Goal: Information Seeking & Learning: Learn about a topic

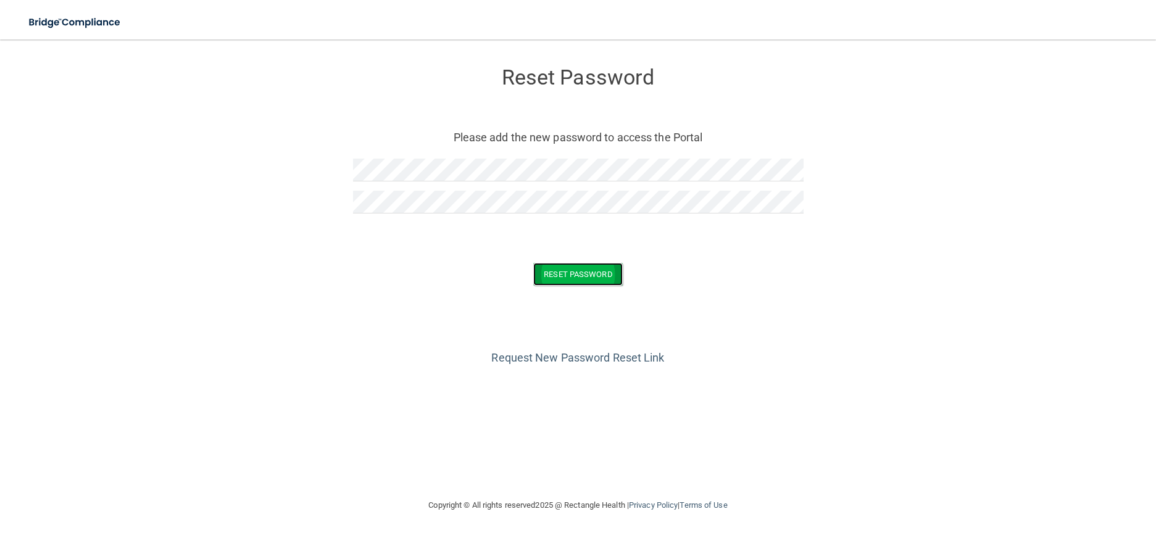
click at [596, 277] on button "Reset Password" at bounding box center [577, 274] width 89 height 23
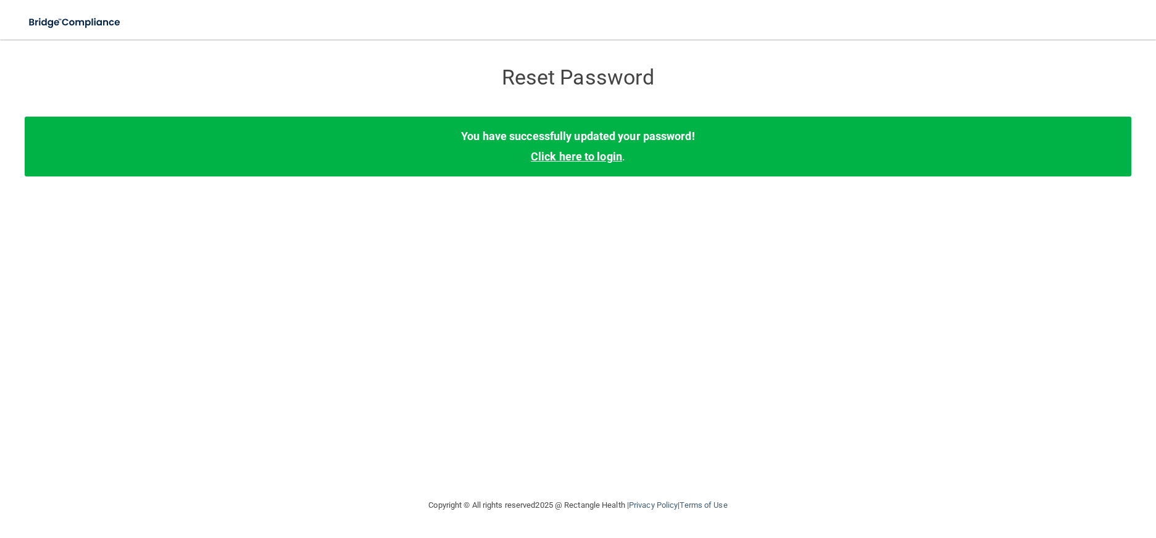
click at [576, 162] on link "Click here to login" at bounding box center [576, 156] width 91 height 13
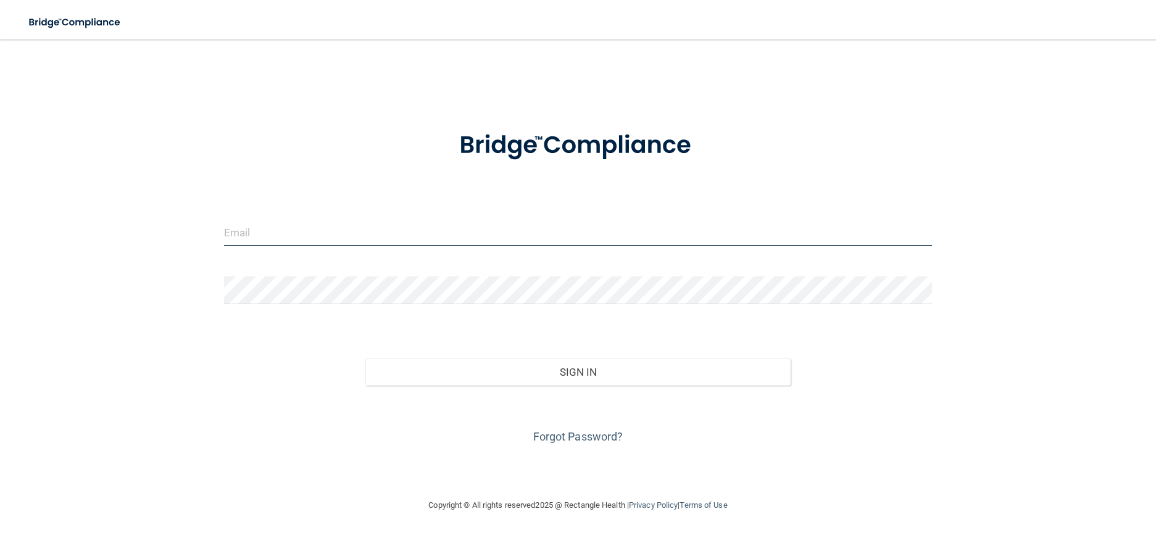
type input "[PERSON_NAME][EMAIL_ADDRESS][PERSON_NAME][DOMAIN_NAME]"
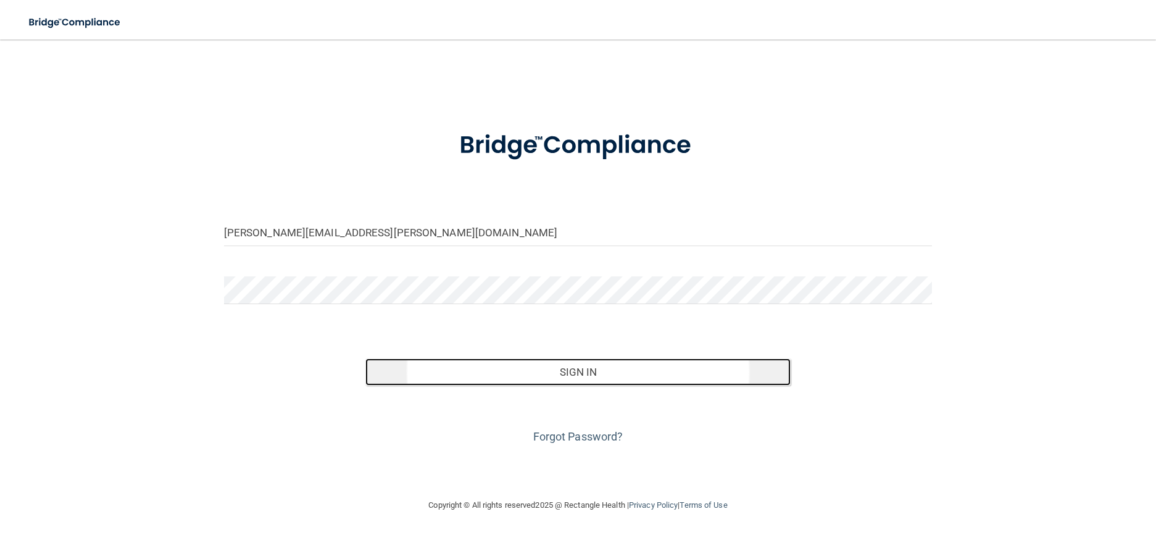
click at [585, 375] on button "Sign In" at bounding box center [578, 372] width 425 height 27
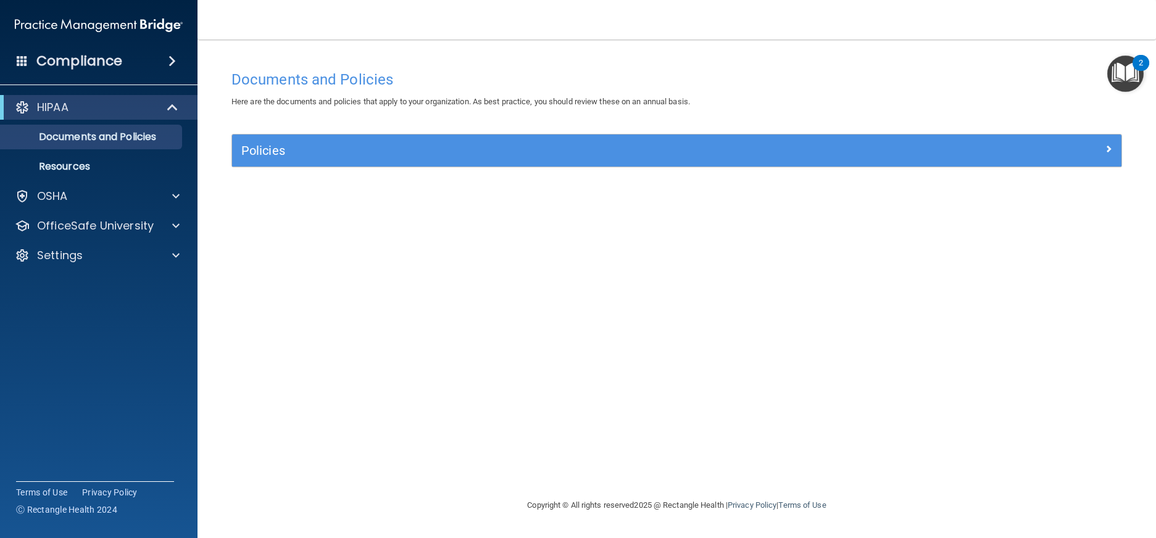
click at [1127, 73] on img "Open Resource Center, 2 new notifications" at bounding box center [1126, 74] width 36 height 36
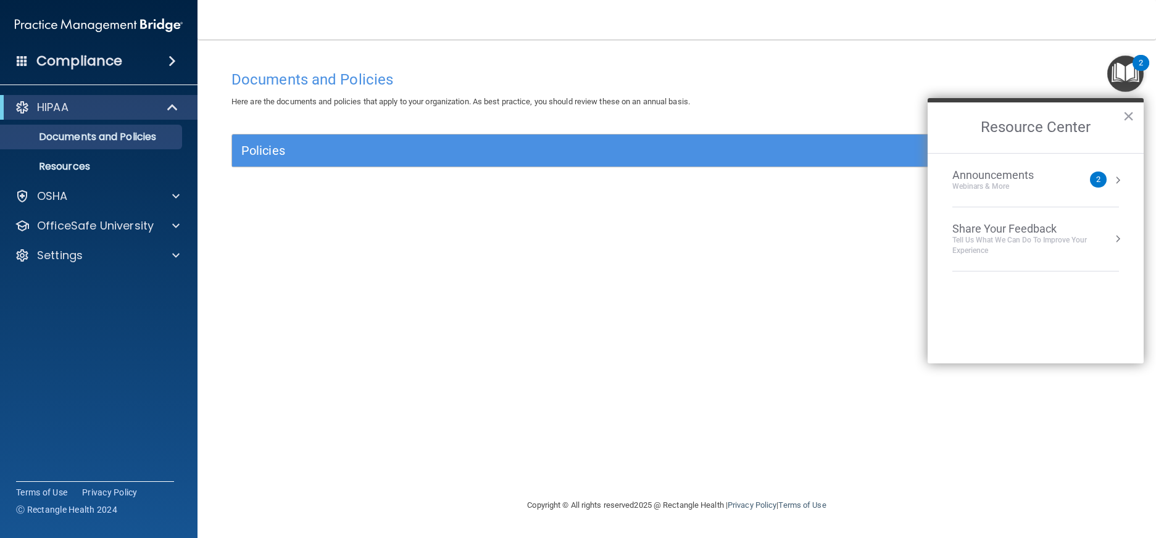
click at [1118, 180] on button "Resource Center" at bounding box center [1118, 180] width 12 height 12
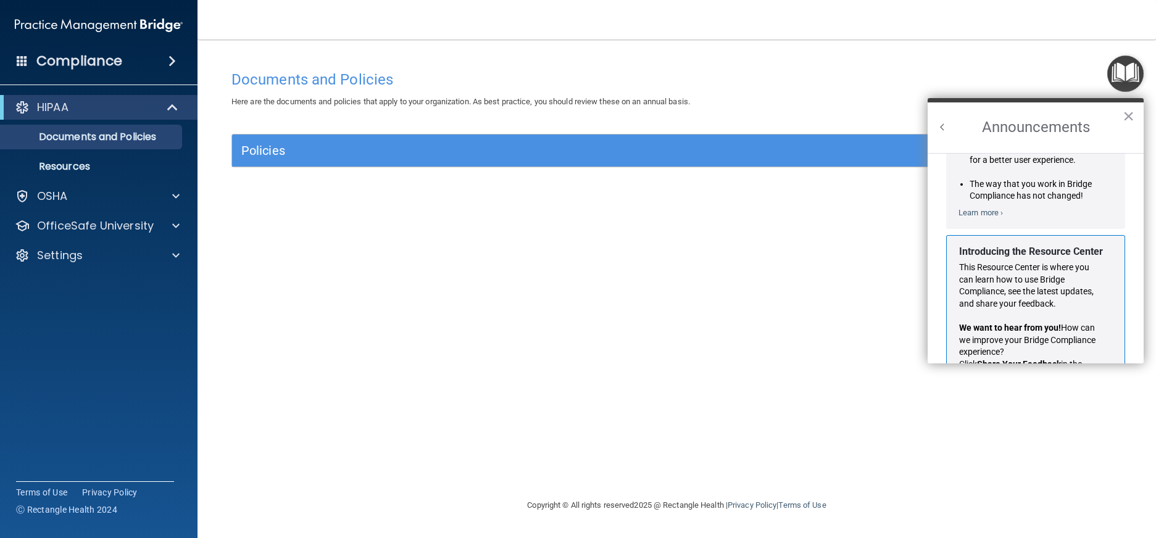
scroll to position [185, 0]
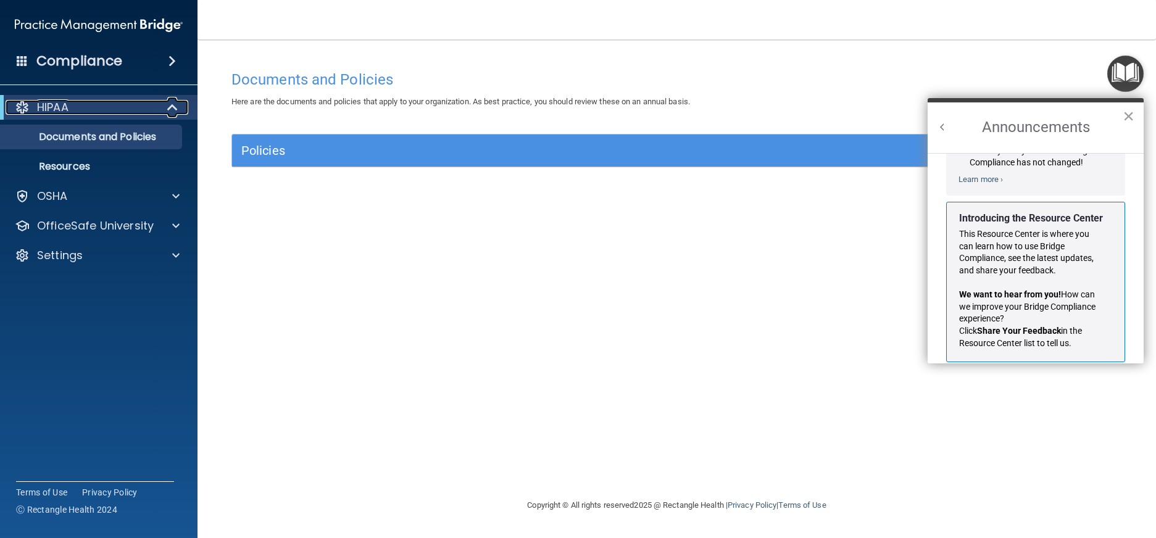
click at [57, 106] on p "HIPAA" at bounding box center [52, 107] width 31 height 15
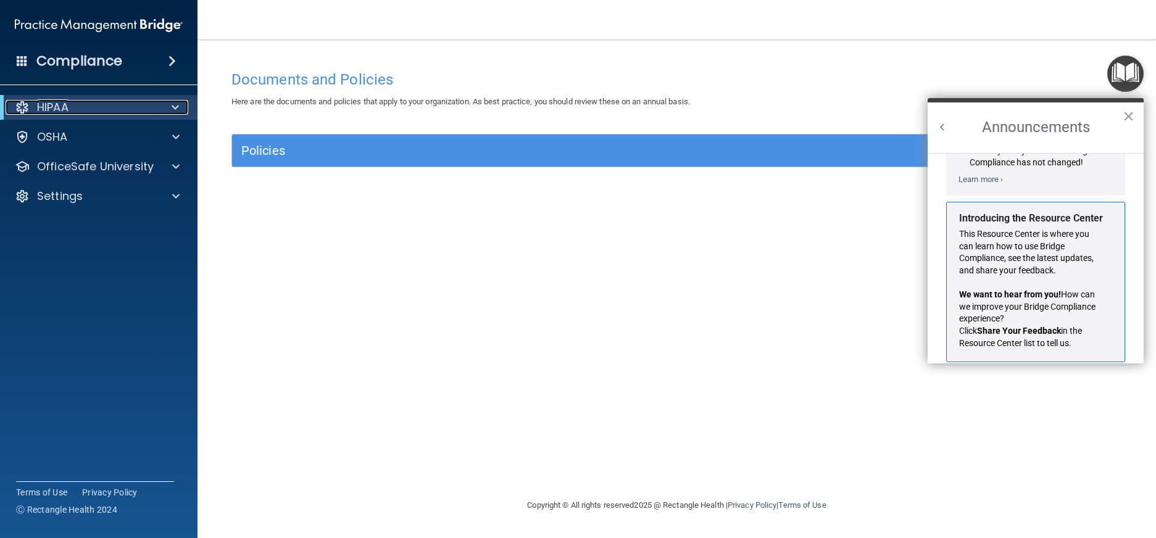
click at [57, 106] on p "HIPAA" at bounding box center [52, 107] width 31 height 15
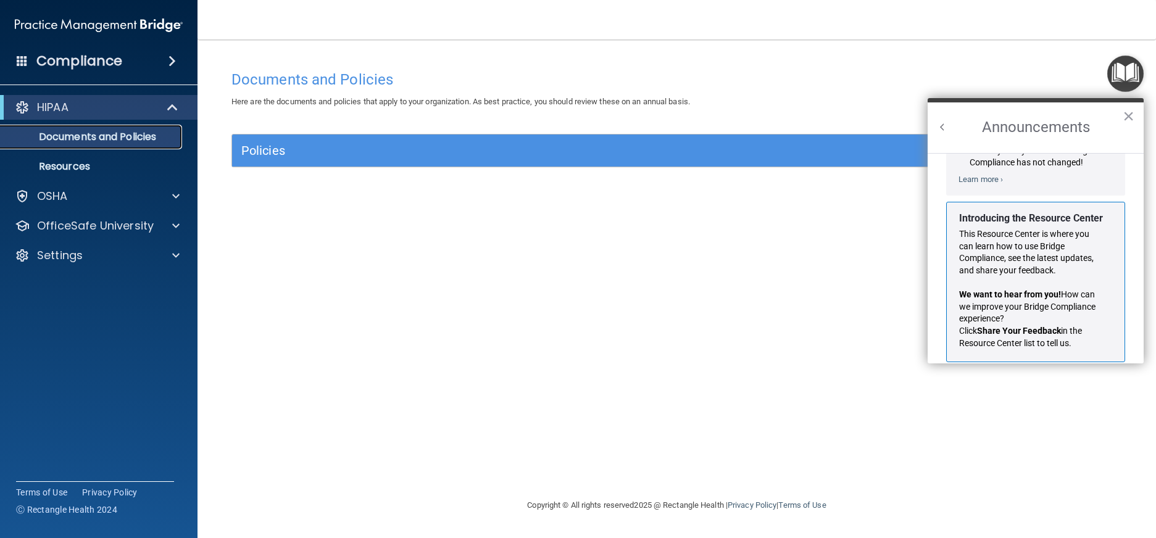
click at [96, 135] on p "Documents and Policies" at bounding box center [92, 137] width 169 height 12
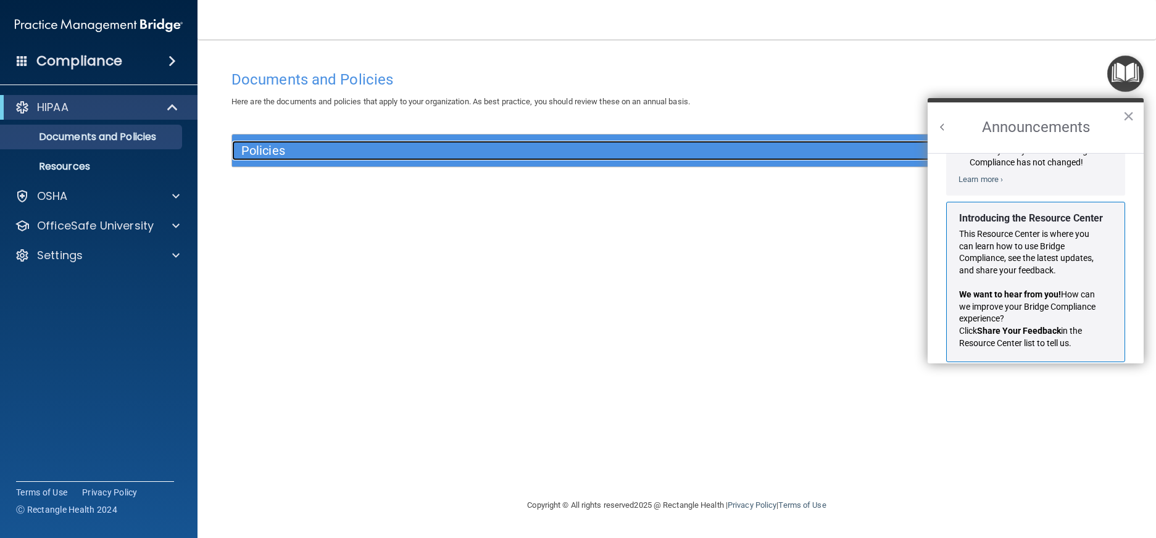
click at [270, 151] on h5 "Policies" at bounding box center [565, 151] width 649 height 14
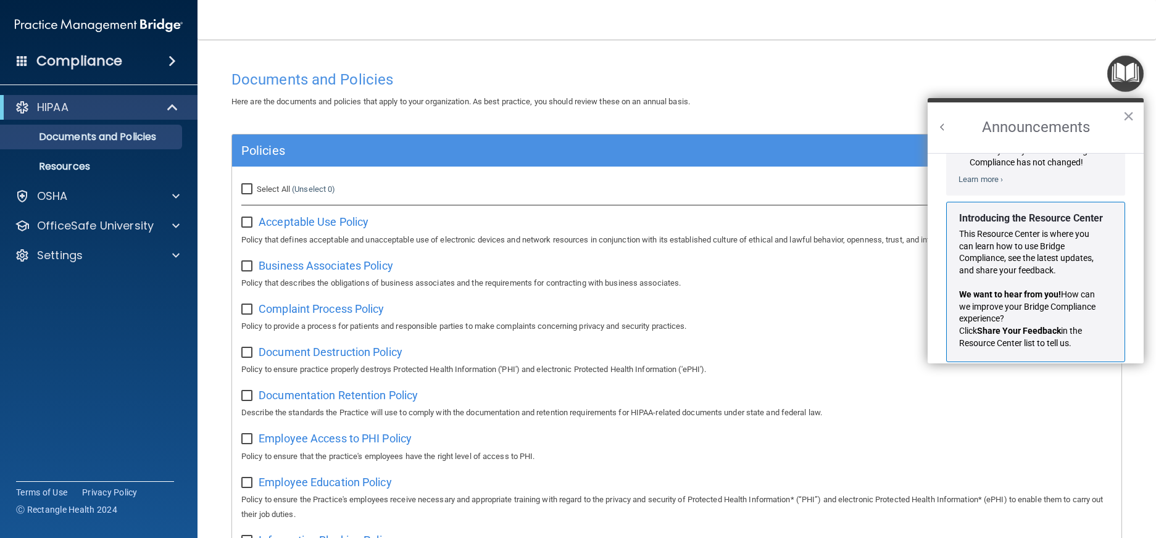
click at [247, 189] on input "Select All (Unselect 0) Unselect All" at bounding box center [248, 190] width 14 height 10
checkbox input "true"
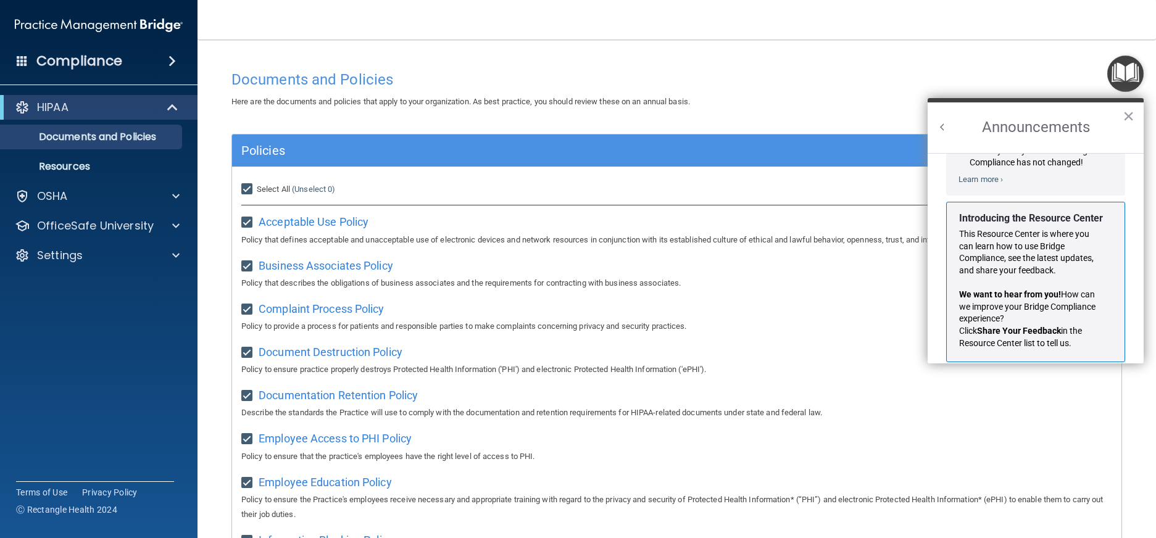
checkbox input "true"
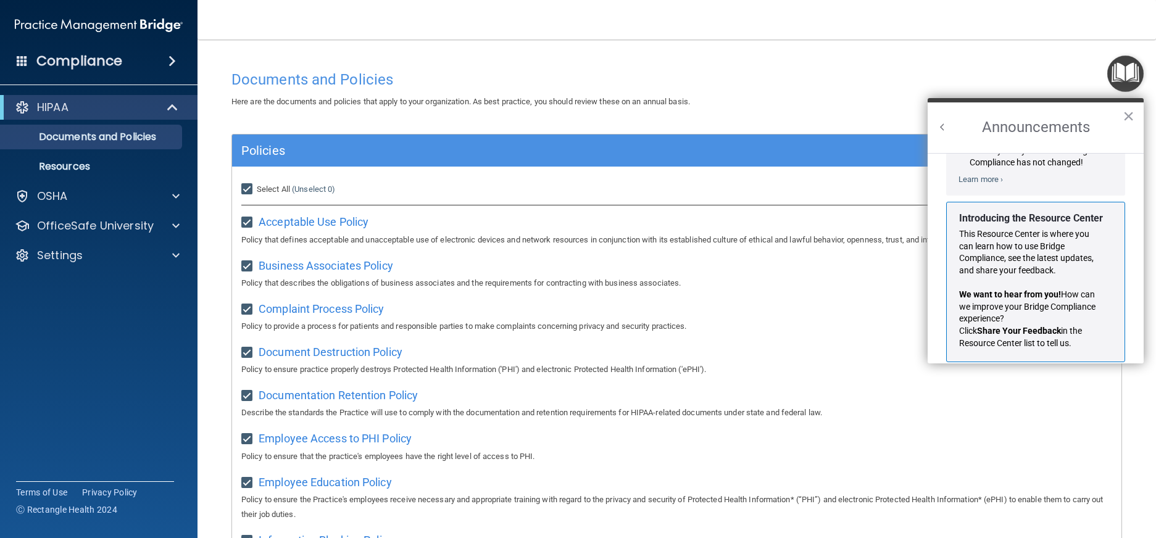
checkbox input "true"
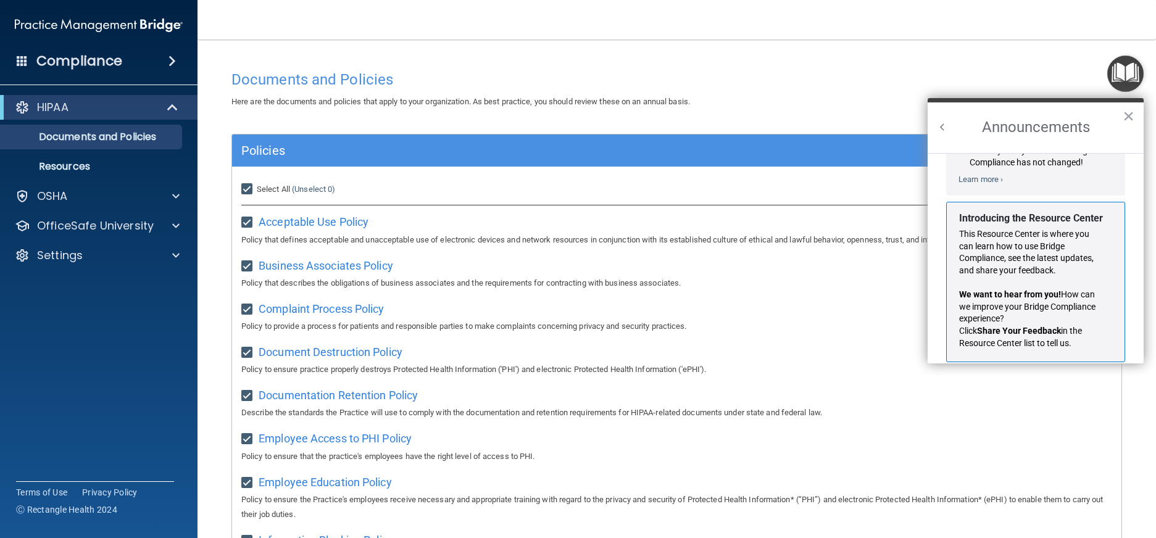
checkbox input "true"
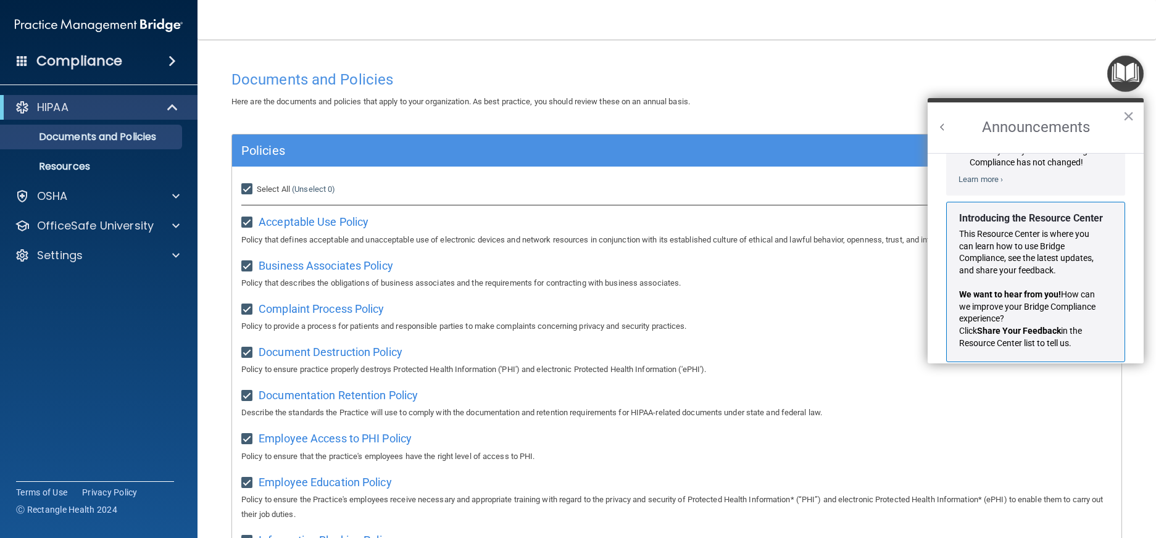
checkbox input "true"
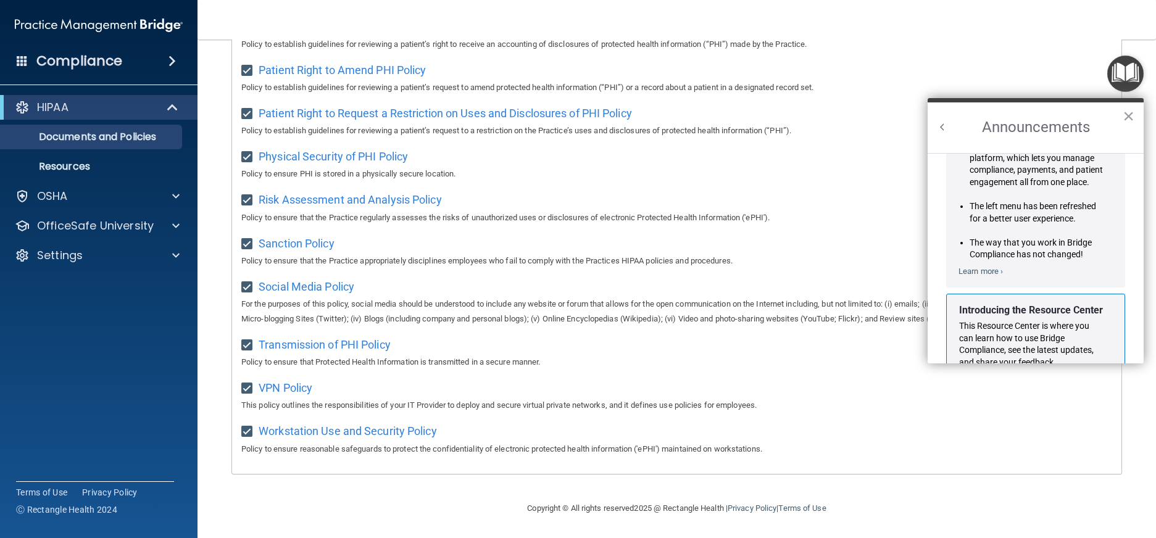
scroll to position [0, 0]
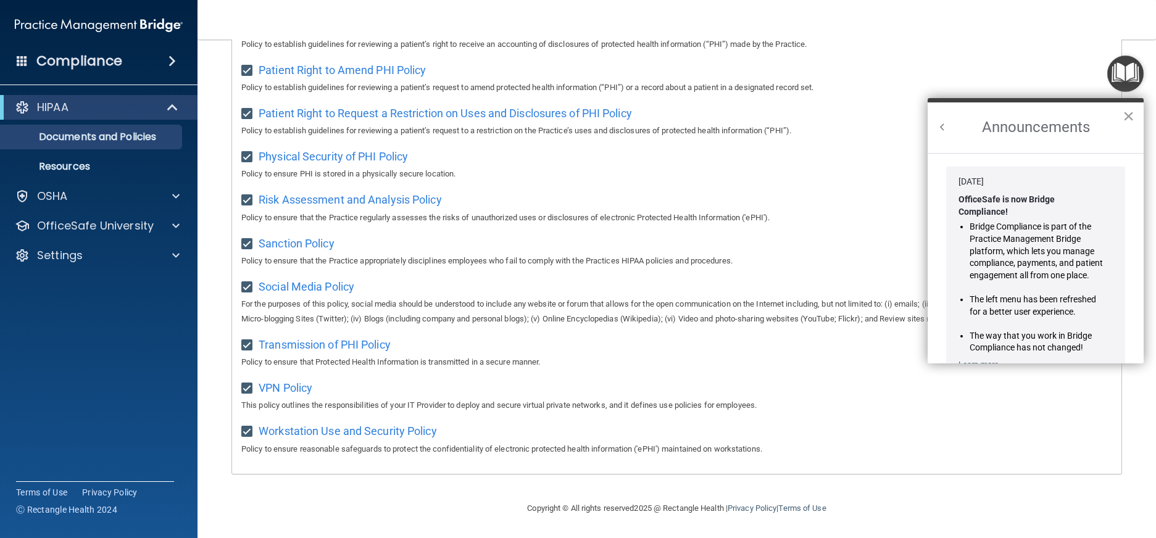
click at [1130, 113] on button "×" at bounding box center [1129, 116] width 12 height 20
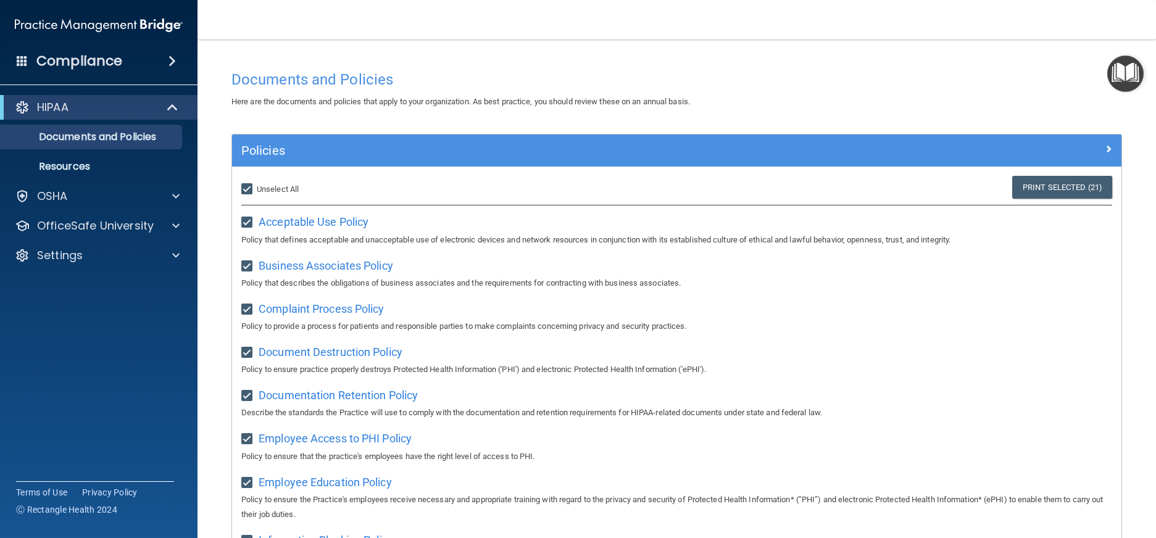
click at [1032, 141] on div "Policies" at bounding box center [677, 151] width 890 height 32
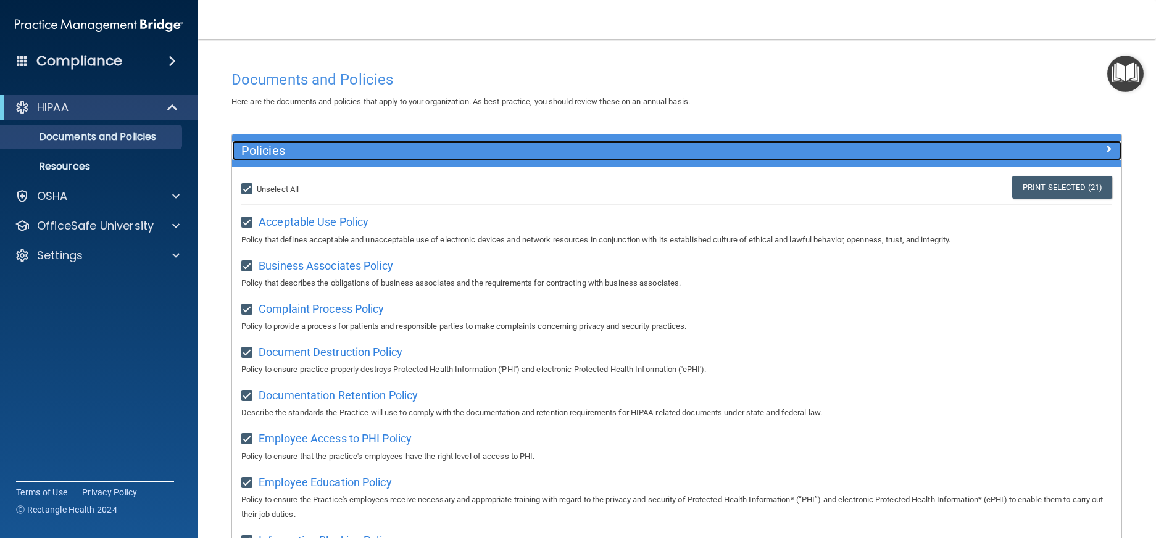
click at [1105, 152] on span at bounding box center [1108, 148] width 7 height 15
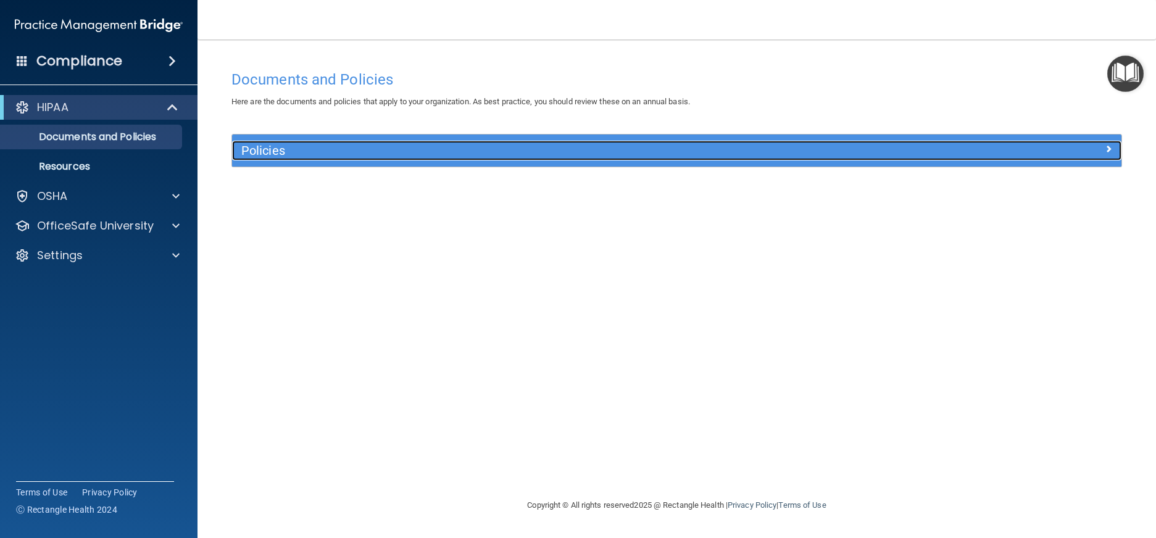
click at [1100, 152] on div at bounding box center [1011, 148] width 222 height 15
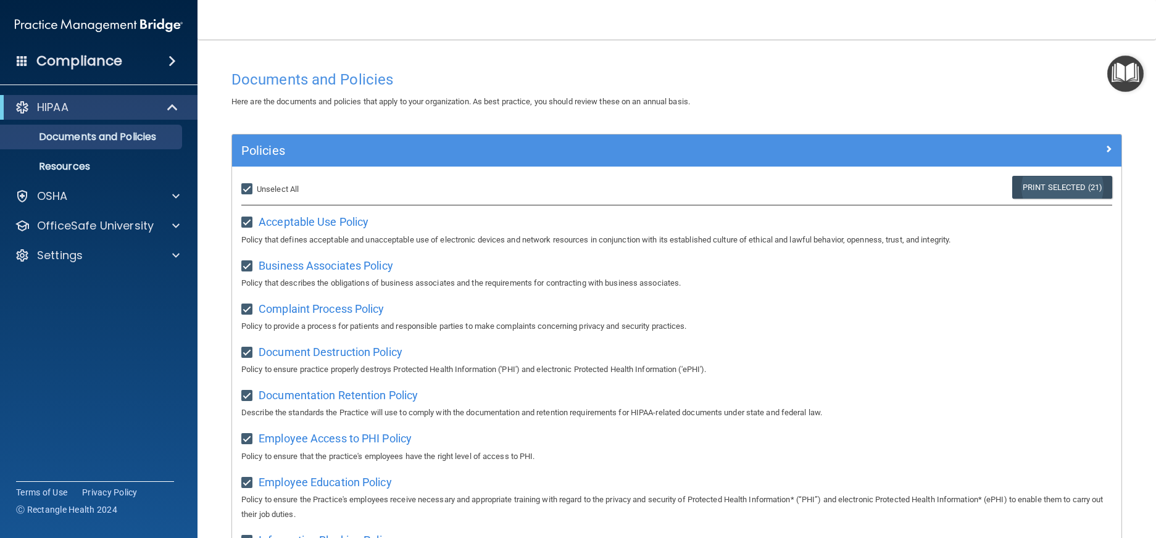
click at [1059, 190] on link "Print Selected (21)" at bounding box center [1063, 187] width 100 height 23
click at [19, 62] on span at bounding box center [22, 60] width 11 height 11
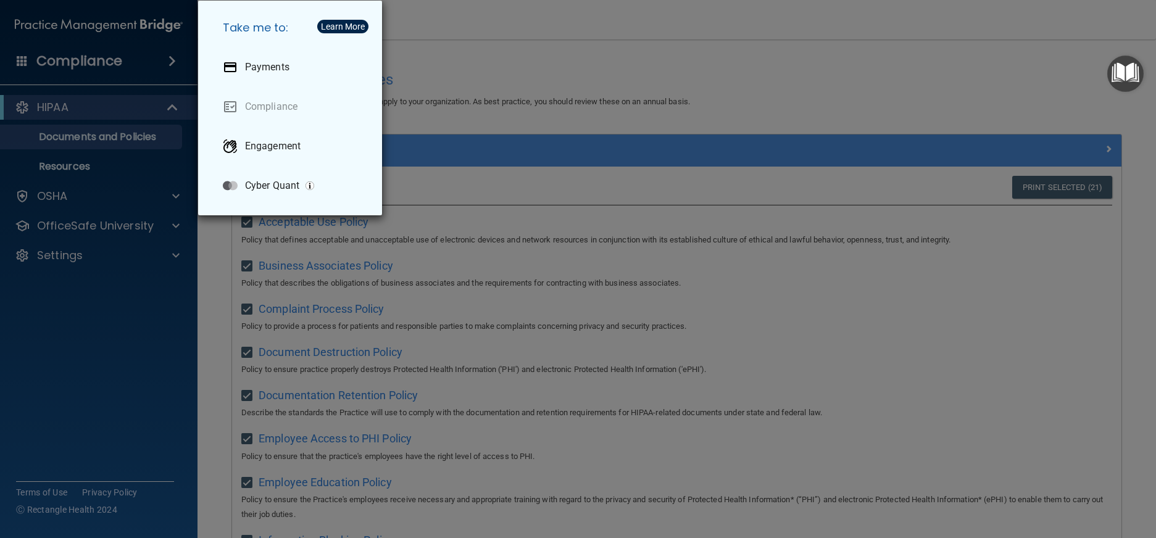
click at [134, 59] on div "Take me to: Payments Compliance Engagement Cyber Quant" at bounding box center [578, 269] width 1156 height 538
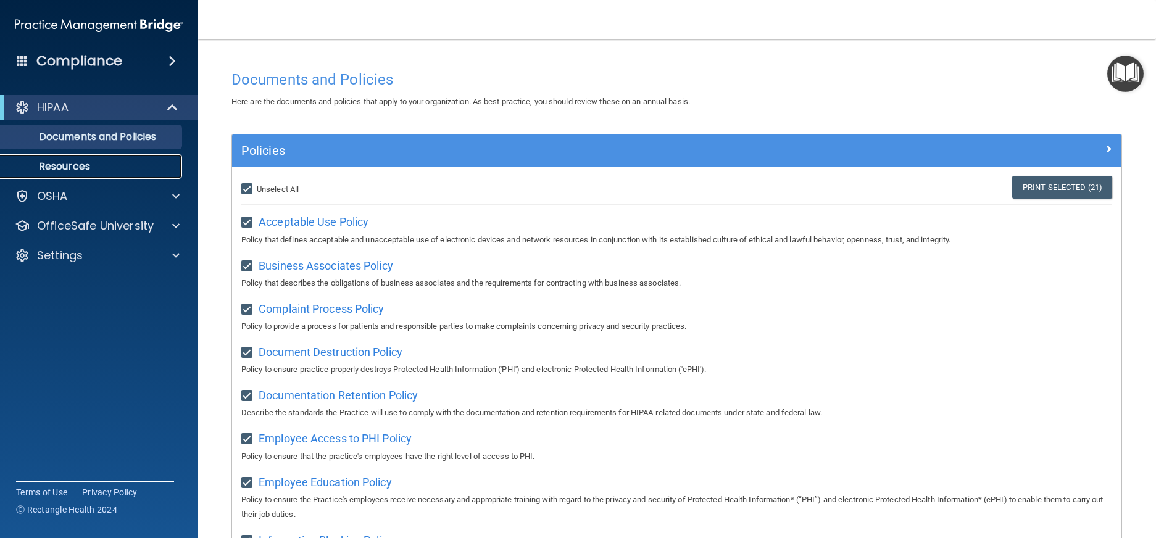
click at [78, 170] on p "Resources" at bounding box center [92, 167] width 169 height 12
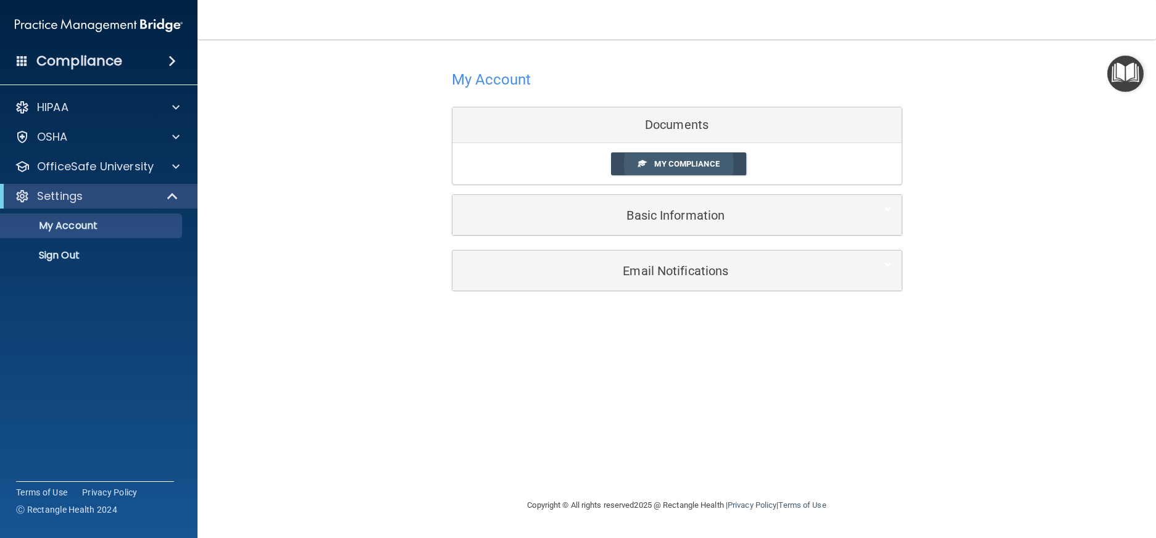
click at [678, 167] on span "My Compliance" at bounding box center [686, 163] width 65 height 9
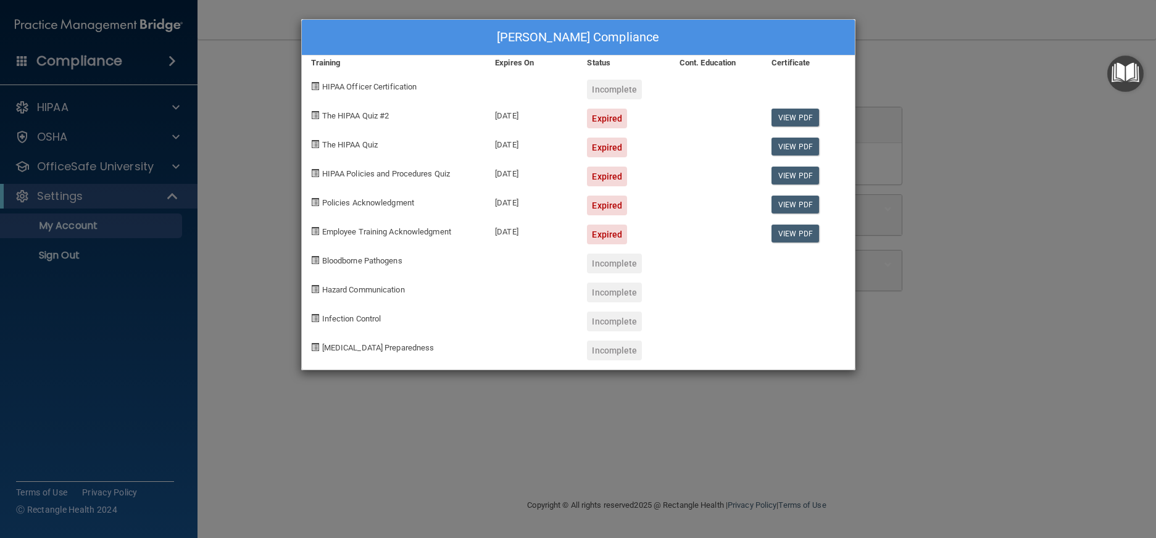
click at [91, 168] on div "[PERSON_NAME] Compliance Training Expires On Status Cont. Education Certificate…" at bounding box center [578, 269] width 1156 height 538
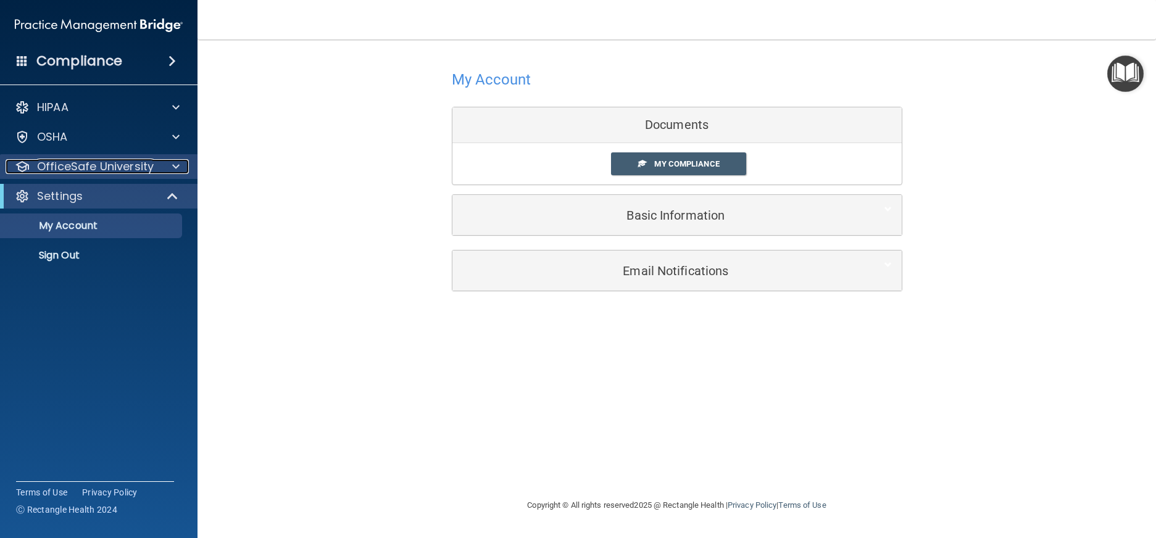
click at [90, 167] on p "OfficeSafe University" at bounding box center [95, 166] width 117 height 15
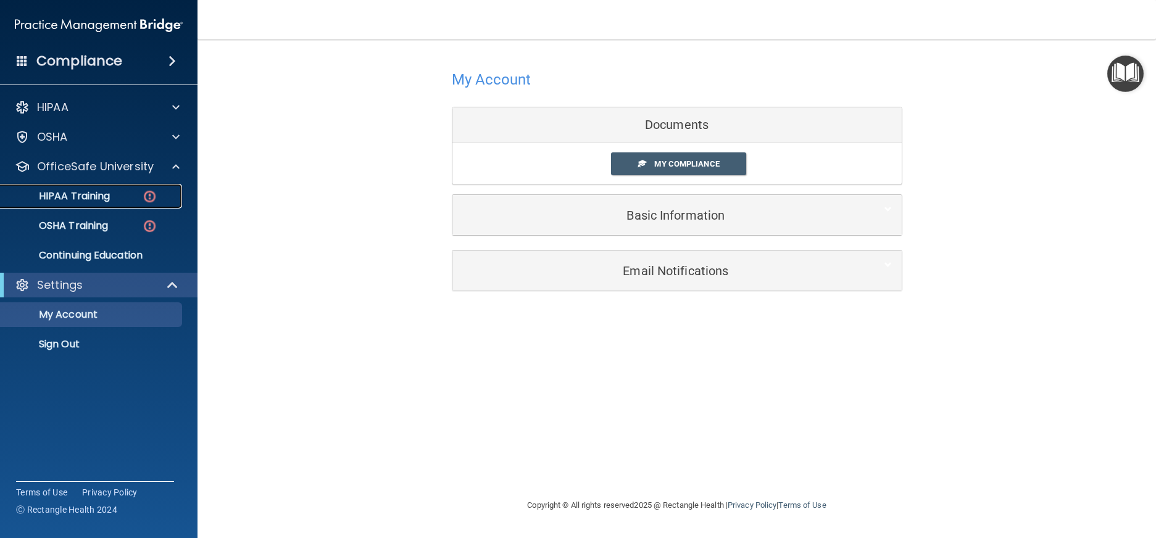
click at [93, 195] on p "HIPAA Training" at bounding box center [59, 196] width 102 height 12
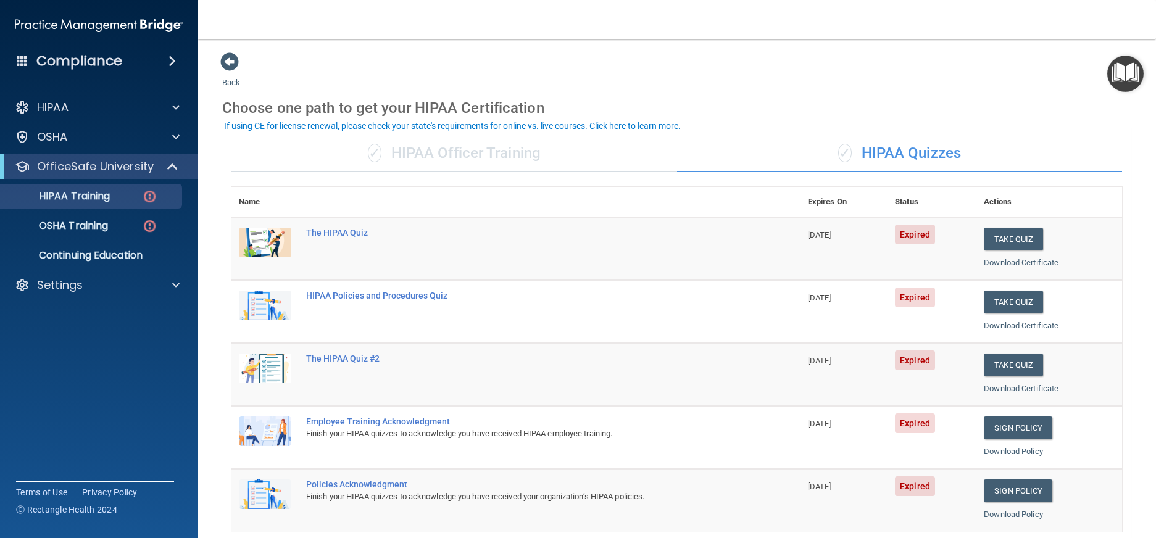
click at [916, 159] on div "✓ HIPAA Quizzes" at bounding box center [900, 153] width 446 height 37
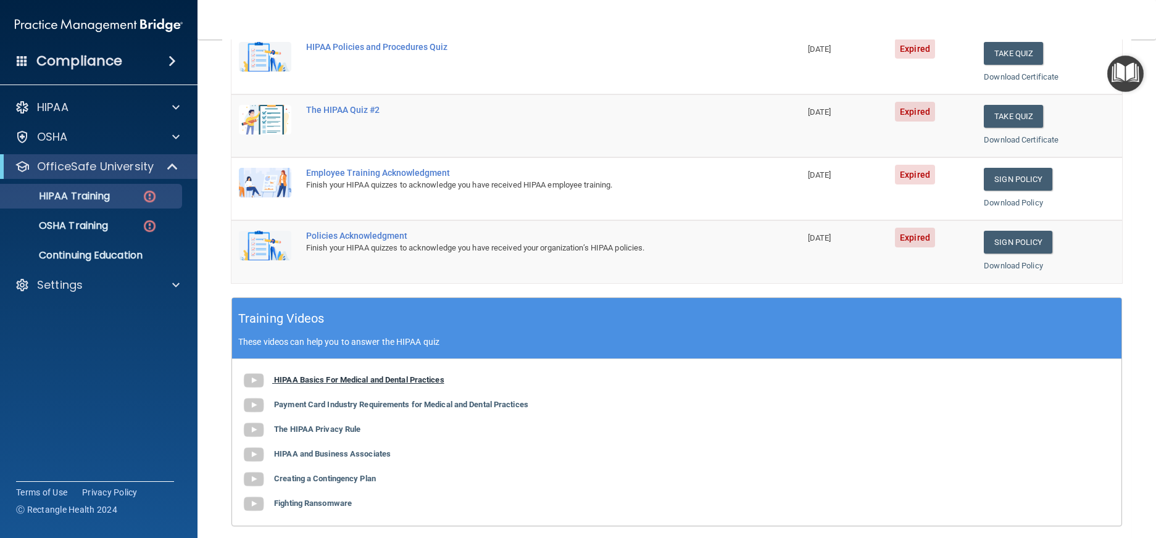
scroll to position [247, 0]
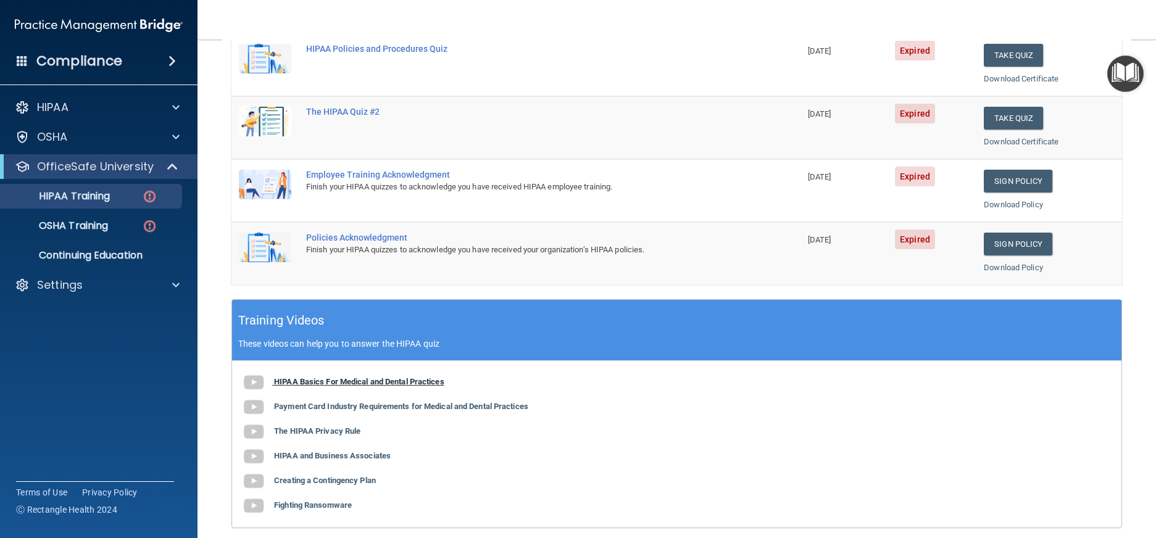
click at [370, 382] on b "HIPAA Basics For Medical and Dental Practices" at bounding box center [359, 381] width 170 height 9
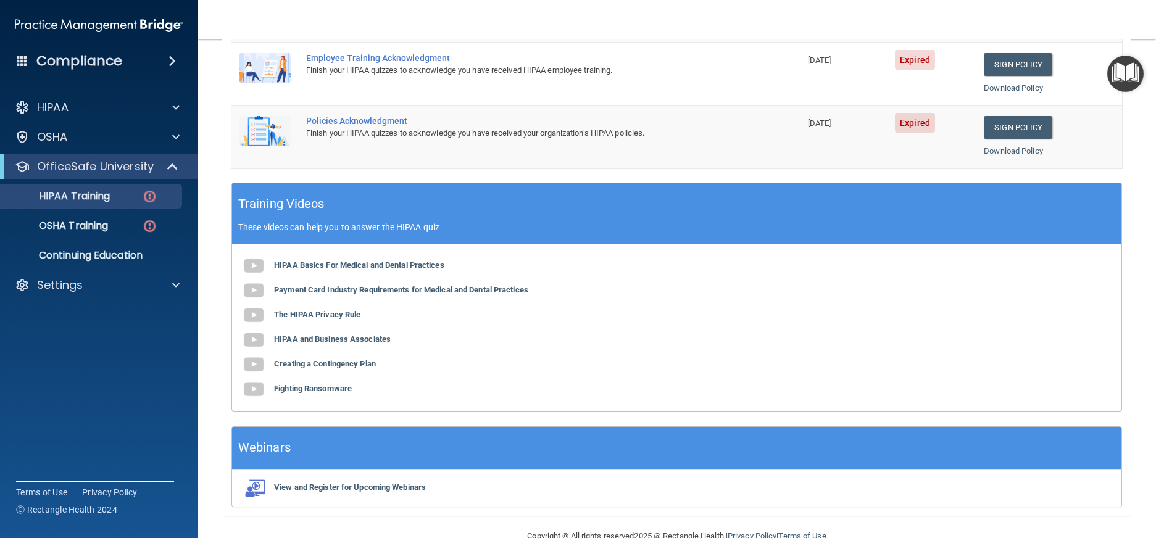
scroll to position [370, 0]
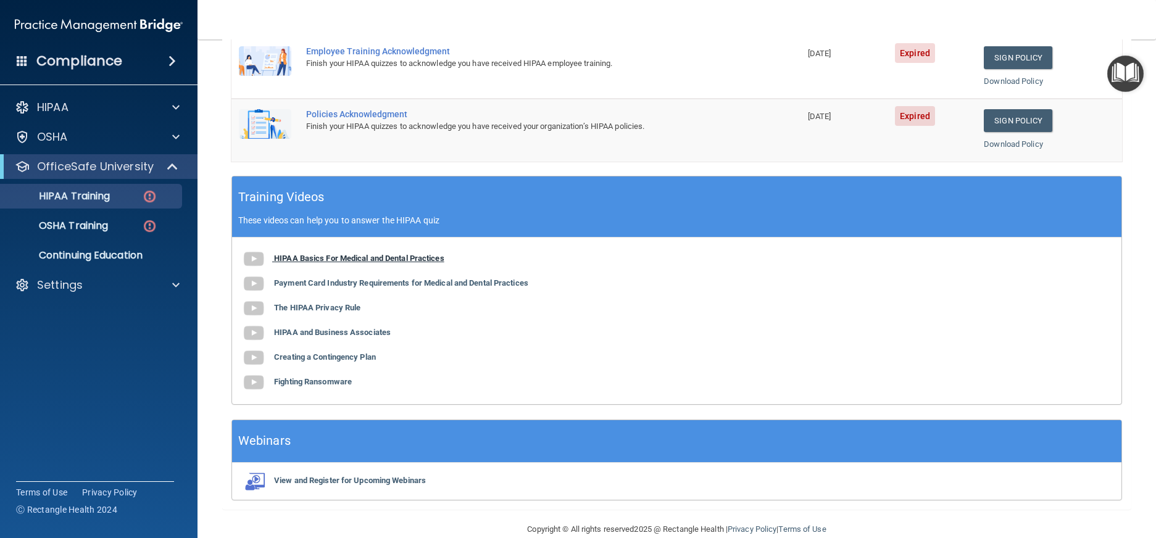
click at [372, 259] on b "HIPAA Basics For Medical and Dental Practices" at bounding box center [359, 258] width 170 height 9
click at [369, 280] on b "Payment Card Industry Requirements for Medical and Dental Practices" at bounding box center [401, 282] width 254 height 9
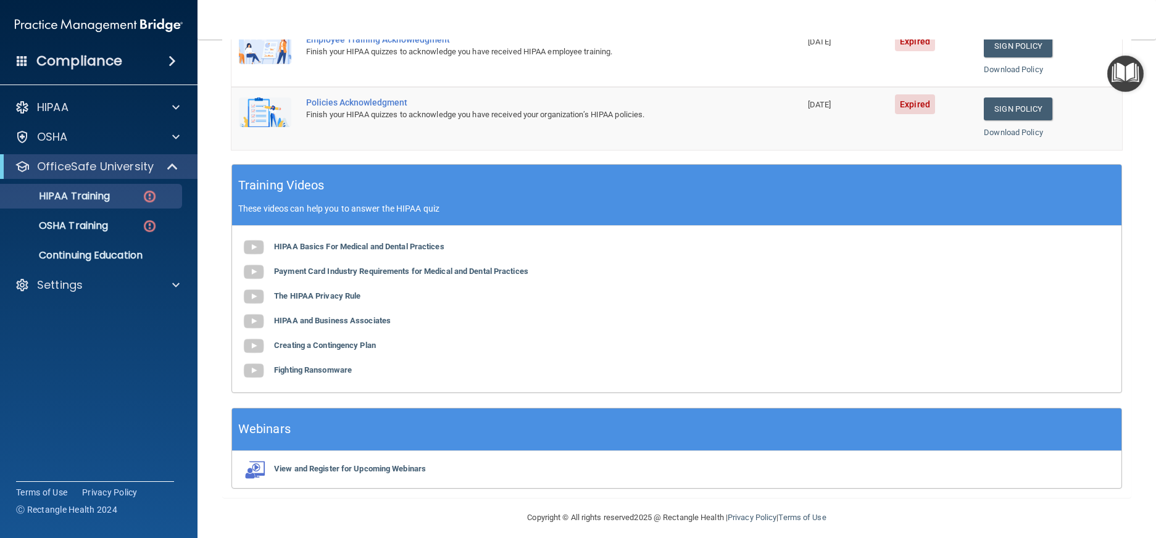
scroll to position [391, 0]
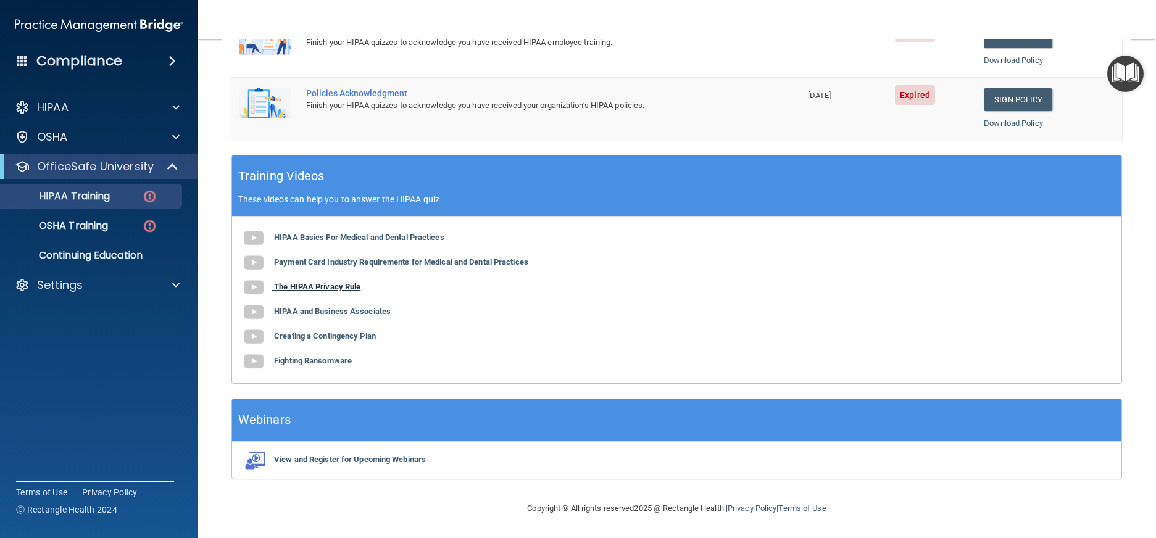
click at [335, 288] on b "The HIPAA Privacy Rule" at bounding box center [317, 286] width 86 height 9
click at [364, 312] on b "HIPAA and Business Associates" at bounding box center [332, 311] width 117 height 9
click at [335, 332] on b "Creating a Contingency Plan" at bounding box center [325, 336] width 102 height 9
click at [322, 361] on b "Fighting Ransomware" at bounding box center [313, 360] width 78 height 9
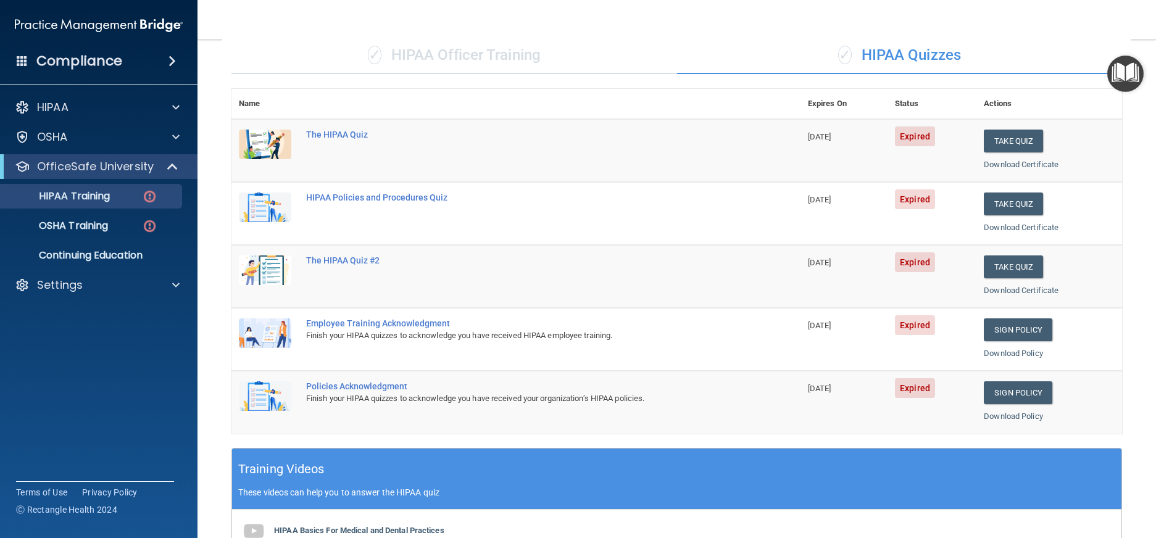
scroll to position [83, 0]
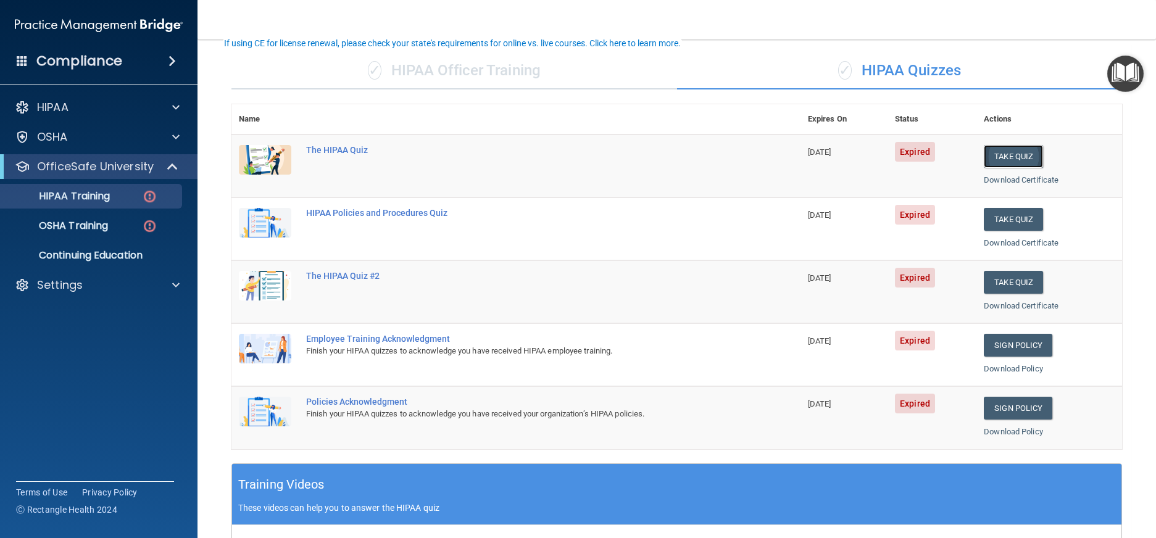
click at [995, 154] on button "Take Quiz" at bounding box center [1013, 156] width 59 height 23
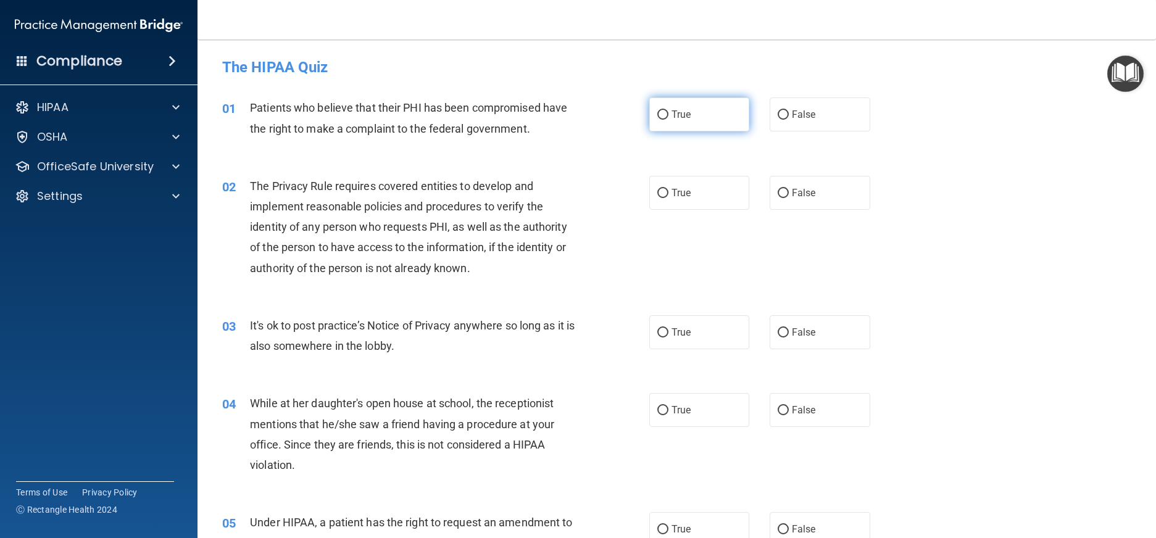
click at [659, 111] on input "True" at bounding box center [663, 115] width 11 height 9
radio input "true"
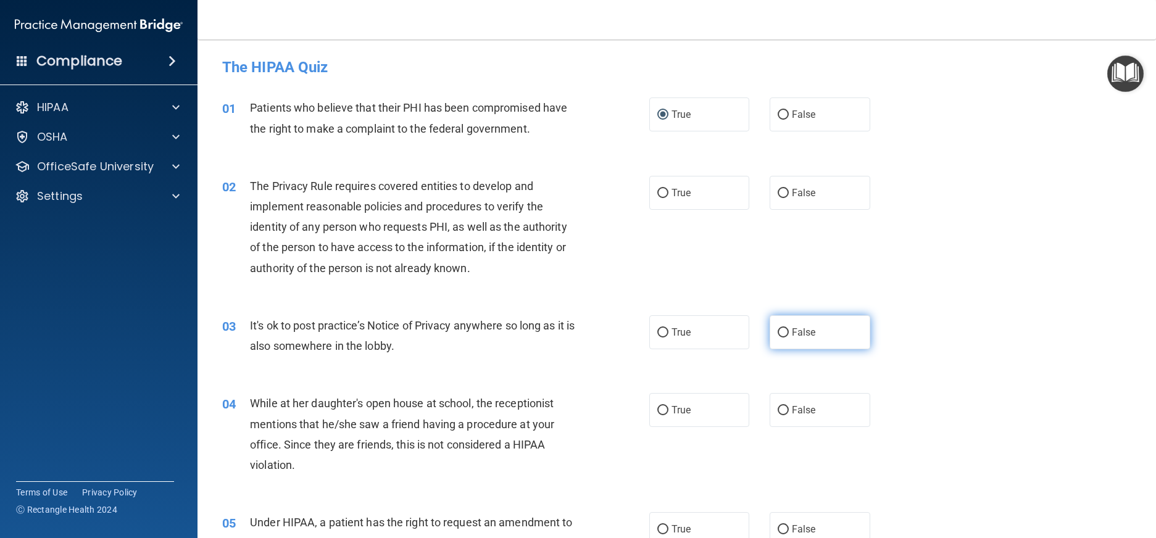
click at [779, 332] on input "False" at bounding box center [783, 332] width 11 height 9
radio input "true"
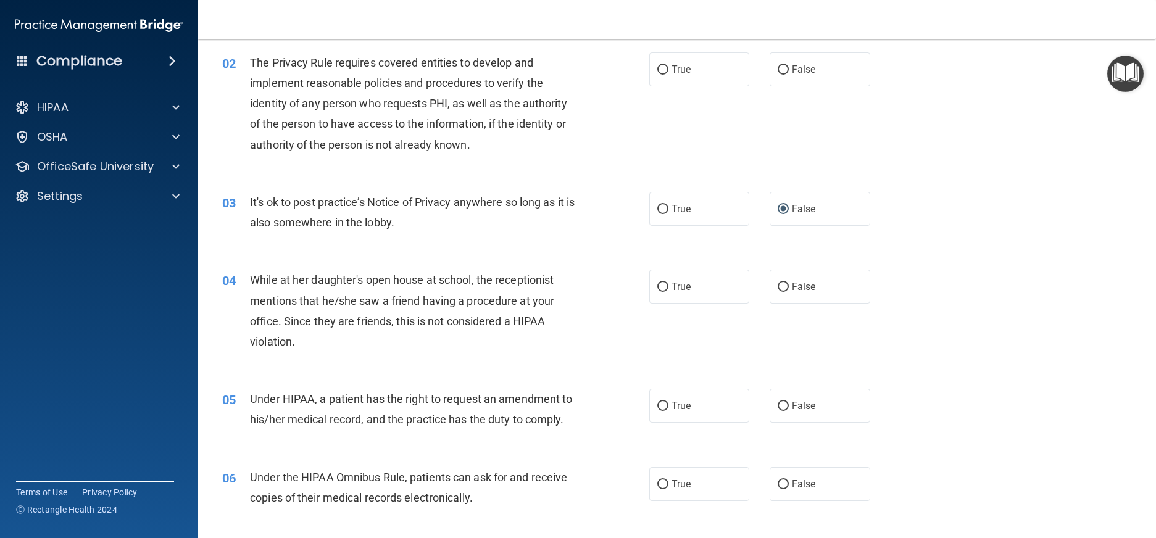
scroll to position [185, 0]
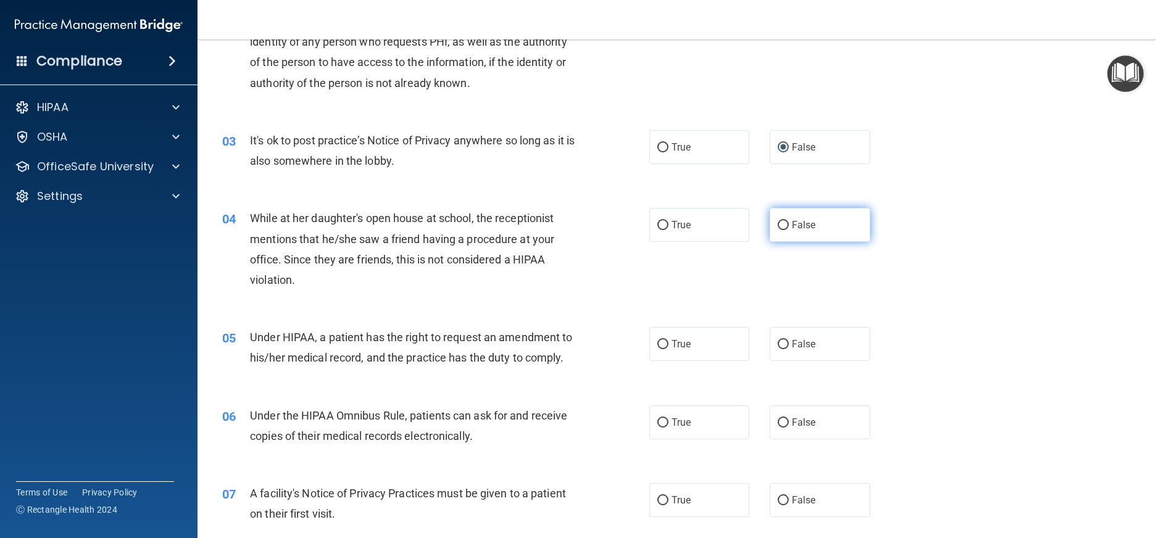
click at [778, 227] on input "False" at bounding box center [783, 225] width 11 height 9
radio input "true"
click at [659, 343] on input "True" at bounding box center [663, 344] width 11 height 9
radio input "true"
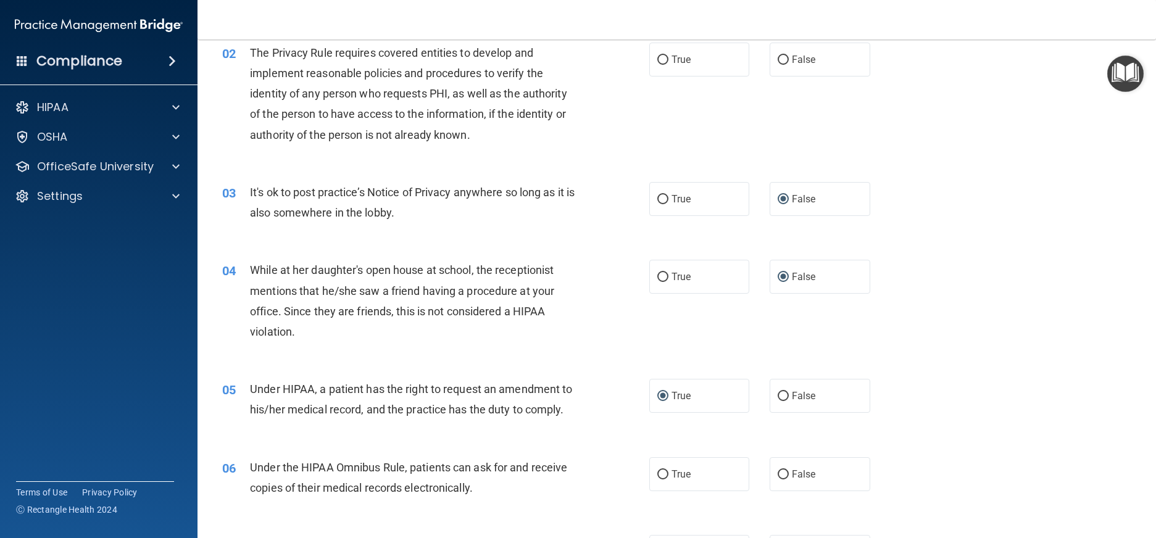
scroll to position [62, 0]
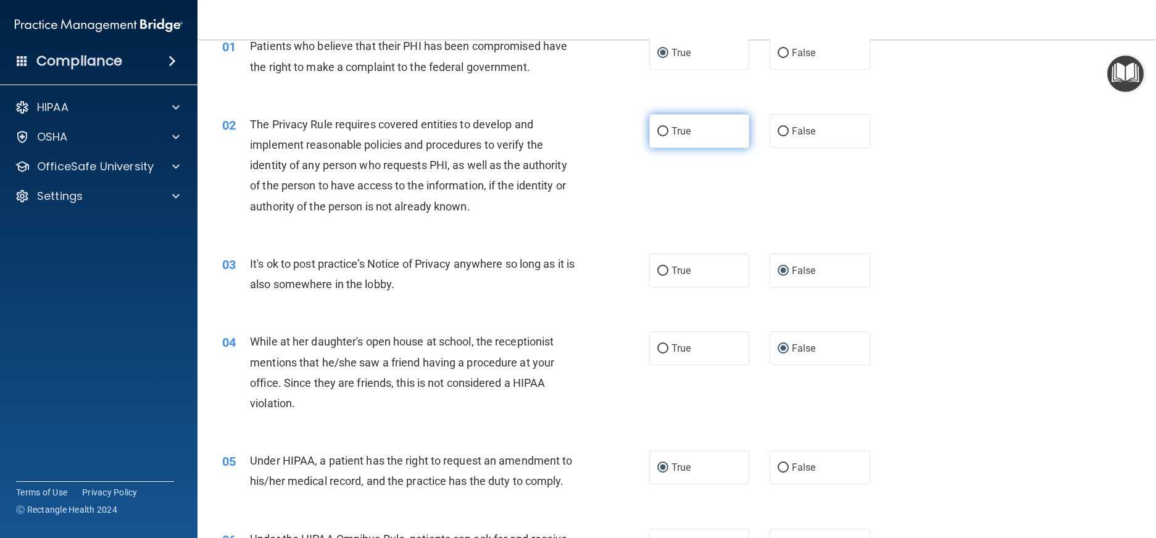
click at [658, 127] on input "True" at bounding box center [663, 131] width 11 height 9
radio input "true"
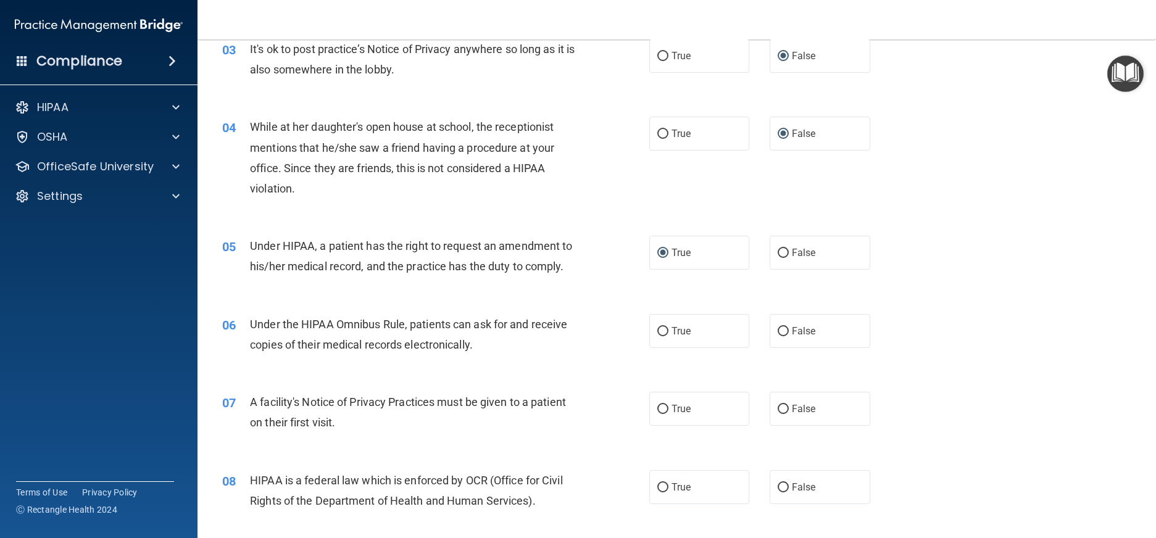
scroll to position [309, 0]
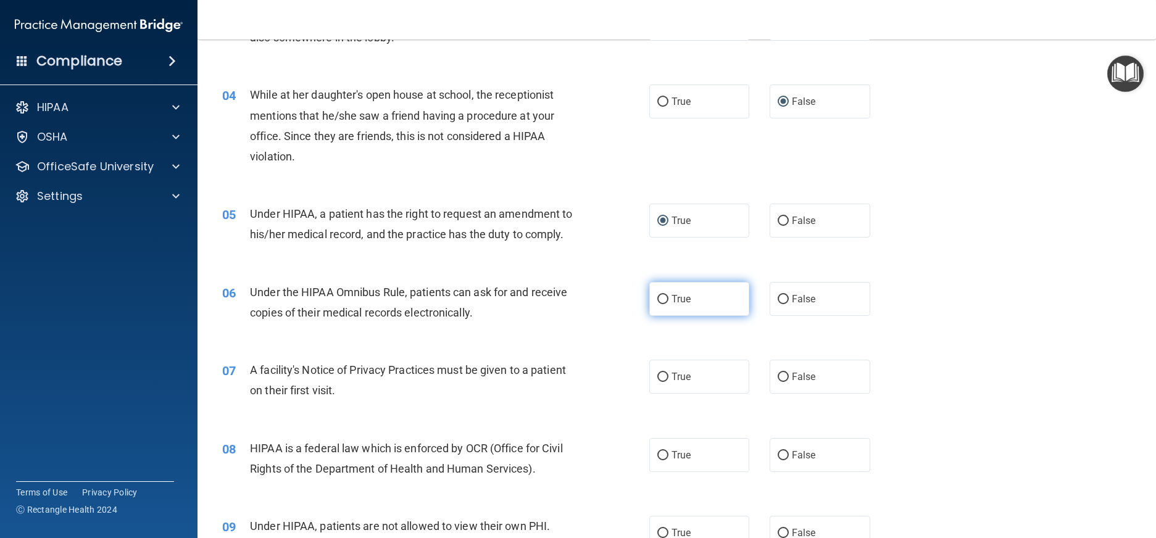
click at [658, 304] on input "True" at bounding box center [663, 299] width 11 height 9
radio input "true"
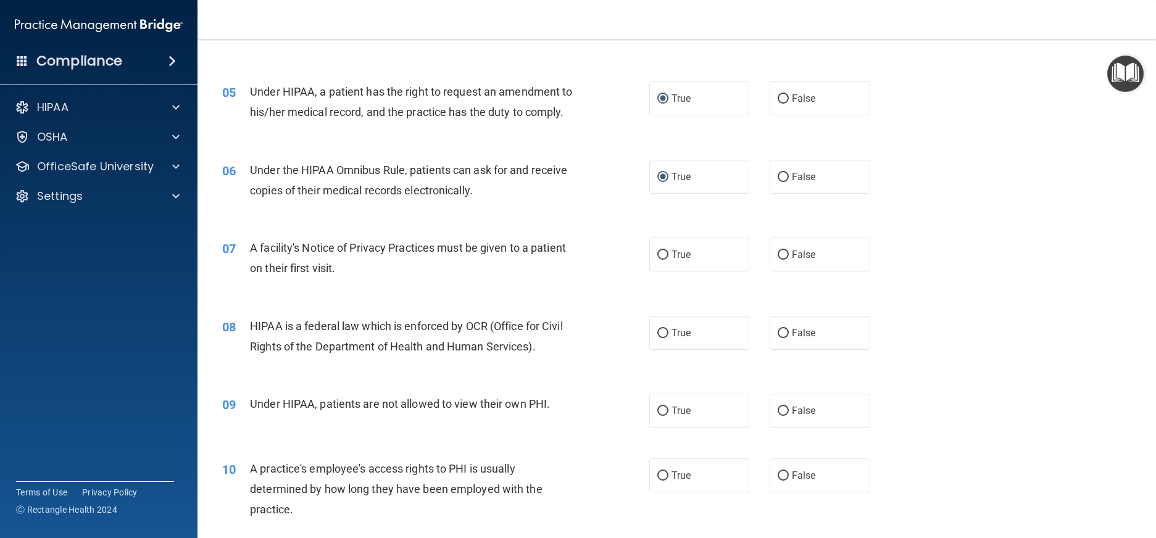
scroll to position [432, 0]
click at [659, 259] on input "True" at bounding box center [663, 253] width 11 height 9
radio input "true"
click at [778, 337] on input "False" at bounding box center [783, 332] width 11 height 9
radio input "true"
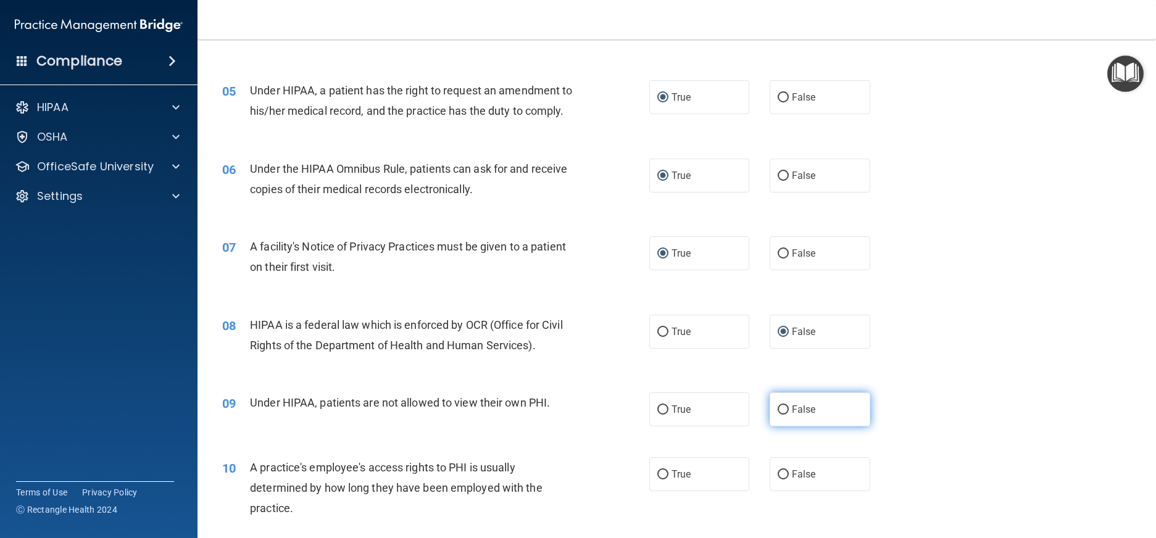
click at [778, 415] on input "False" at bounding box center [783, 410] width 11 height 9
radio input "true"
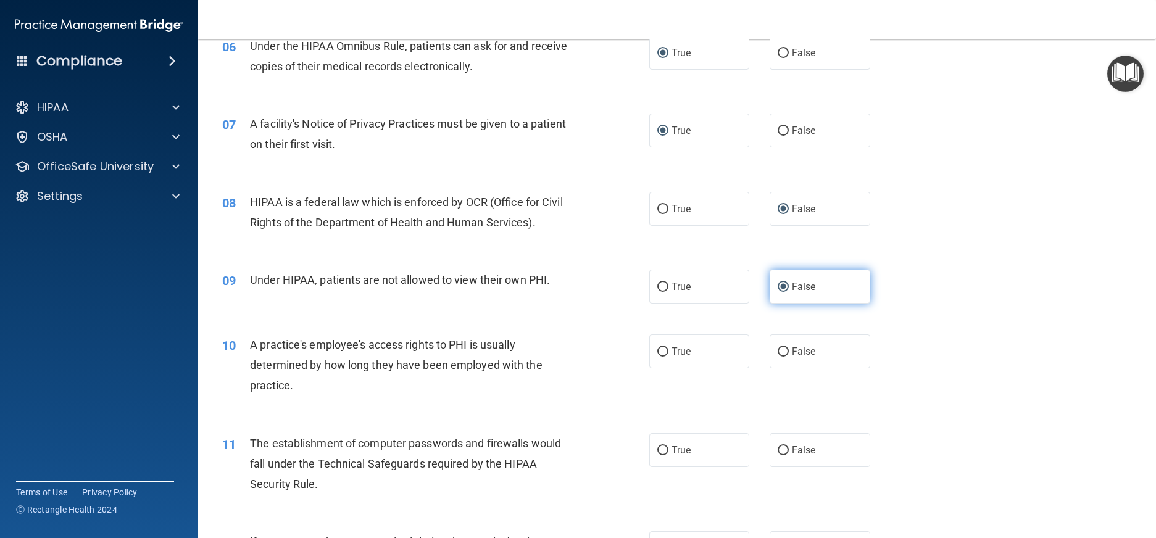
scroll to position [556, 0]
click at [658, 356] on input "True" at bounding box center [663, 351] width 11 height 9
radio input "true"
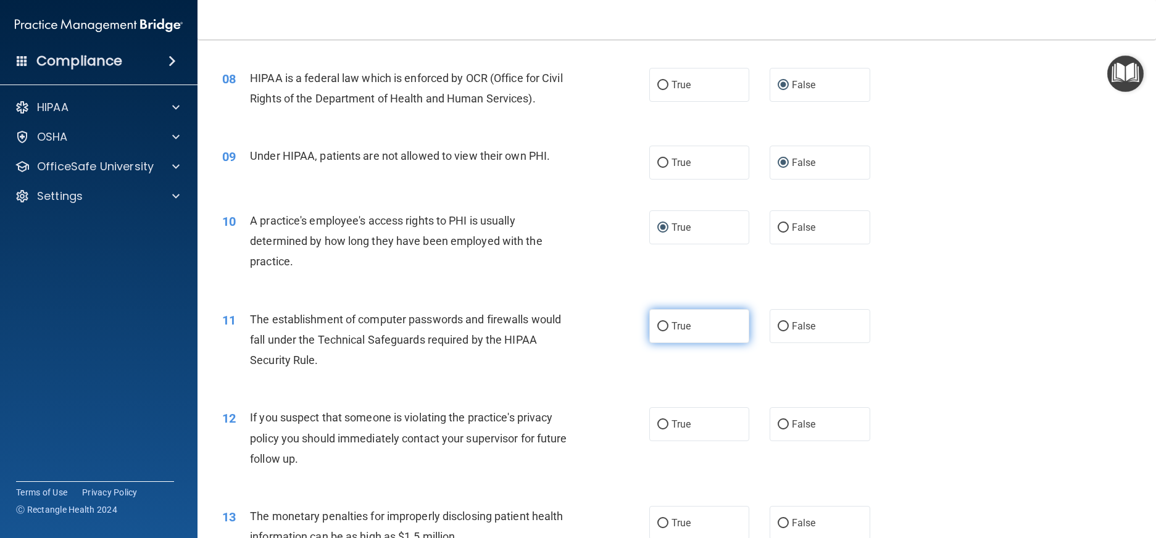
click at [658, 332] on input "True" at bounding box center [663, 326] width 11 height 9
radio input "true"
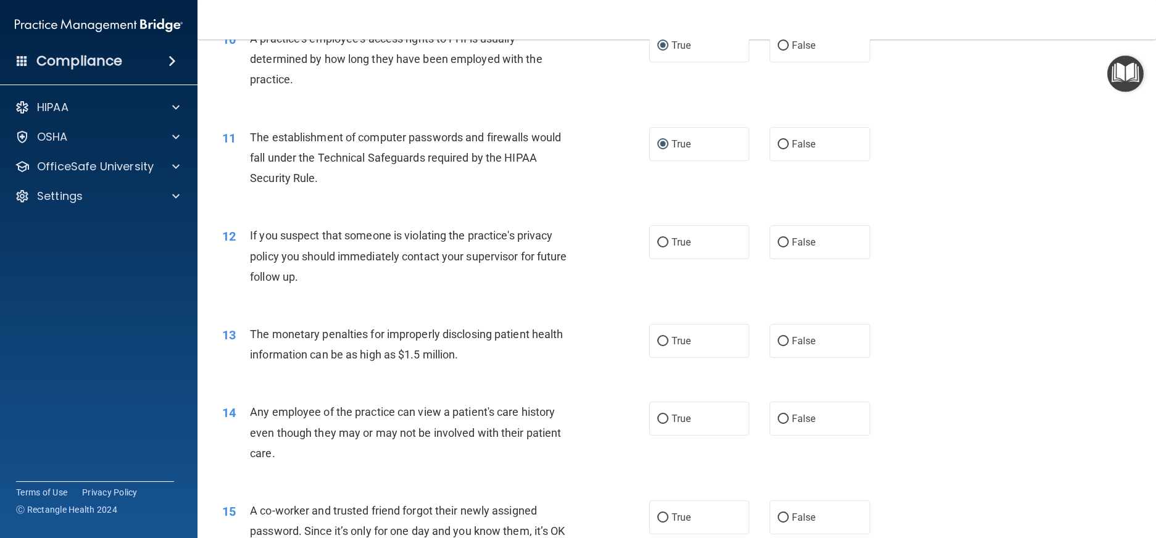
scroll to position [864, 0]
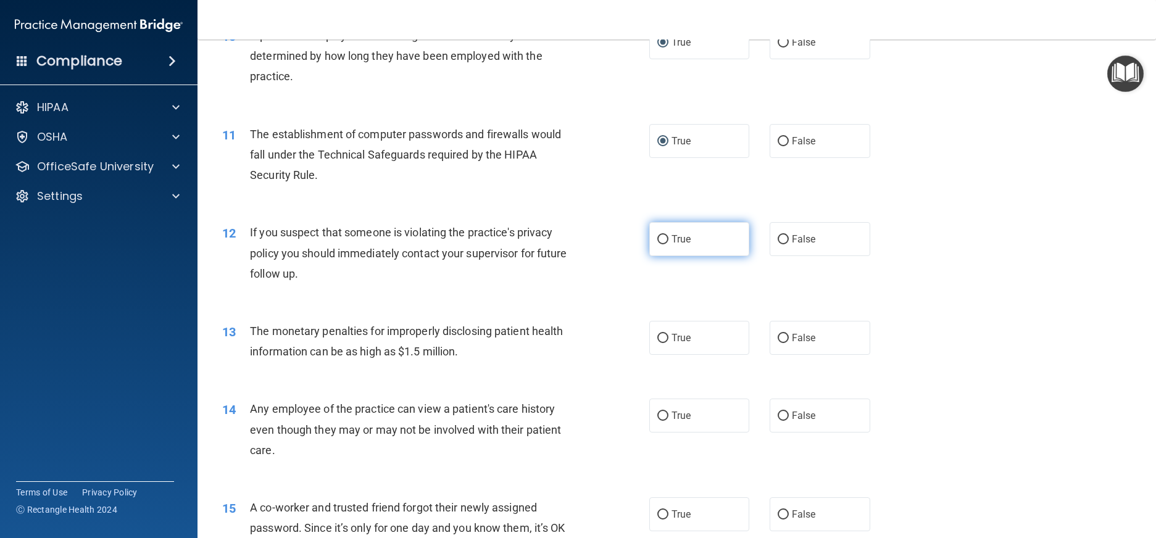
click at [658, 244] on input "True" at bounding box center [663, 239] width 11 height 9
radio input "true"
click at [661, 343] on input "True" at bounding box center [663, 338] width 11 height 9
radio input "true"
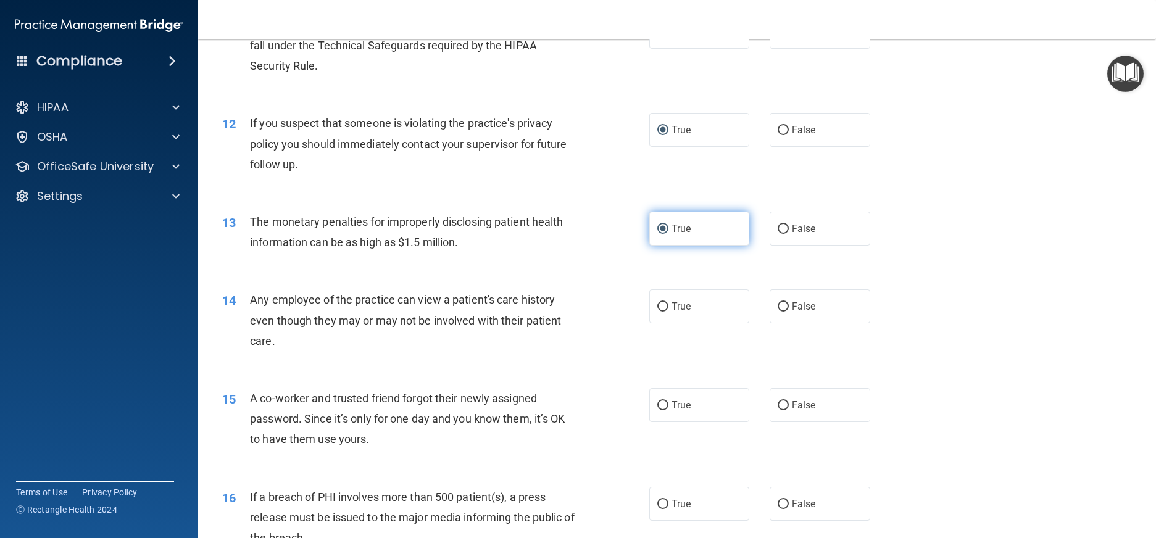
scroll to position [988, 0]
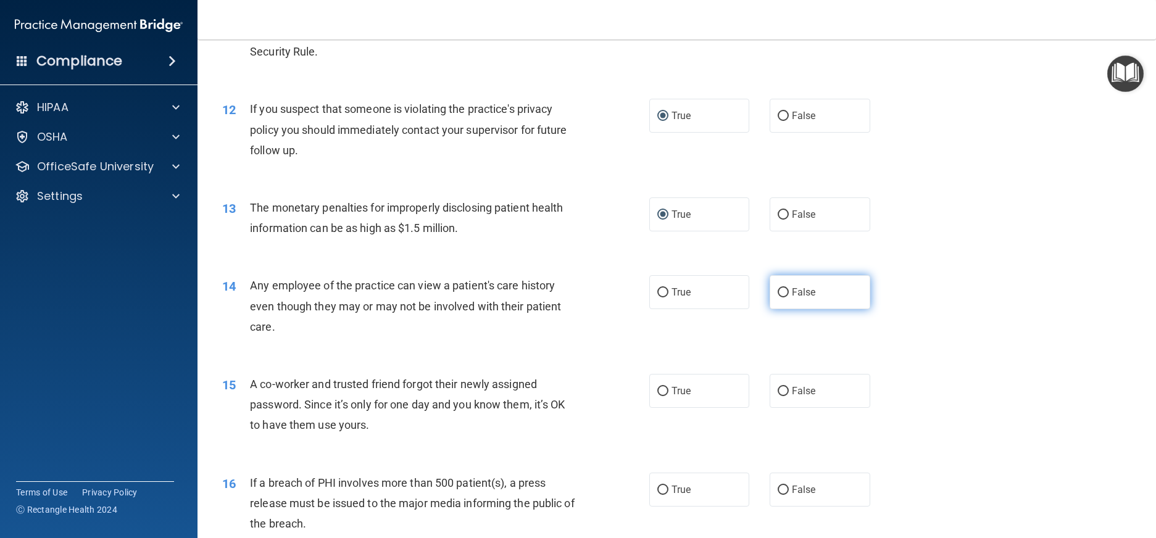
click at [778, 298] on input "False" at bounding box center [783, 292] width 11 height 9
radio input "true"
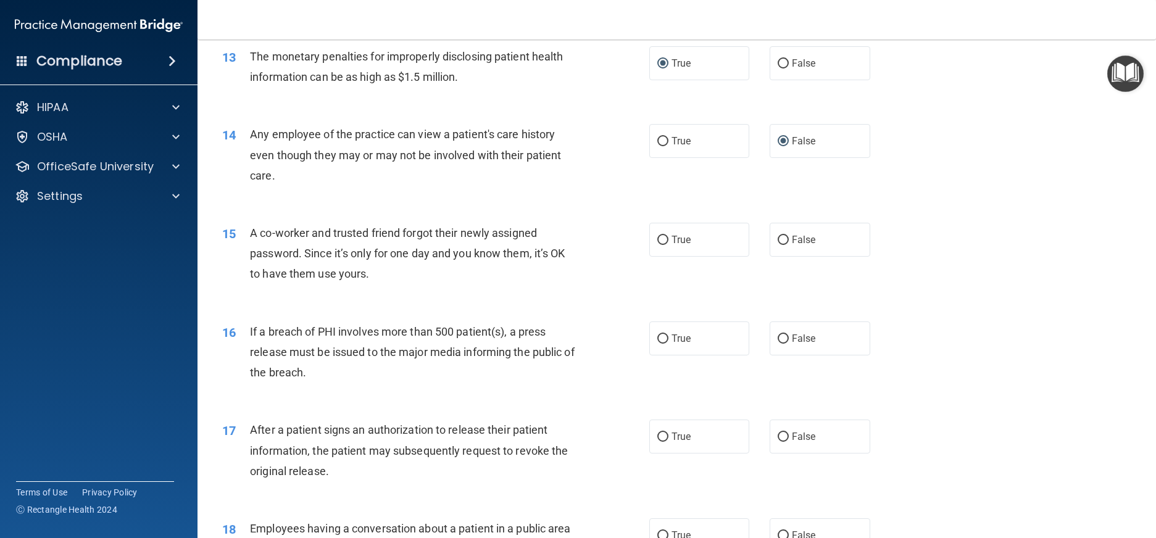
scroll to position [1235, 0]
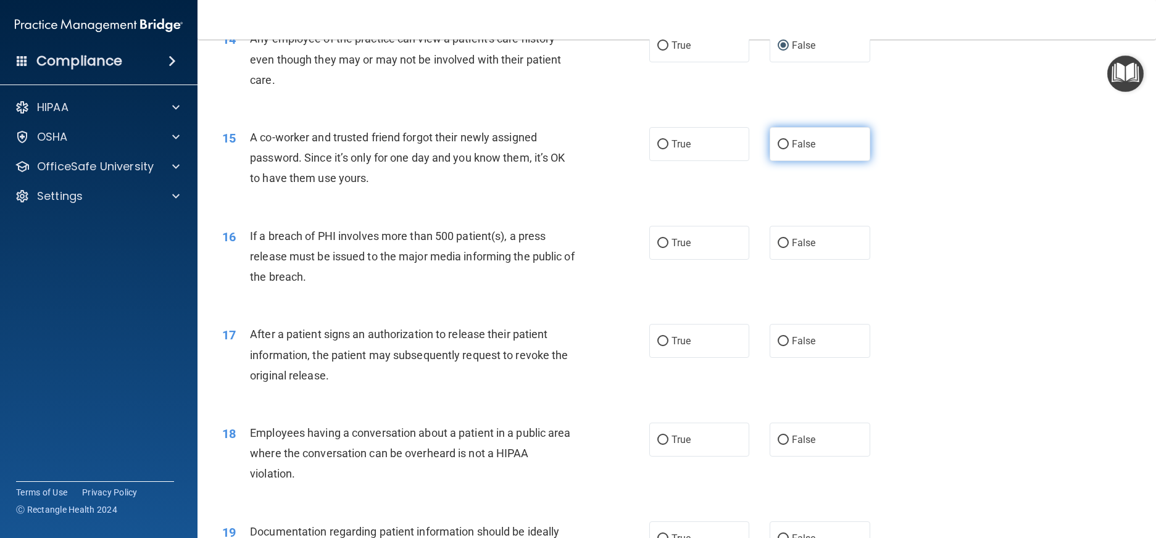
click at [778, 149] on input "False" at bounding box center [783, 144] width 11 height 9
radio input "true"
click at [780, 248] on input "False" at bounding box center [783, 243] width 11 height 9
radio input "true"
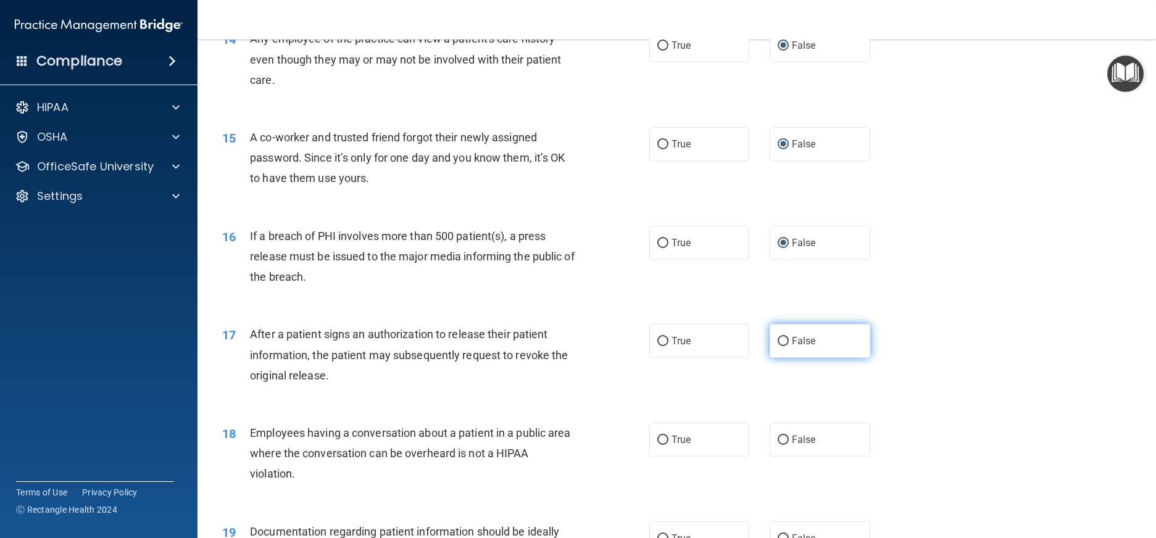
click at [778, 346] on input "False" at bounding box center [783, 341] width 11 height 9
radio input "true"
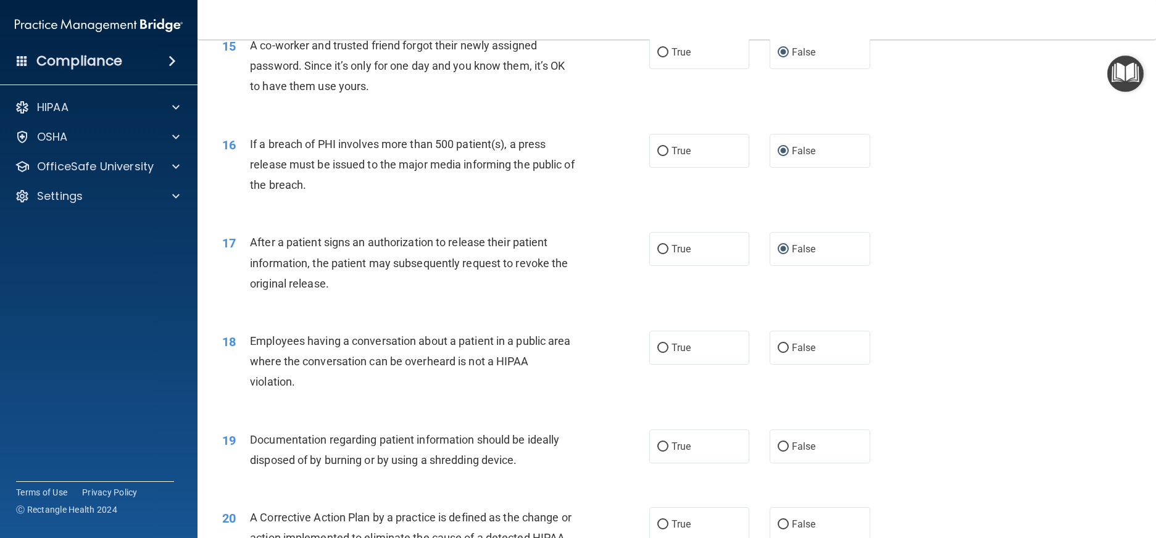
scroll to position [1358, 0]
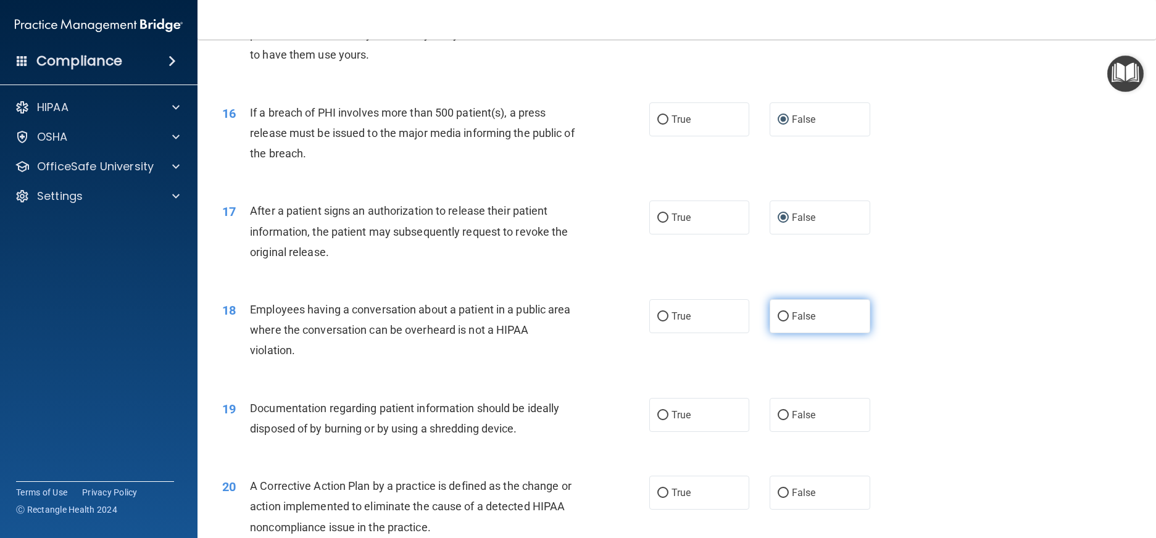
click at [780, 322] on input "False" at bounding box center [783, 316] width 11 height 9
radio input "true"
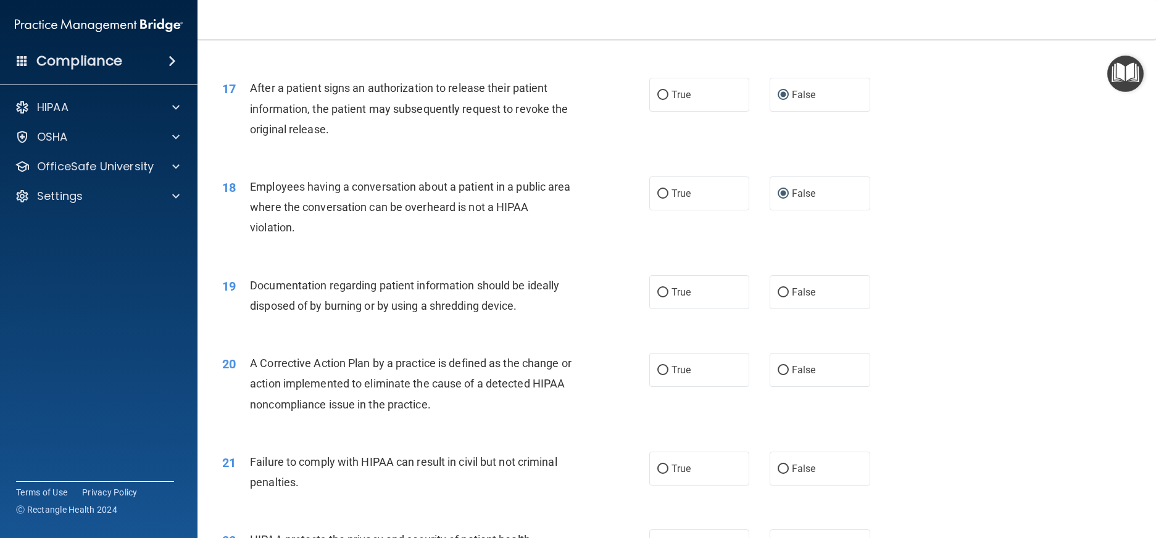
scroll to position [1482, 0]
click at [658, 297] on input "True" at bounding box center [663, 292] width 11 height 9
radio input "true"
click at [658, 375] on input "True" at bounding box center [663, 370] width 11 height 9
radio input "true"
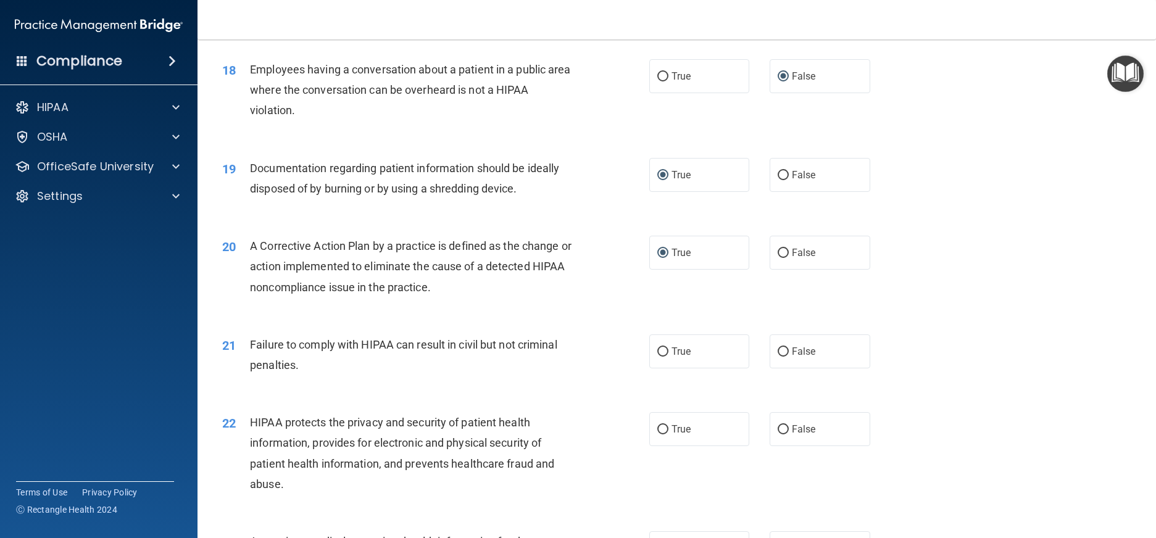
scroll to position [1605, 0]
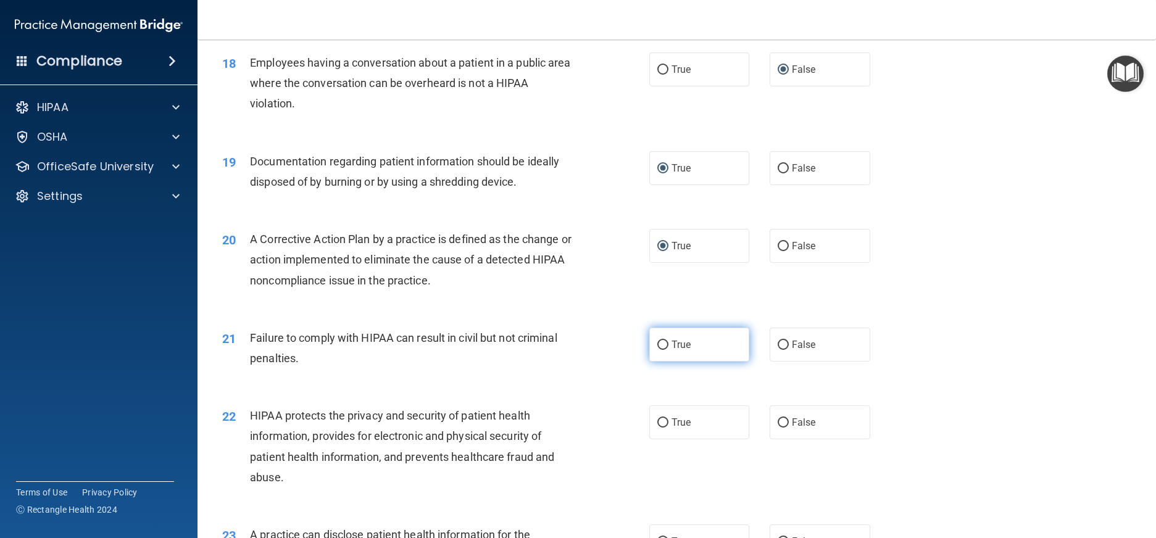
click at [658, 350] on input "True" at bounding box center [663, 345] width 11 height 9
radio input "true"
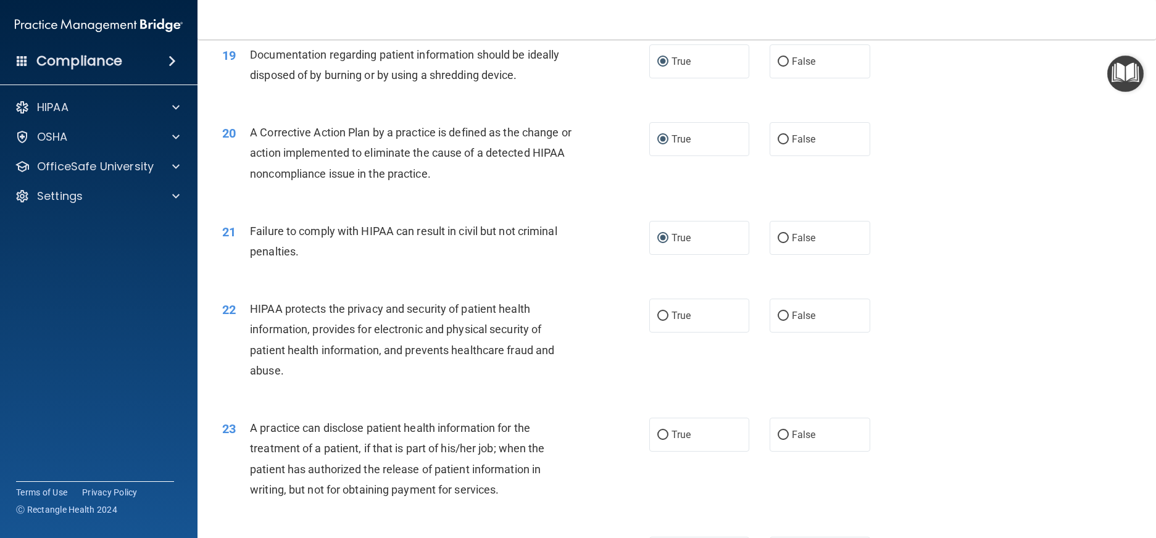
scroll to position [1729, 0]
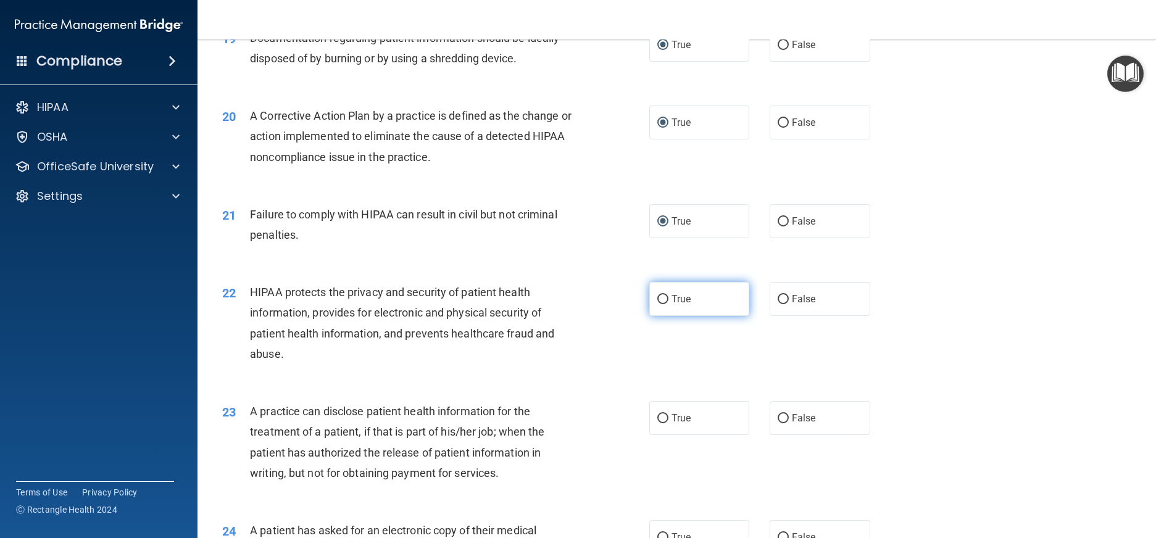
click at [659, 304] on input "True" at bounding box center [663, 299] width 11 height 9
radio input "true"
click at [659, 424] on input "True" at bounding box center [663, 418] width 11 height 9
radio input "true"
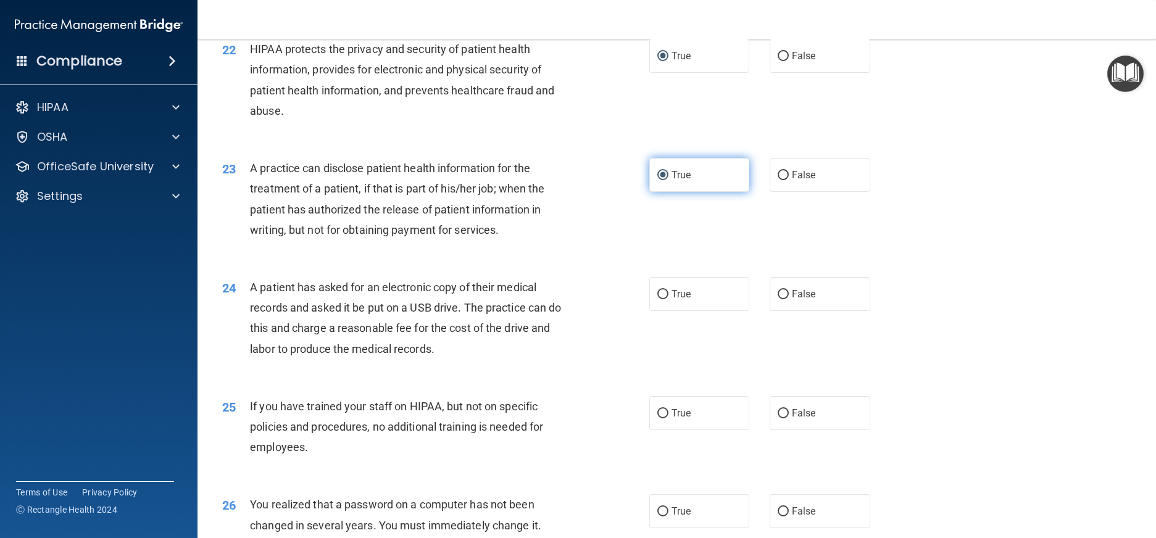
scroll to position [1976, 0]
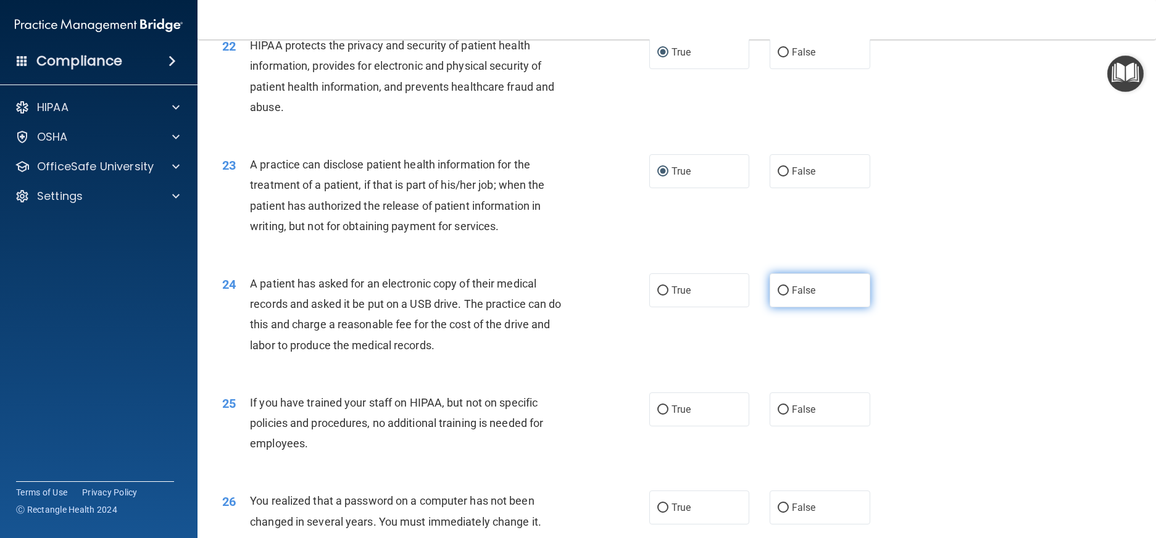
click at [778, 296] on input "False" at bounding box center [783, 290] width 11 height 9
radio input "true"
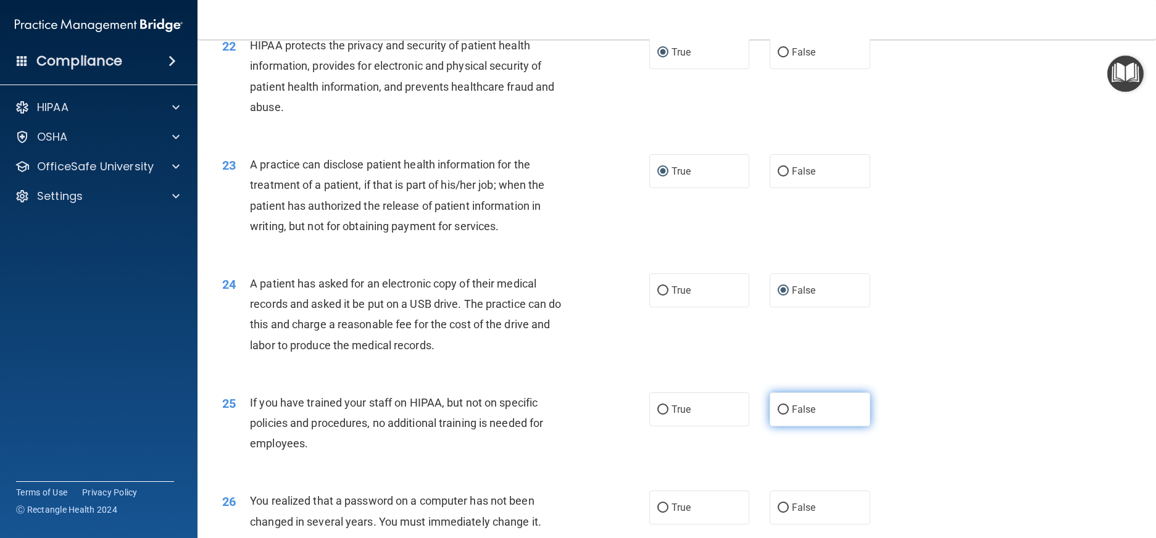
click at [778, 415] on input "False" at bounding box center [783, 410] width 11 height 9
radio input "true"
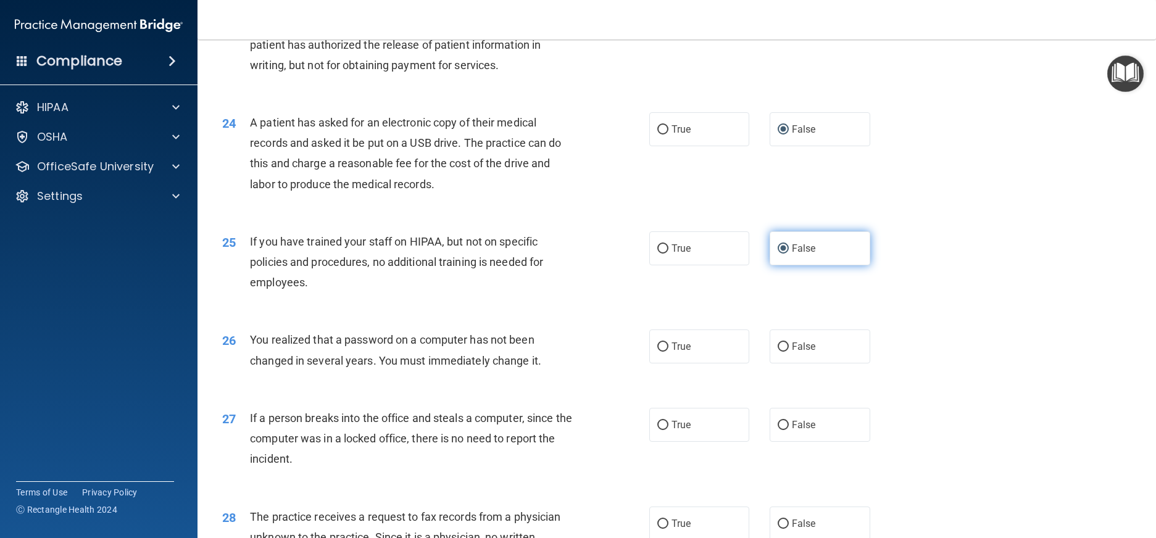
scroll to position [2161, 0]
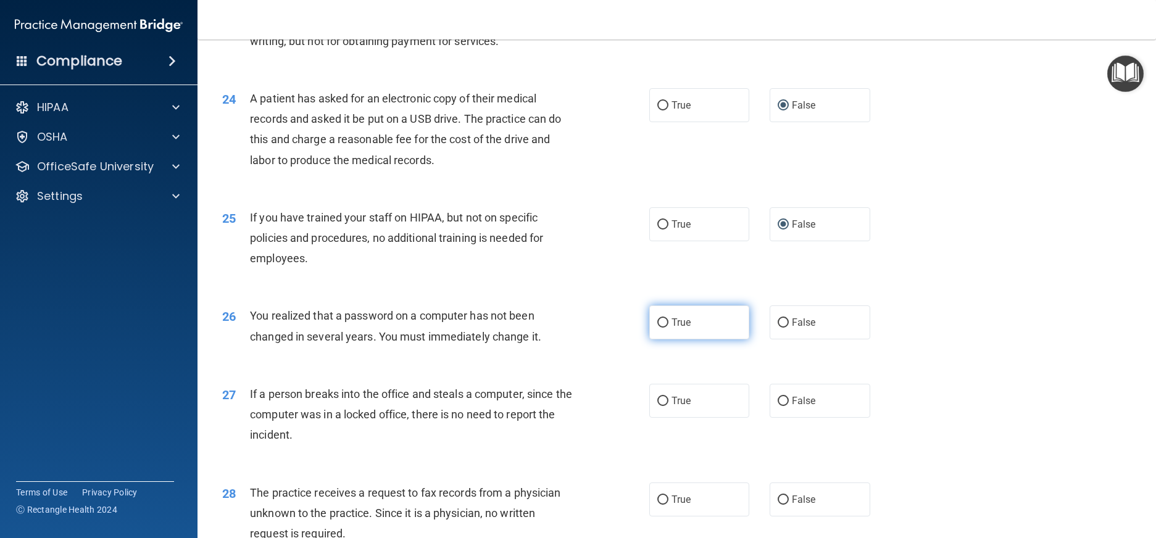
click at [658, 328] on input "True" at bounding box center [663, 323] width 11 height 9
radio input "true"
click at [779, 406] on input "False" at bounding box center [783, 401] width 11 height 9
radio input "true"
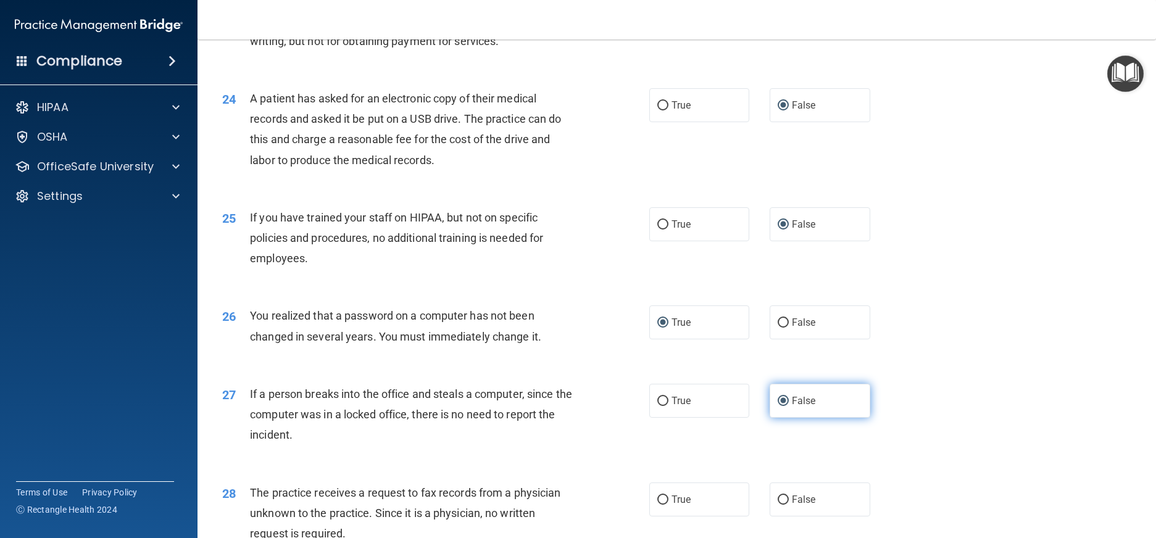
scroll to position [2284, 0]
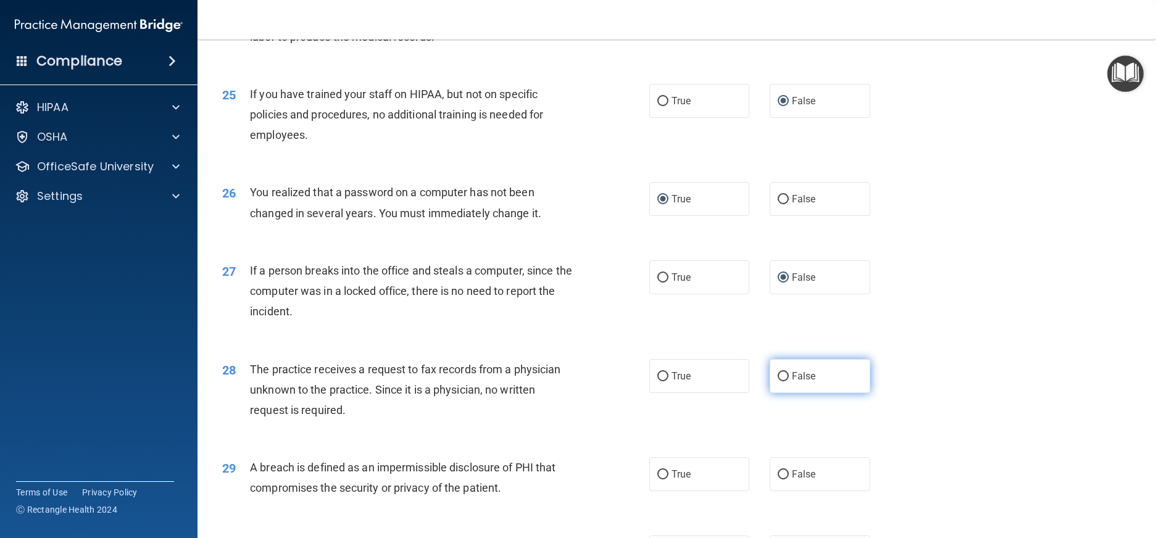
click at [779, 382] on input "False" at bounding box center [783, 376] width 11 height 9
radio input "true"
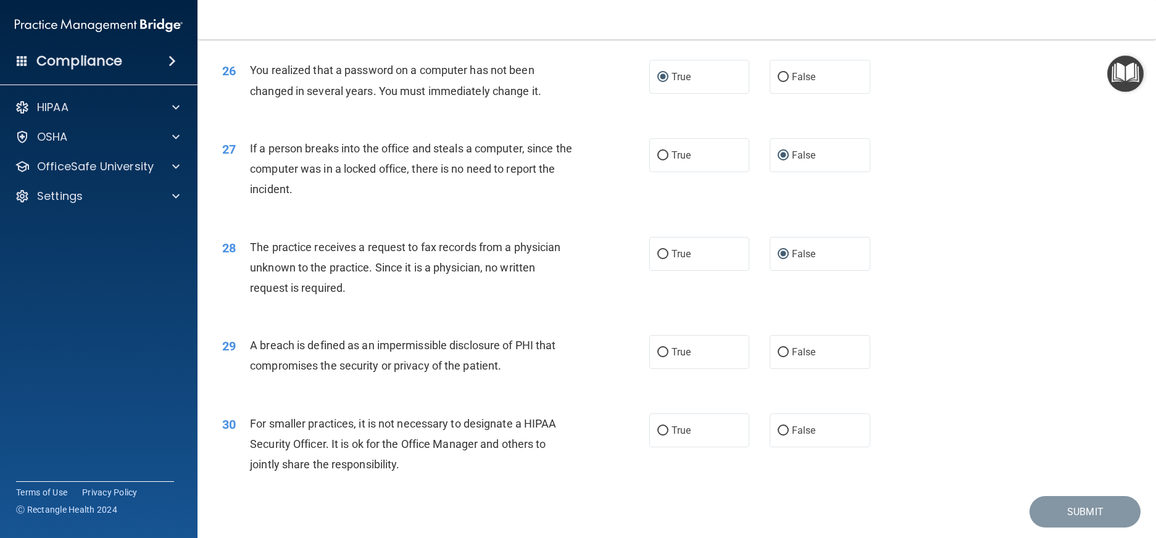
scroll to position [2408, 0]
click at [658, 356] on input "True" at bounding box center [663, 351] width 11 height 9
radio input "true"
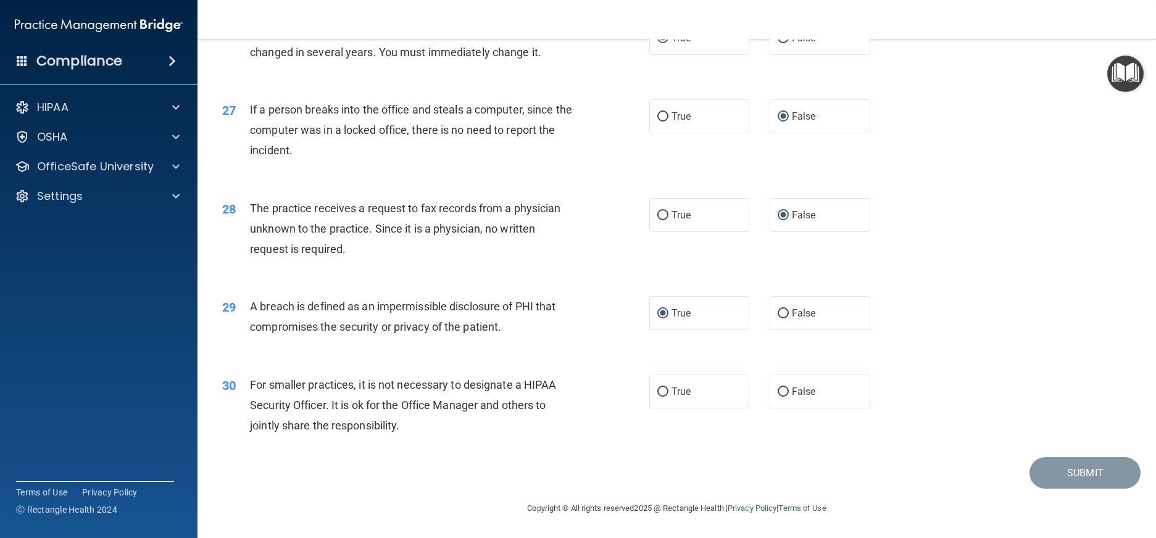
scroll to position [2466, 0]
click at [658, 391] on input "True" at bounding box center [663, 392] width 11 height 9
radio input "true"
click at [1066, 476] on button "Submit" at bounding box center [1085, 473] width 111 height 31
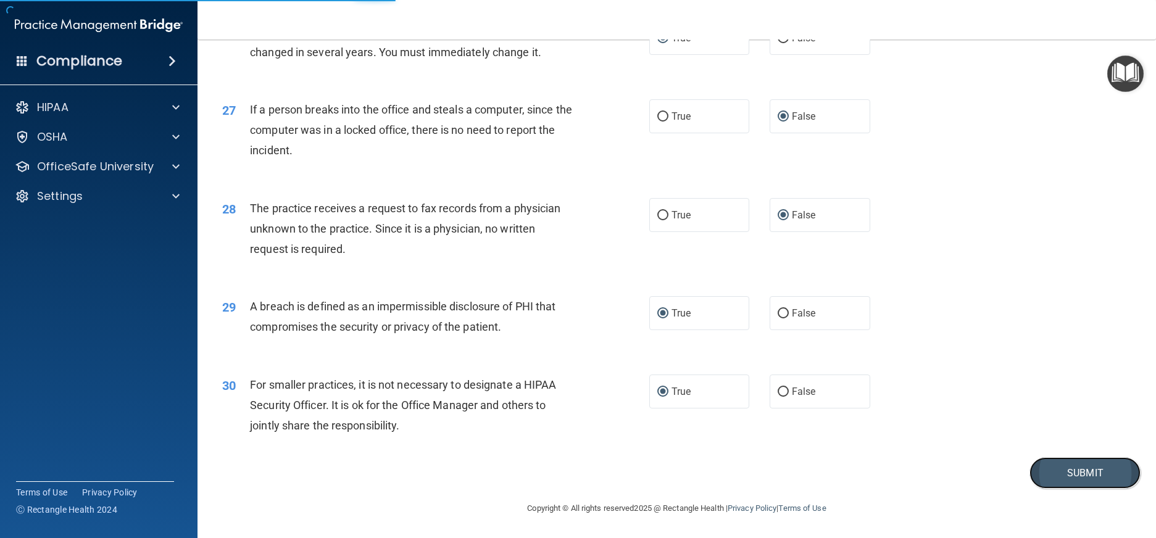
click at [1067, 475] on button "Submit" at bounding box center [1085, 473] width 111 height 31
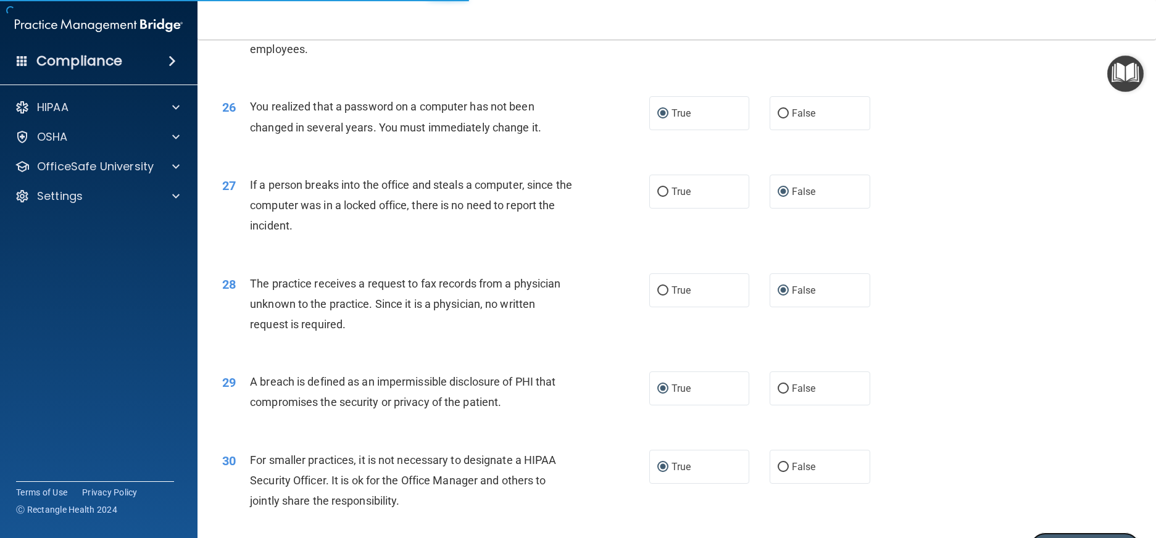
scroll to position [2157, 0]
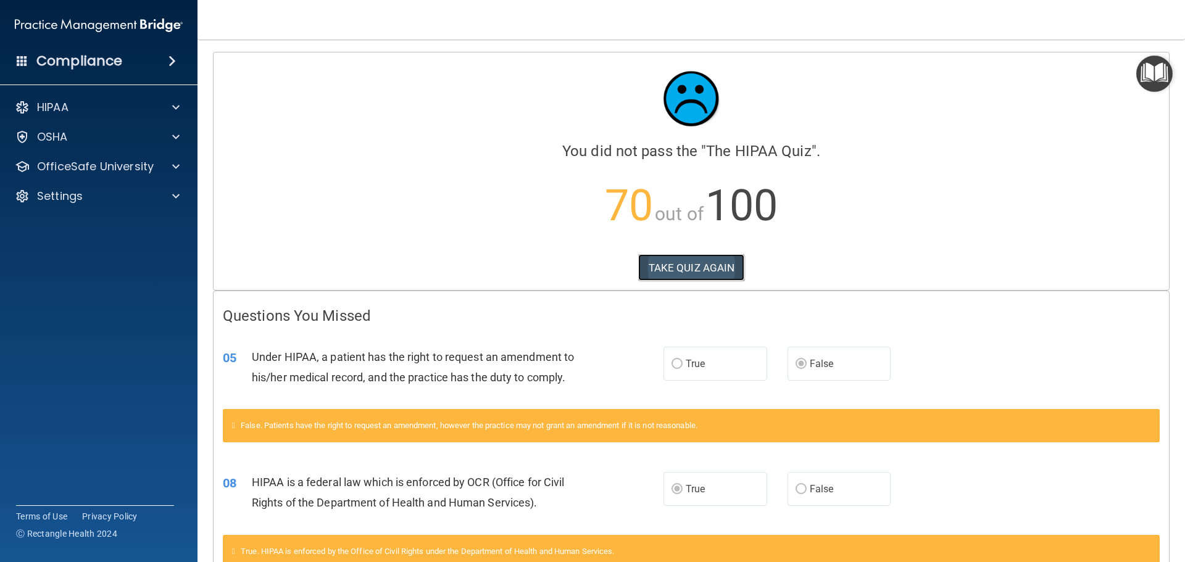
click at [688, 263] on button "TAKE QUIZ AGAIN" at bounding box center [691, 267] width 107 height 27
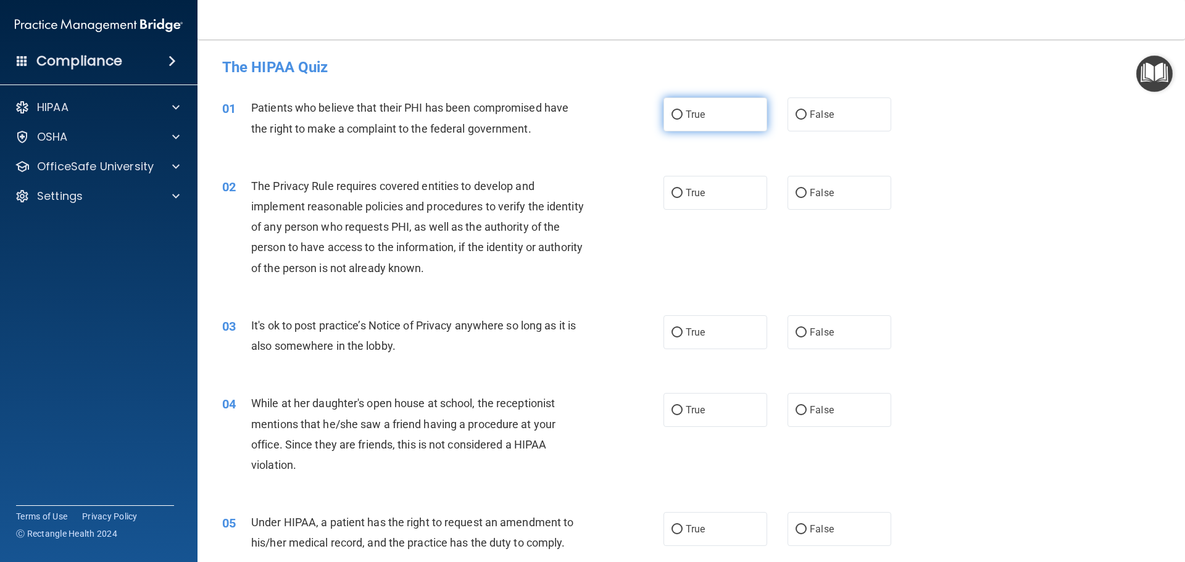
click at [672, 111] on input "True" at bounding box center [677, 115] width 11 height 9
radio input "true"
click at [673, 191] on input "True" at bounding box center [677, 193] width 11 height 9
radio input "true"
click at [796, 333] on input "False" at bounding box center [801, 332] width 11 height 9
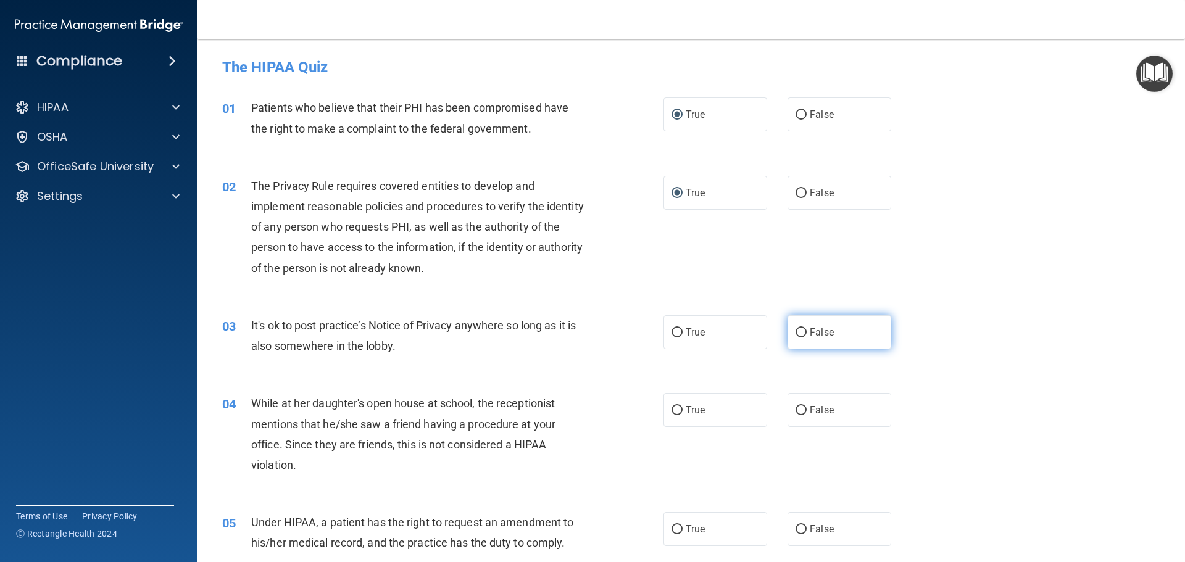
radio input "true"
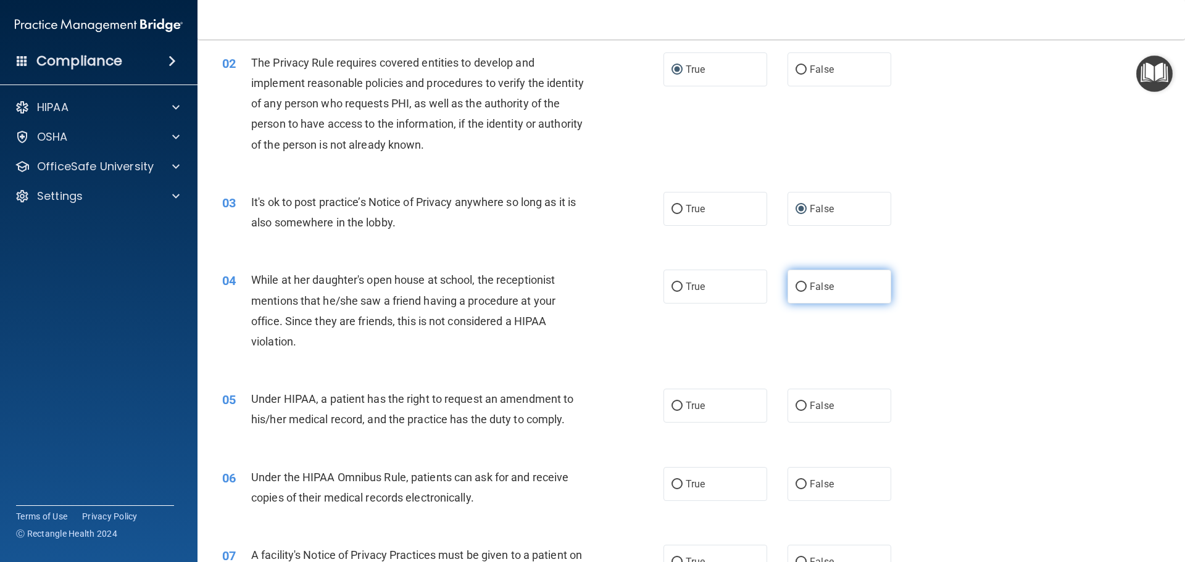
click at [796, 285] on input "False" at bounding box center [801, 287] width 11 height 9
radio input "true"
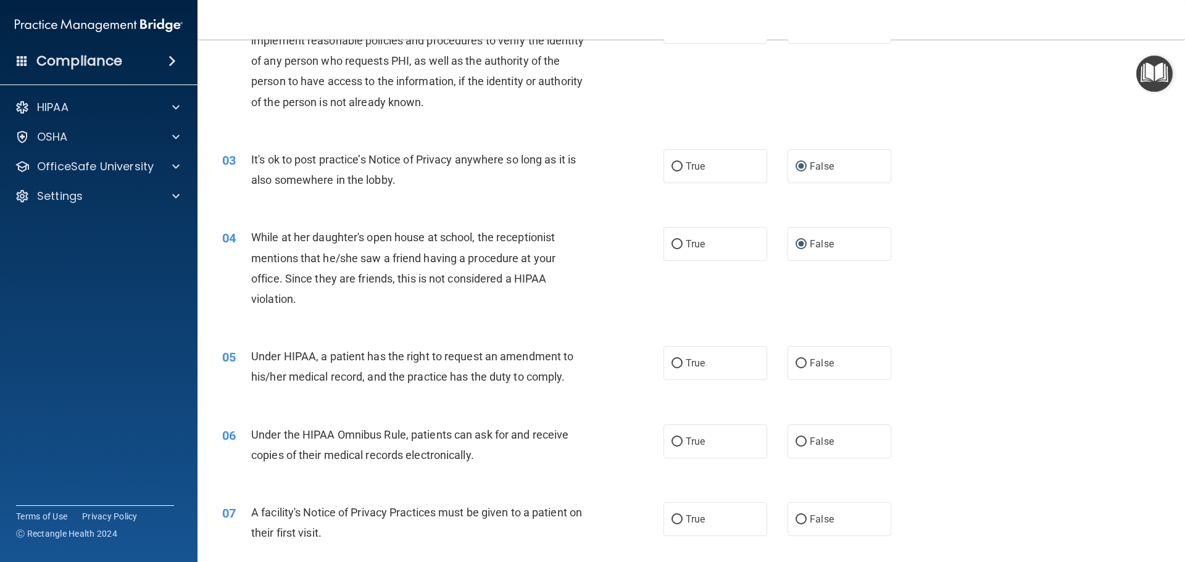
scroll to position [247, 0]
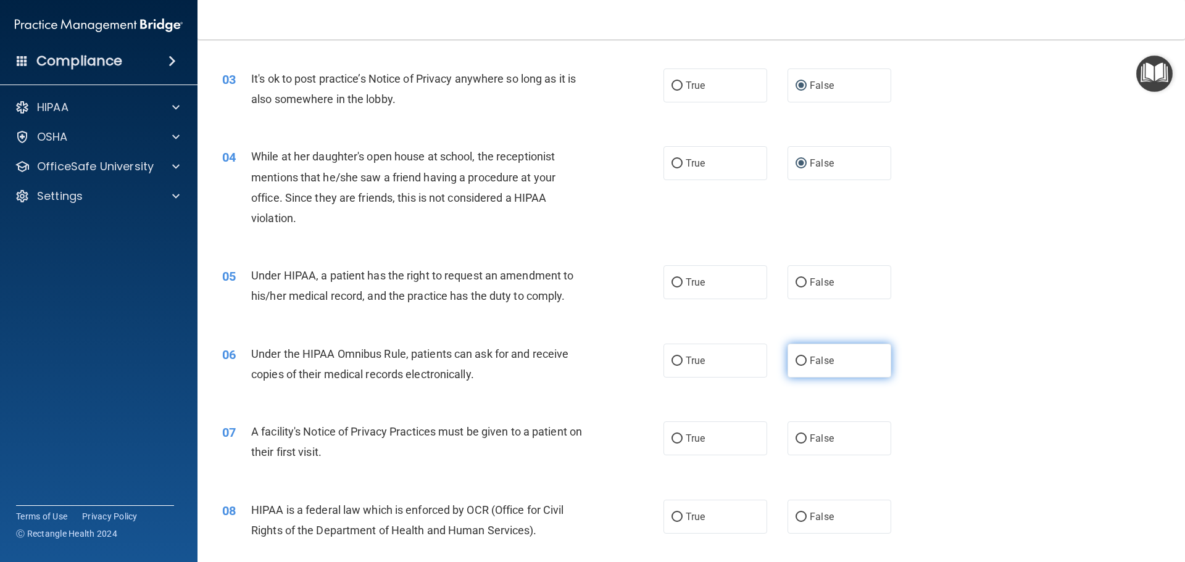
click at [796, 360] on input "False" at bounding box center [801, 361] width 11 height 9
radio input "true"
click at [679, 439] on label "True" at bounding box center [716, 439] width 104 height 34
click at [679, 439] on input "True" at bounding box center [677, 439] width 11 height 9
radio input "true"
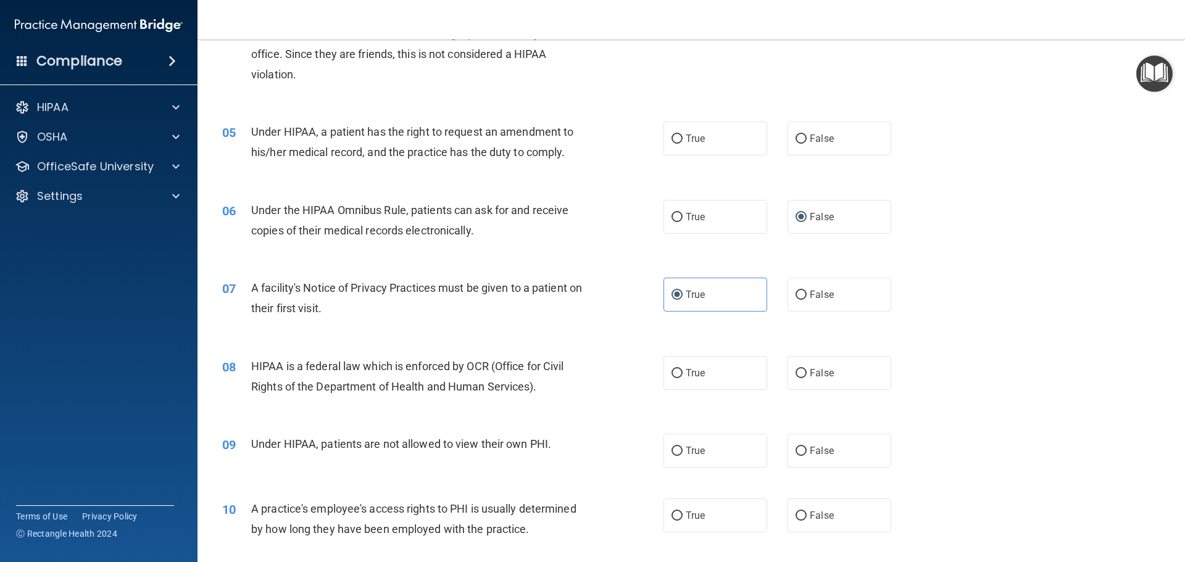
scroll to position [494, 0]
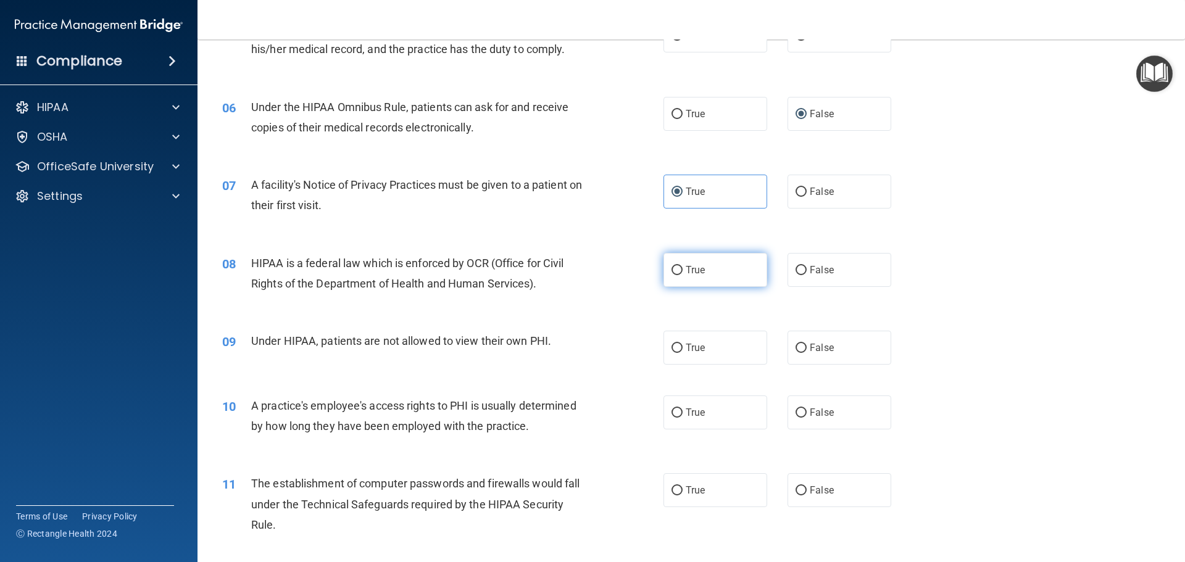
click at [672, 269] on input "True" at bounding box center [677, 270] width 11 height 9
radio input "true"
click at [796, 348] on input "False" at bounding box center [801, 348] width 11 height 9
radio input "true"
click at [672, 413] on input "True" at bounding box center [677, 413] width 11 height 9
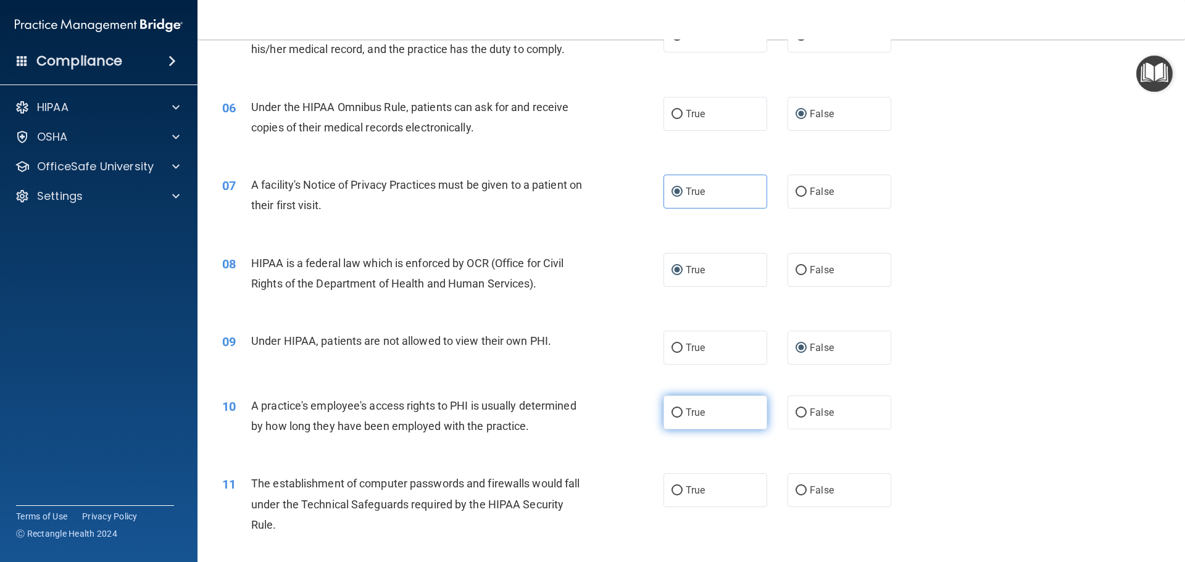
radio input "true"
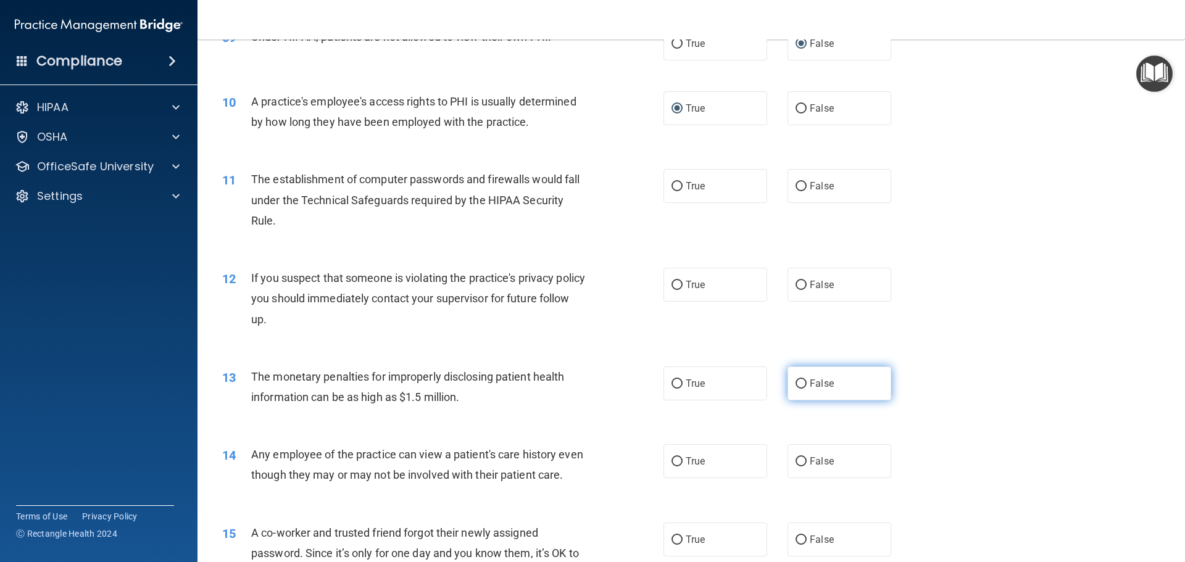
scroll to position [803, 0]
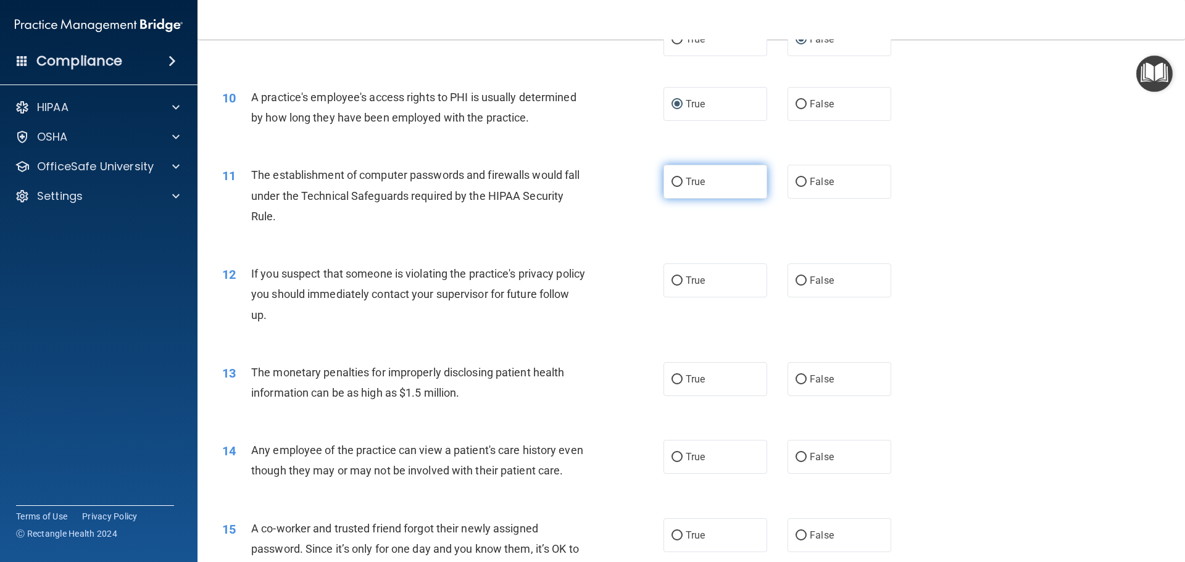
click at [676, 181] on input "True" at bounding box center [677, 182] width 11 height 9
radio input "true"
click at [675, 278] on input "True" at bounding box center [677, 281] width 11 height 9
radio input "true"
click at [673, 377] on input "True" at bounding box center [677, 379] width 11 height 9
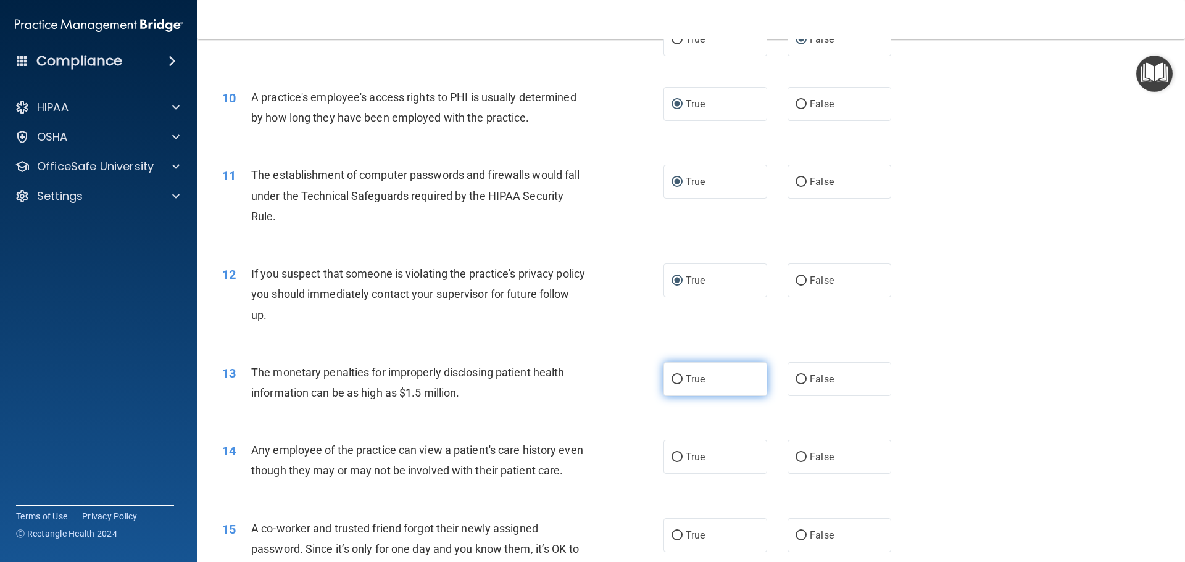
radio input "true"
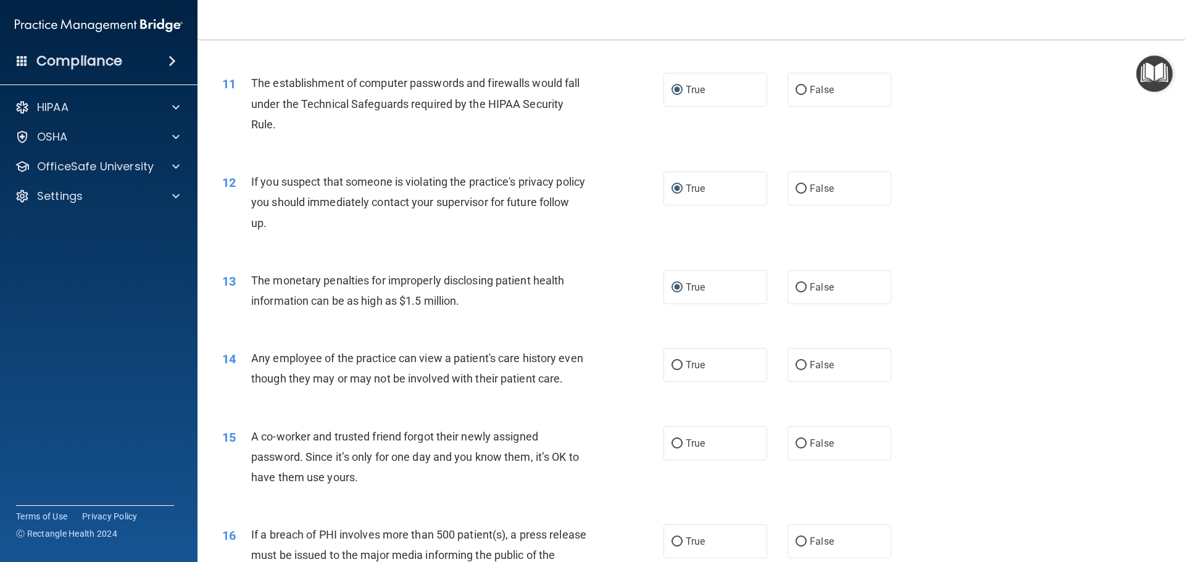
scroll to position [926, 0]
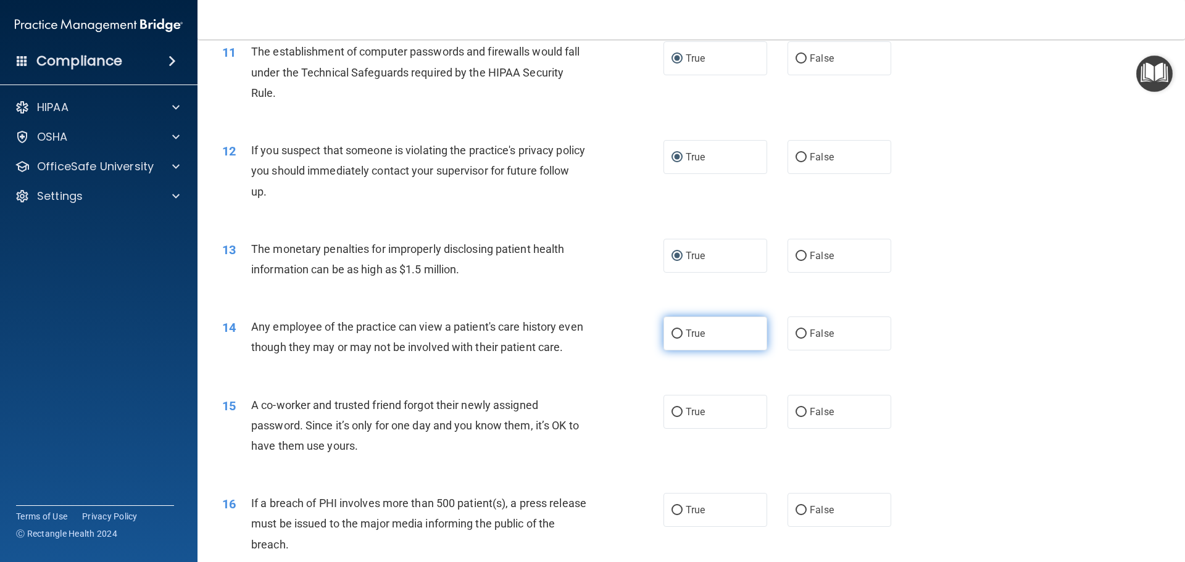
click at [672, 332] on input "True" at bounding box center [677, 334] width 11 height 9
radio input "true"
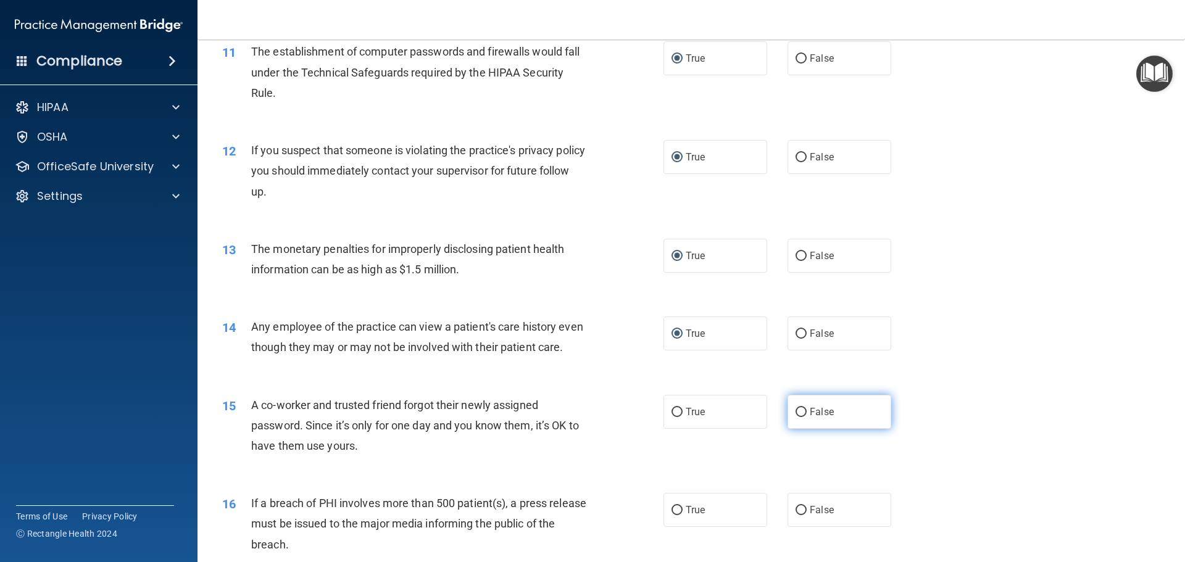
click at [800, 417] on input "False" at bounding box center [801, 412] width 11 height 9
radio input "true"
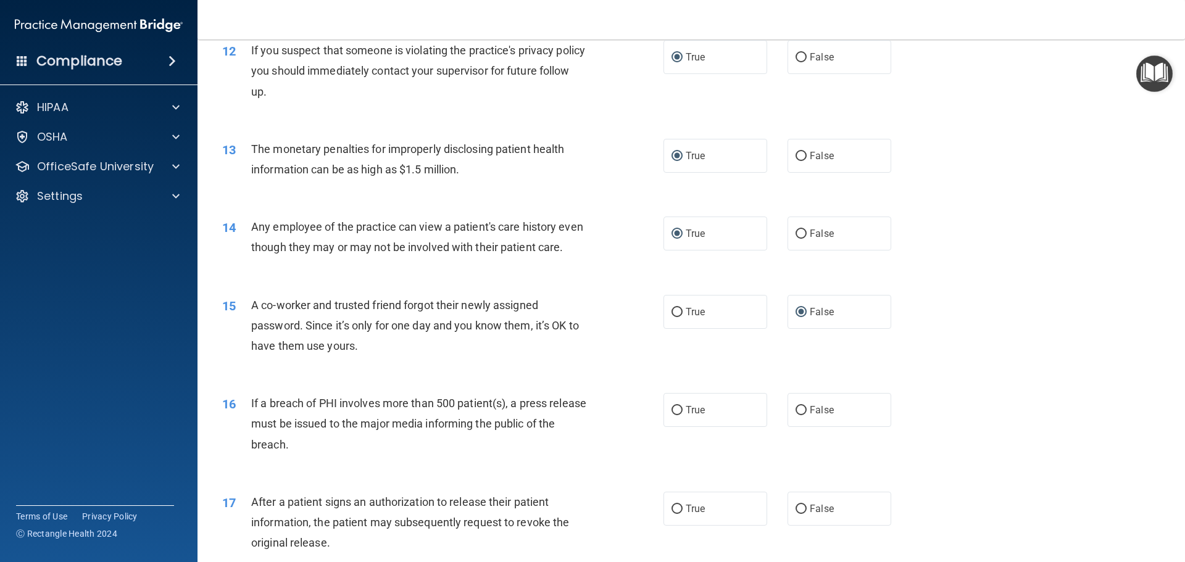
scroll to position [1235, 0]
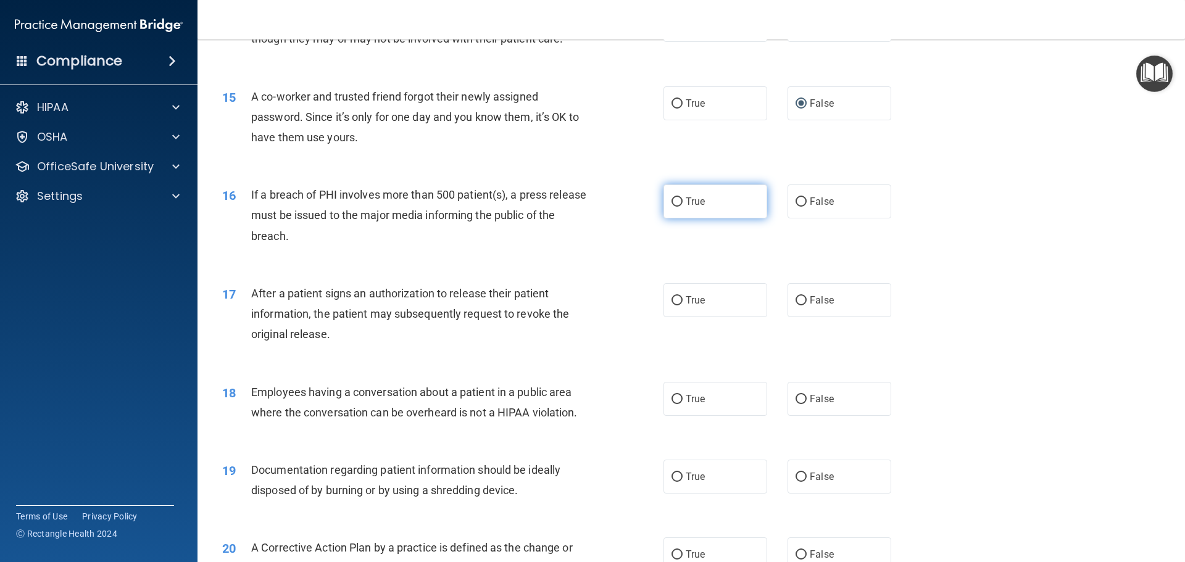
click at [672, 207] on input "True" at bounding box center [677, 202] width 11 height 9
radio input "true"
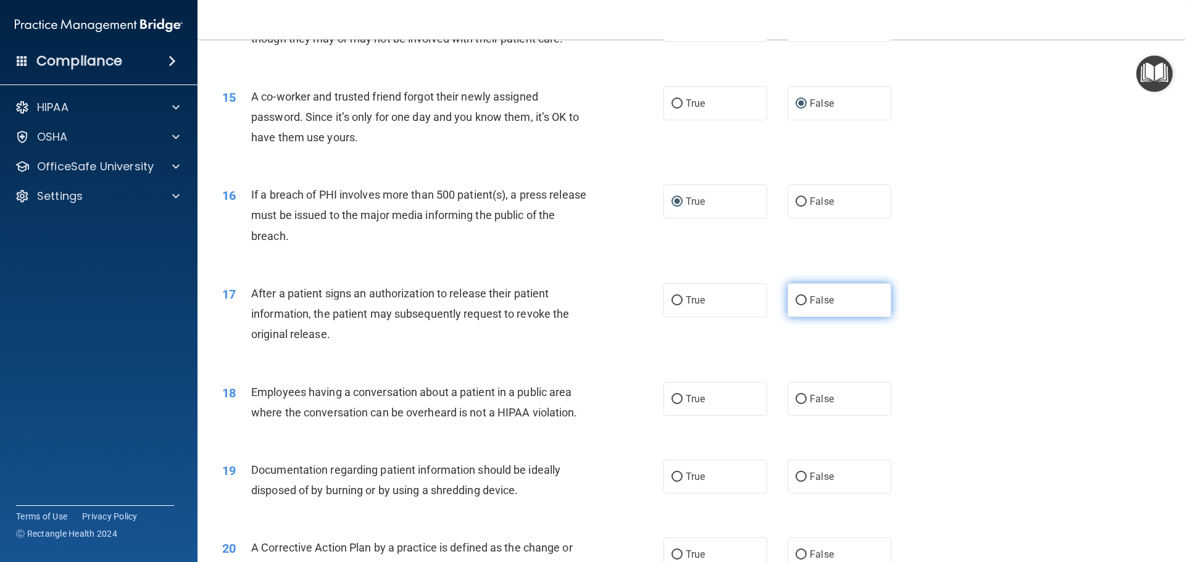
click at [796, 306] on input "False" at bounding box center [801, 300] width 11 height 9
radio input "true"
click at [800, 404] on input "False" at bounding box center [801, 399] width 11 height 9
radio input "true"
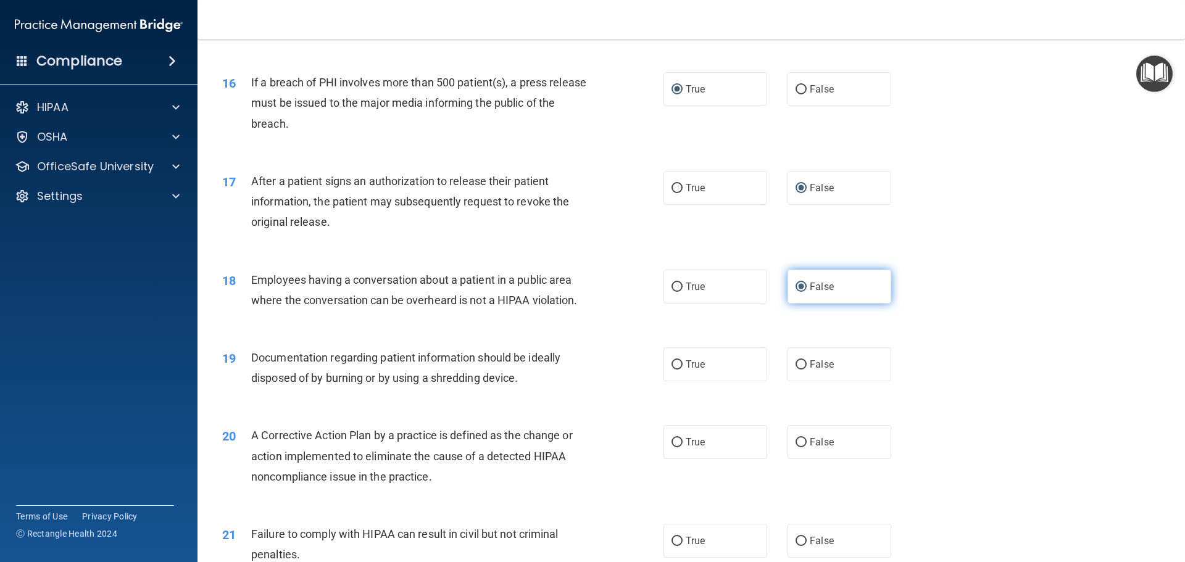
scroll to position [1358, 0]
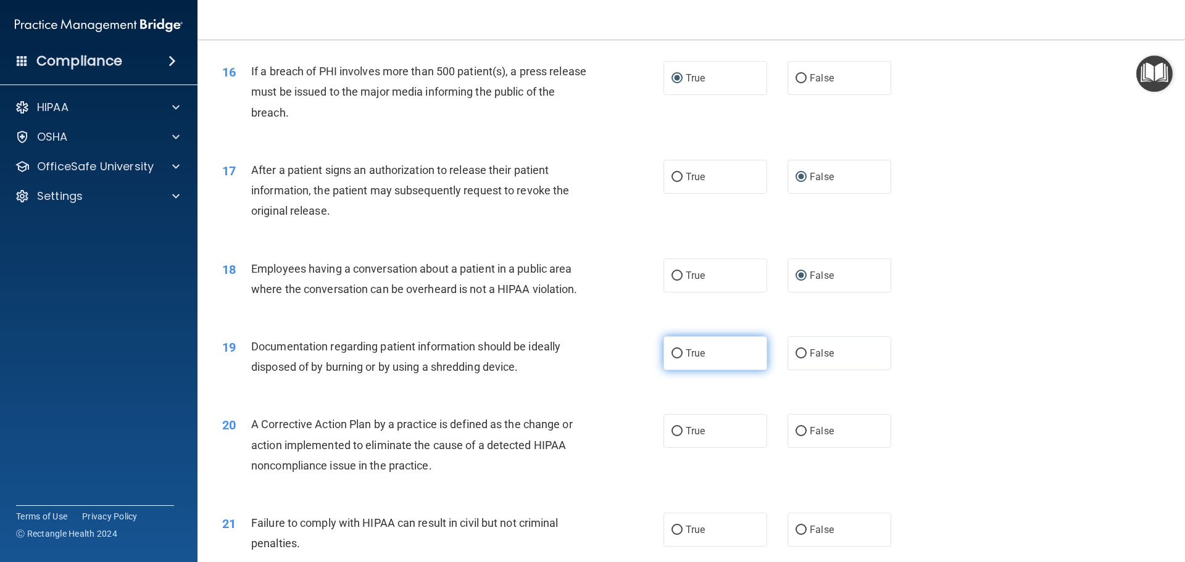
click at [672, 359] on input "True" at bounding box center [677, 353] width 11 height 9
radio input "true"
click at [674, 437] on input "True" at bounding box center [677, 431] width 11 height 9
radio input "true"
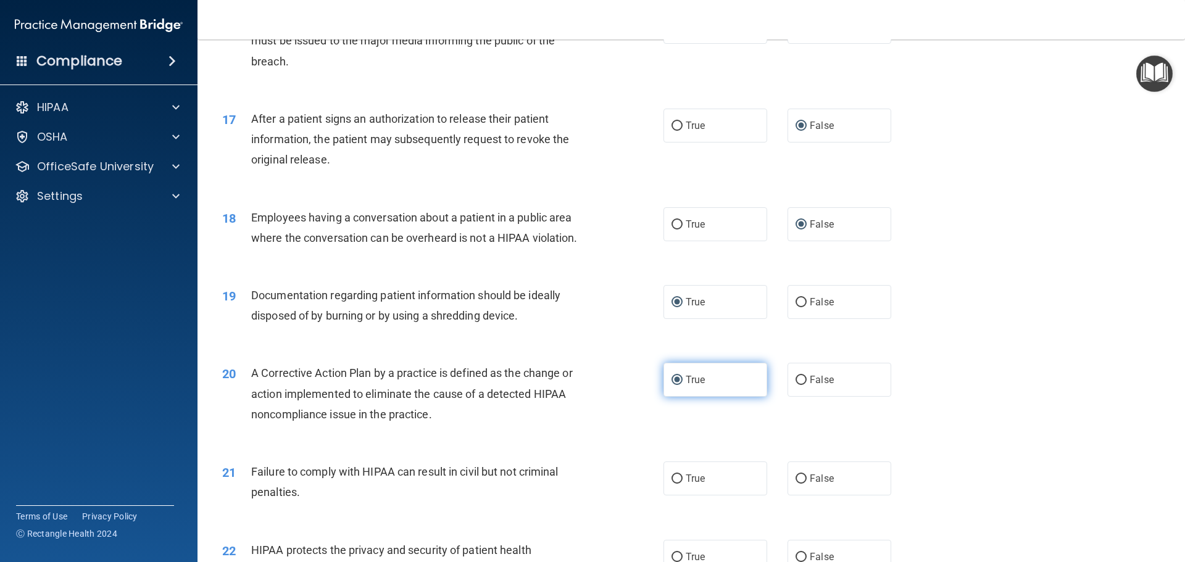
scroll to position [1420, 0]
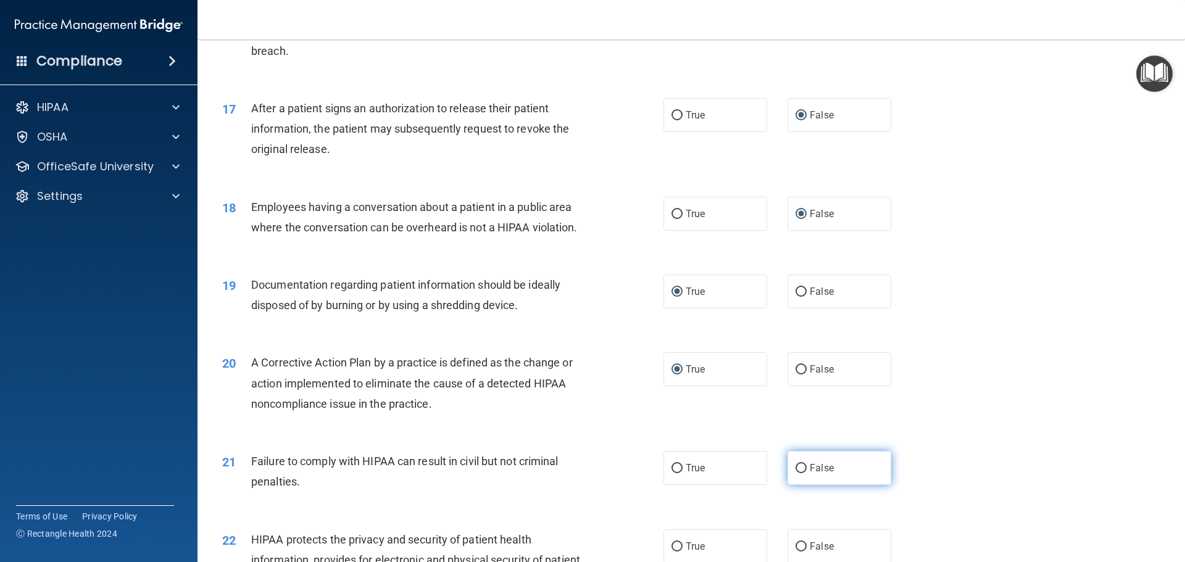
click at [796, 474] on input "False" at bounding box center [801, 468] width 11 height 9
radio input "true"
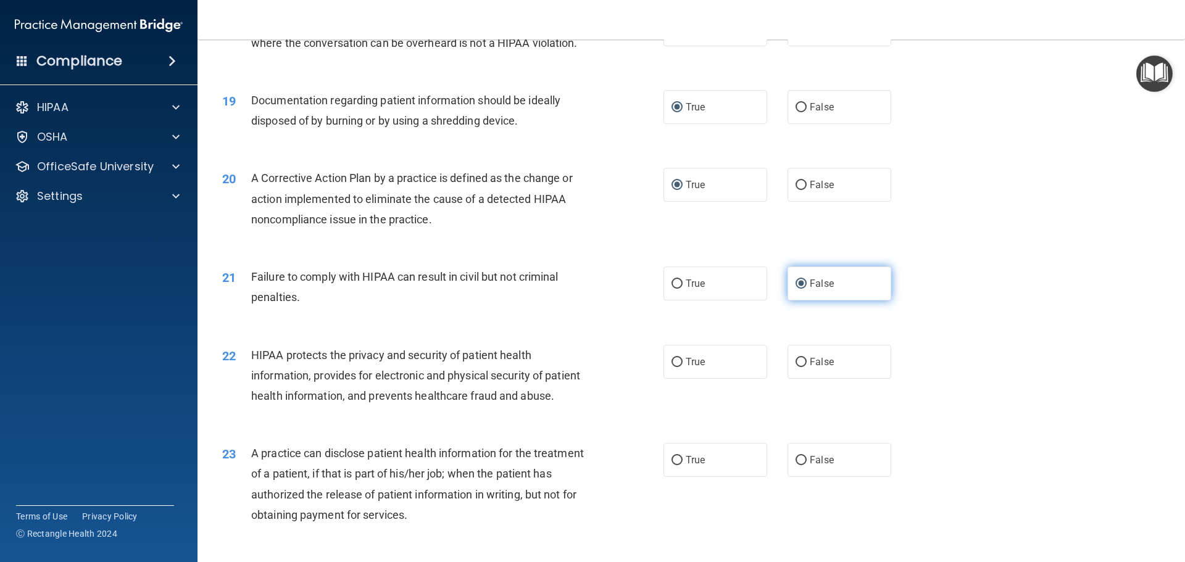
scroll to position [1605, 0]
click at [672, 367] on input "True" at bounding box center [677, 361] width 11 height 9
radio input "true"
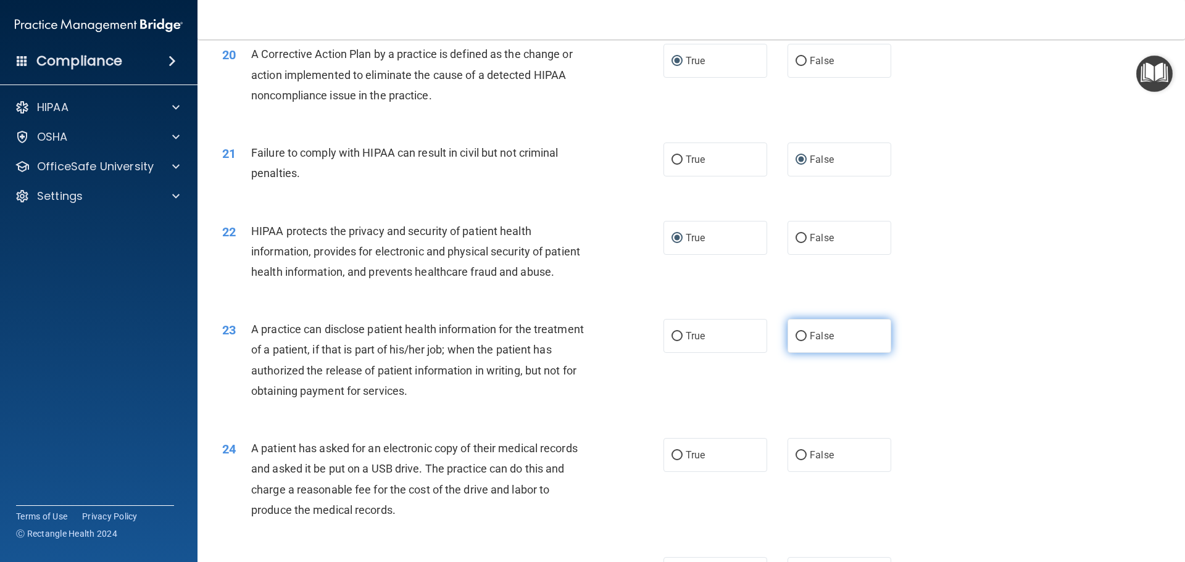
click at [797, 341] on input "False" at bounding box center [801, 336] width 11 height 9
radio input "true"
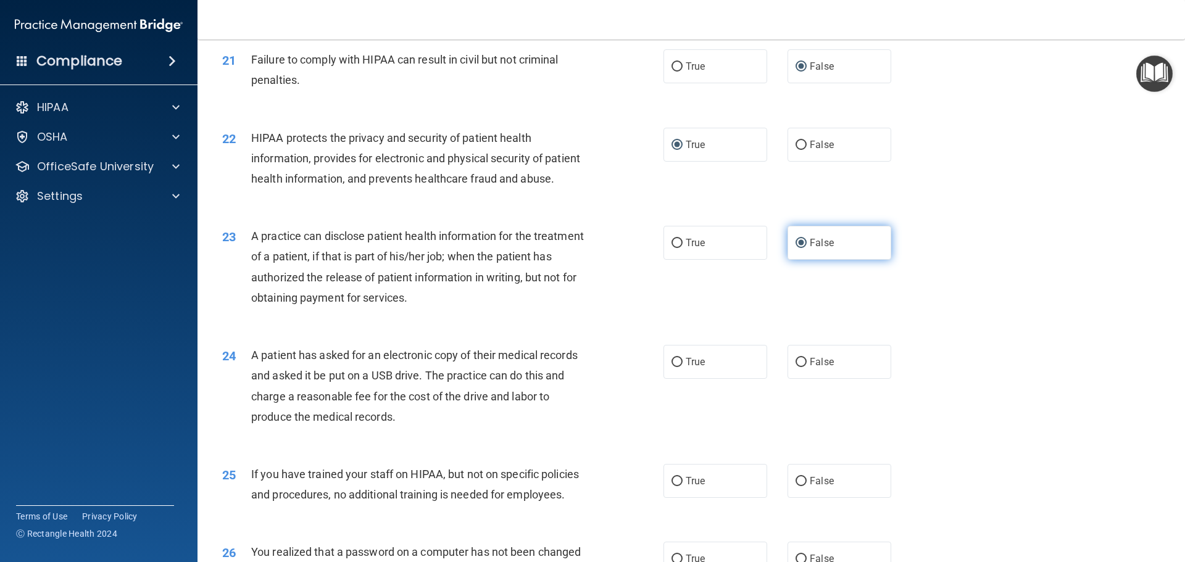
scroll to position [1852, 0]
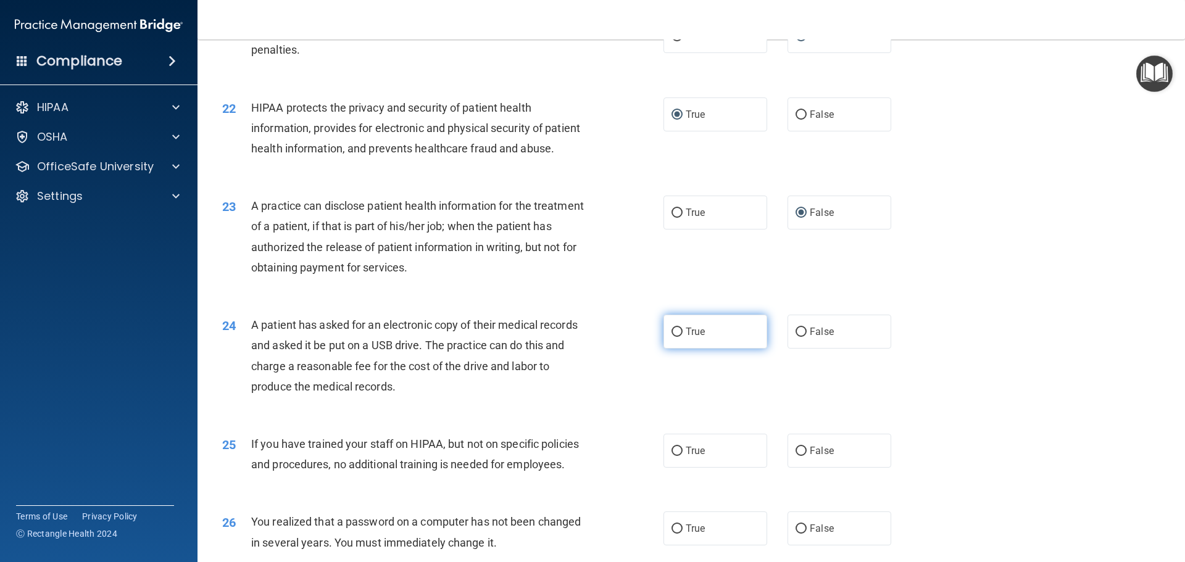
click at [672, 337] on input "True" at bounding box center [677, 332] width 11 height 9
radio input "true"
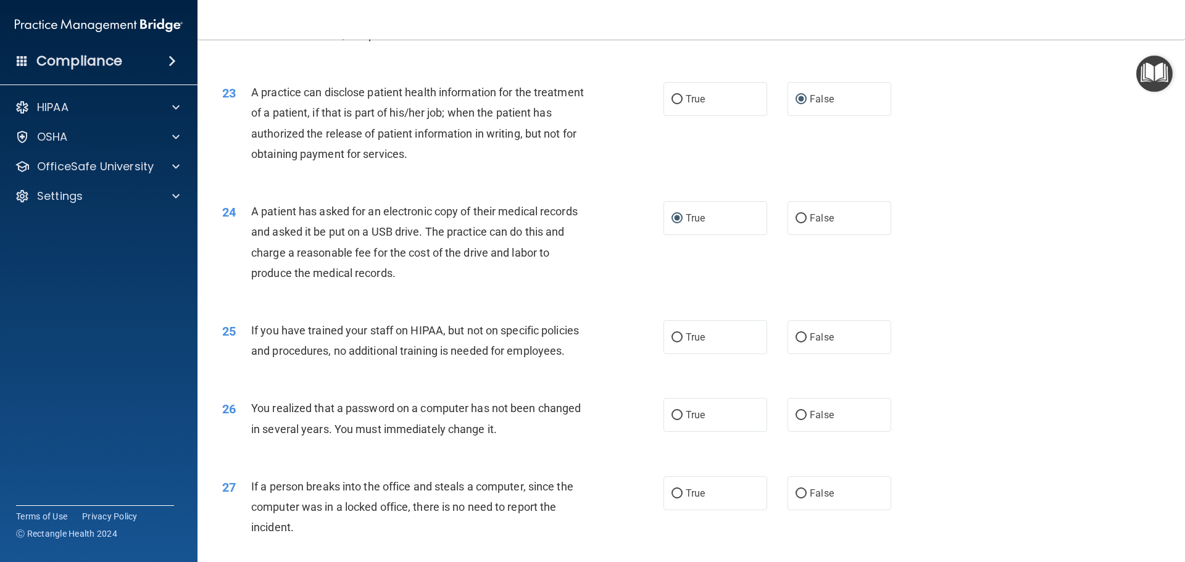
scroll to position [1976, 0]
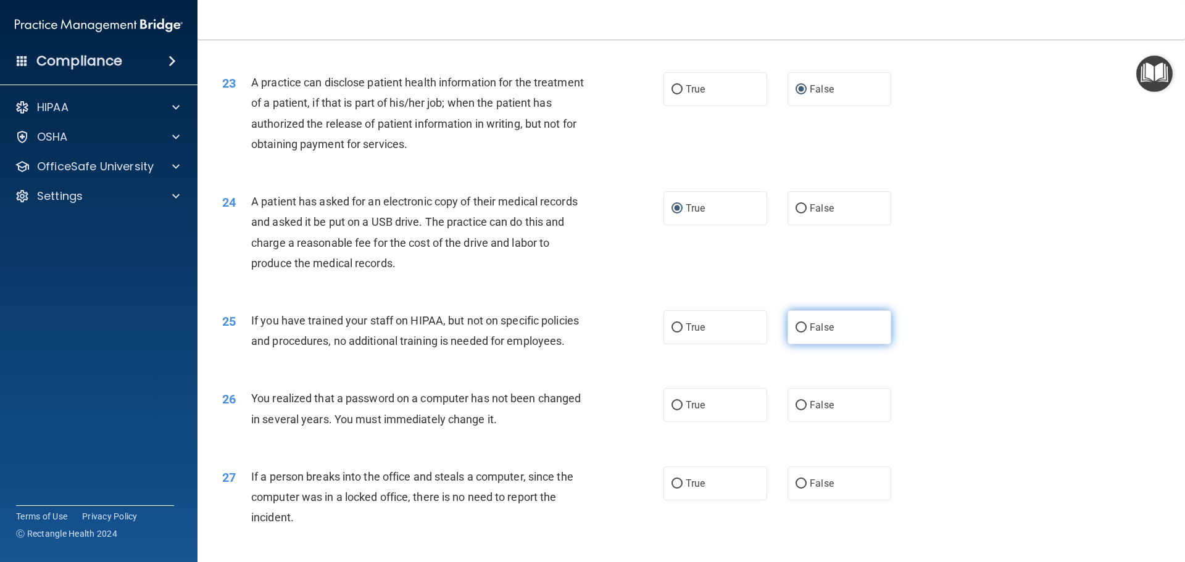
click at [796, 333] on input "False" at bounding box center [801, 328] width 11 height 9
radio input "true"
click at [672, 411] on input "True" at bounding box center [677, 405] width 11 height 9
radio input "true"
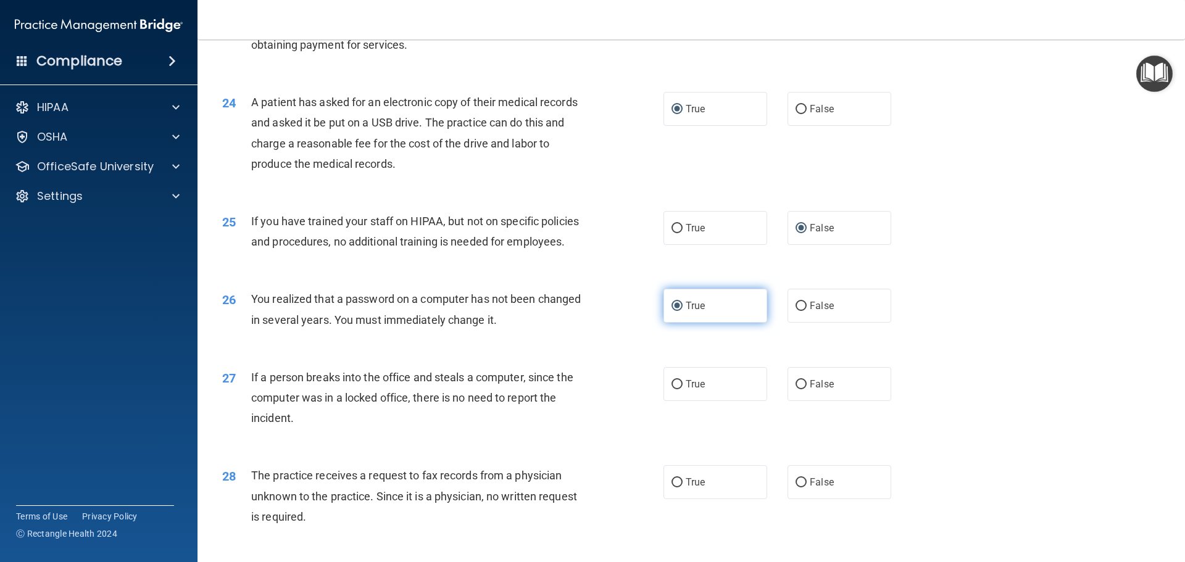
scroll to position [2099, 0]
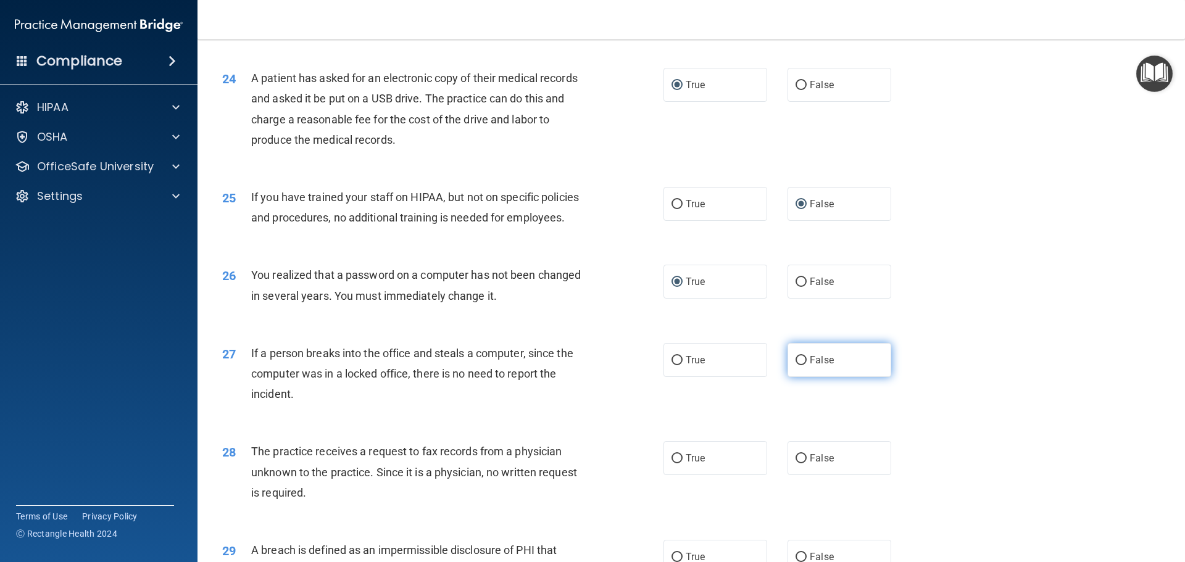
click at [798, 366] on input "False" at bounding box center [801, 360] width 11 height 9
radio input "true"
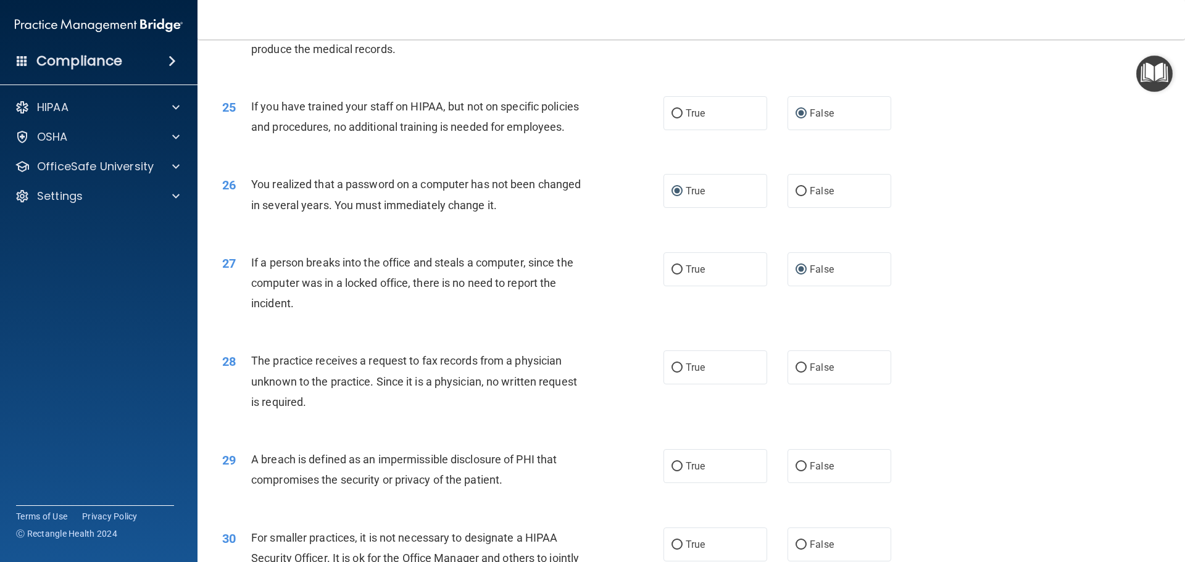
scroll to position [2223, 0]
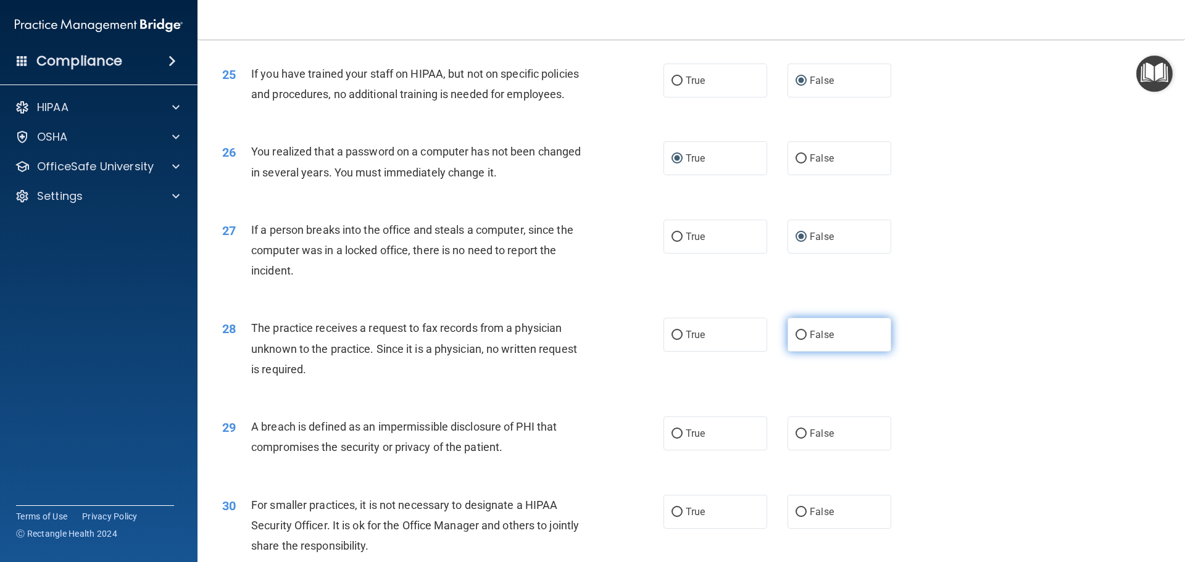
click at [796, 340] on input "False" at bounding box center [801, 335] width 11 height 9
radio input "true"
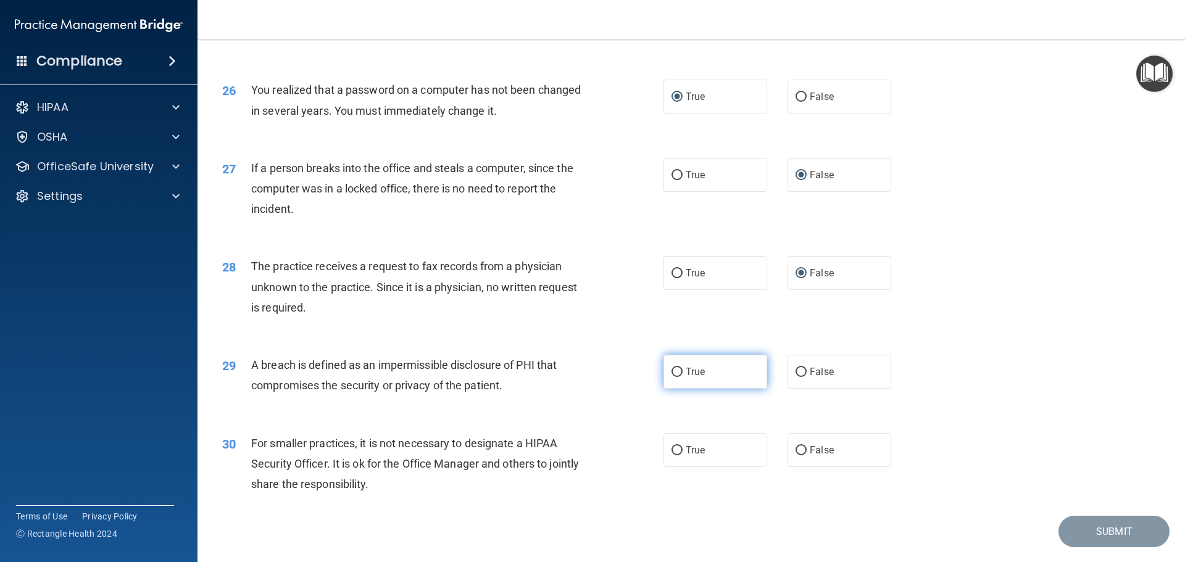
click at [672, 377] on input "True" at bounding box center [677, 372] width 11 height 9
radio input "true"
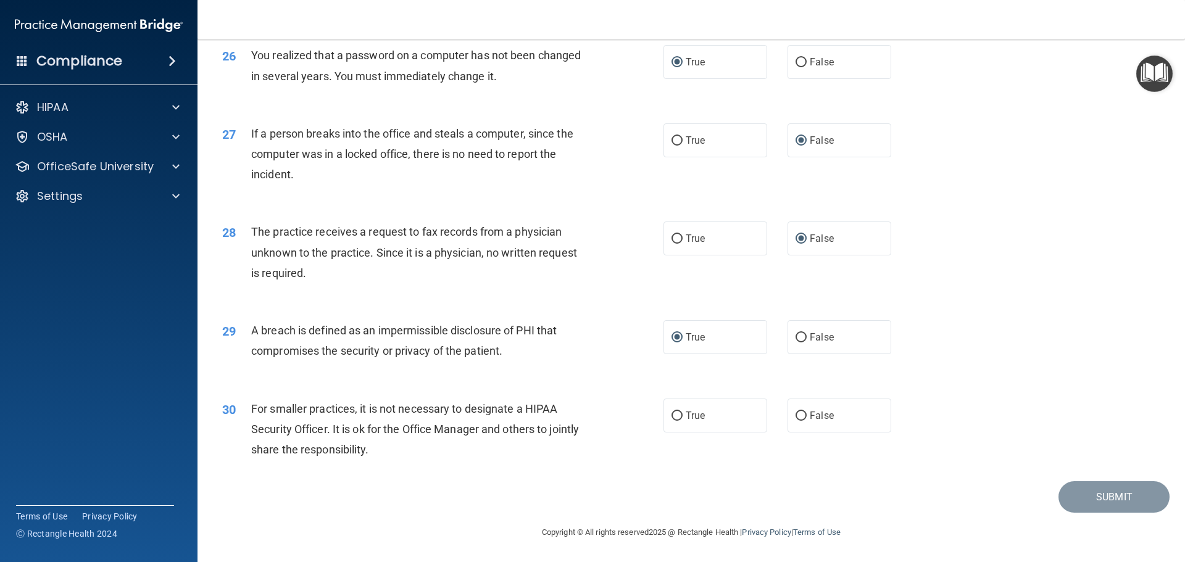
scroll to position [2360, 0]
click at [796, 416] on input "False" at bounding box center [801, 416] width 11 height 9
radio input "true"
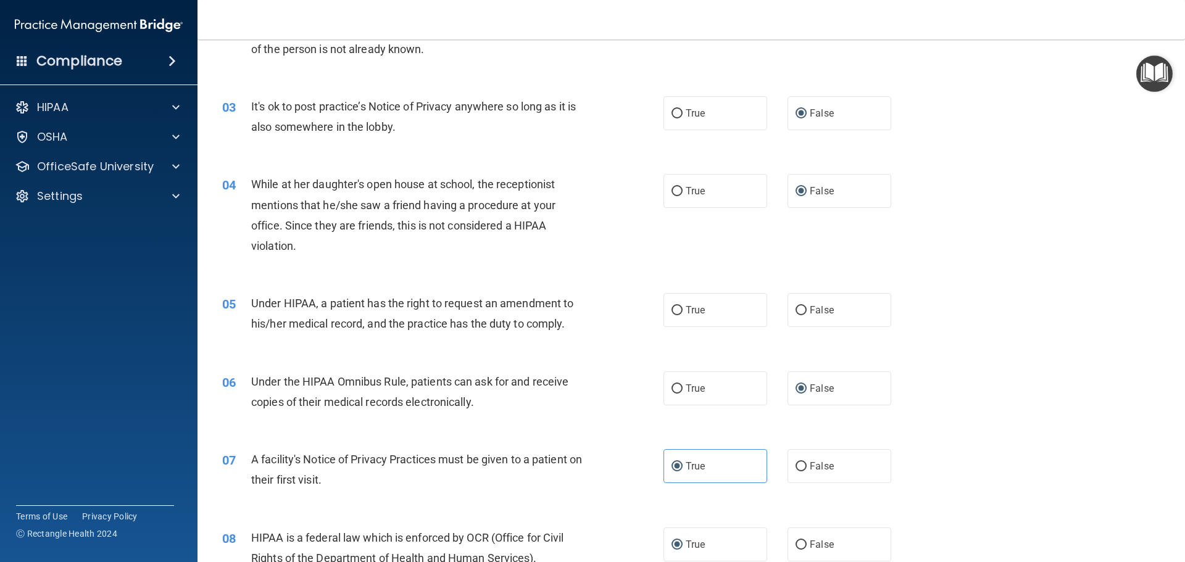
scroll to position [247, 0]
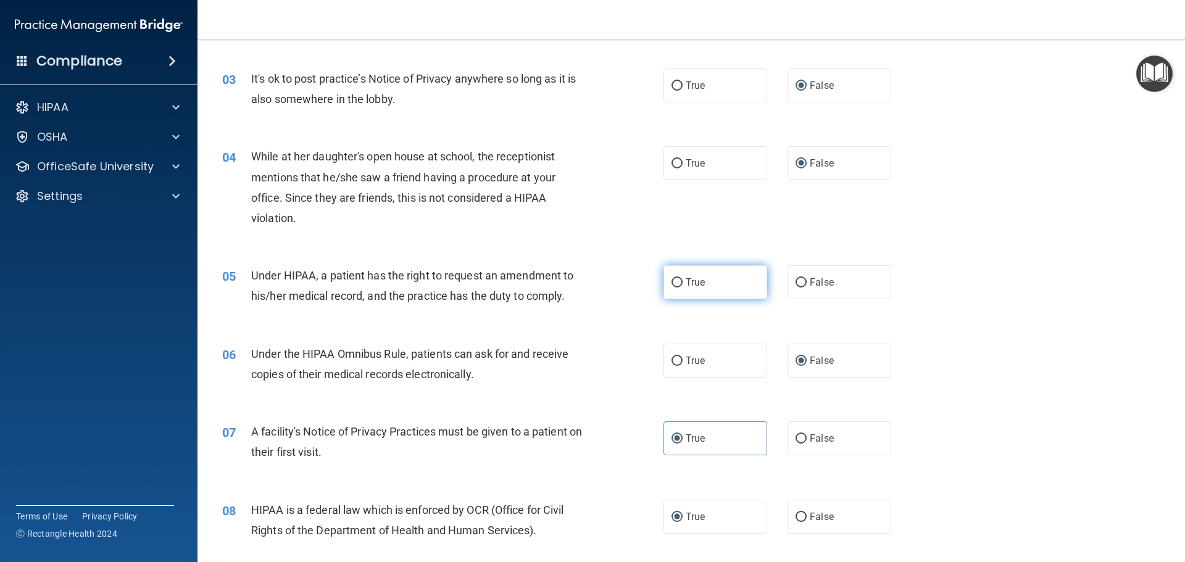
click at [674, 280] on input "True" at bounding box center [677, 282] width 11 height 9
radio input "true"
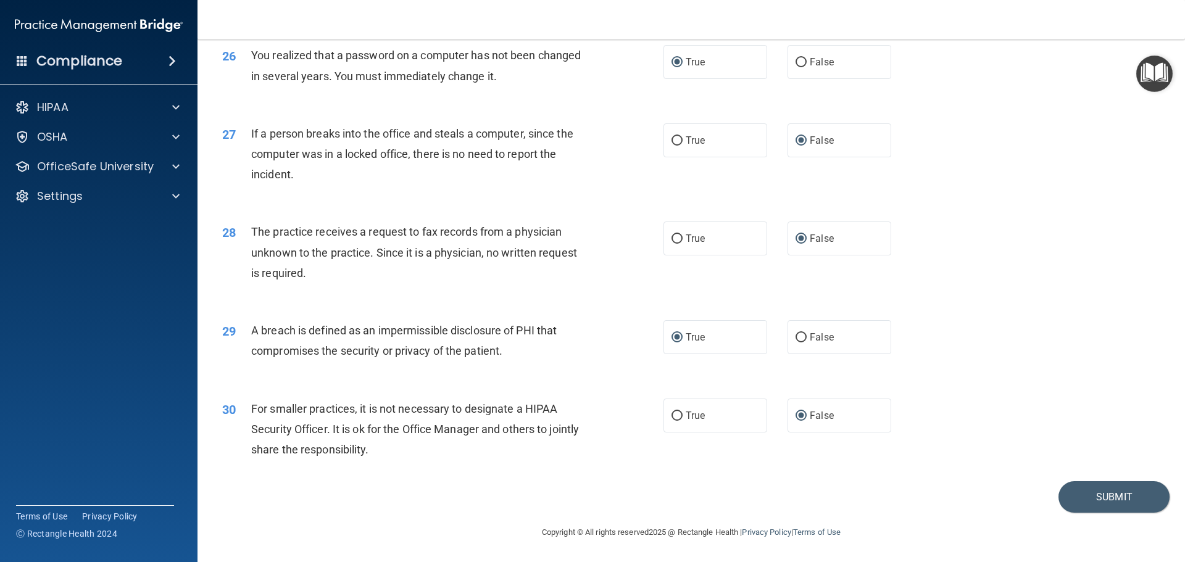
scroll to position [2360, 0]
click at [1106, 497] on button "Submit" at bounding box center [1114, 497] width 111 height 31
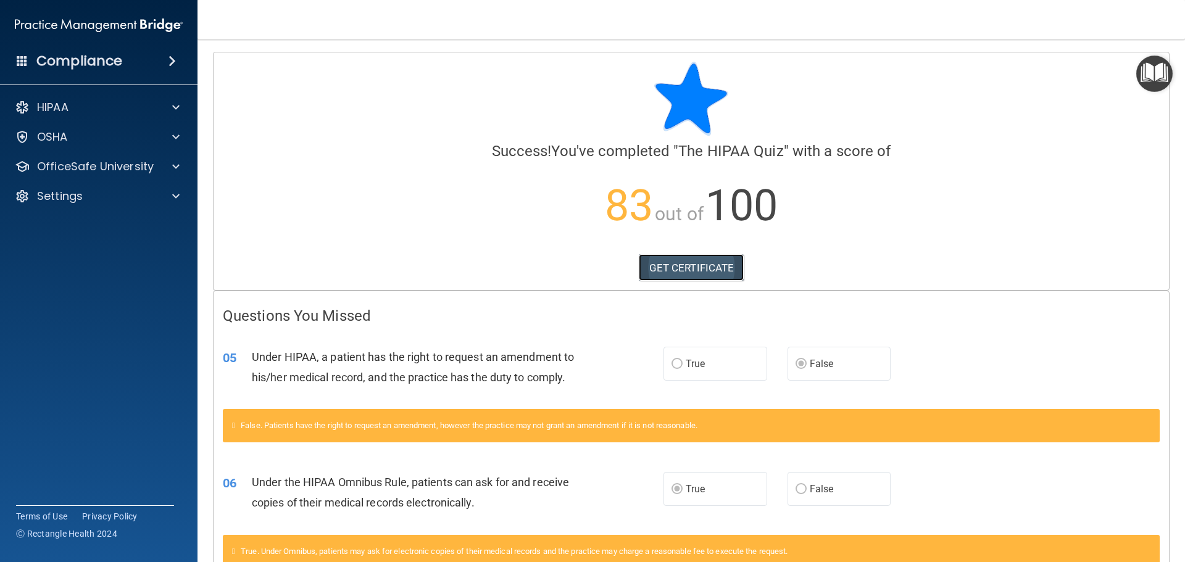
click at [705, 270] on link "GET CERTIFICATE" at bounding box center [692, 267] width 106 height 27
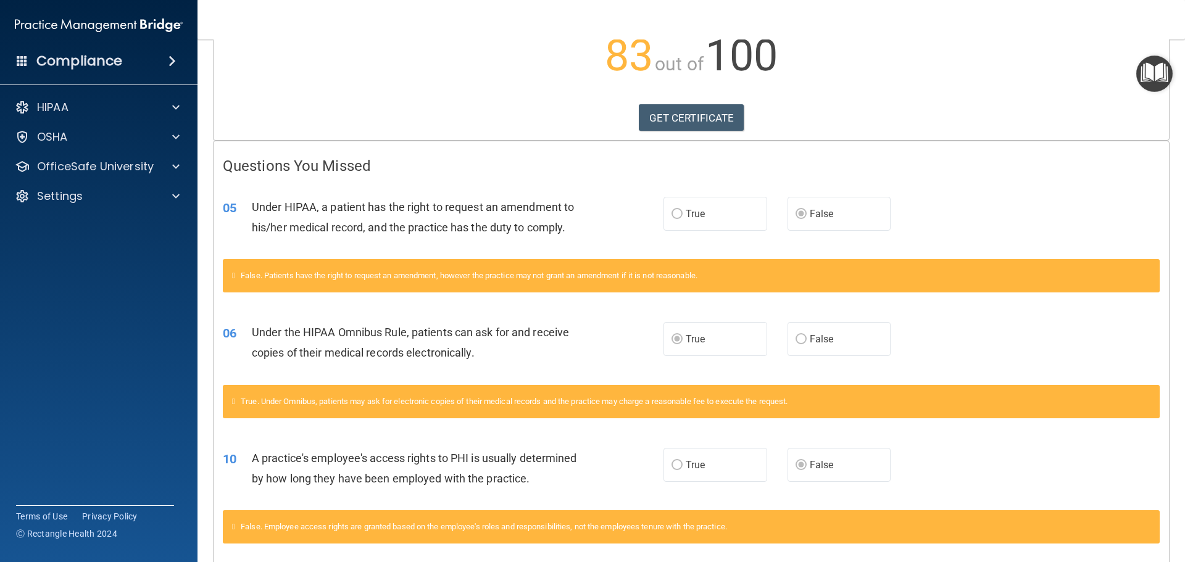
scroll to position [3, 0]
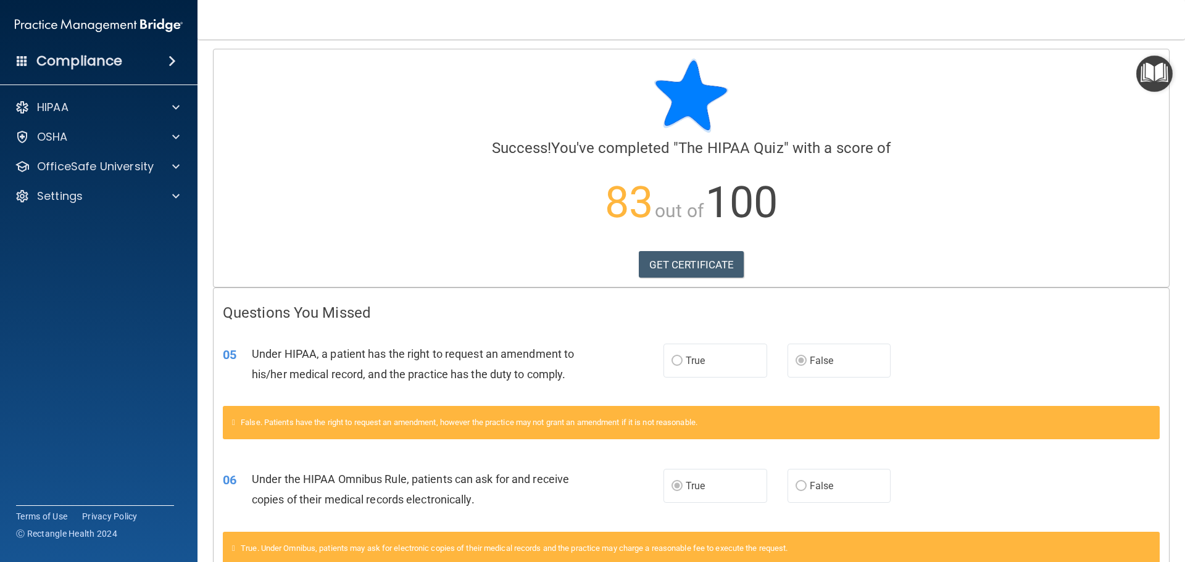
click at [59, 62] on h4 "Compliance" at bounding box center [79, 60] width 86 height 17
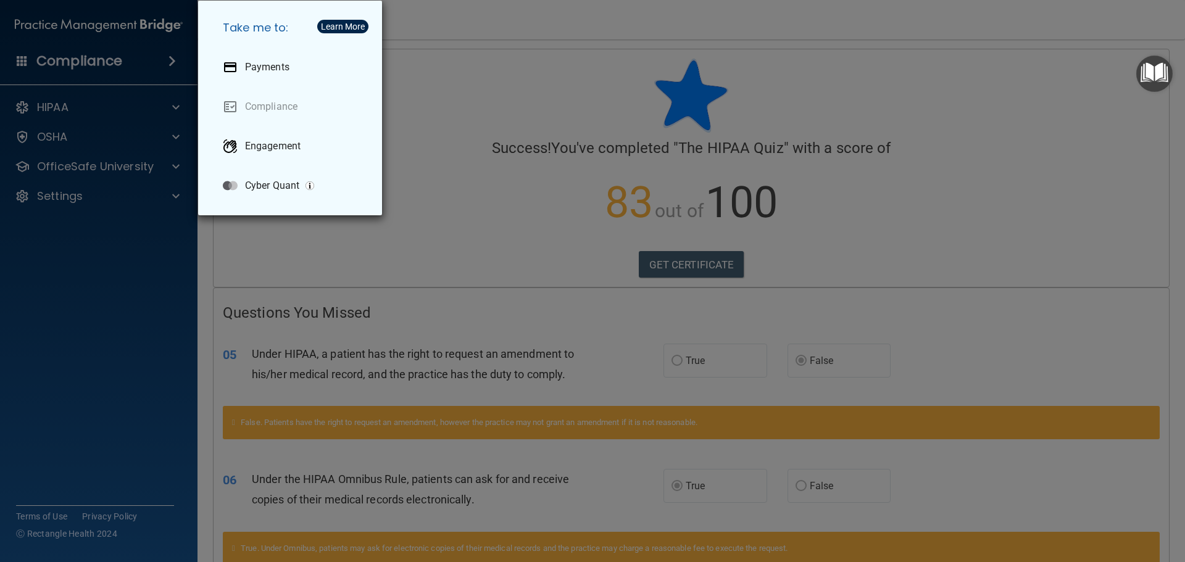
click at [59, 62] on div "Take me to: Payments Compliance Engagement Cyber Quant" at bounding box center [592, 281] width 1185 height 562
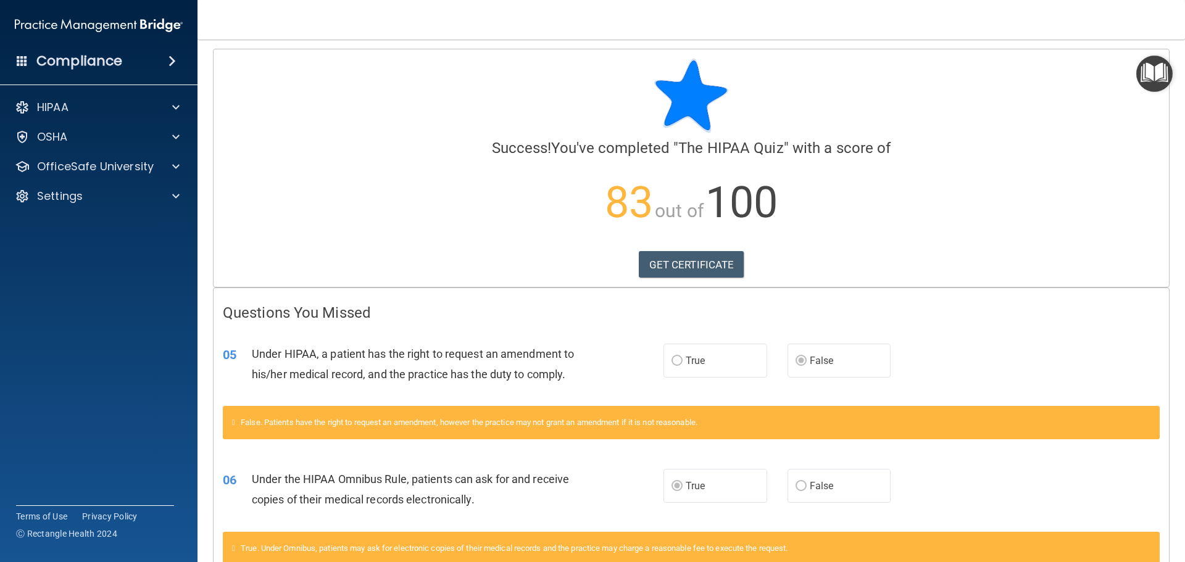
scroll to position [0, 0]
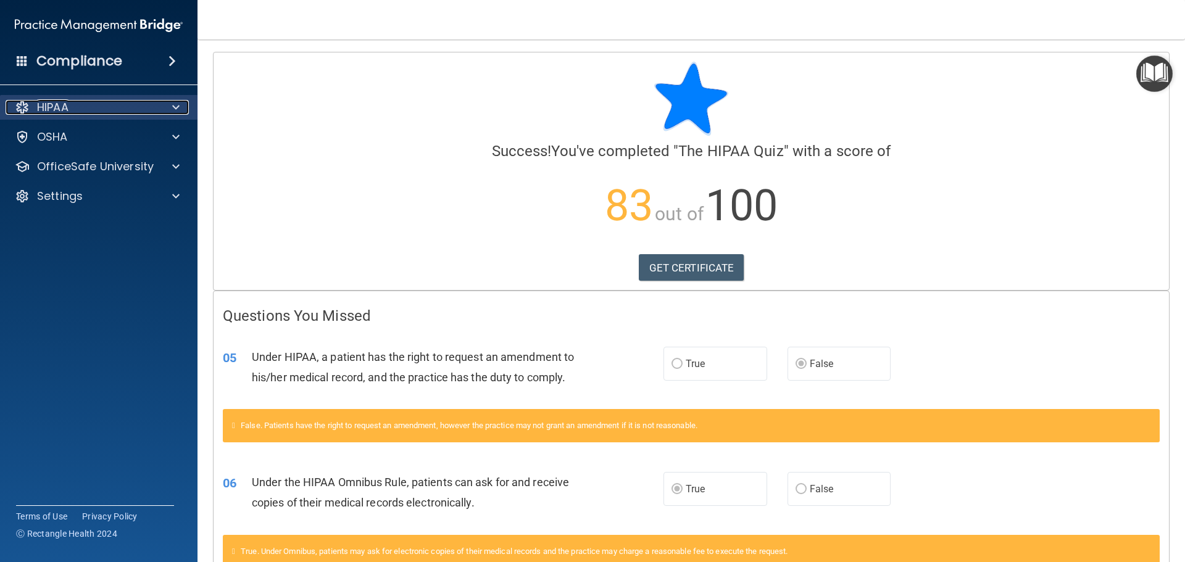
click at [119, 105] on div "HIPAA" at bounding box center [82, 107] width 153 height 15
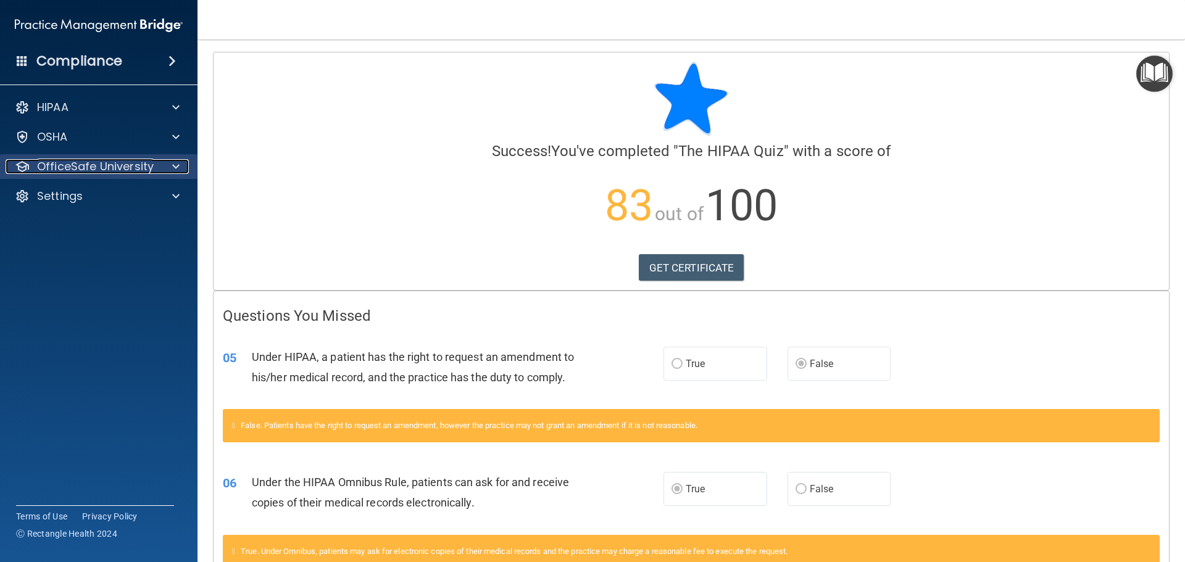
click at [126, 165] on p "OfficeSafe University" at bounding box center [95, 166] width 117 height 15
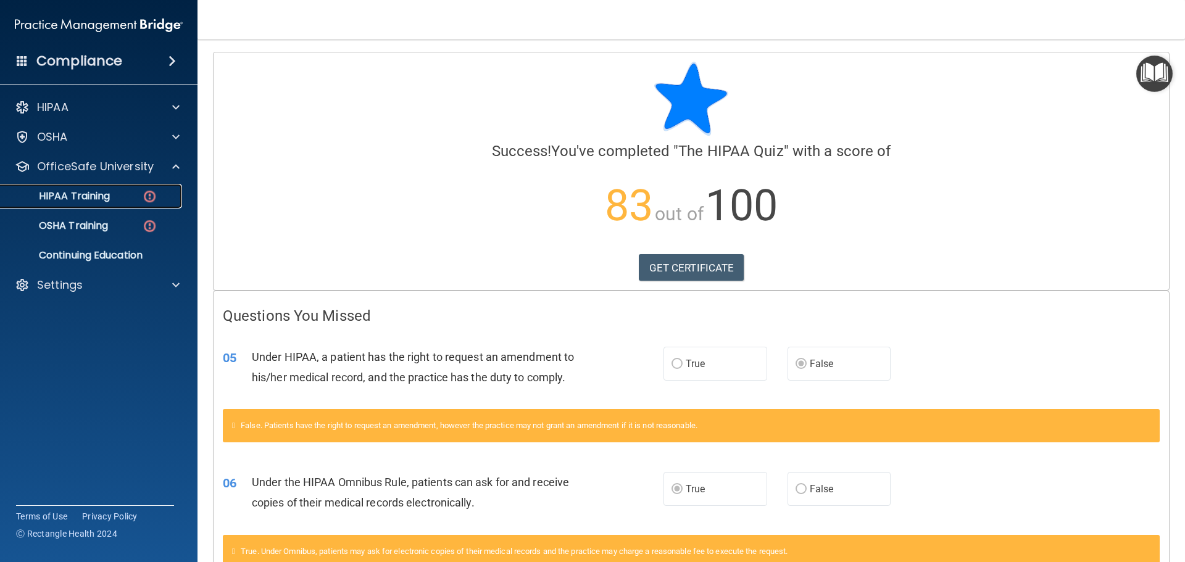
click at [150, 198] on img at bounding box center [149, 196] width 15 height 15
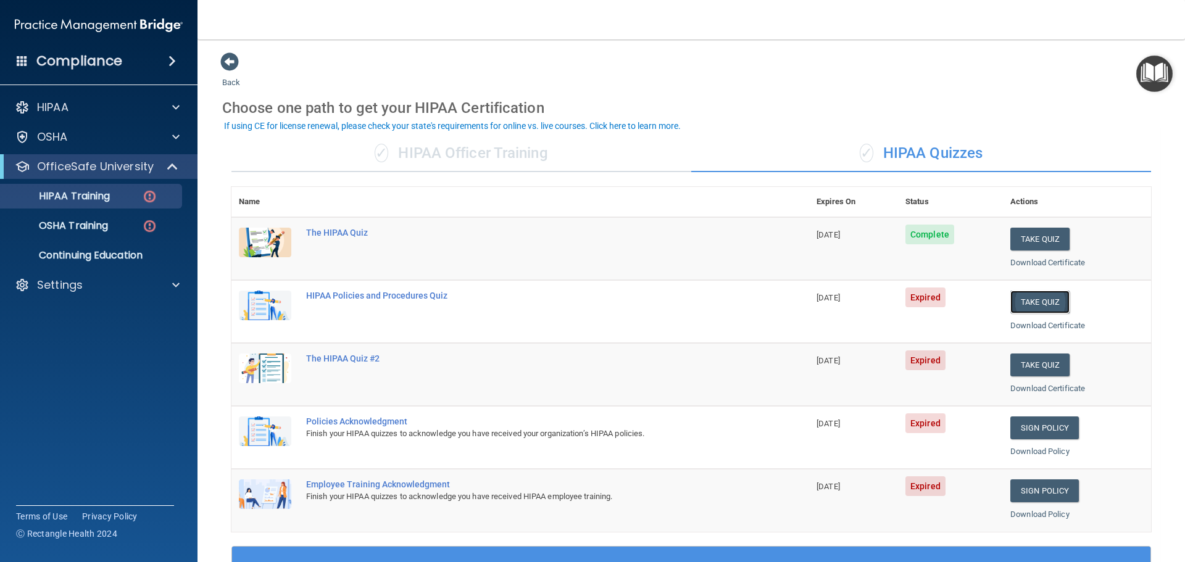
click at [1041, 300] on button "Take Quiz" at bounding box center [1040, 302] width 59 height 23
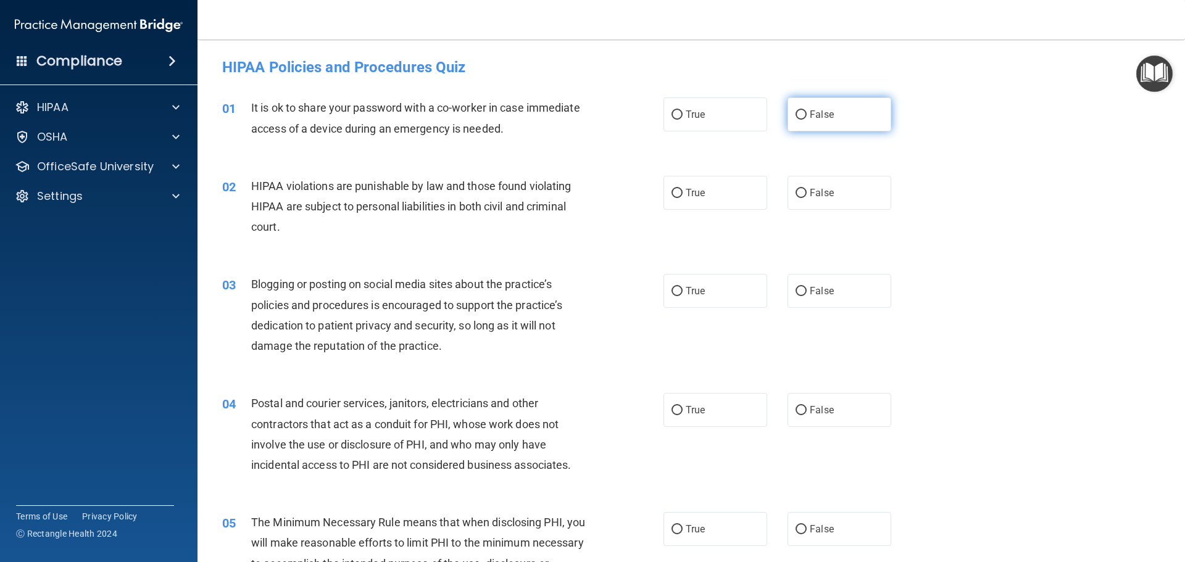
click at [796, 115] on input "False" at bounding box center [801, 115] width 11 height 9
radio input "true"
click at [675, 191] on input "True" at bounding box center [677, 193] width 11 height 9
radio input "true"
click at [796, 289] on input "False" at bounding box center [801, 291] width 11 height 9
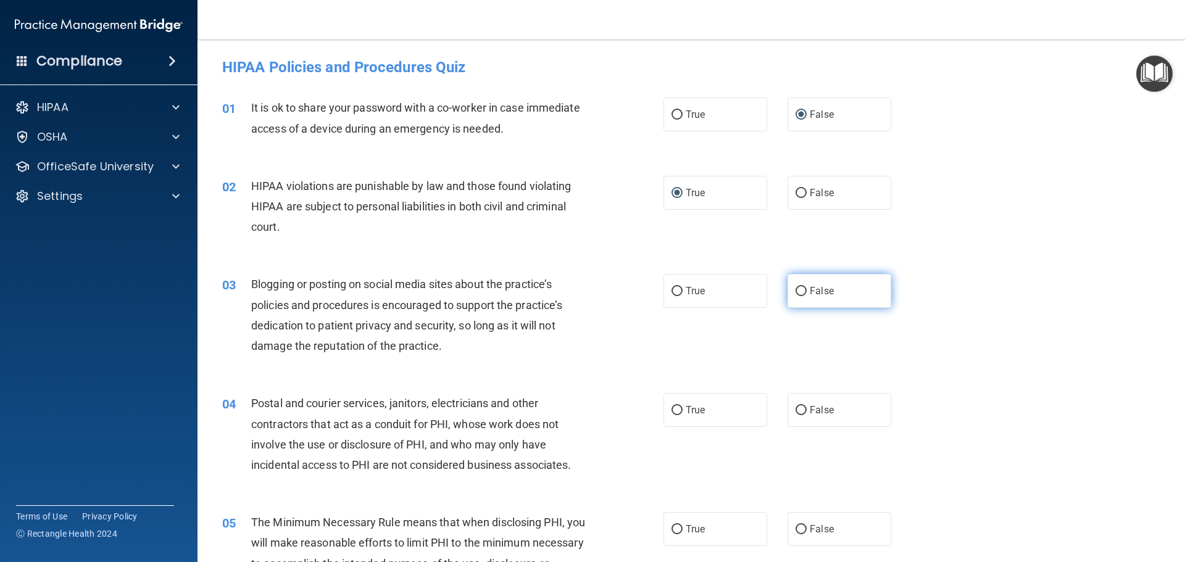
radio input "true"
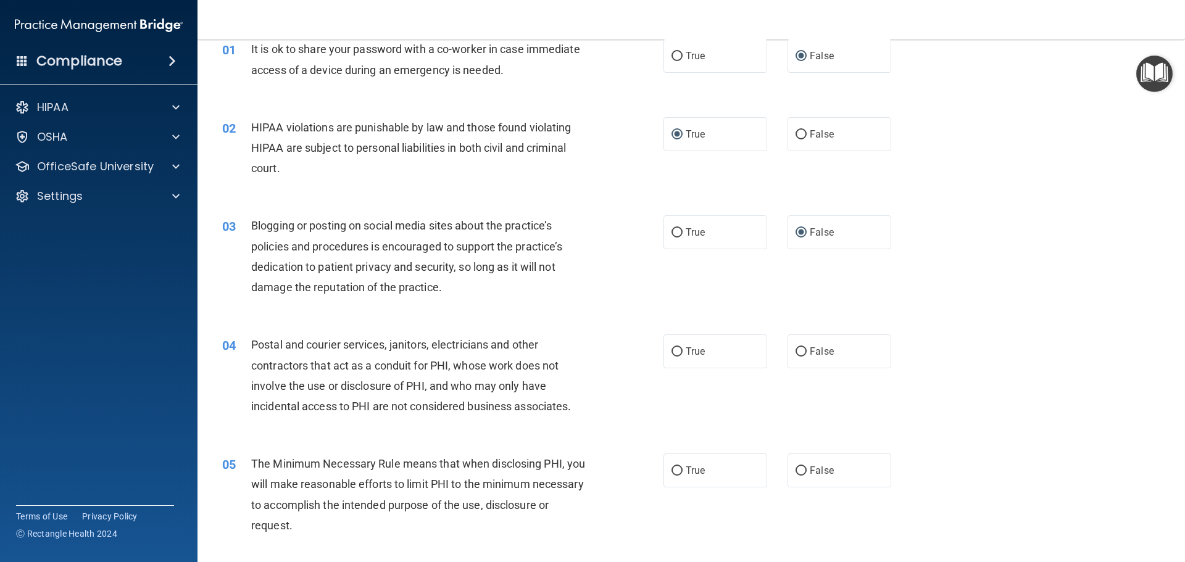
scroll to position [62, 0]
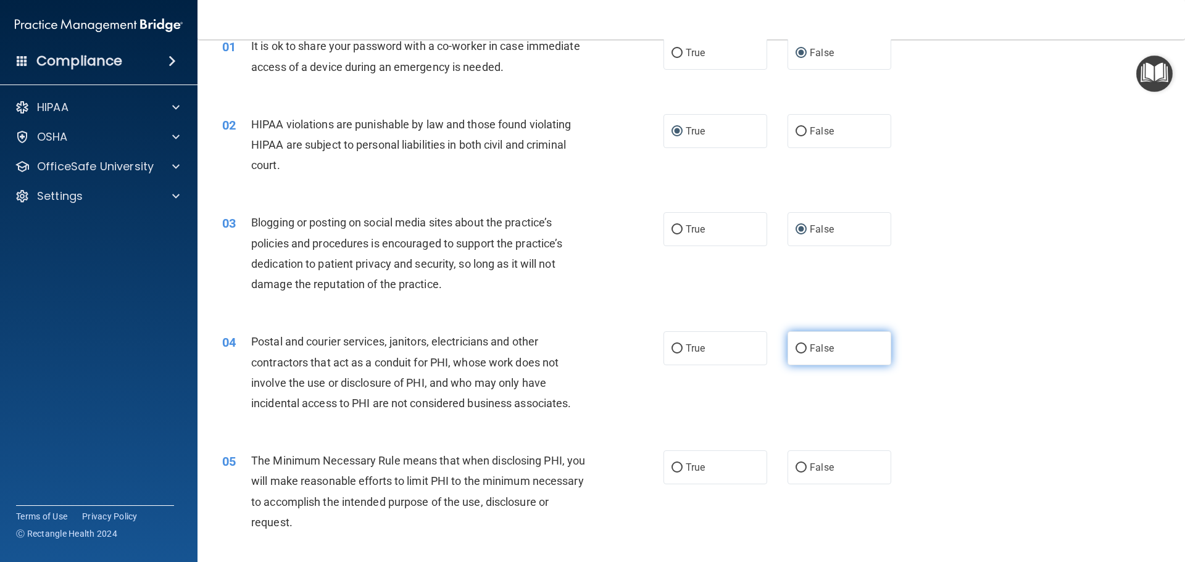
click at [797, 349] on input "False" at bounding box center [801, 349] width 11 height 9
radio input "true"
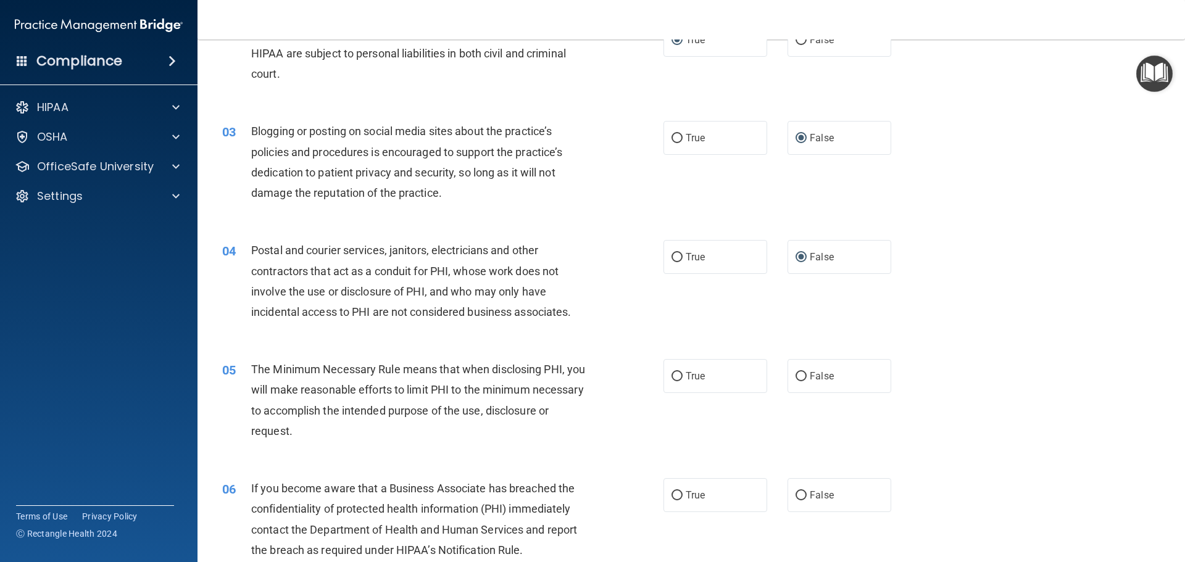
scroll to position [185, 0]
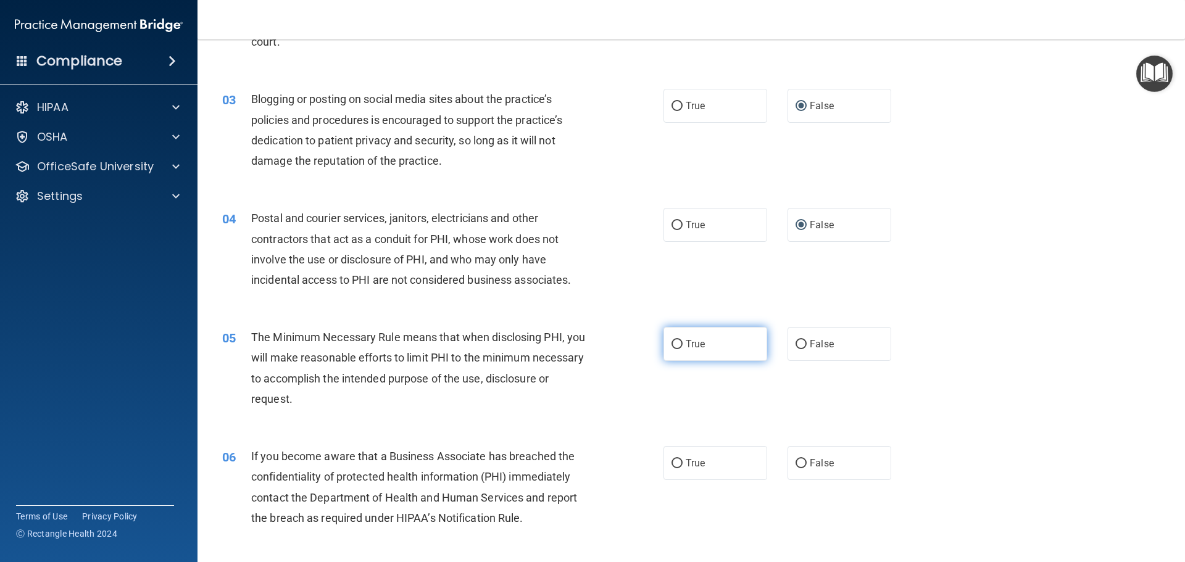
click at [674, 345] on input "True" at bounding box center [677, 344] width 11 height 9
radio input "true"
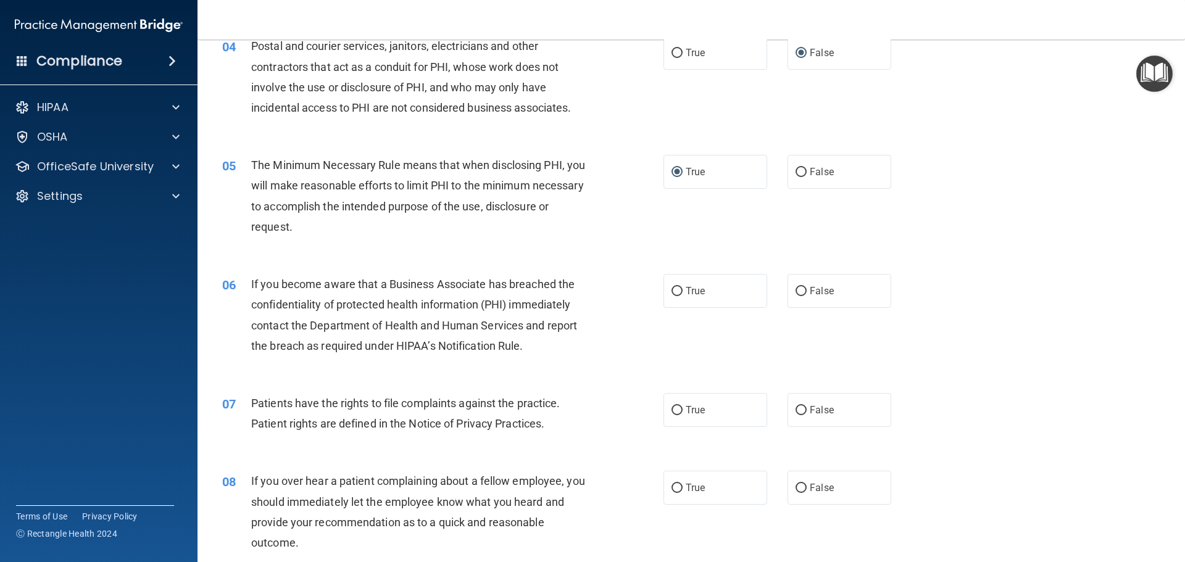
scroll to position [370, 0]
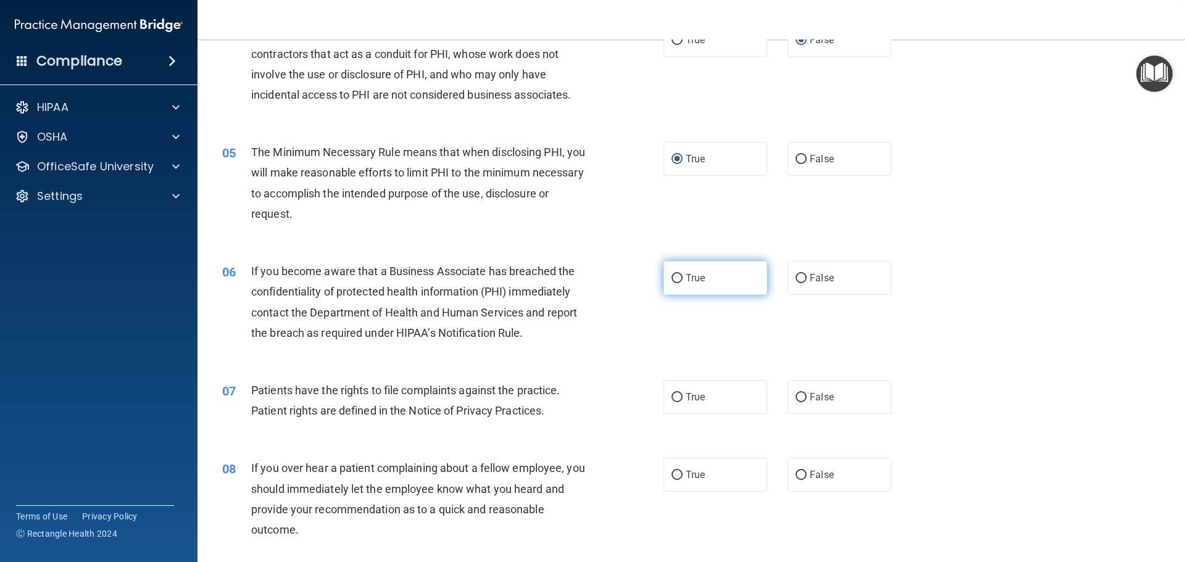
click at [672, 278] on input "True" at bounding box center [677, 278] width 11 height 9
radio input "true"
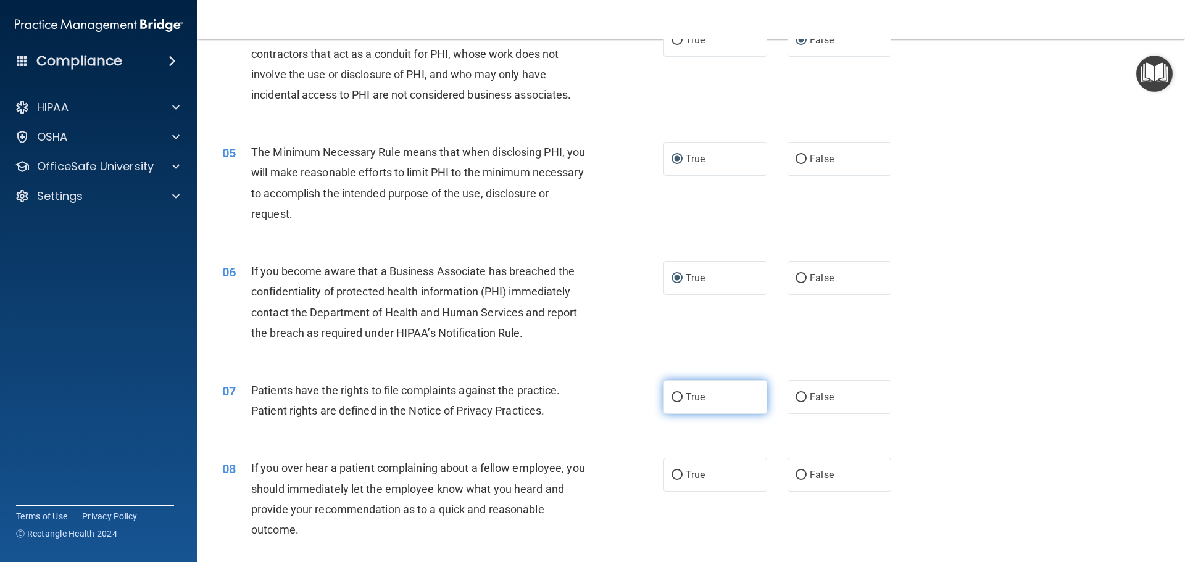
click at [674, 399] on input "True" at bounding box center [677, 397] width 11 height 9
radio input "true"
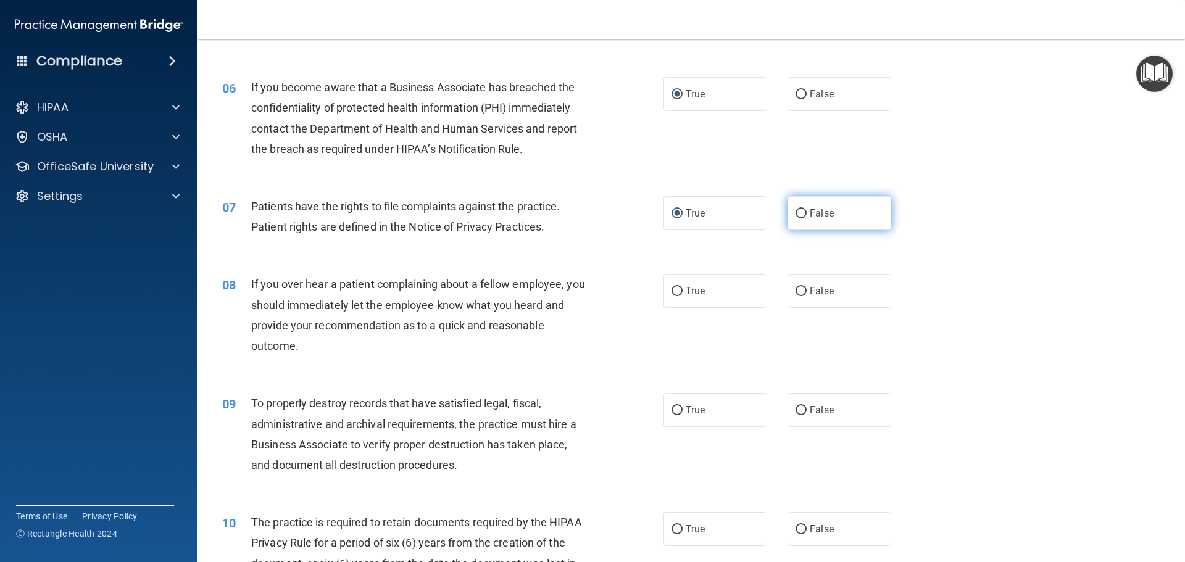
scroll to position [556, 0]
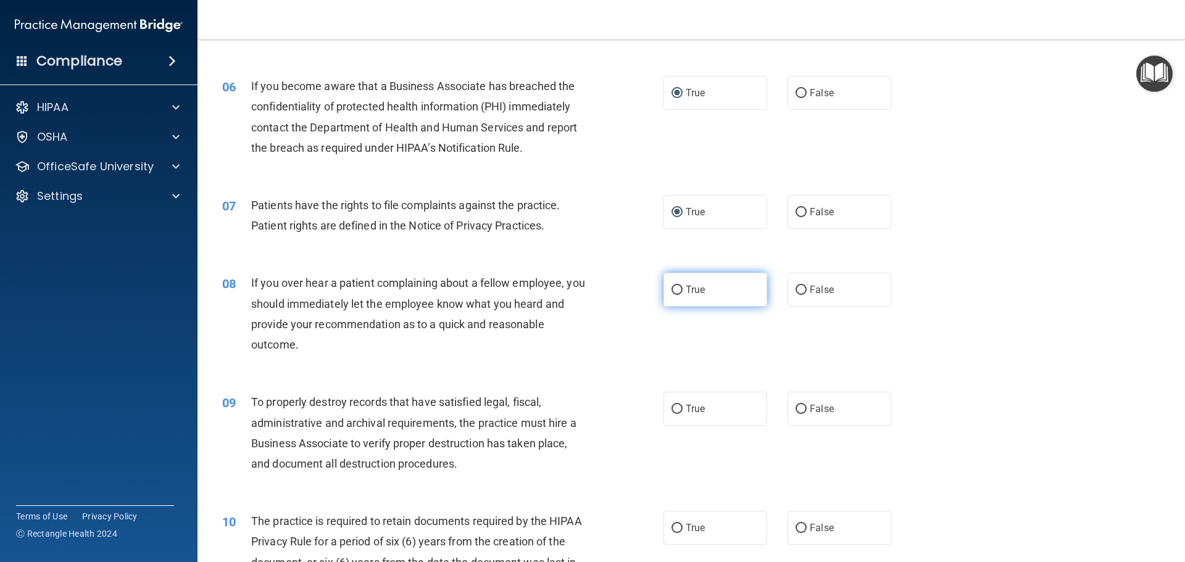
click at [672, 290] on input "True" at bounding box center [677, 290] width 11 height 9
radio input "true"
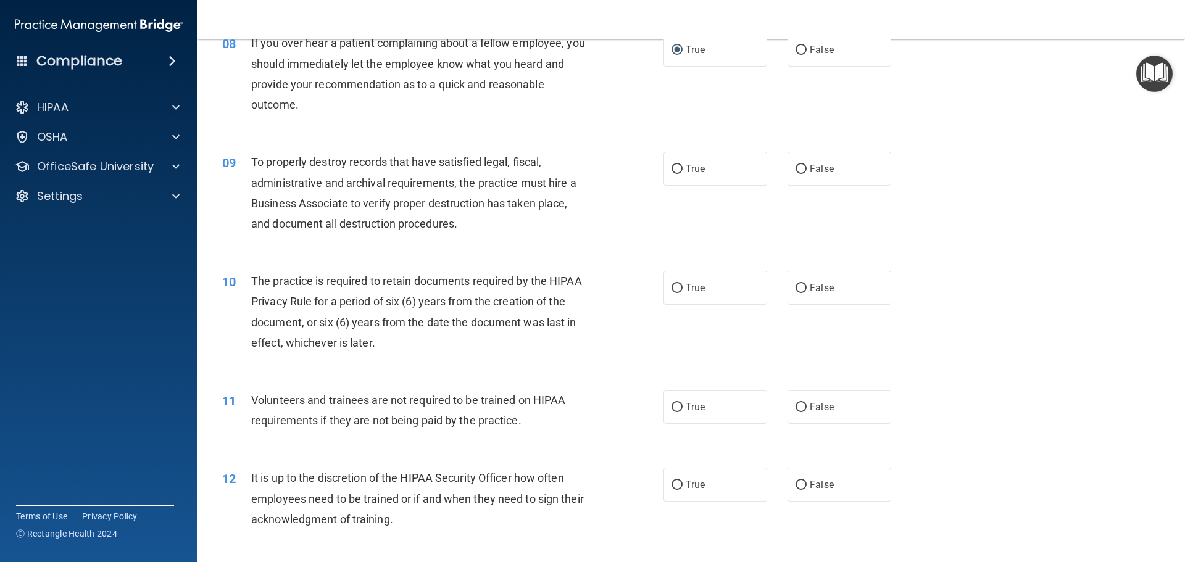
scroll to position [803, 0]
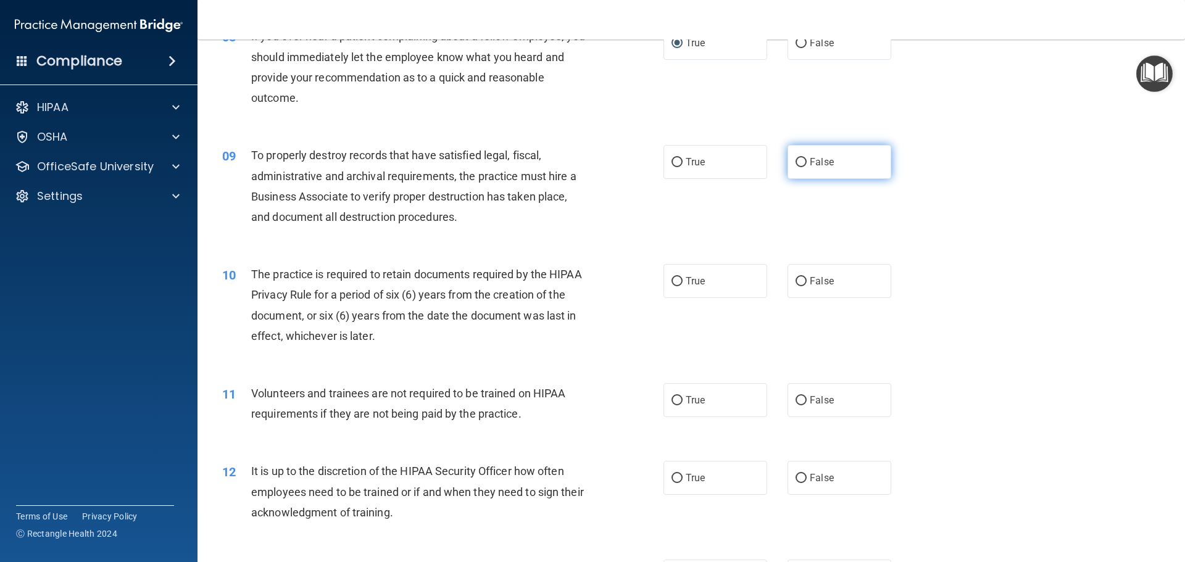
click at [796, 160] on input "False" at bounding box center [801, 162] width 11 height 9
radio input "true"
click at [673, 282] on input "True" at bounding box center [677, 281] width 11 height 9
radio input "true"
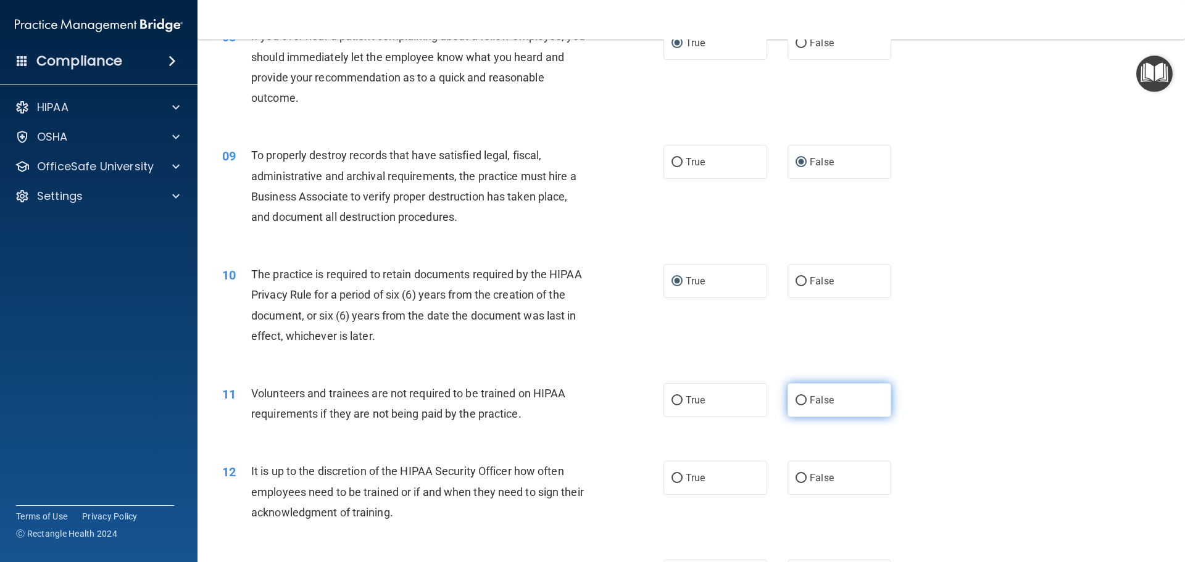
click at [798, 397] on input "False" at bounding box center [801, 400] width 11 height 9
radio input "true"
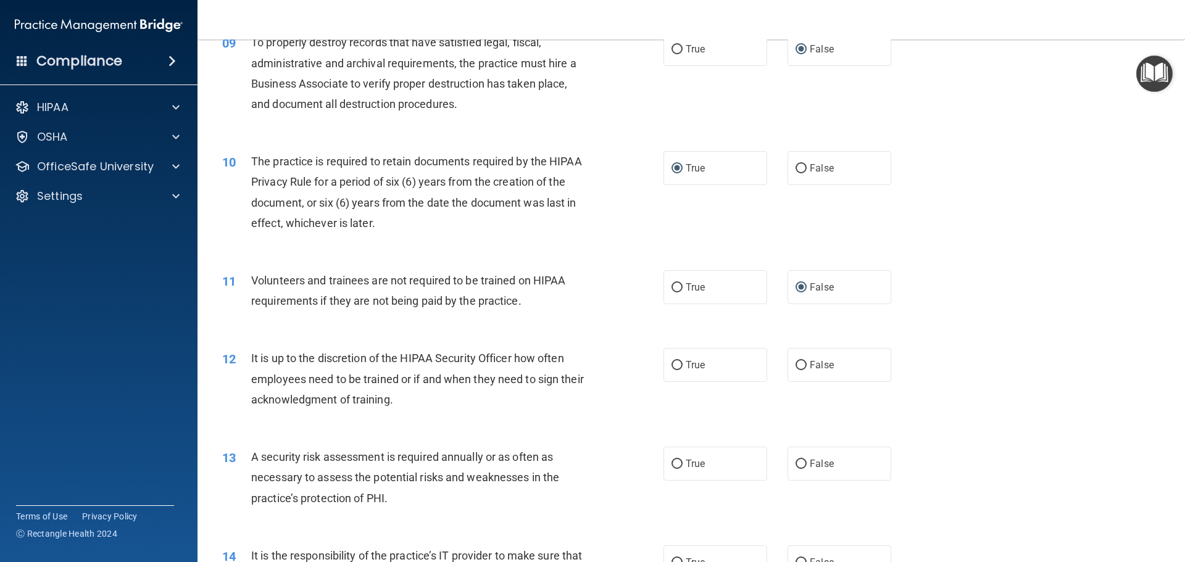
scroll to position [926, 0]
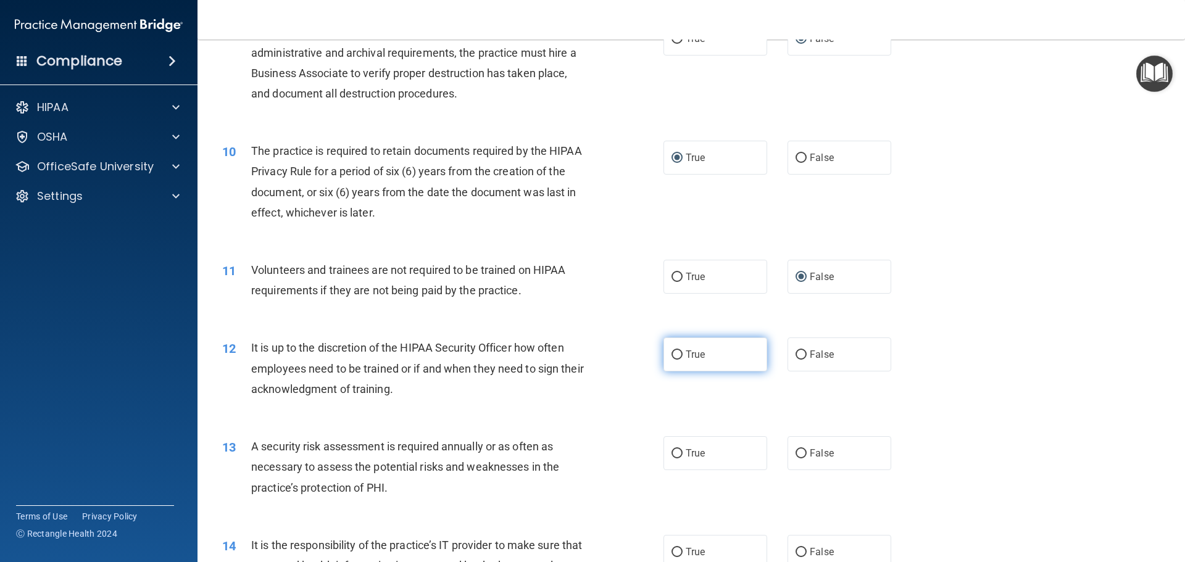
click at [672, 356] on input "True" at bounding box center [677, 355] width 11 height 9
radio input "true"
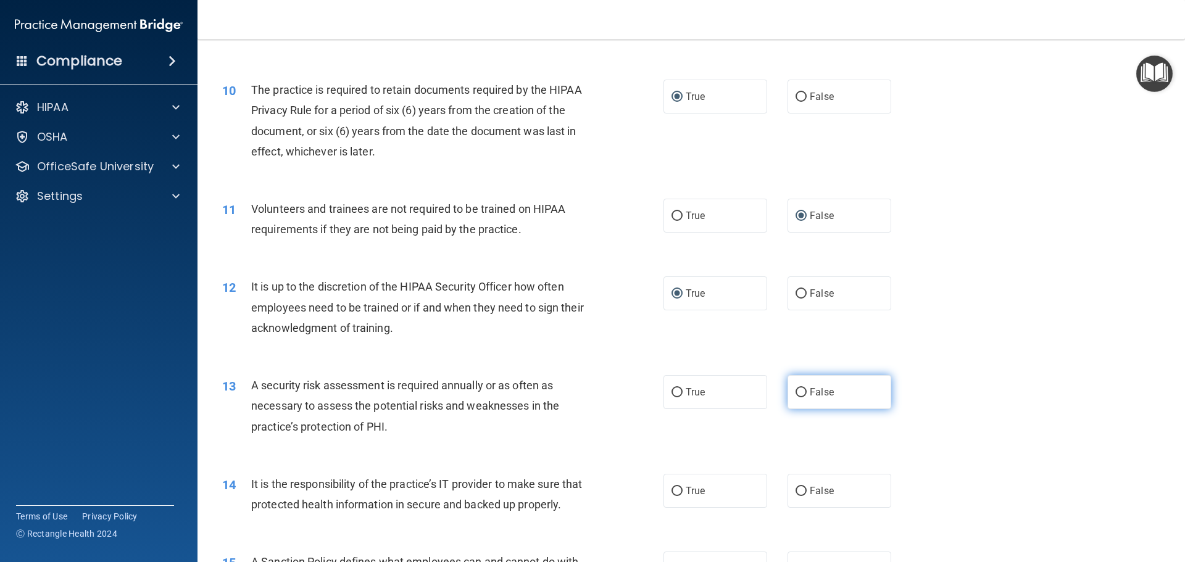
scroll to position [988, 0]
click at [672, 392] on input "True" at bounding box center [677, 392] width 11 height 9
radio input "true"
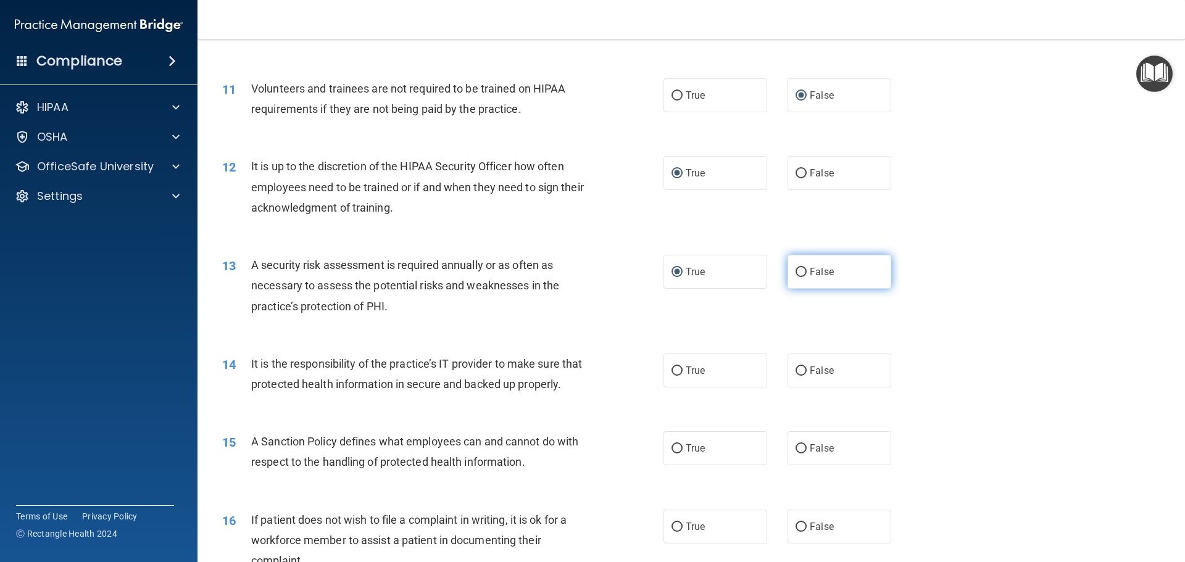
scroll to position [1111, 0]
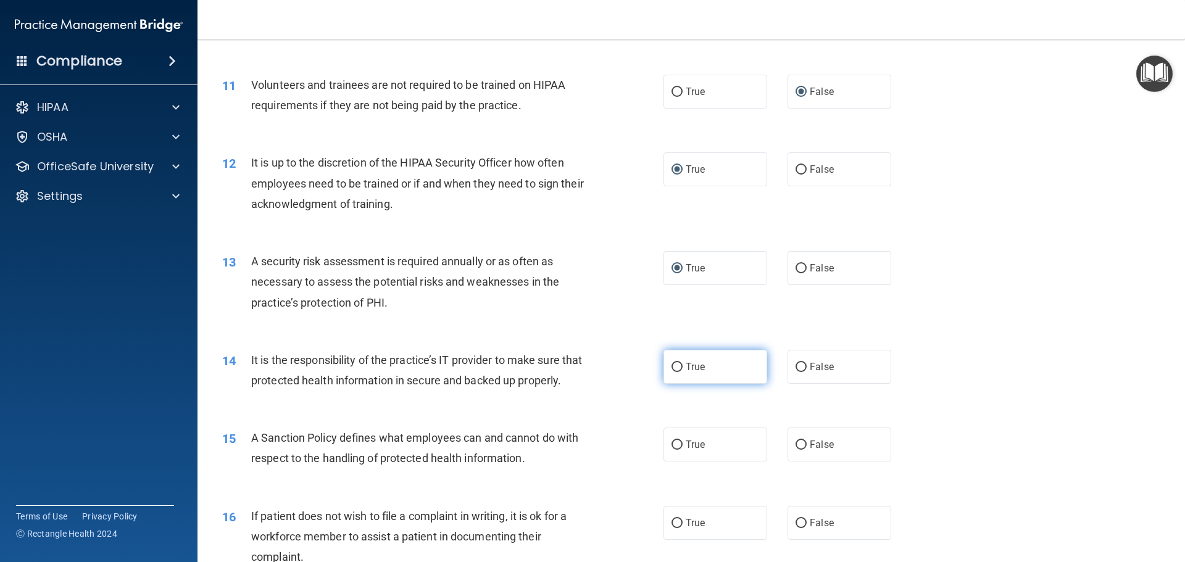
click at [674, 367] on input "True" at bounding box center [677, 367] width 11 height 9
radio input "true"
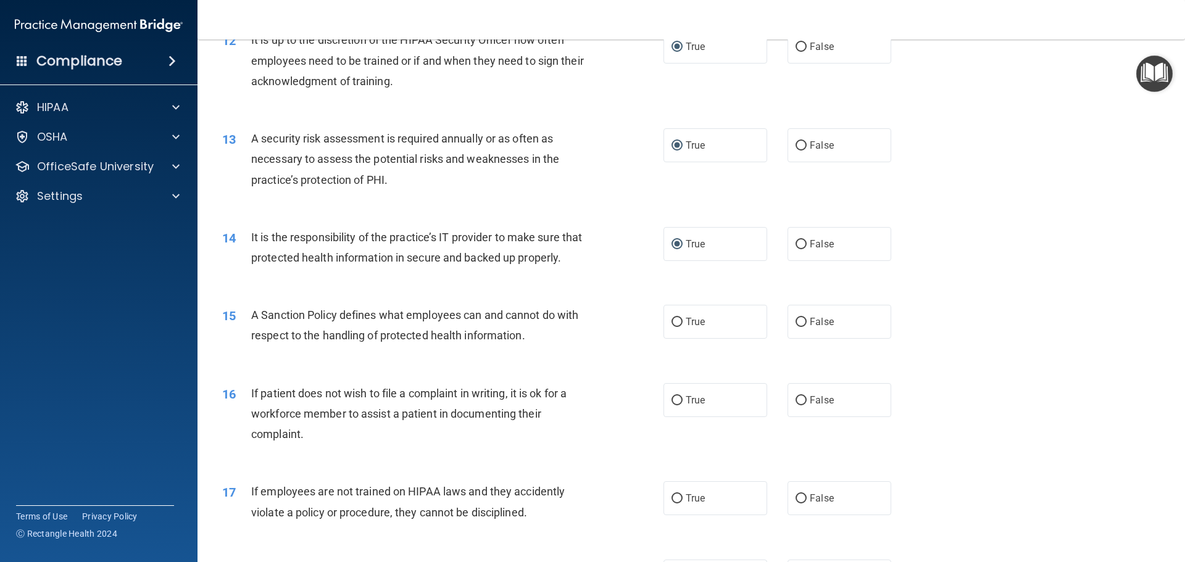
scroll to position [1235, 0]
click at [674, 327] on input "True" at bounding box center [677, 321] width 11 height 9
radio input "true"
click at [675, 405] on input "True" at bounding box center [677, 400] width 11 height 9
radio input "true"
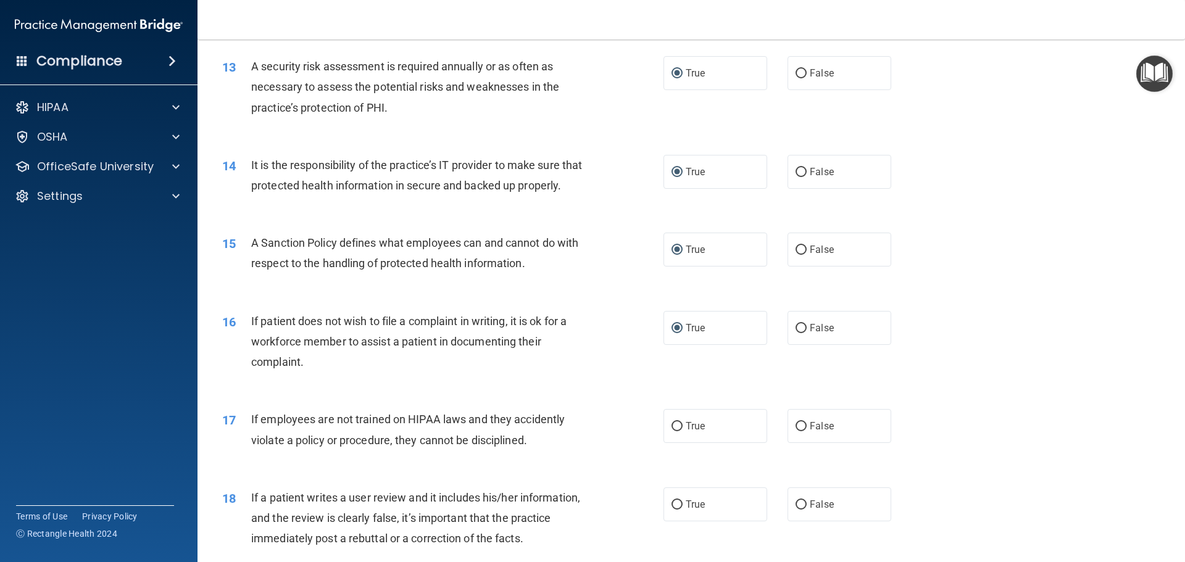
scroll to position [1358, 0]
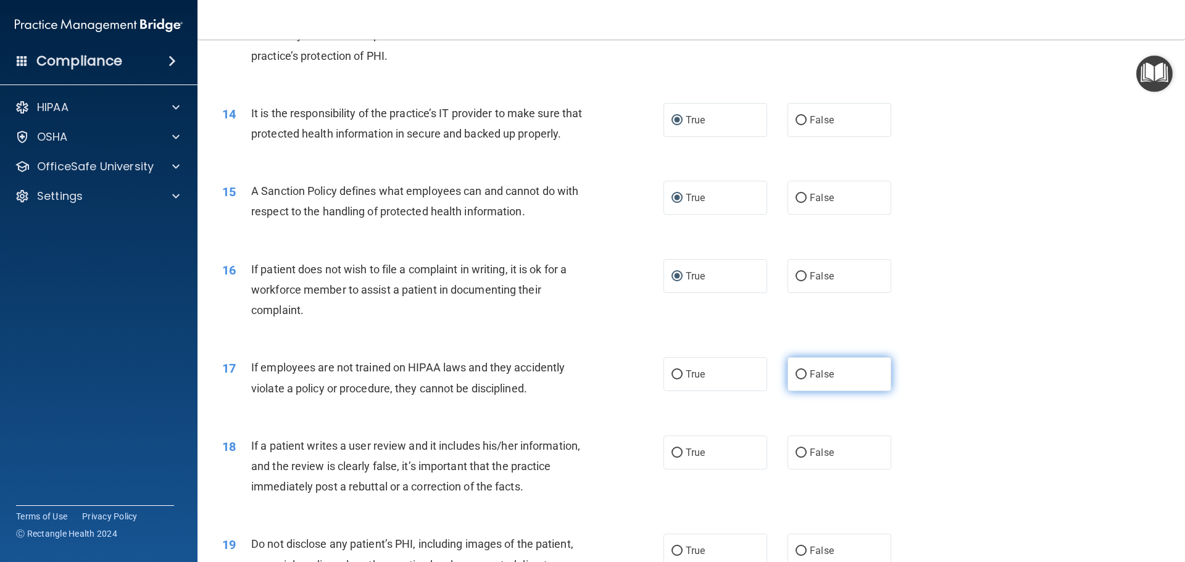
click at [798, 380] on input "False" at bounding box center [801, 374] width 11 height 9
radio input "true"
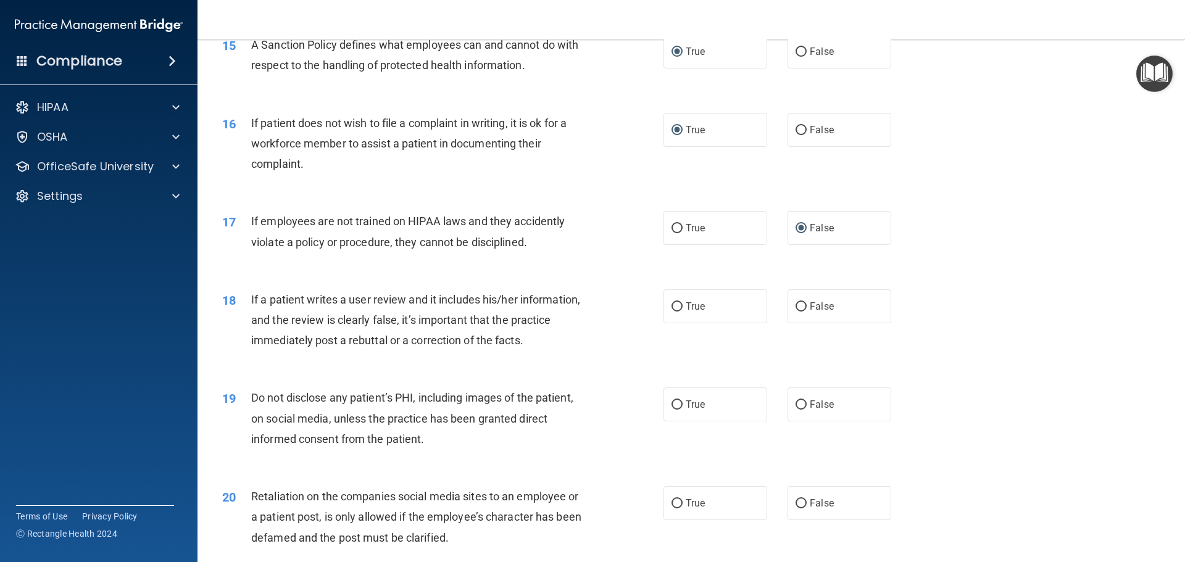
scroll to position [1544, 0]
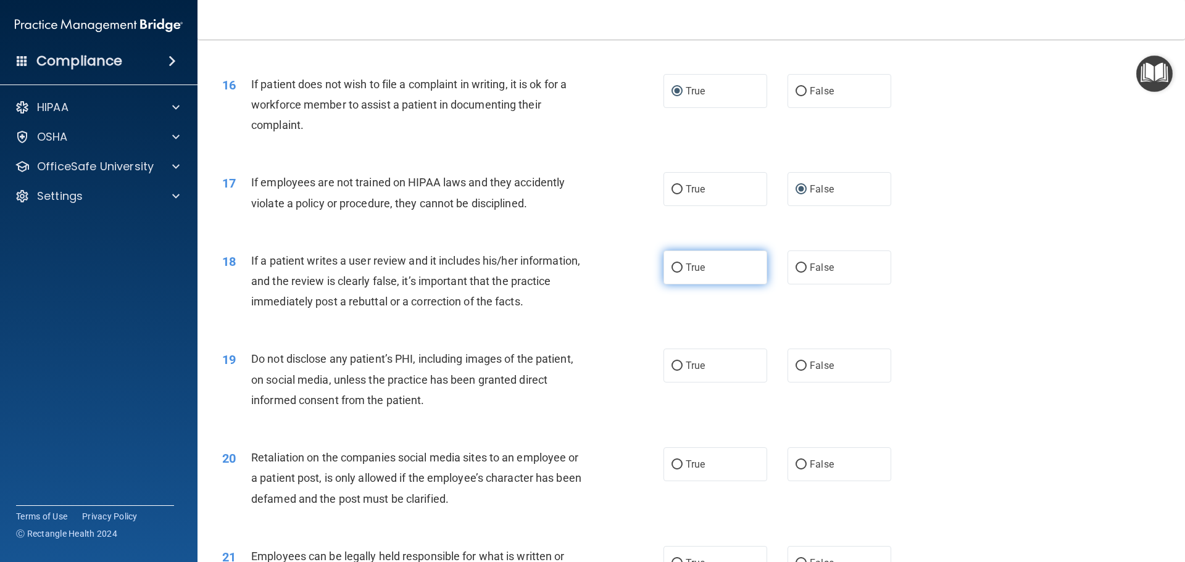
click at [672, 273] on input "True" at bounding box center [677, 268] width 11 height 9
radio input "true"
click at [674, 371] on input "True" at bounding box center [677, 366] width 11 height 9
radio input "true"
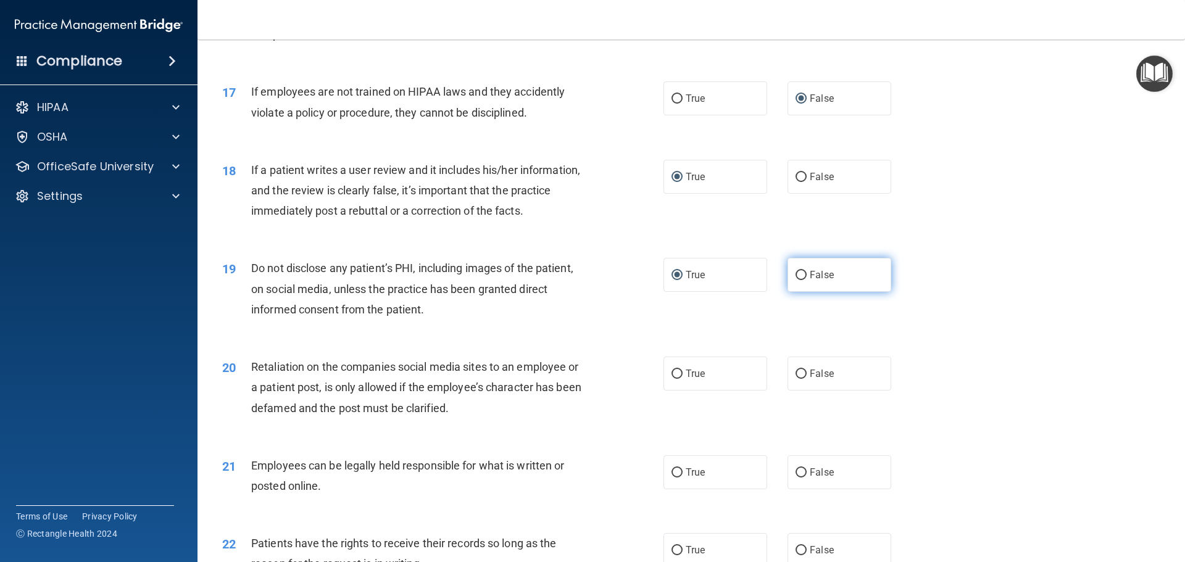
scroll to position [1667, 0]
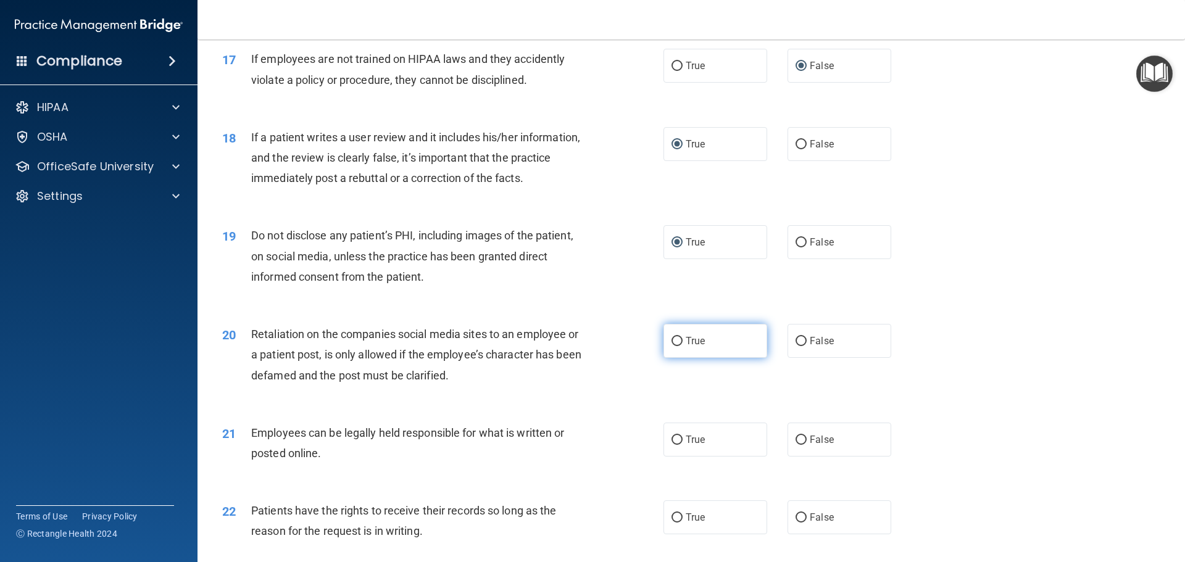
click at [674, 346] on input "True" at bounding box center [677, 341] width 11 height 9
radio input "true"
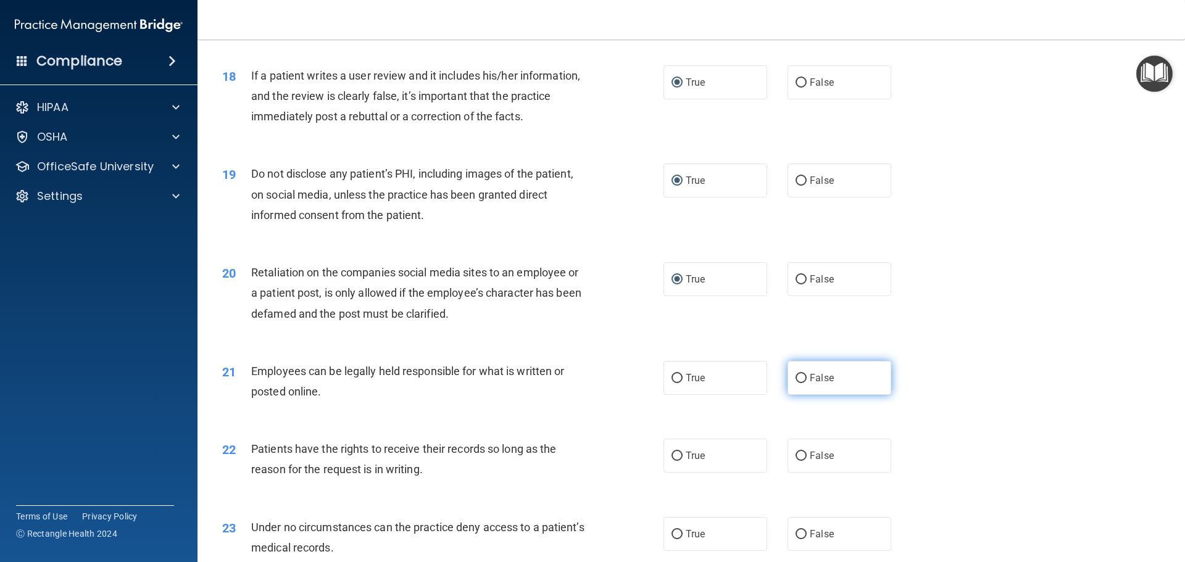
click at [798, 383] on input "False" at bounding box center [801, 378] width 11 height 9
radio input "true"
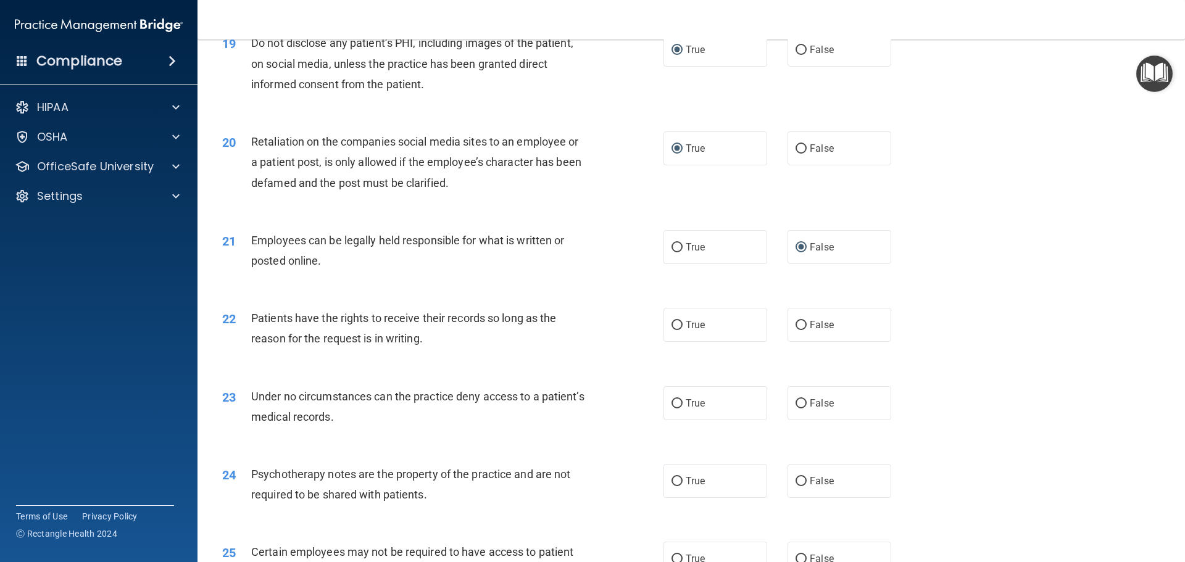
scroll to position [1914, 0]
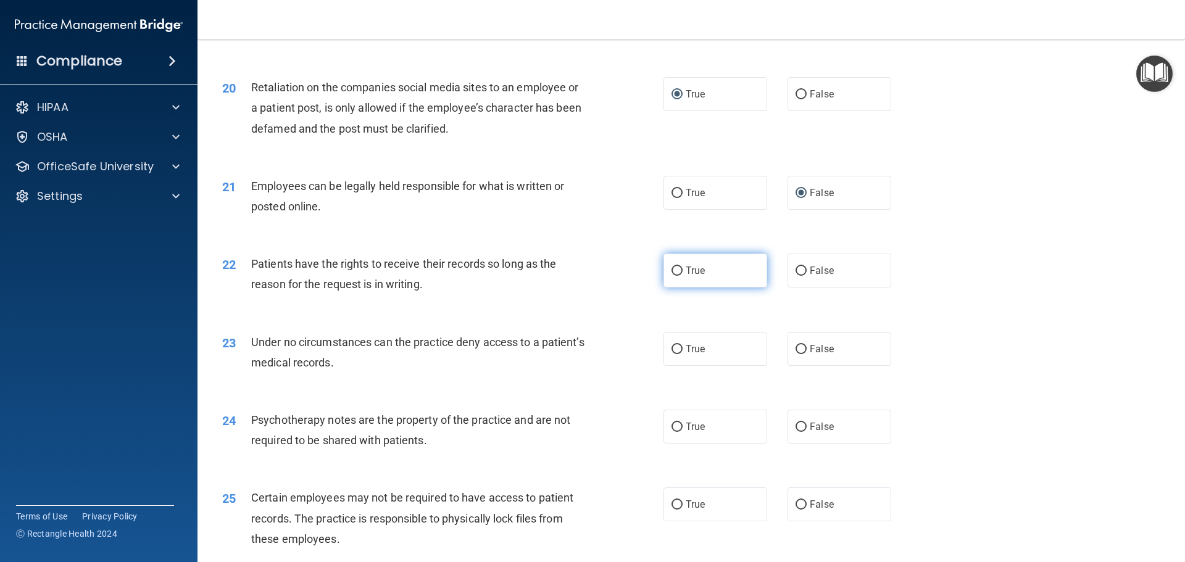
click at [673, 276] on input "True" at bounding box center [677, 271] width 11 height 9
radio input "true"
click at [797, 354] on input "False" at bounding box center [801, 349] width 11 height 9
radio input "true"
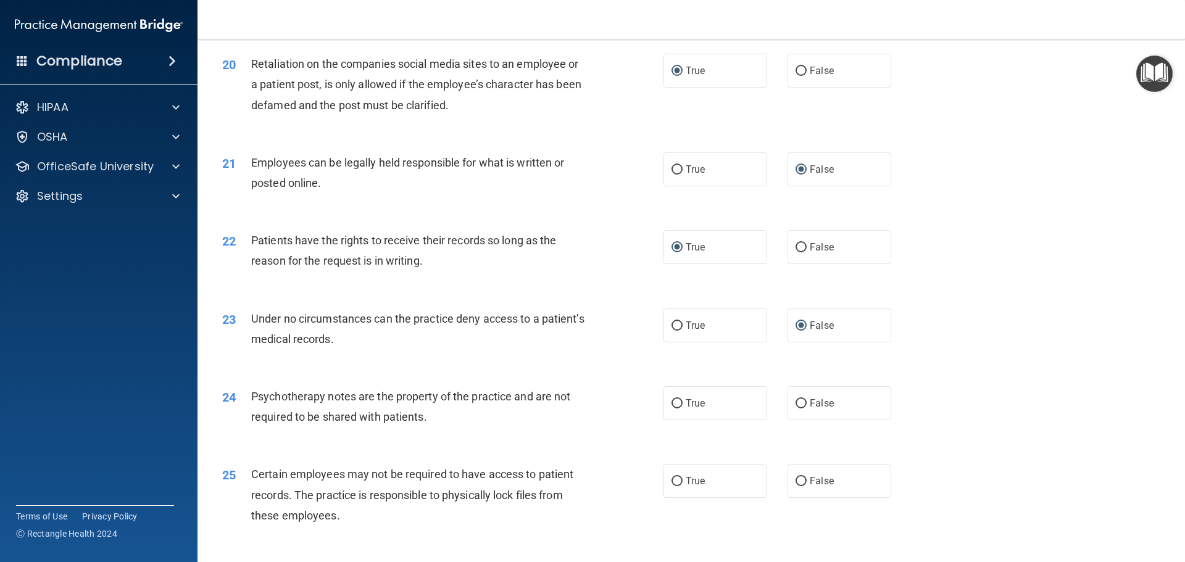
scroll to position [1976, 0]
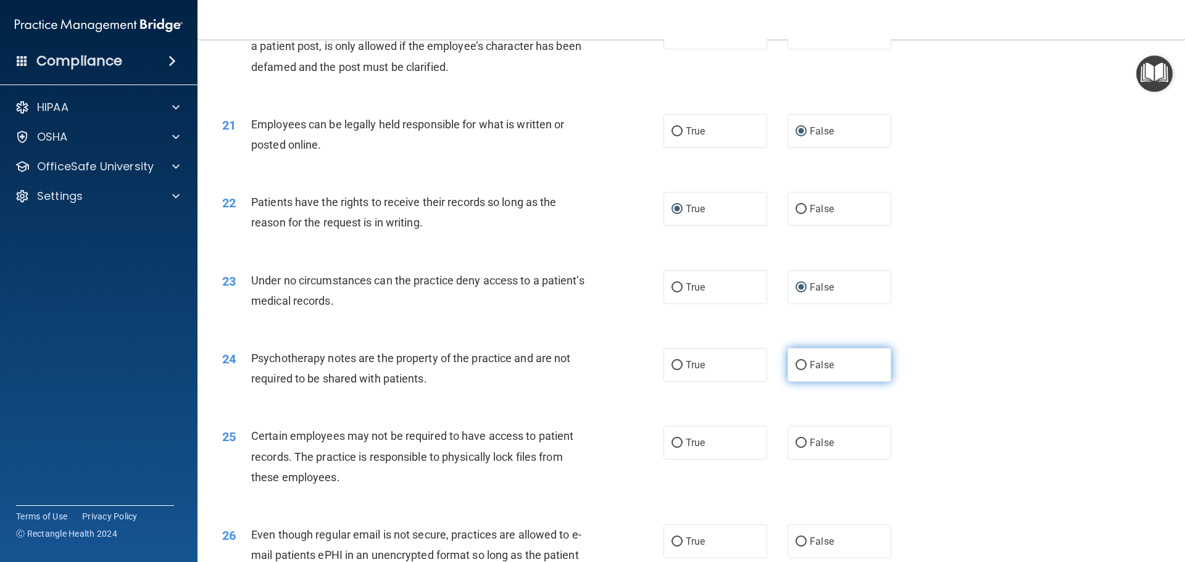
click at [796, 370] on input "False" at bounding box center [801, 365] width 11 height 9
radio input "true"
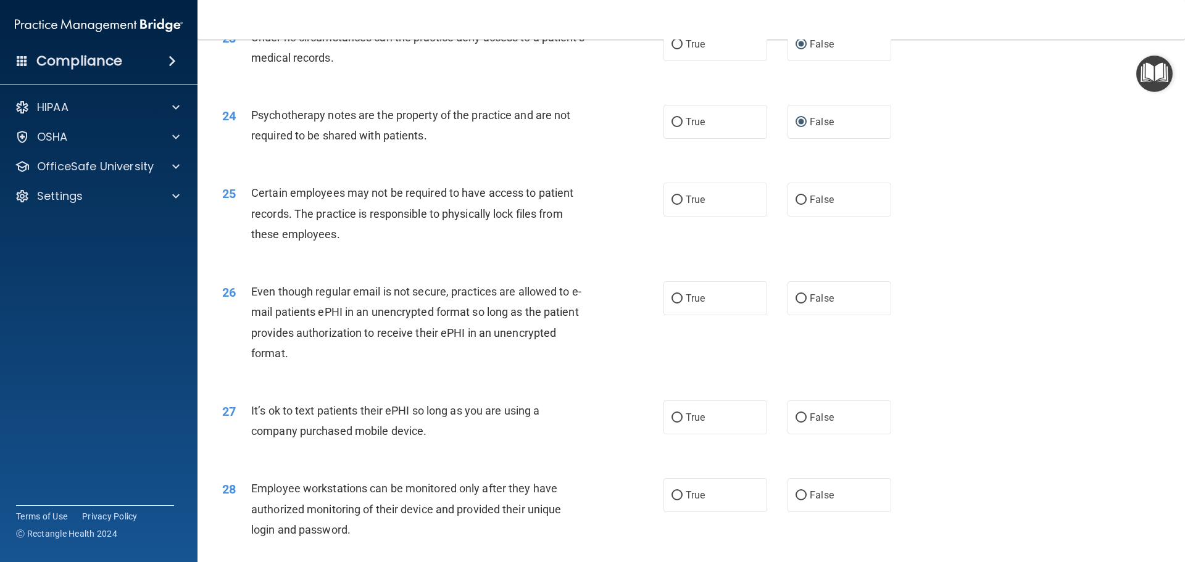
scroll to position [2223, 0]
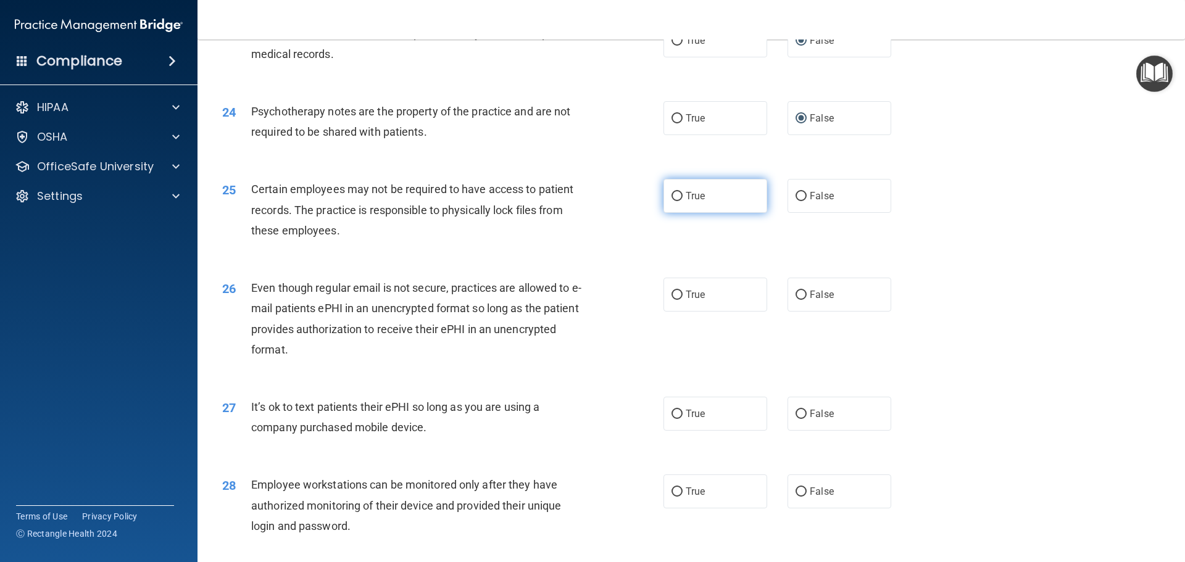
click at [672, 201] on input "True" at bounding box center [677, 196] width 11 height 9
radio input "true"
click at [672, 300] on input "True" at bounding box center [677, 295] width 11 height 9
radio input "true"
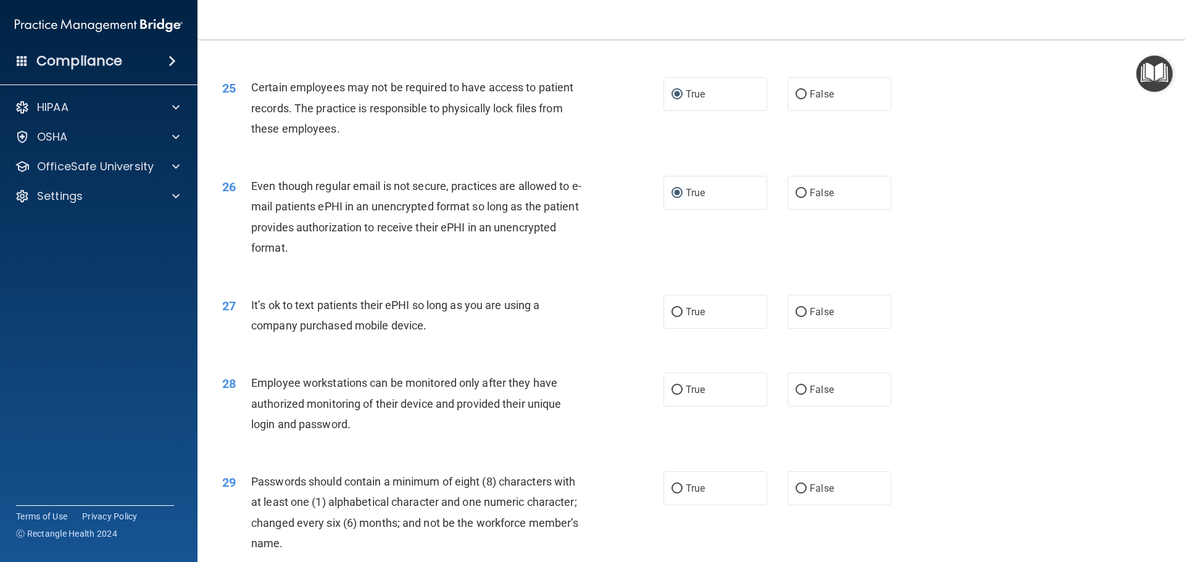
scroll to position [2346, 0]
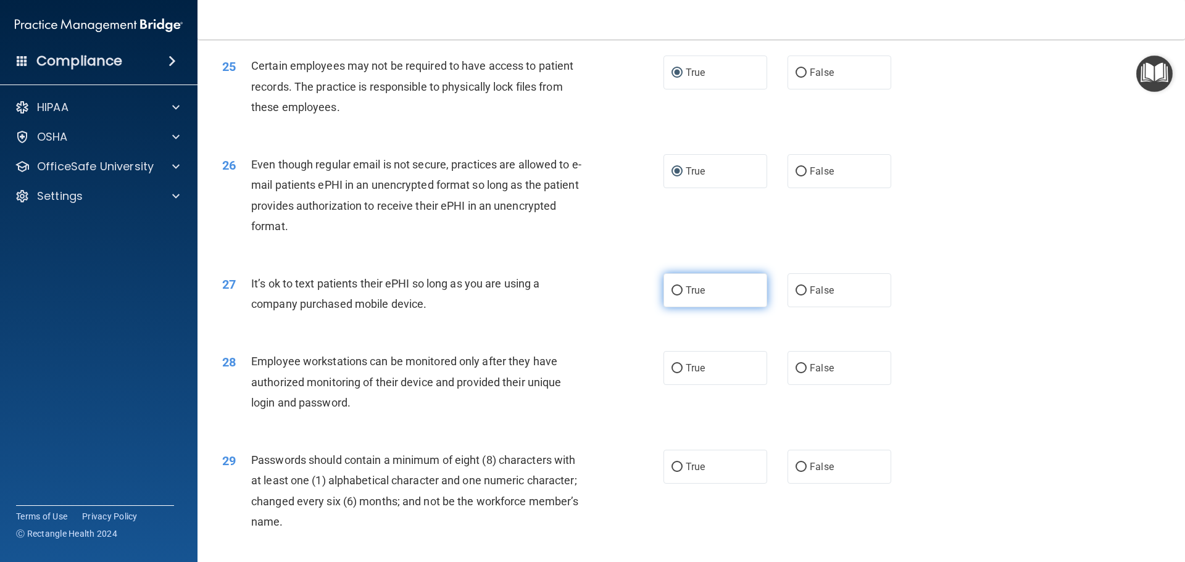
click at [675, 296] on input "True" at bounding box center [677, 290] width 11 height 9
radio input "true"
click at [677, 374] on input "True" at bounding box center [677, 368] width 11 height 9
radio input "true"
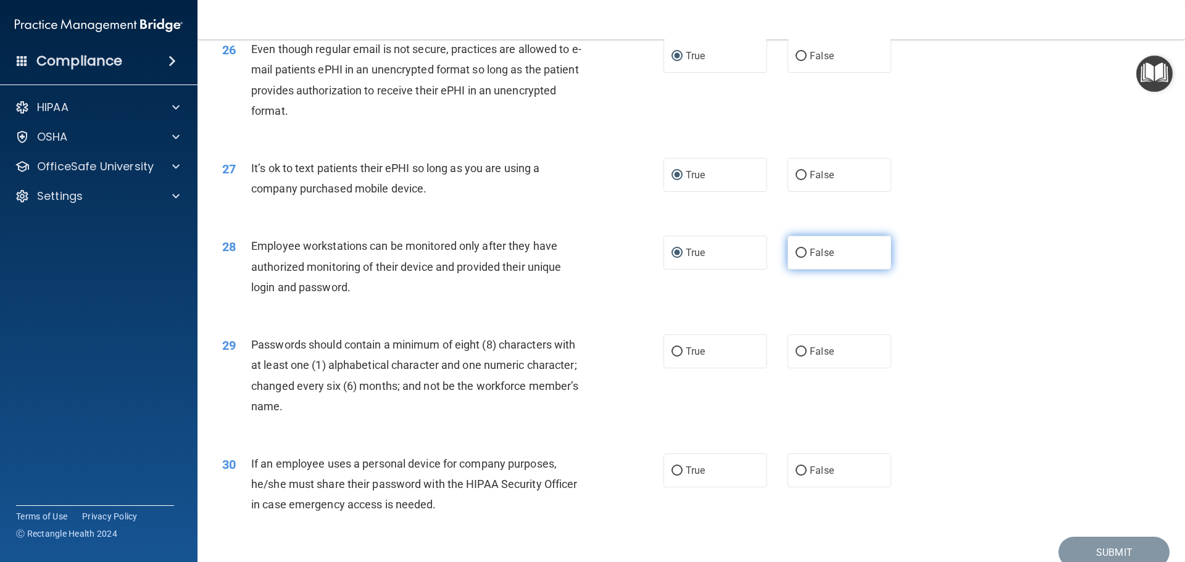
scroll to position [2470, 0]
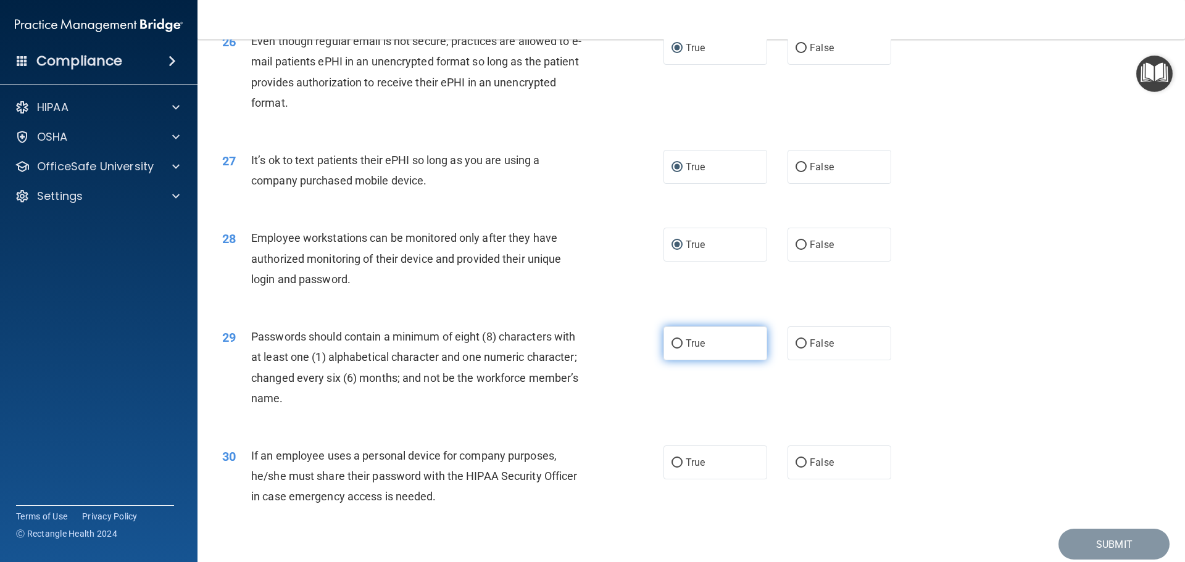
click at [673, 349] on input "True" at bounding box center [677, 344] width 11 height 9
radio input "true"
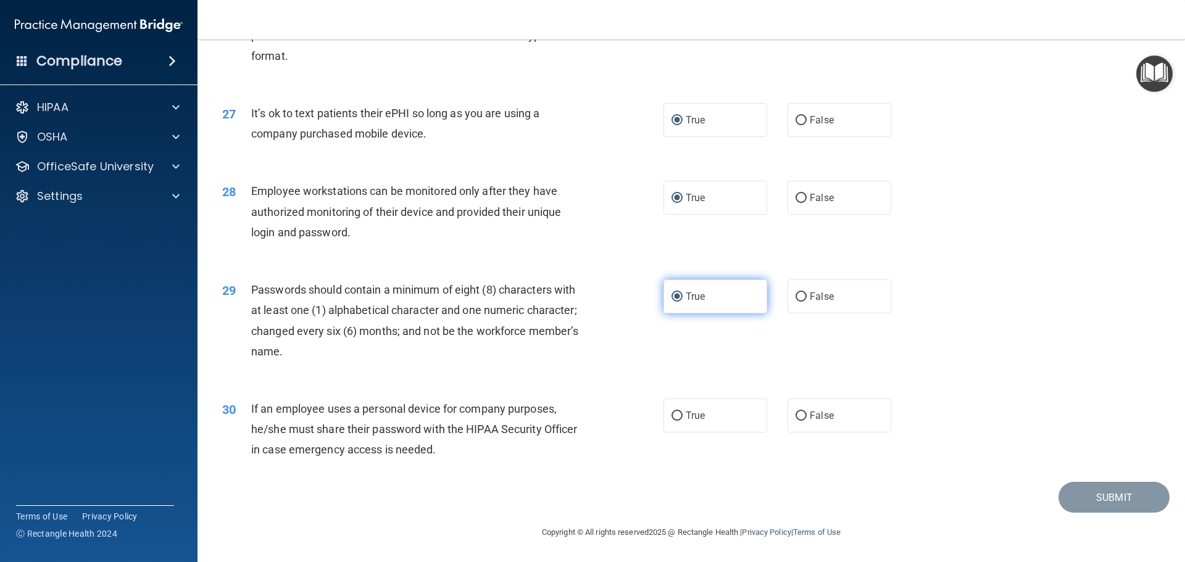
scroll to position [2537, 0]
click at [796, 416] on input "False" at bounding box center [801, 416] width 11 height 9
radio input "true"
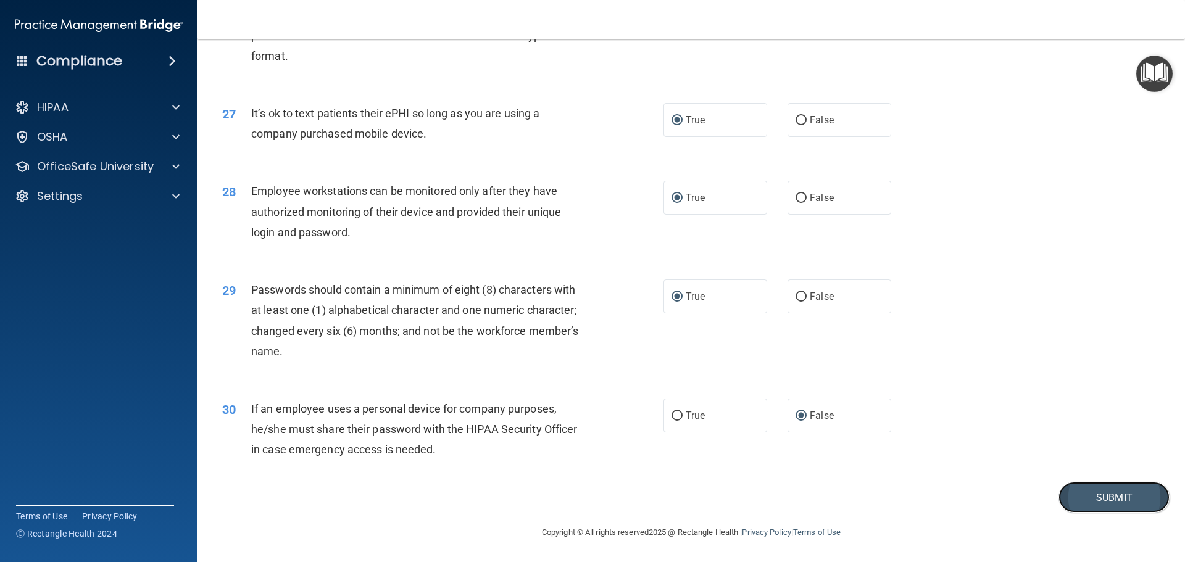
click at [1110, 499] on button "Submit" at bounding box center [1114, 497] width 111 height 31
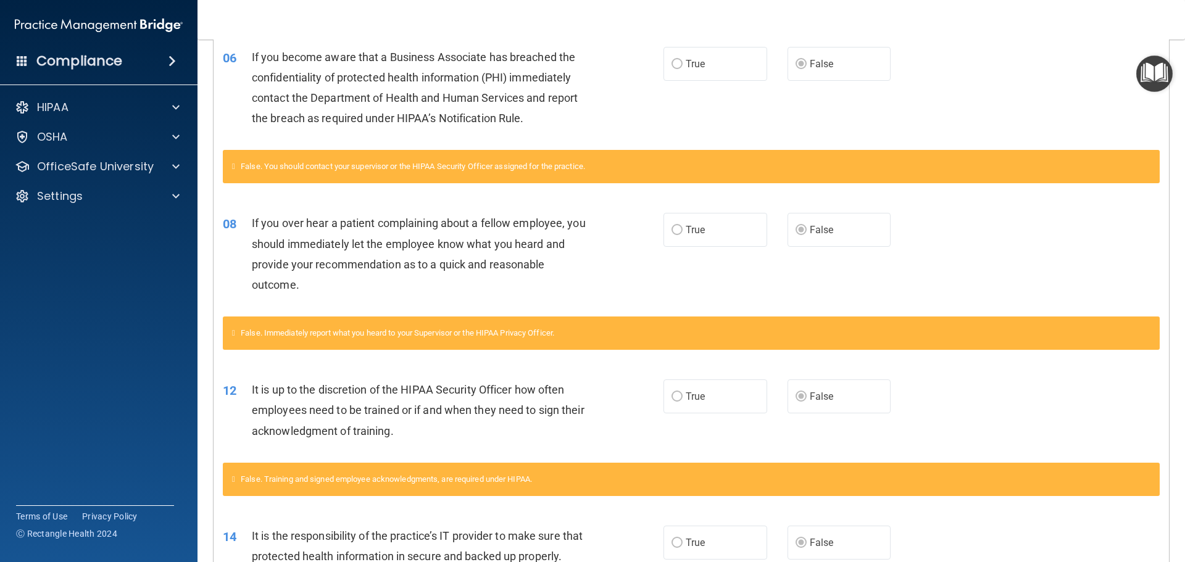
scroll to position [96, 0]
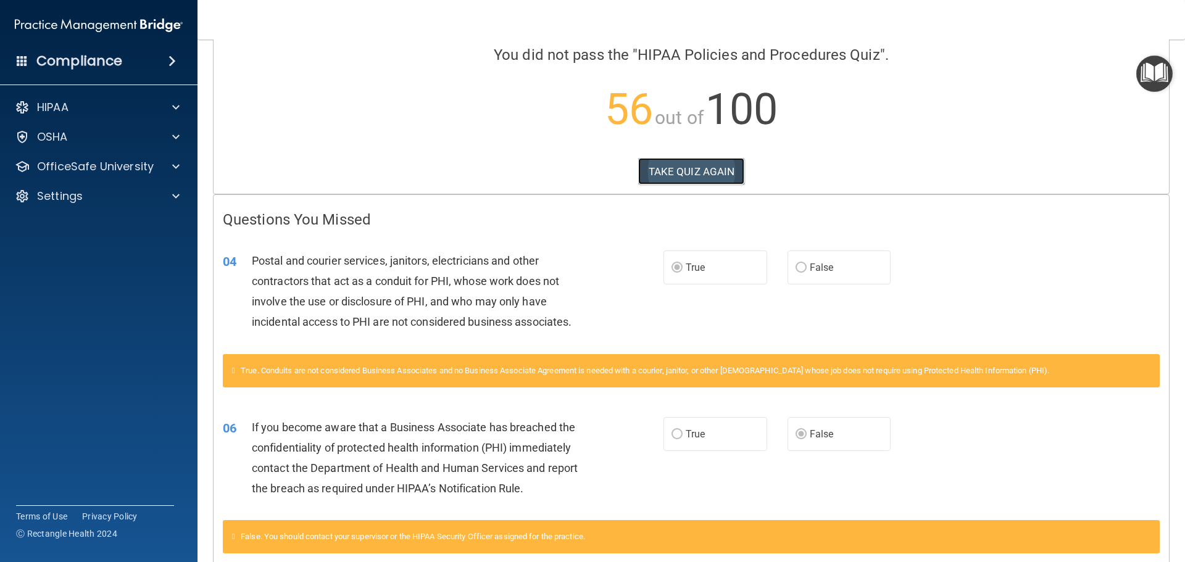
click at [693, 173] on button "TAKE QUIZ AGAIN" at bounding box center [691, 171] width 107 height 27
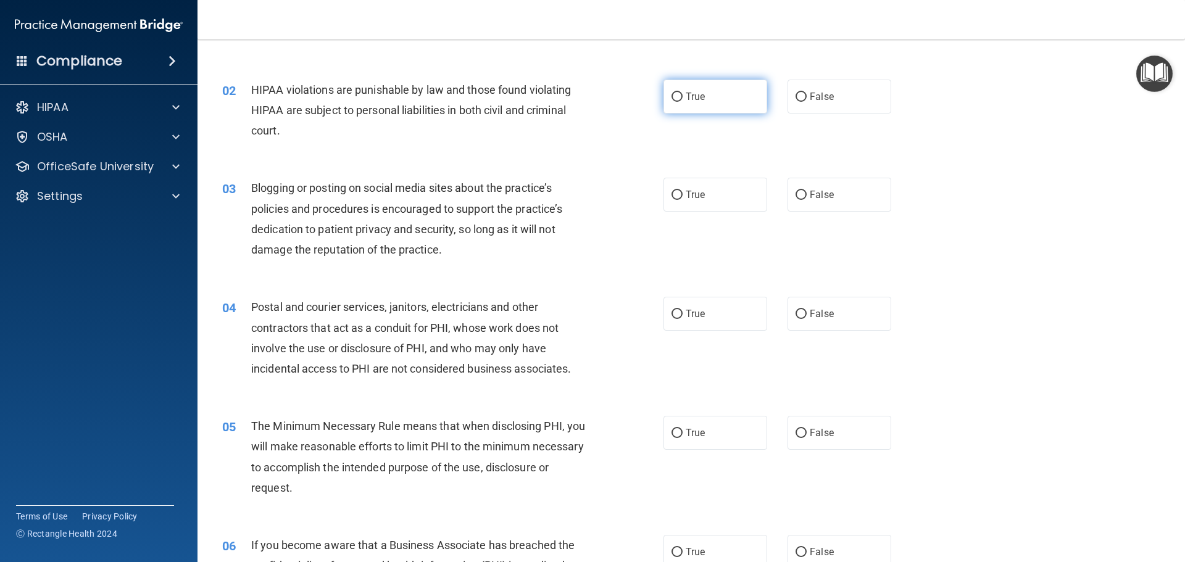
click at [672, 93] on input "True" at bounding box center [677, 97] width 11 height 9
radio input "true"
click at [672, 194] on input "True" at bounding box center [677, 195] width 11 height 9
radio input "true"
click at [672, 312] on input "True" at bounding box center [677, 314] width 11 height 9
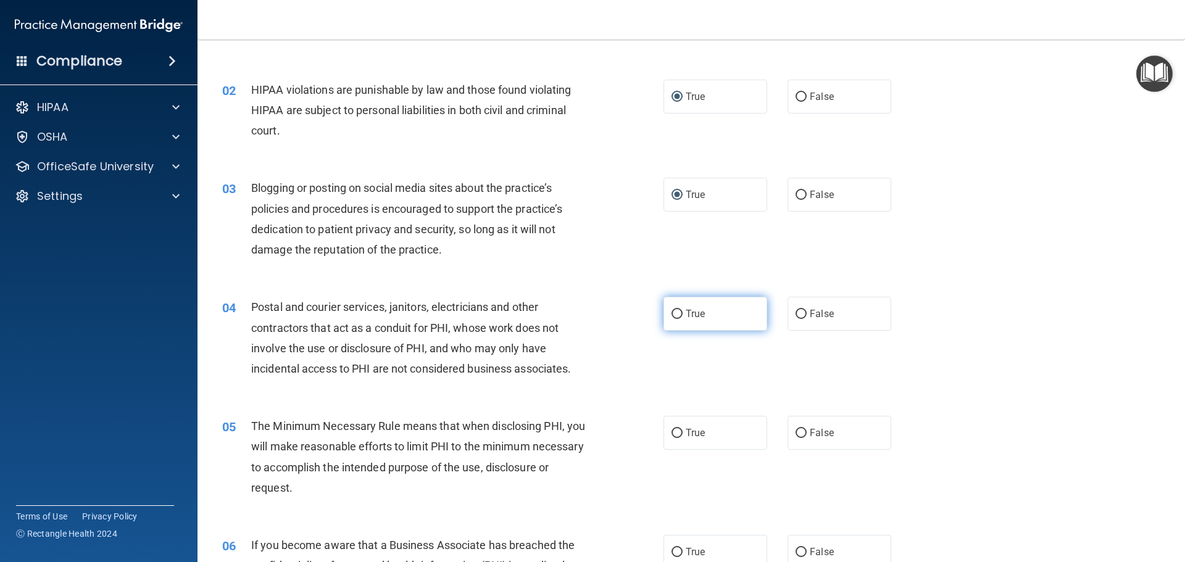
radio input "true"
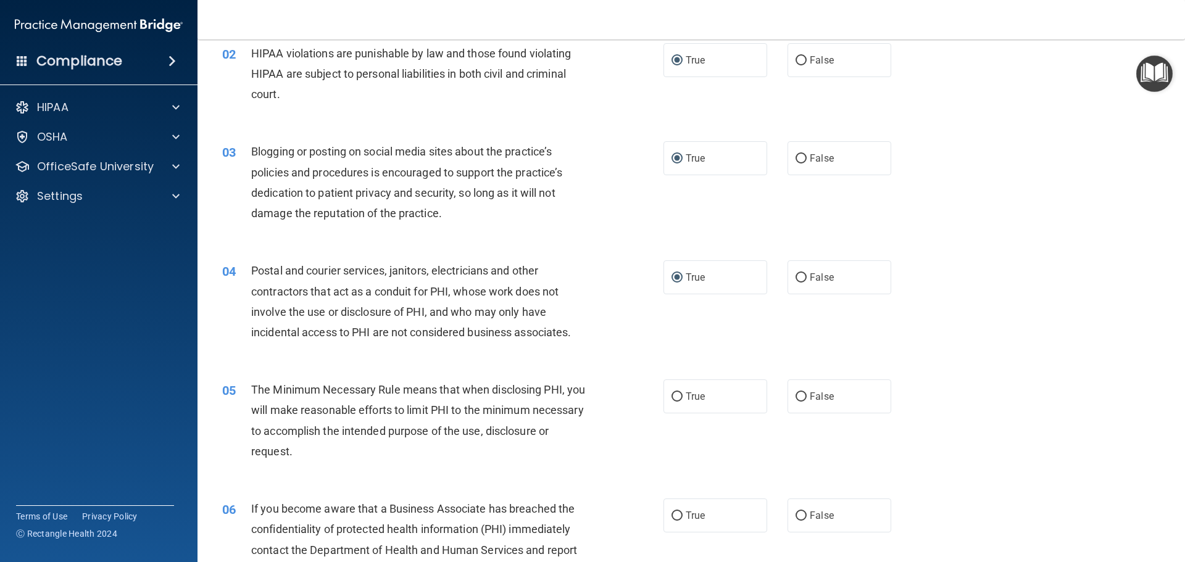
scroll to position [158, 0]
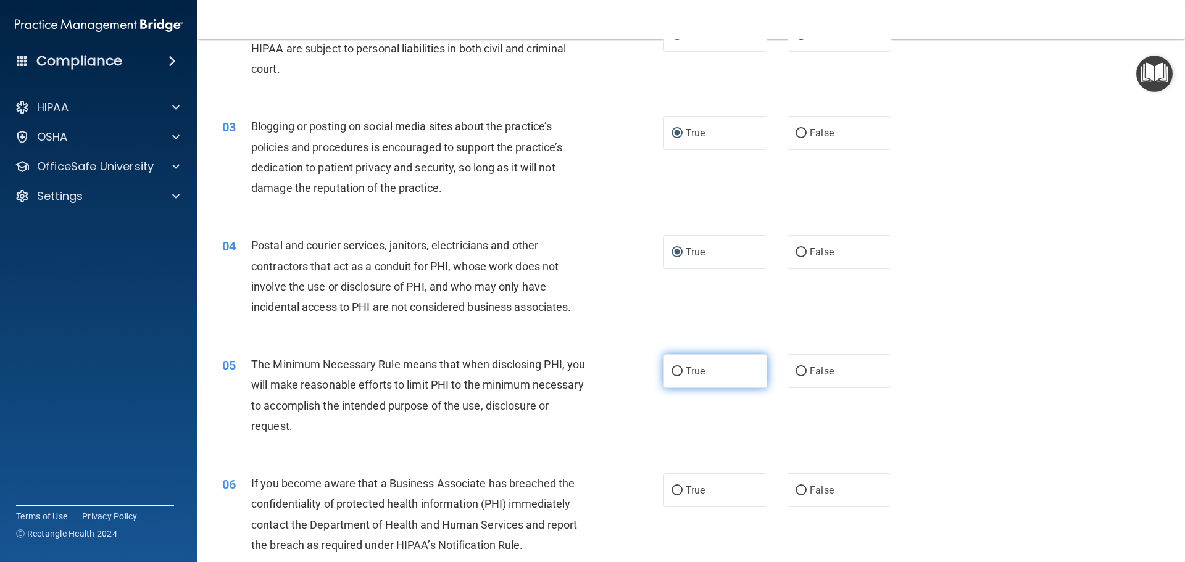
click at [672, 372] on input "True" at bounding box center [677, 371] width 11 height 9
radio input "true"
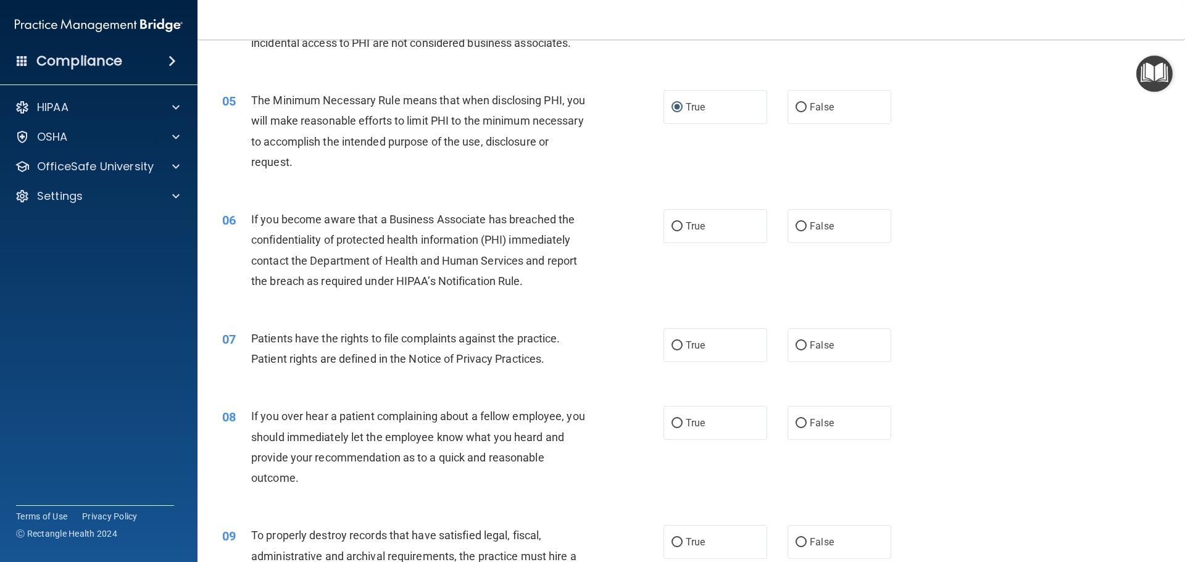
scroll to position [467, 0]
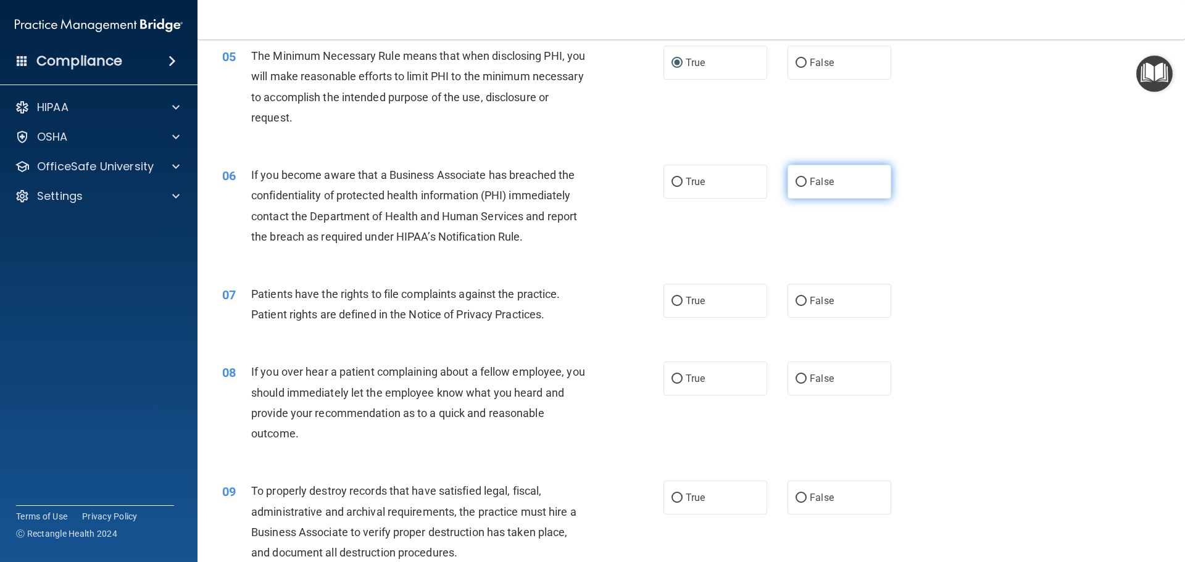
click at [798, 180] on input "False" at bounding box center [801, 182] width 11 height 9
radio input "true"
click at [672, 301] on input "True" at bounding box center [677, 301] width 11 height 9
radio input "true"
click at [798, 379] on input "False" at bounding box center [801, 379] width 11 height 9
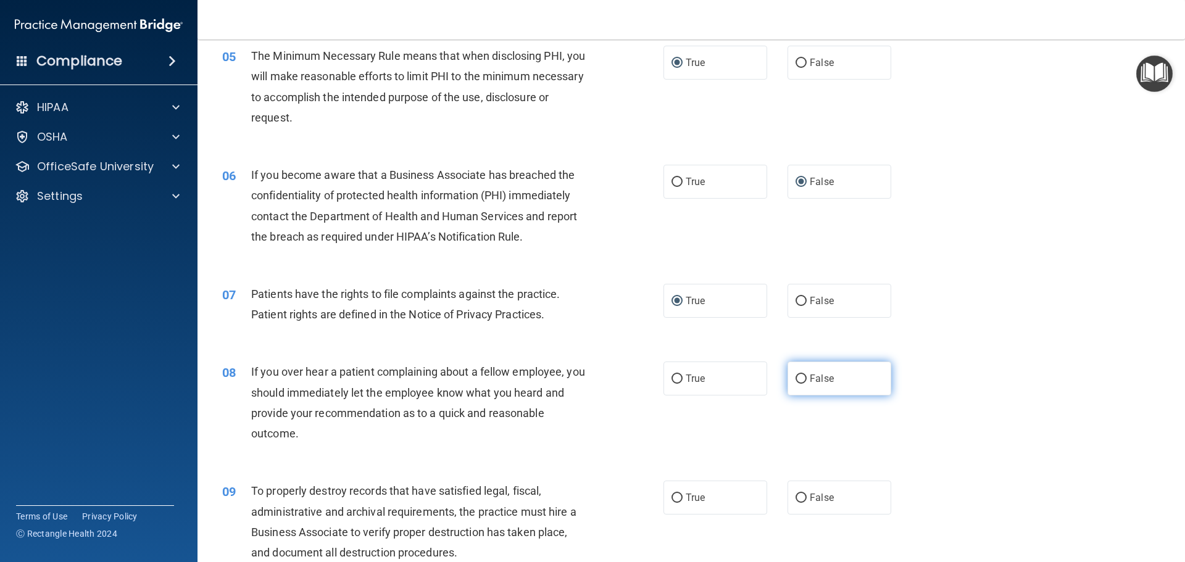
radio input "true"
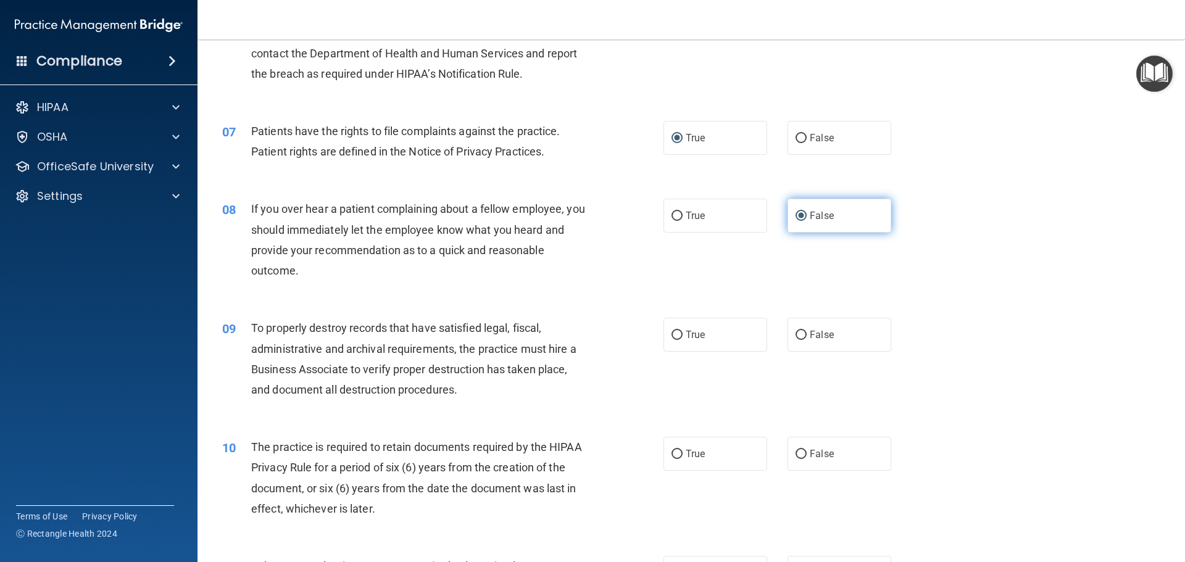
scroll to position [652, 0]
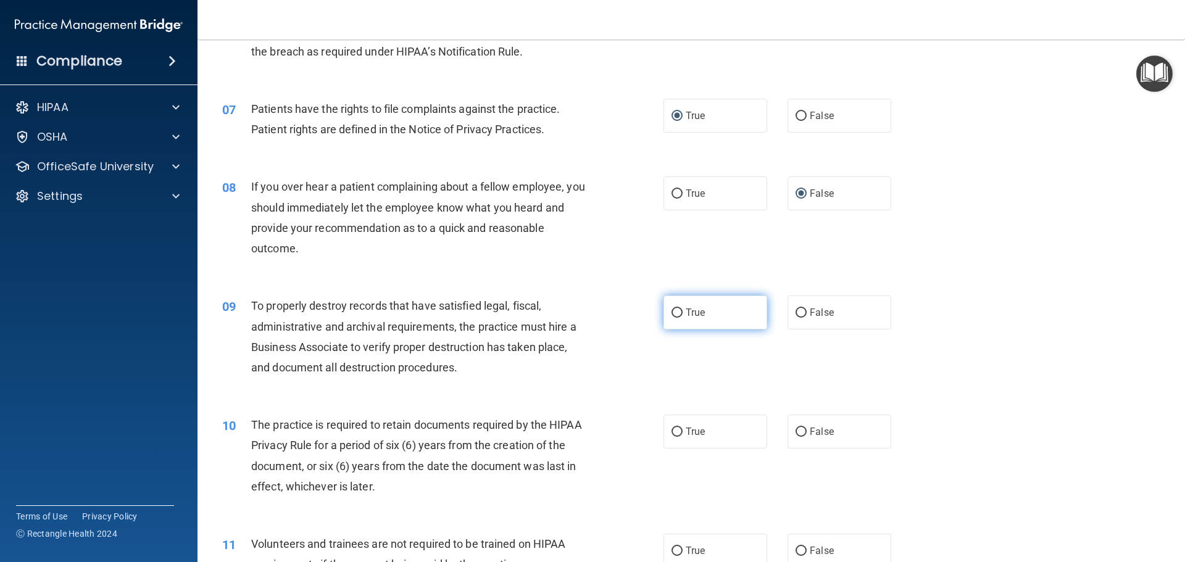
click at [674, 312] on input "True" at bounding box center [677, 313] width 11 height 9
radio input "true"
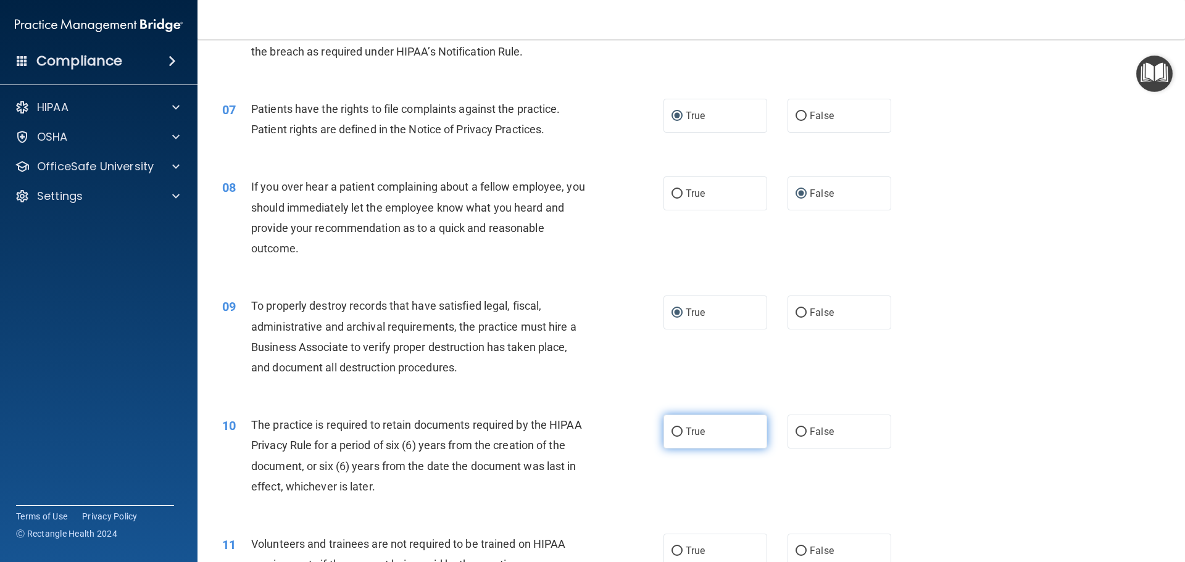
click at [672, 431] on input "True" at bounding box center [677, 432] width 11 height 9
radio input "true"
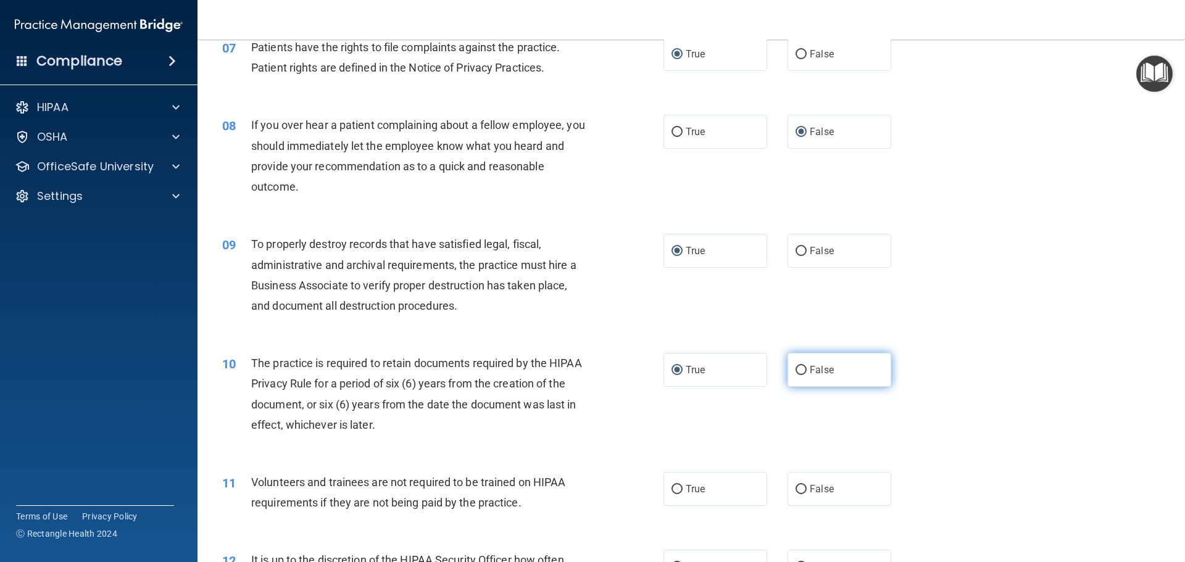
scroll to position [775, 0]
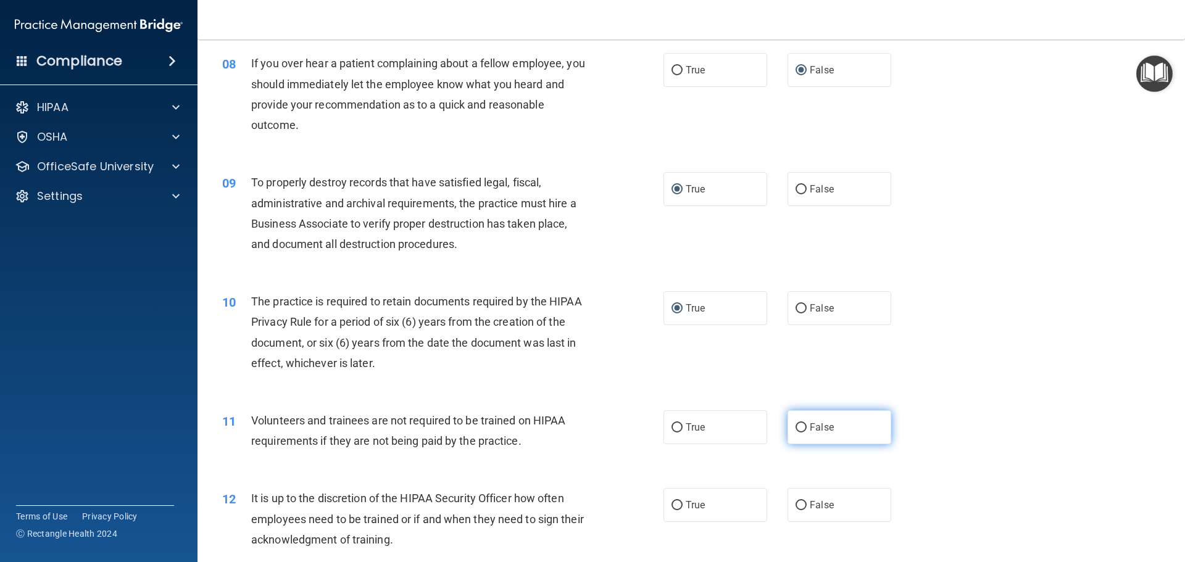
click at [796, 427] on input "False" at bounding box center [801, 428] width 11 height 9
radio input "true"
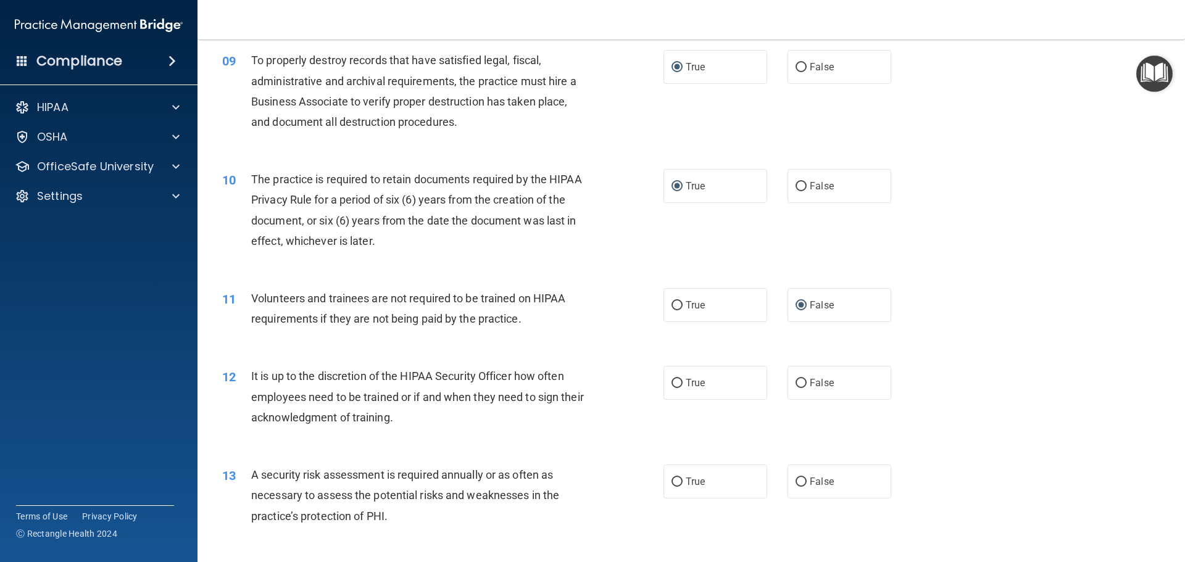
scroll to position [899, 0]
click at [800, 379] on input "False" at bounding box center [801, 382] width 11 height 9
radio input "true"
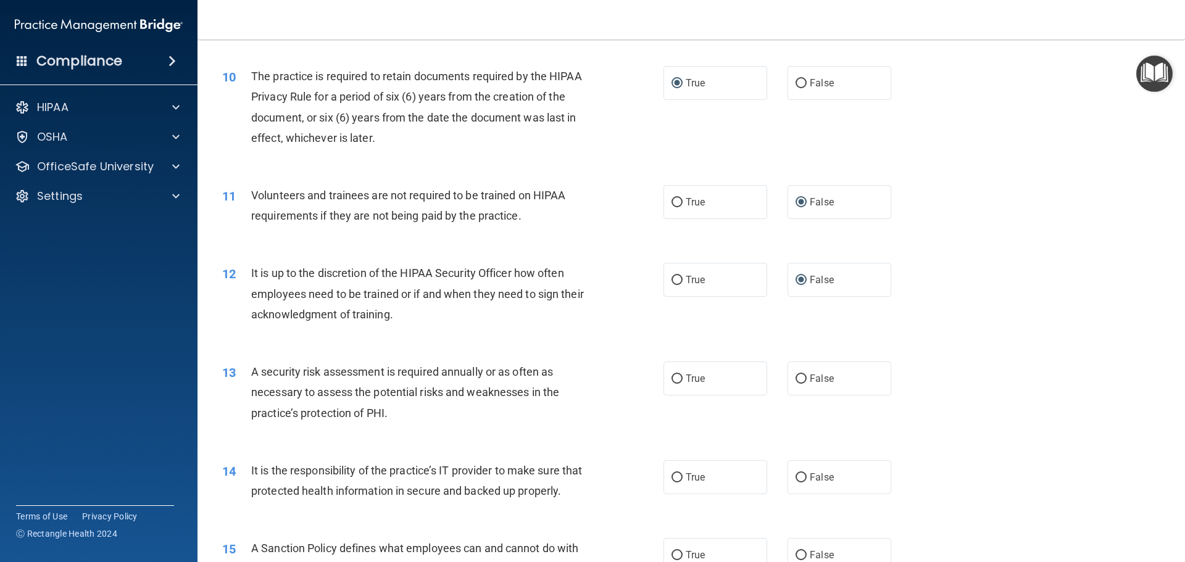
scroll to position [1022, 0]
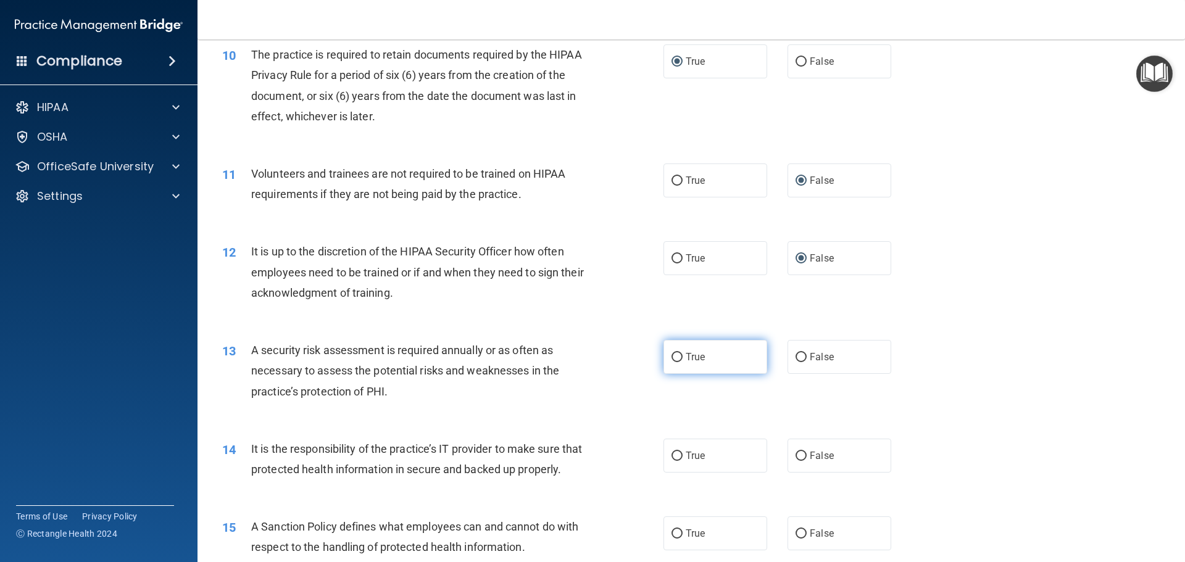
click at [672, 355] on input "True" at bounding box center [677, 357] width 11 height 9
radio input "true"
click at [675, 454] on input "True" at bounding box center [677, 456] width 11 height 9
radio input "true"
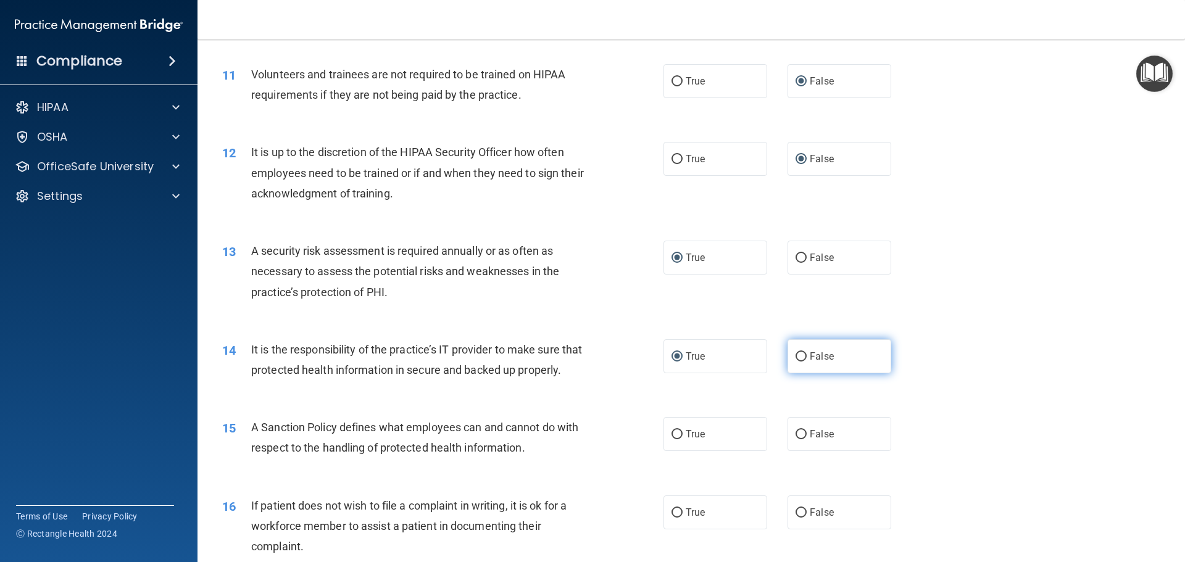
scroll to position [1146, 0]
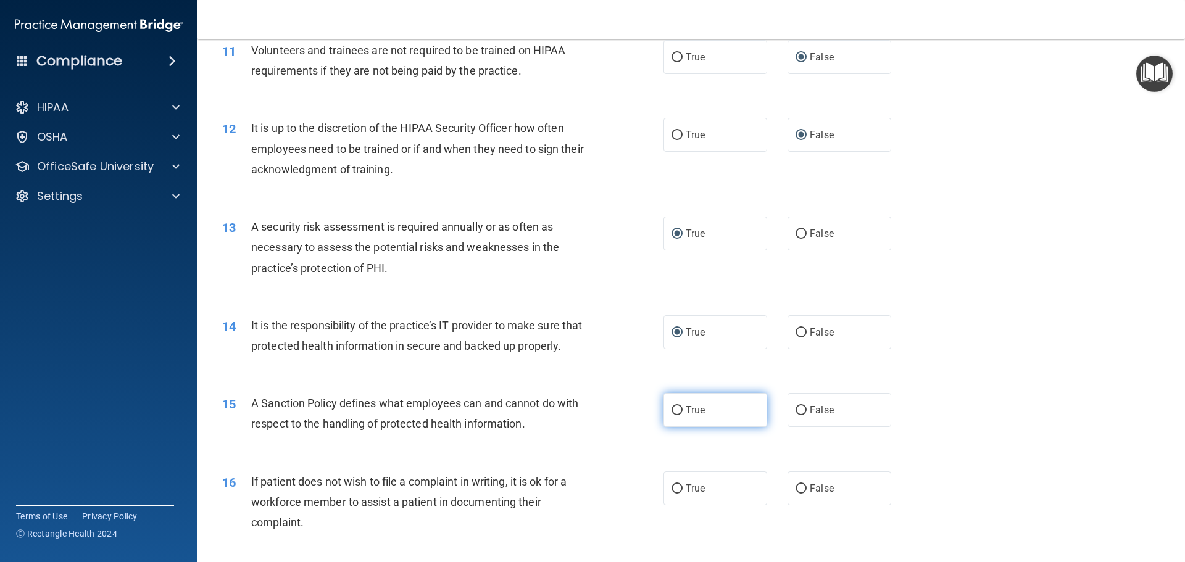
click at [672, 416] on input "True" at bounding box center [677, 410] width 11 height 9
radio input "true"
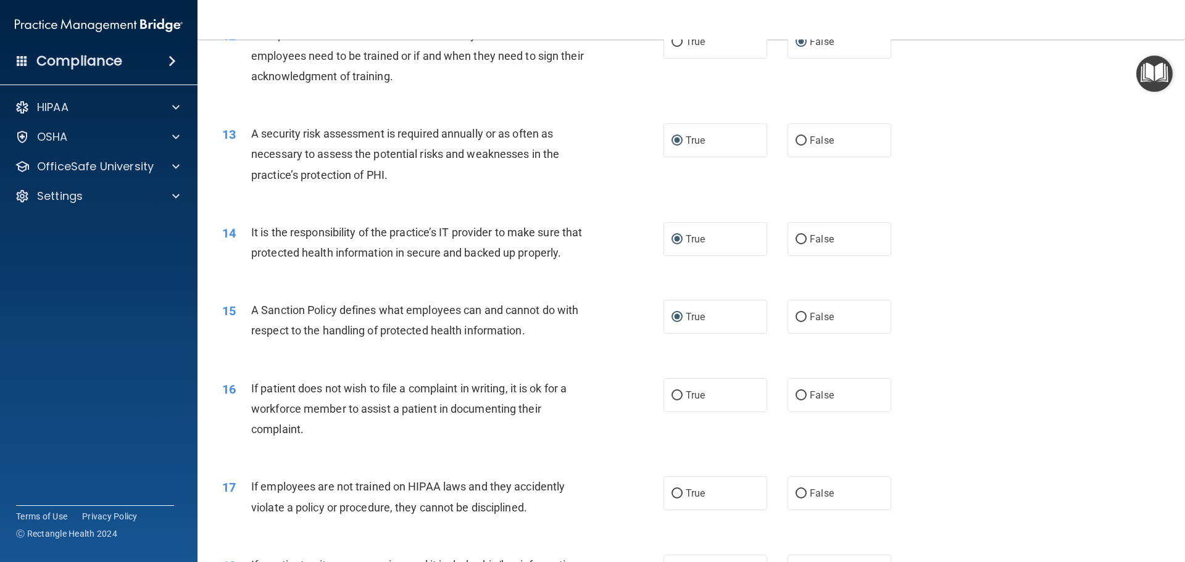
scroll to position [1269, 0]
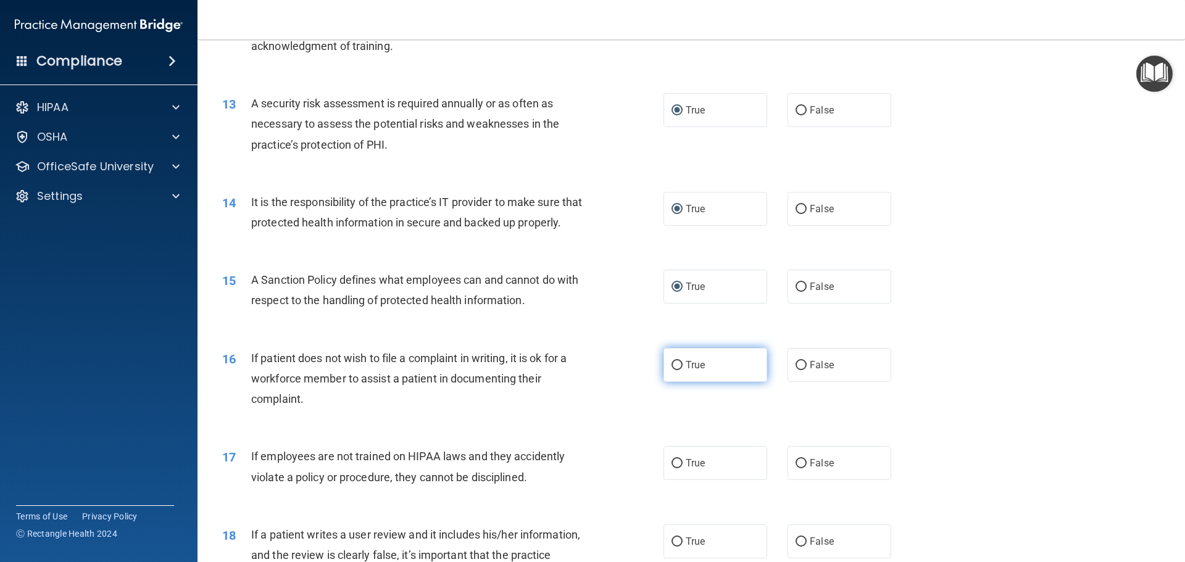
click at [672, 370] on input "True" at bounding box center [677, 365] width 11 height 9
radio input "true"
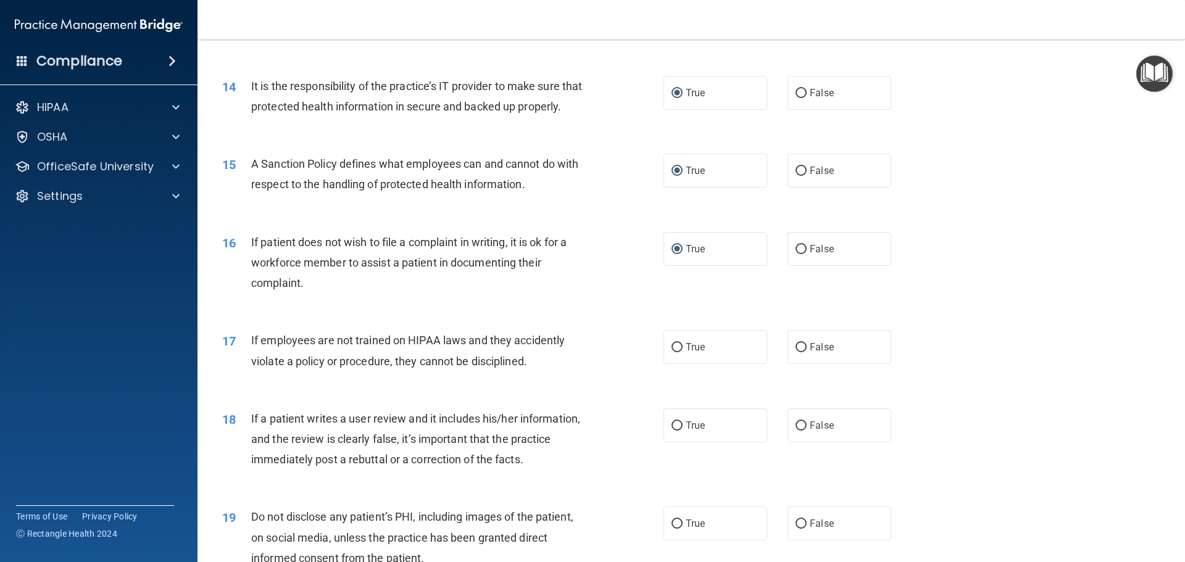
scroll to position [1393, 0]
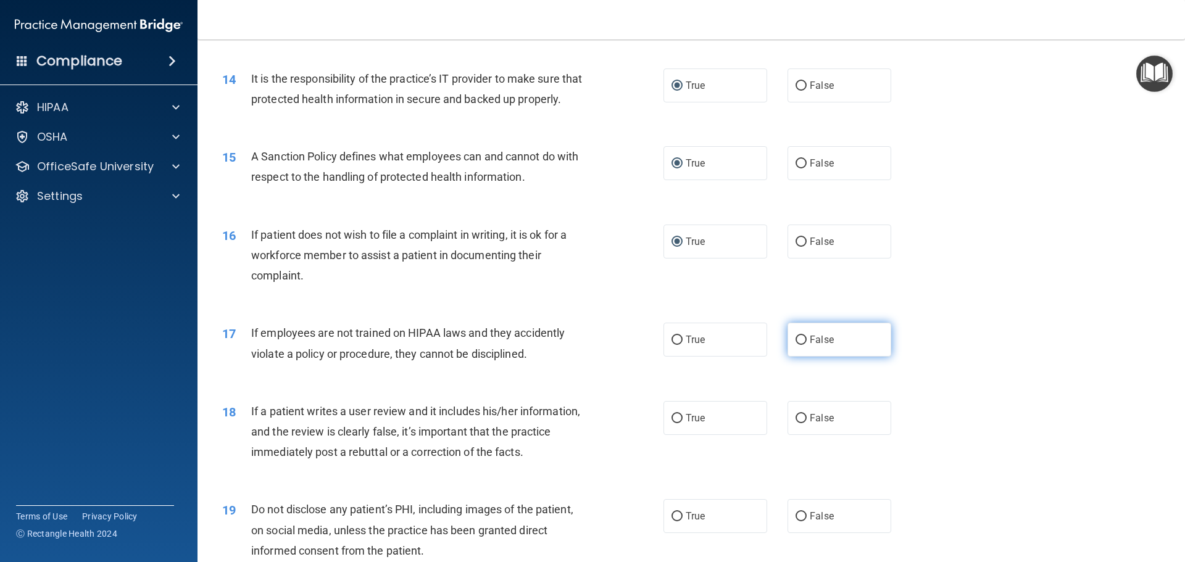
click at [798, 345] on input "False" at bounding box center [801, 340] width 11 height 9
radio input "true"
click at [672, 424] on input "True" at bounding box center [677, 418] width 11 height 9
radio input "true"
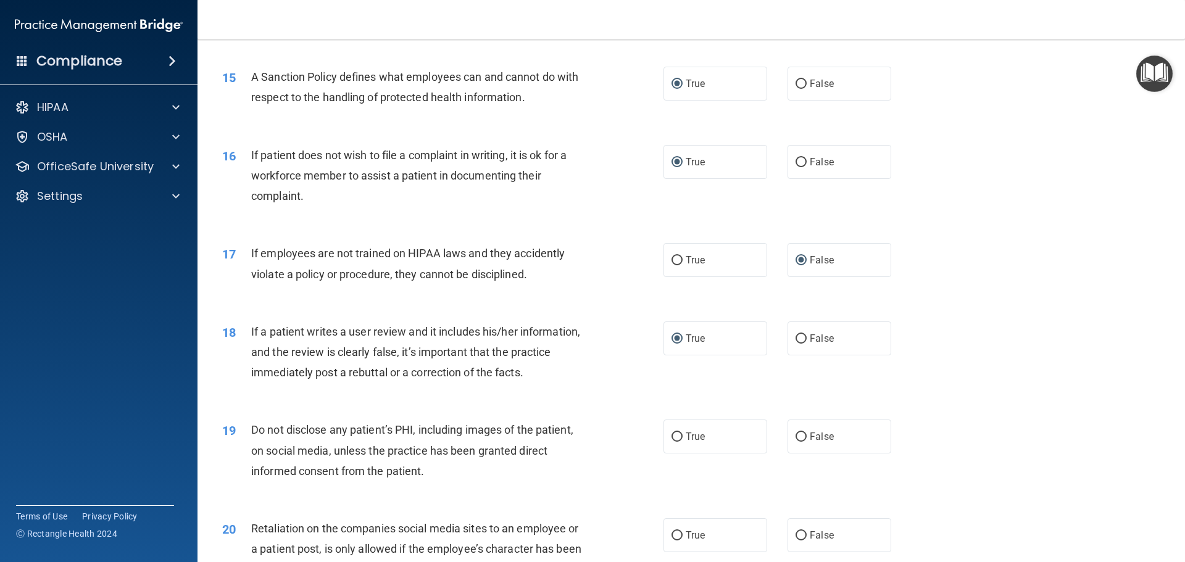
scroll to position [1578, 0]
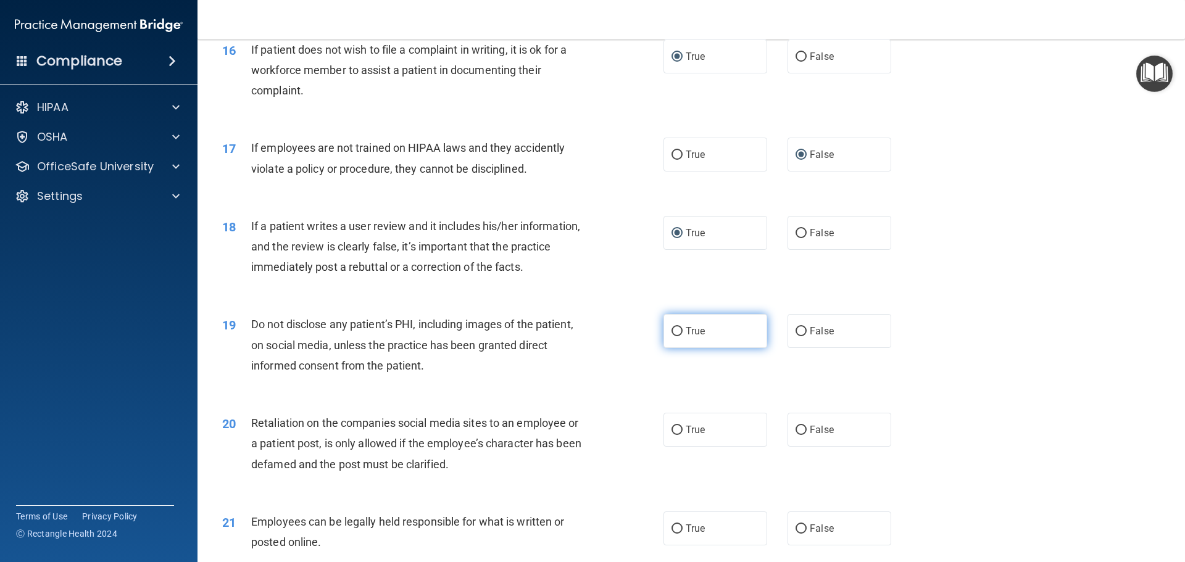
click at [673, 336] on input "True" at bounding box center [677, 331] width 11 height 9
radio input "true"
click at [796, 435] on input "False" at bounding box center [801, 430] width 11 height 9
radio input "true"
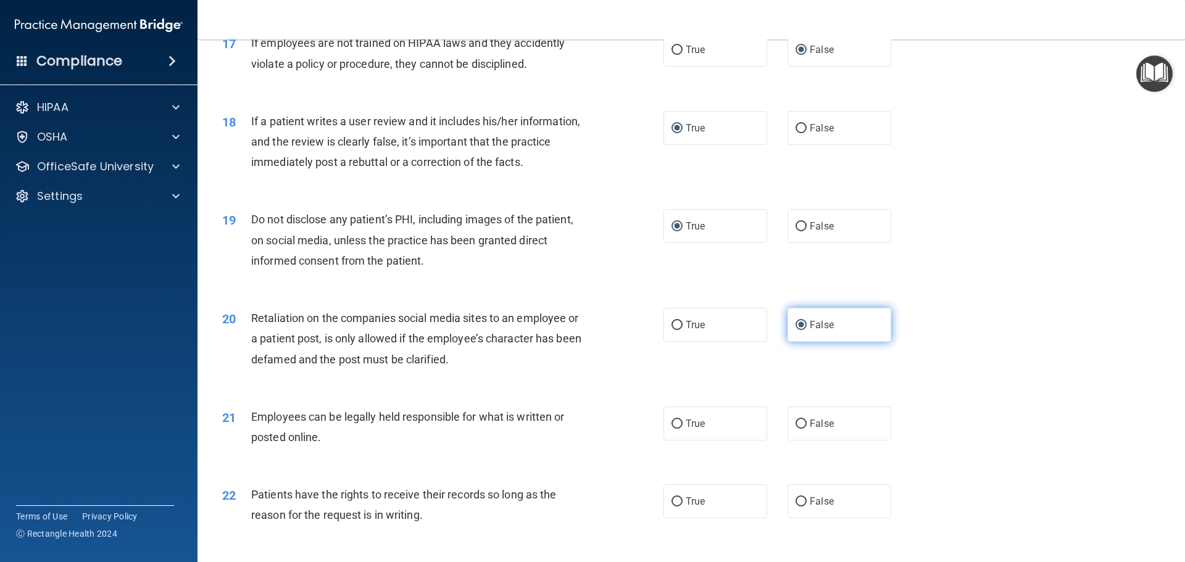
scroll to position [1702, 0]
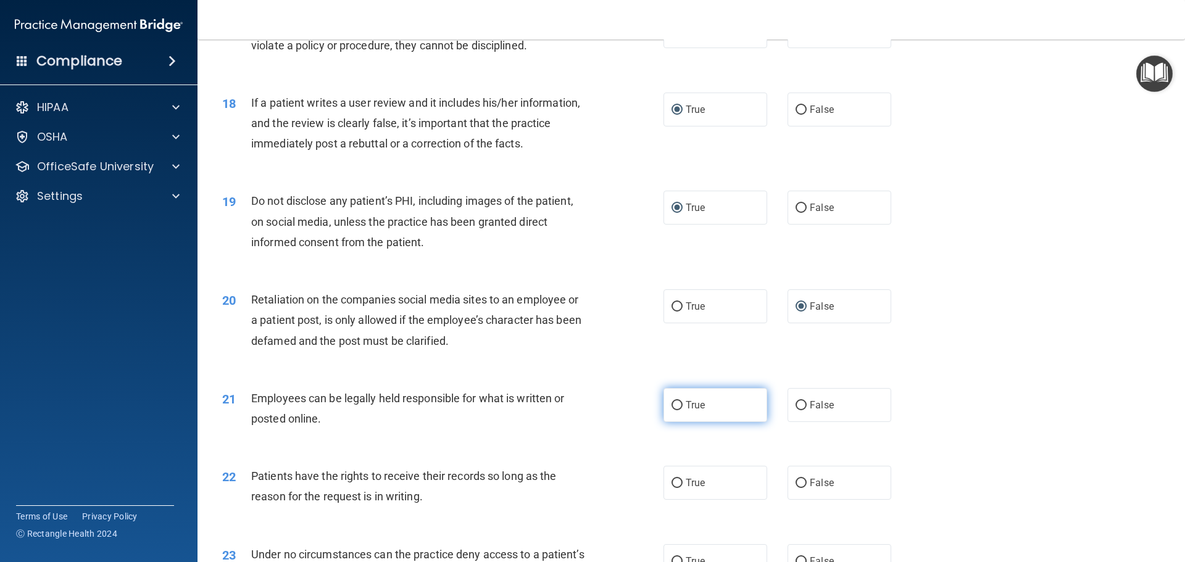
click at [675, 411] on input "True" at bounding box center [677, 405] width 11 height 9
radio input "true"
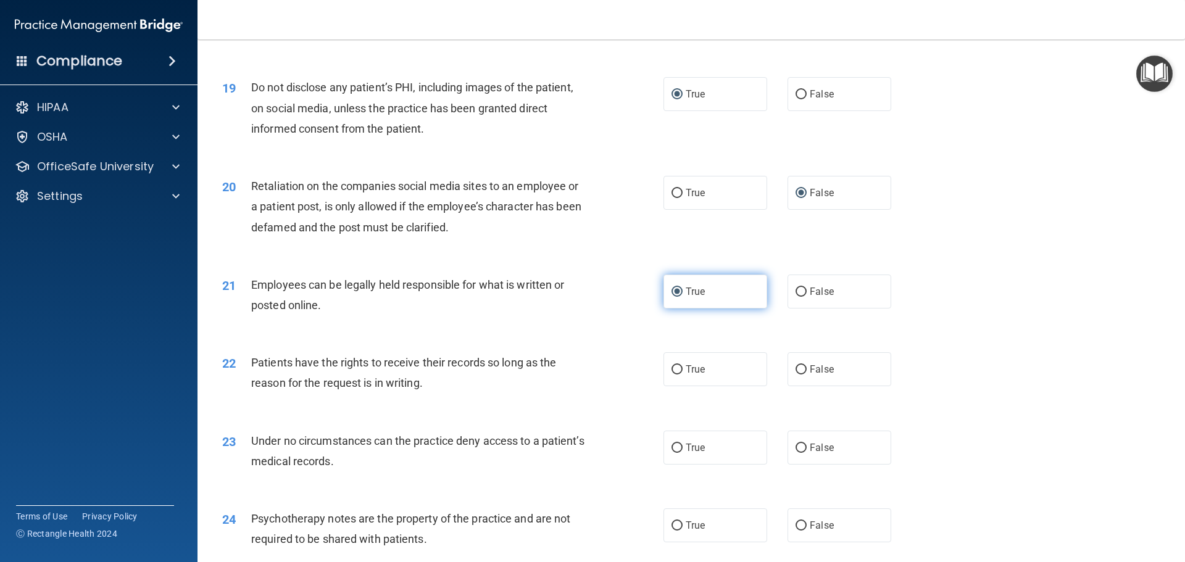
scroll to position [1825, 0]
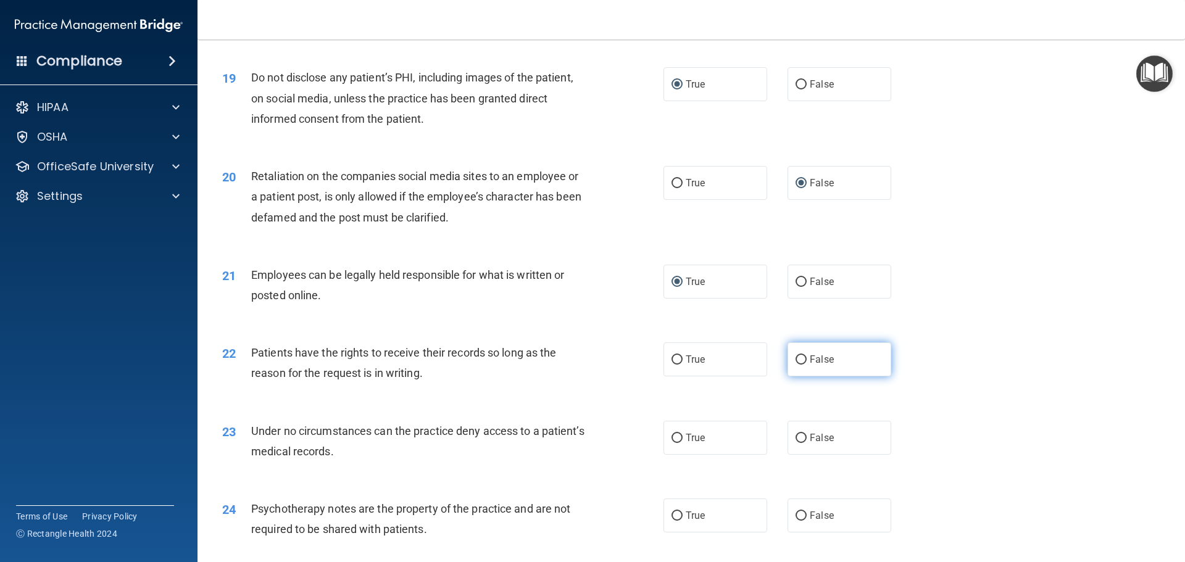
click at [796, 365] on input "False" at bounding box center [801, 360] width 11 height 9
radio input "true"
click at [796, 443] on input "False" at bounding box center [801, 438] width 11 height 9
radio input "true"
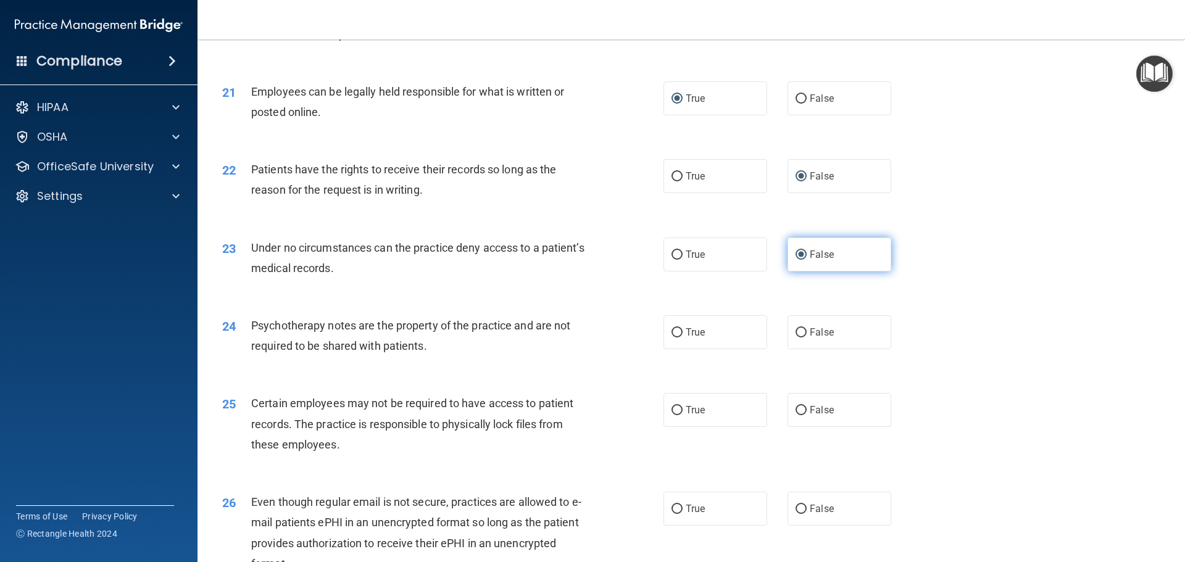
scroll to position [2010, 0]
click at [672, 336] on input "True" at bounding box center [677, 331] width 11 height 9
radio input "true"
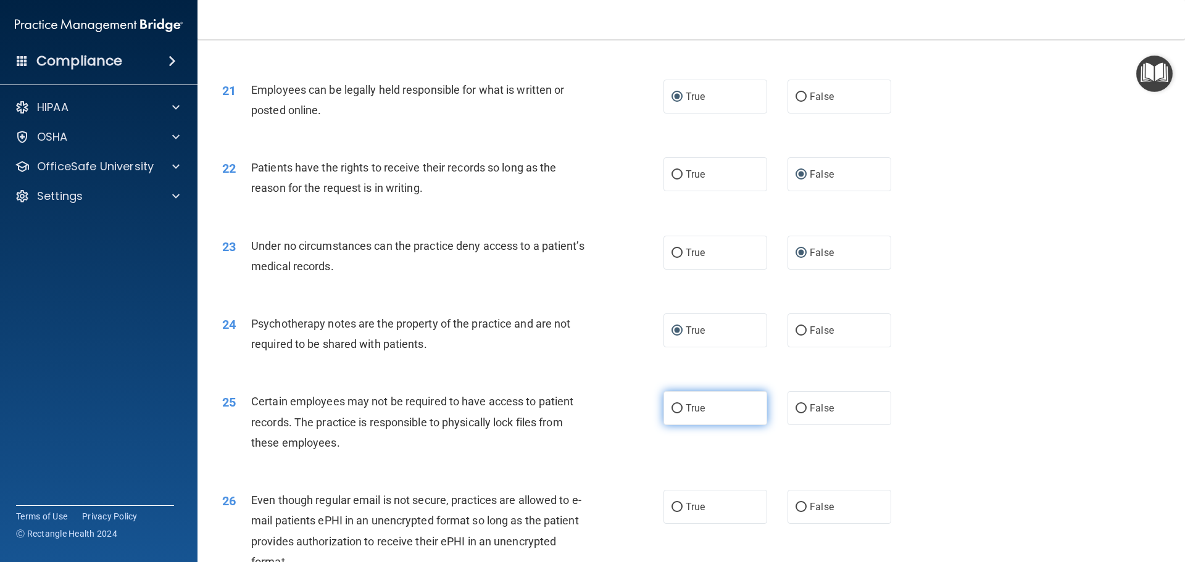
click at [672, 414] on input "True" at bounding box center [677, 408] width 11 height 9
radio input "true"
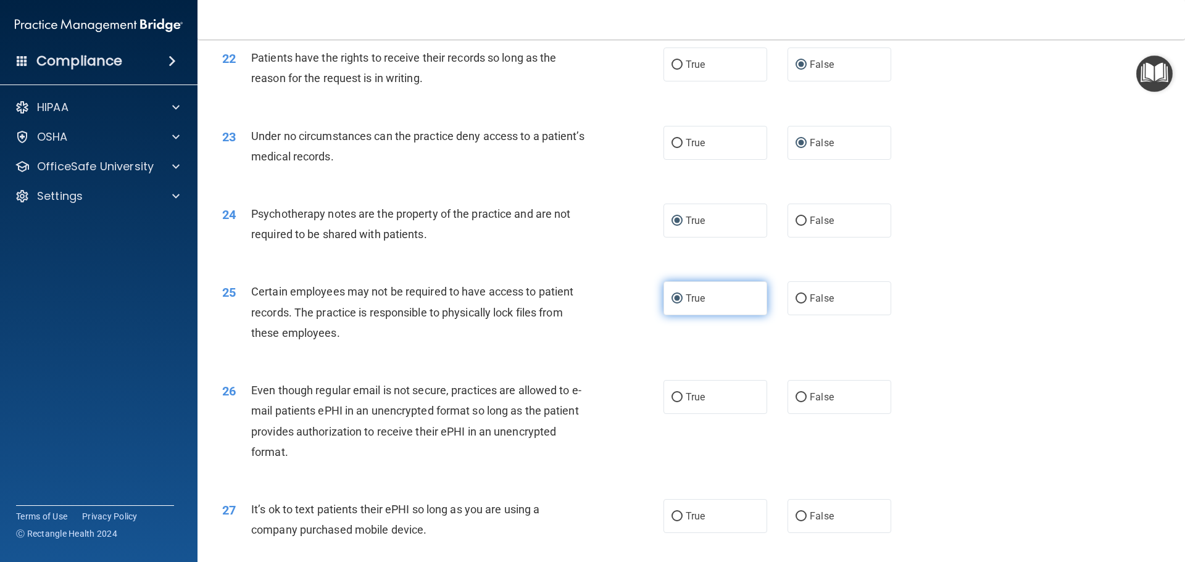
scroll to position [2134, 0]
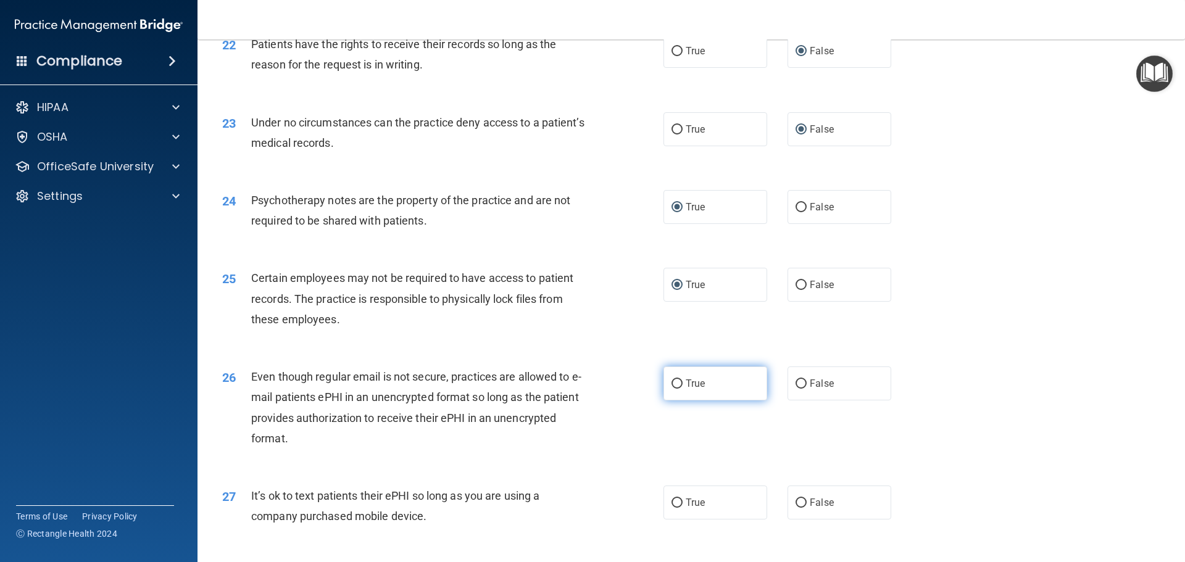
click at [674, 389] on input "True" at bounding box center [677, 384] width 11 height 9
radio input "true"
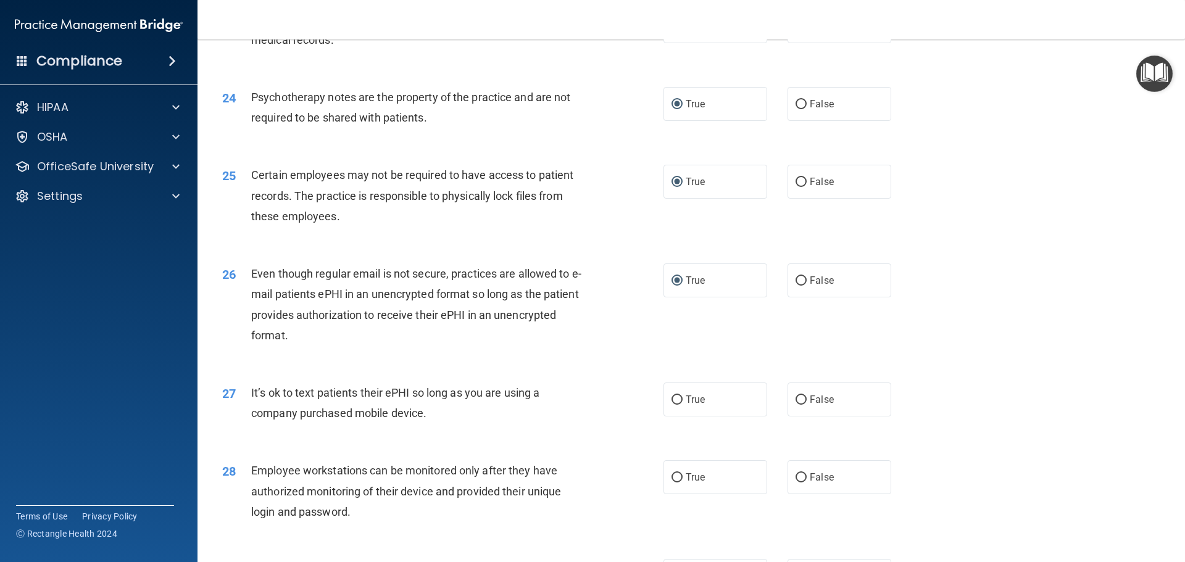
scroll to position [2257, 0]
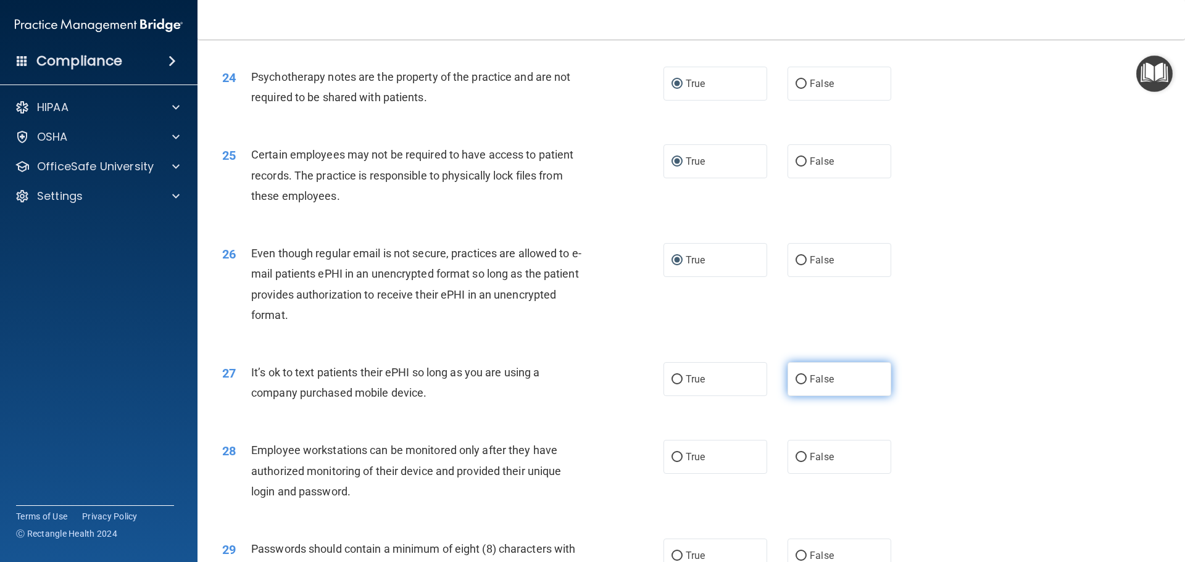
click at [798, 385] on input "False" at bounding box center [801, 379] width 11 height 9
radio input "true"
click at [796, 462] on input "False" at bounding box center [801, 457] width 11 height 9
radio input "true"
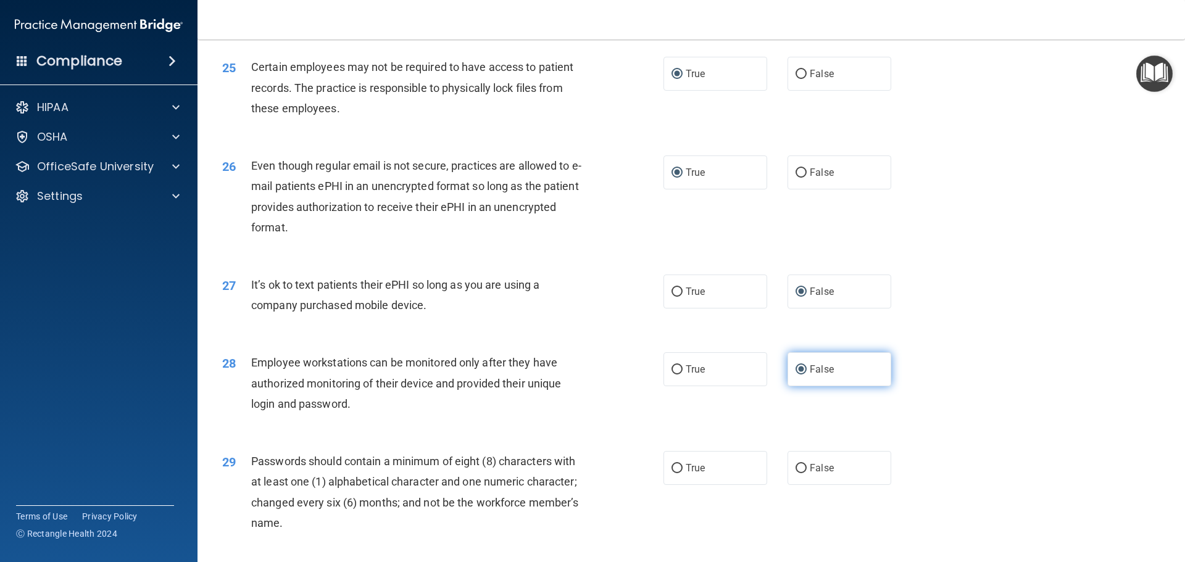
scroll to position [2381, 0]
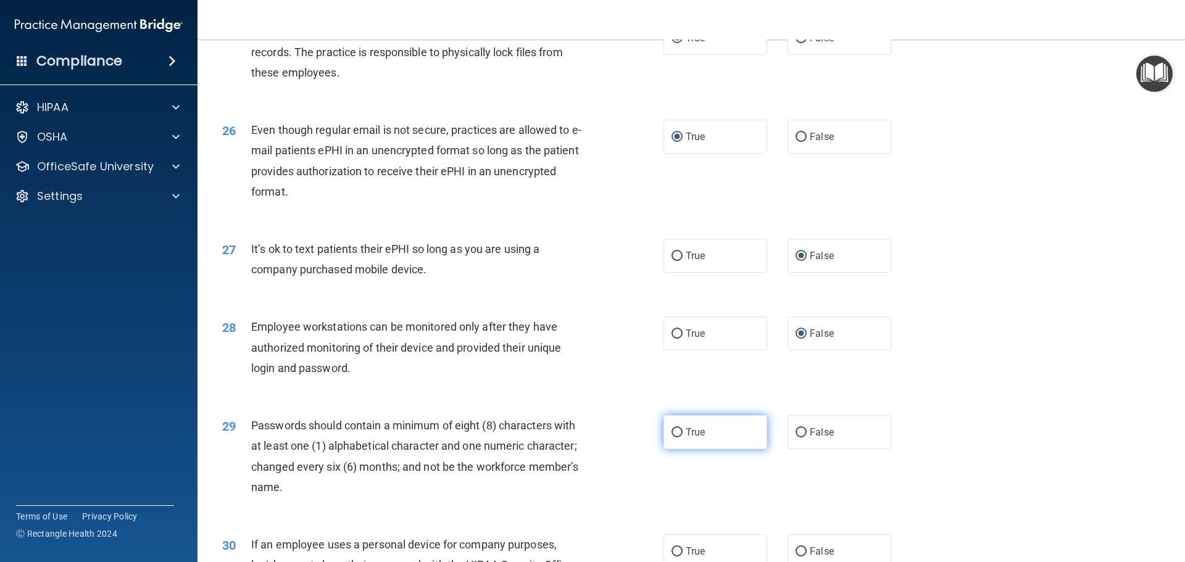
click at [675, 438] on input "True" at bounding box center [677, 432] width 11 height 9
radio input "true"
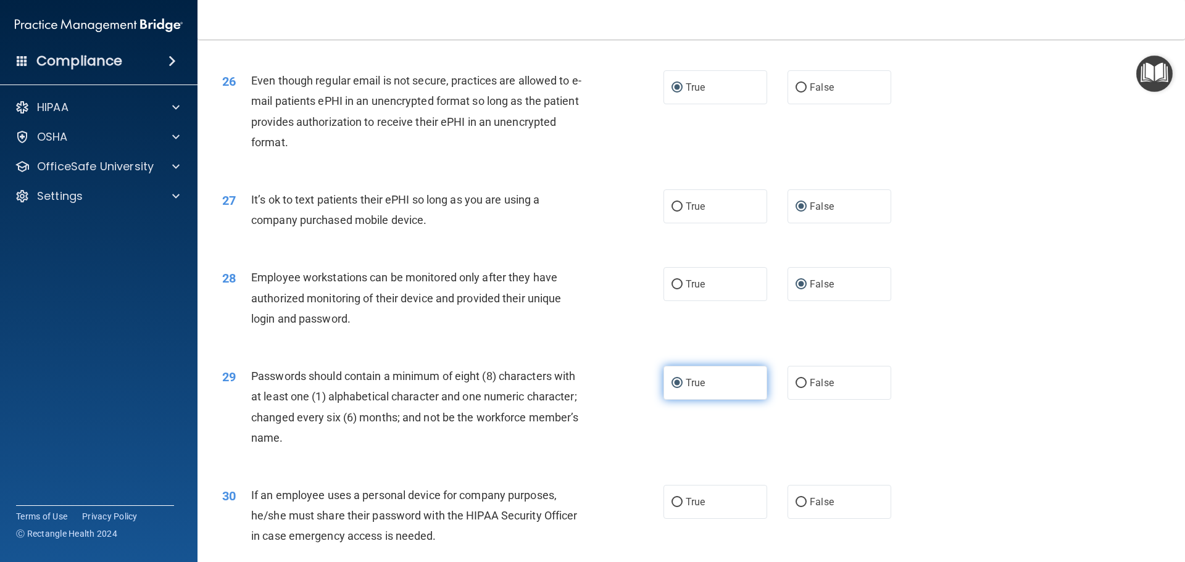
scroll to position [2537, 0]
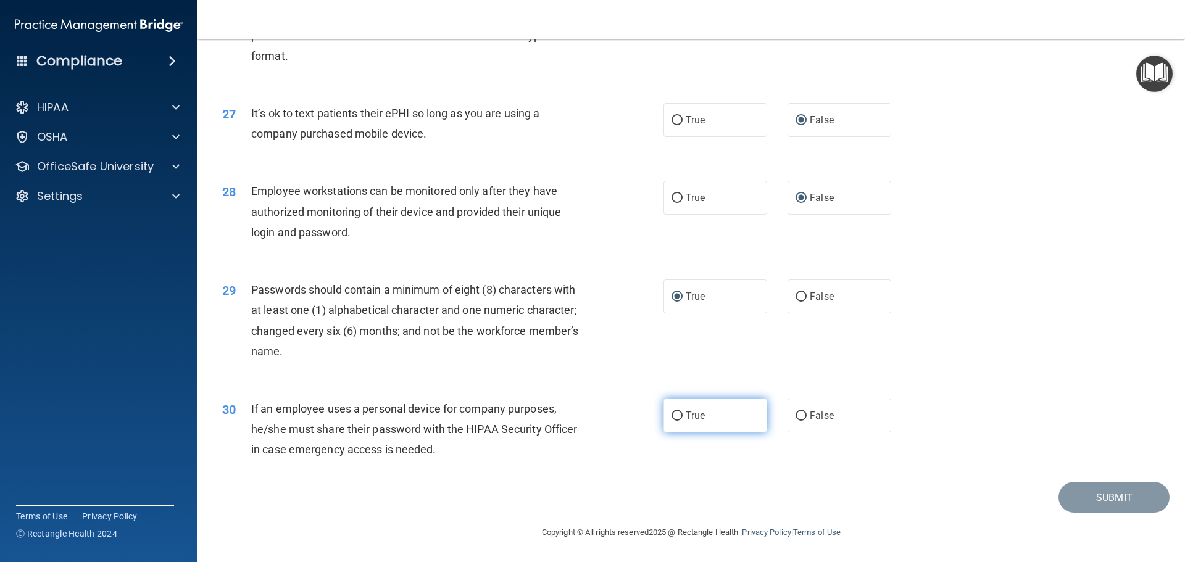
click at [675, 416] on input "True" at bounding box center [677, 416] width 11 height 9
radio input "true"
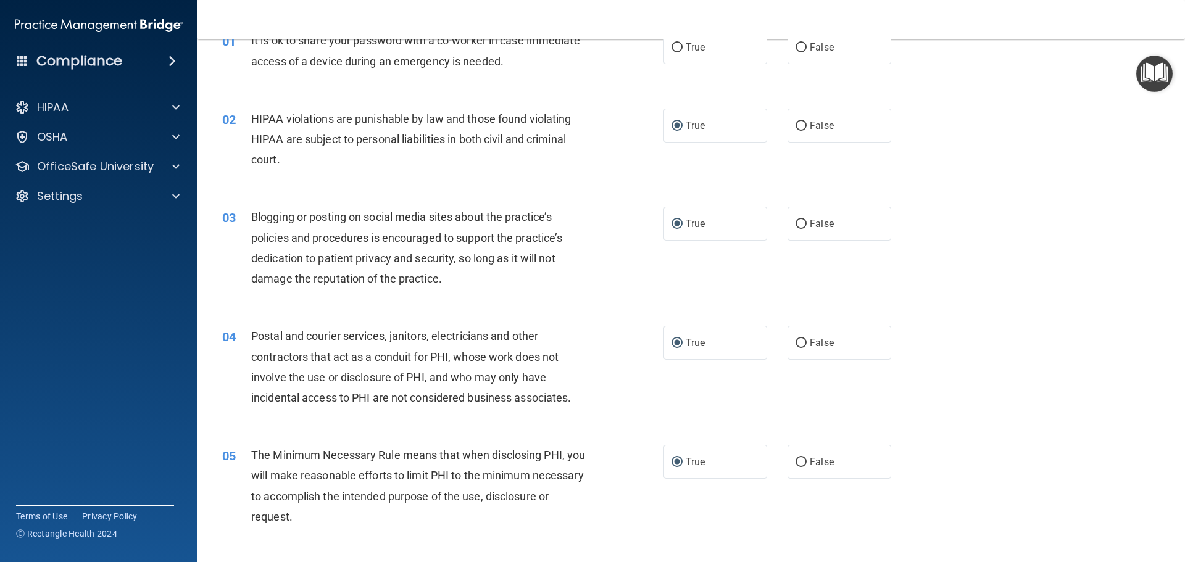
scroll to position [0, 0]
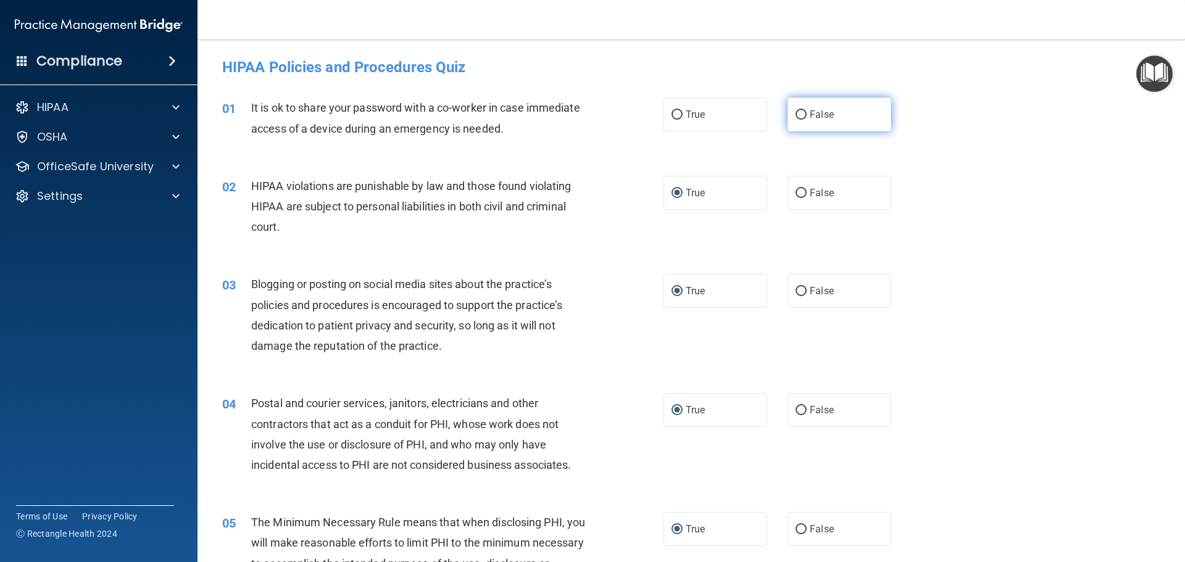
click at [798, 114] on input "False" at bounding box center [801, 115] width 11 height 9
radio input "true"
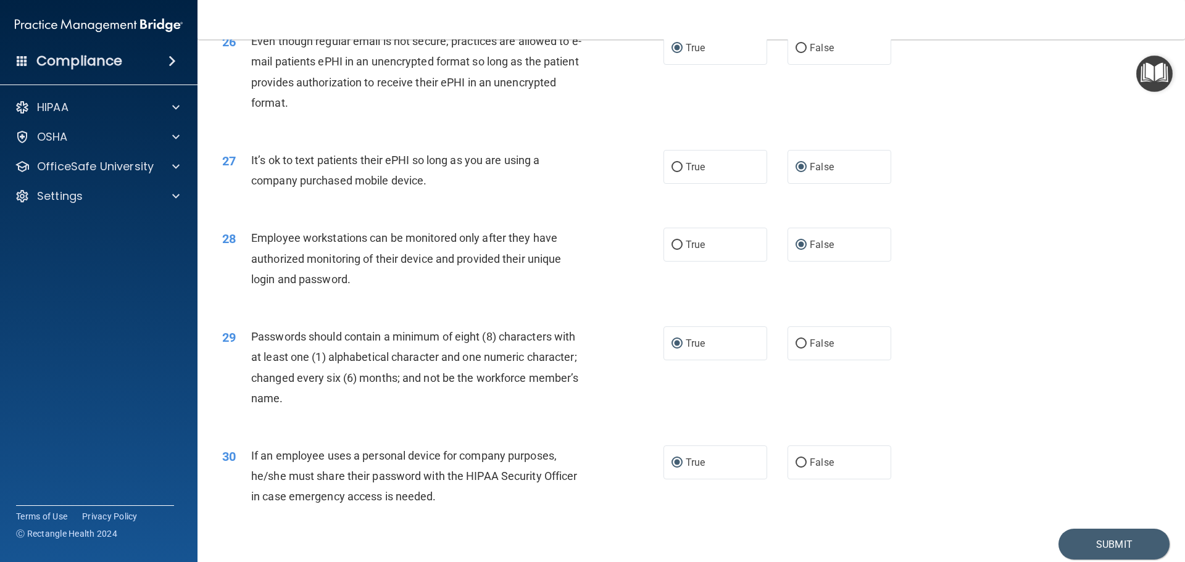
scroll to position [2537, 0]
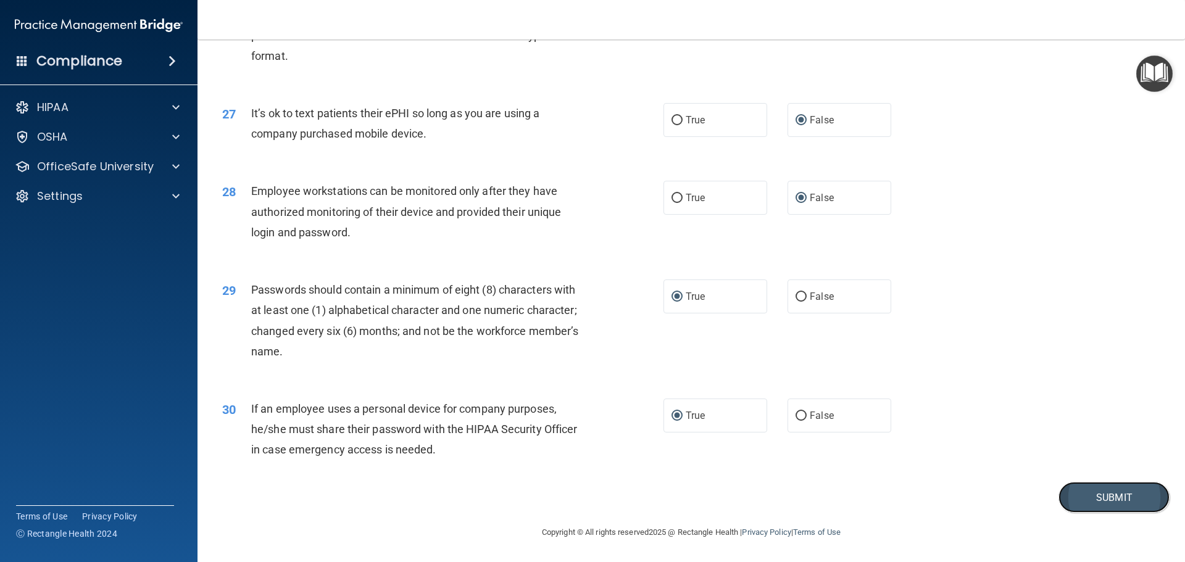
click at [1107, 500] on button "Submit" at bounding box center [1114, 497] width 111 height 31
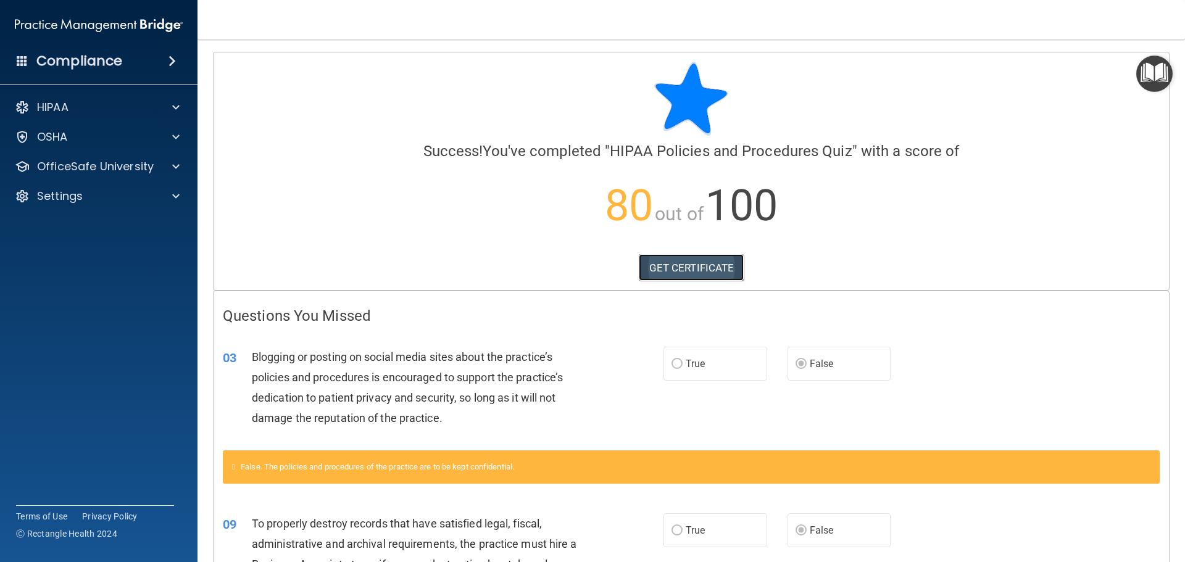
click at [692, 268] on link "GET CERTIFICATE" at bounding box center [692, 267] width 106 height 27
click at [91, 168] on p "OfficeSafe University" at bounding box center [95, 166] width 117 height 15
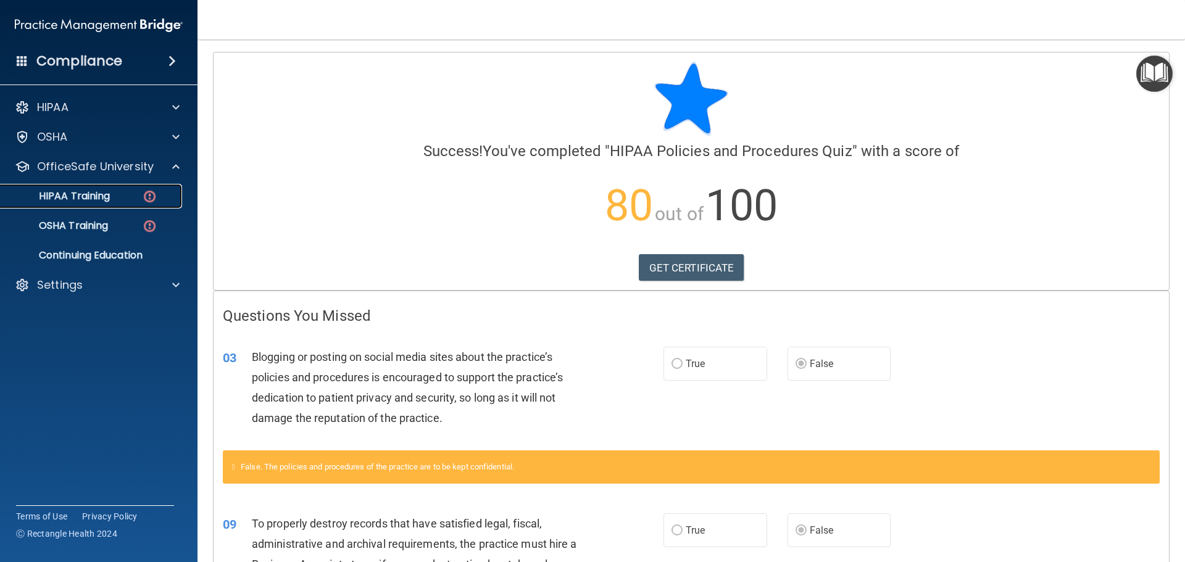
click at [98, 194] on p "HIPAA Training" at bounding box center [59, 196] width 102 height 12
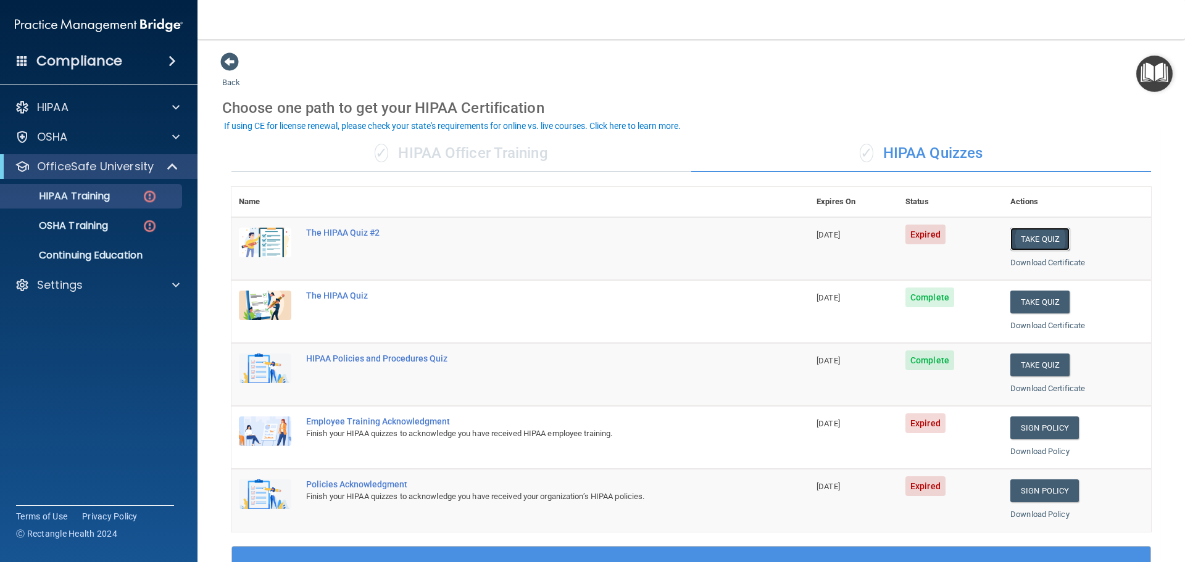
click at [1030, 236] on button "Take Quiz" at bounding box center [1040, 239] width 59 height 23
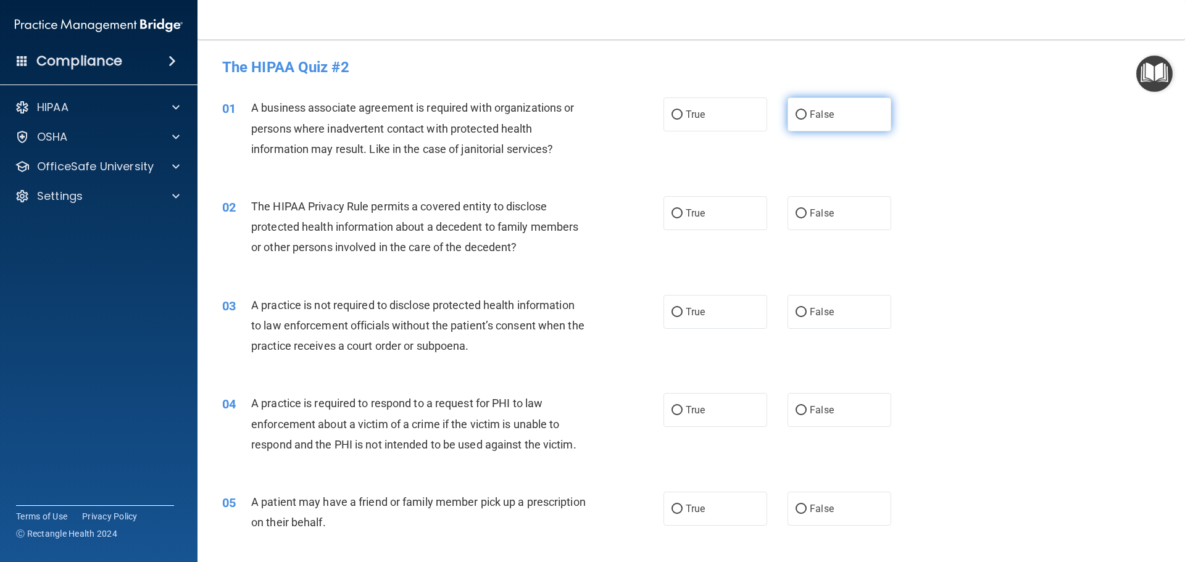
click at [796, 114] on input "False" at bounding box center [801, 115] width 11 height 9
radio input "true"
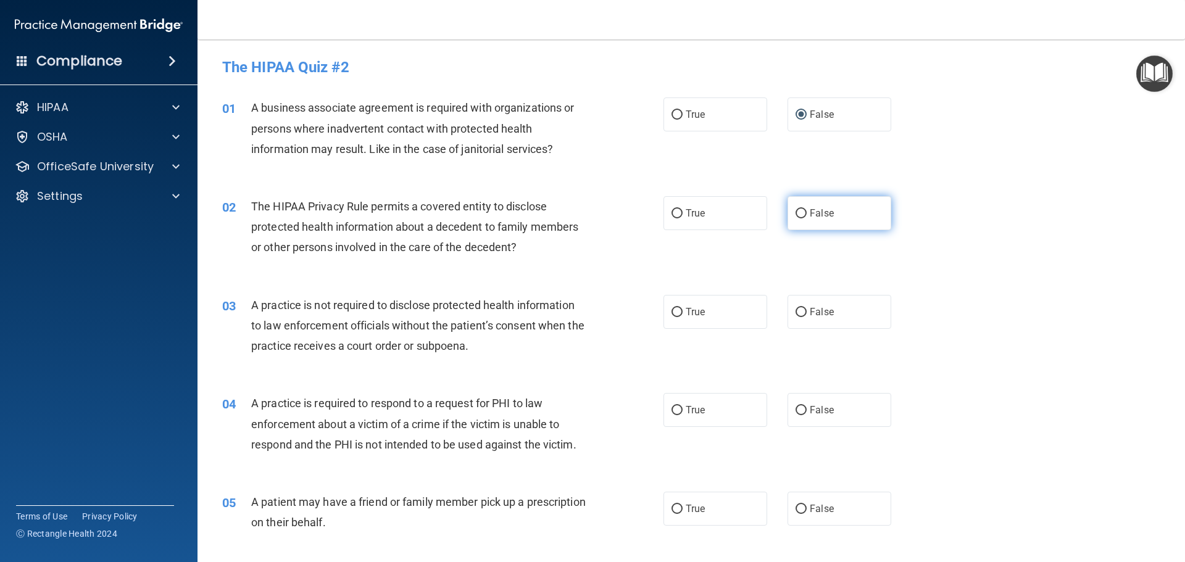
click at [796, 212] on input "False" at bounding box center [801, 213] width 11 height 9
radio input "true"
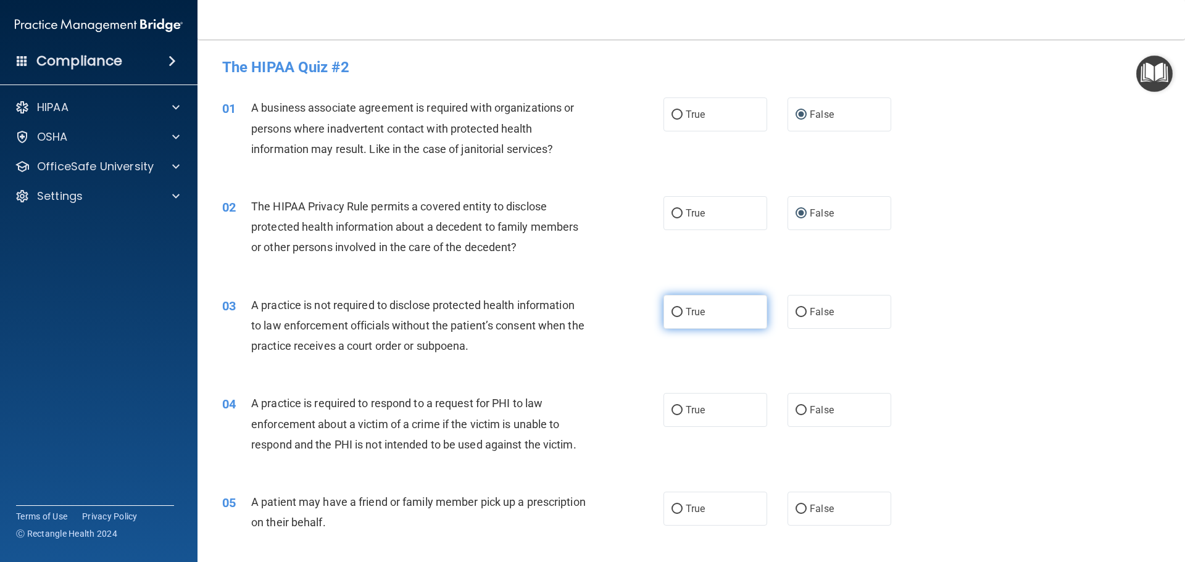
click at [673, 311] on input "True" at bounding box center [677, 312] width 11 height 9
radio input "true"
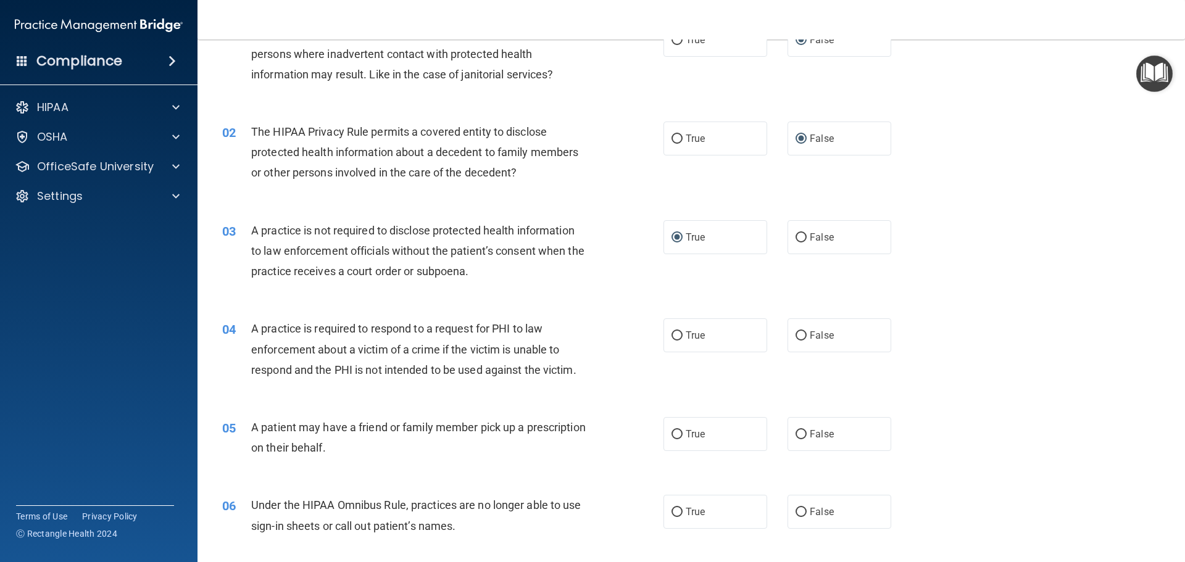
scroll to position [123, 0]
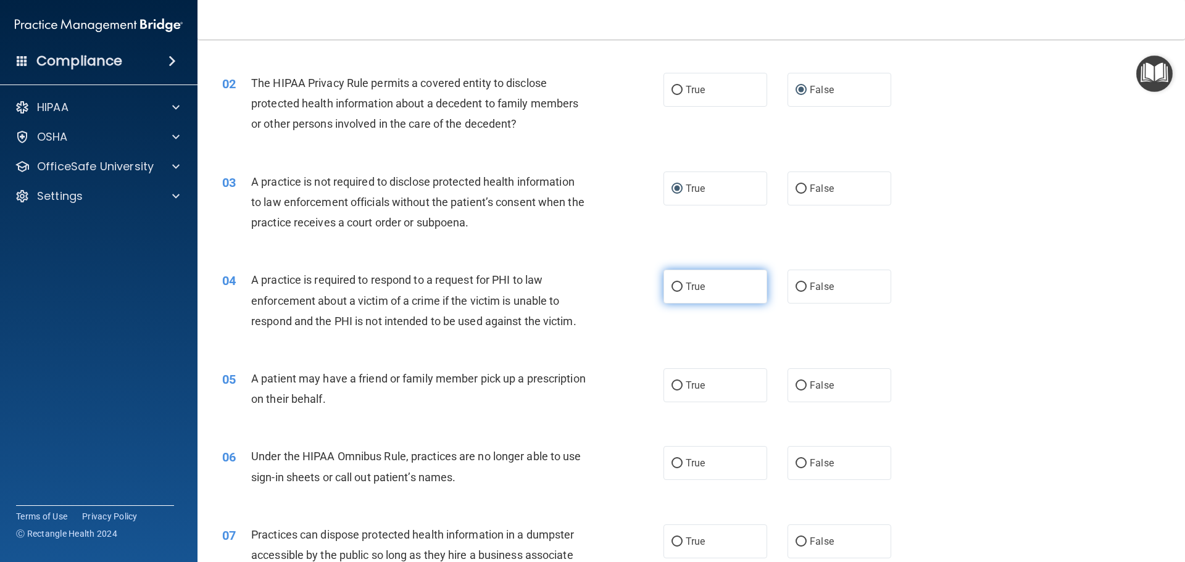
click at [672, 284] on input "True" at bounding box center [677, 287] width 11 height 9
radio input "true"
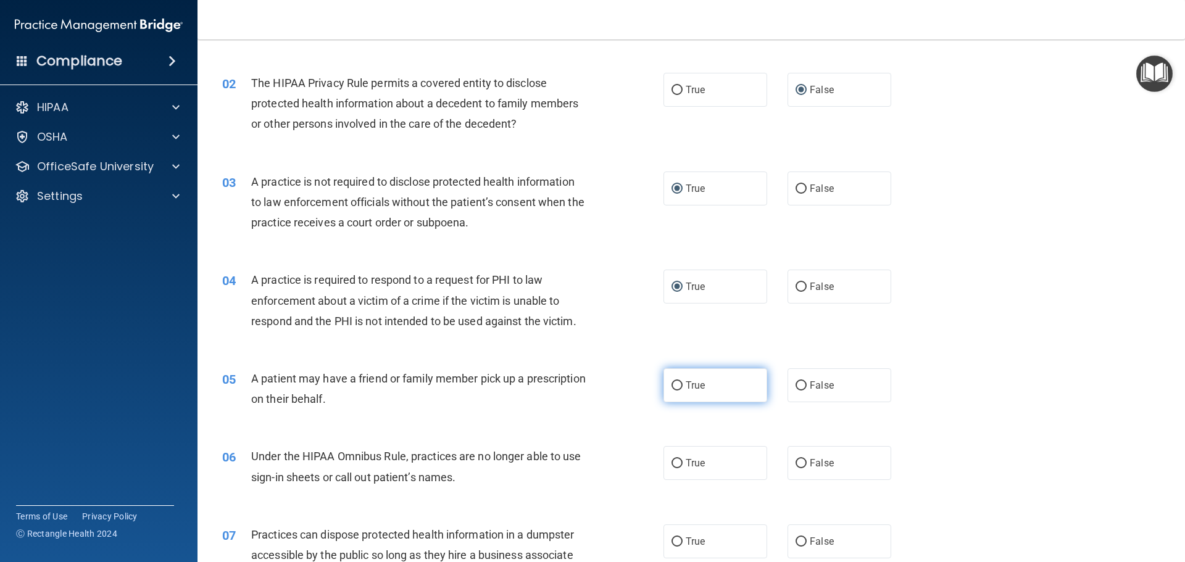
click at [674, 385] on input "True" at bounding box center [677, 386] width 11 height 9
radio input "true"
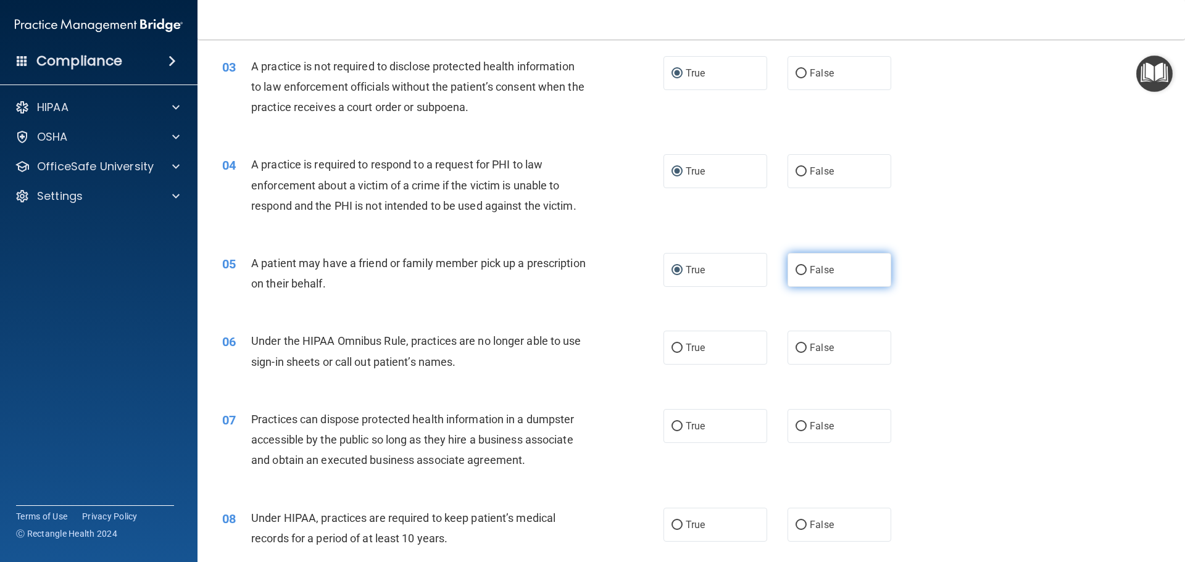
scroll to position [309, 0]
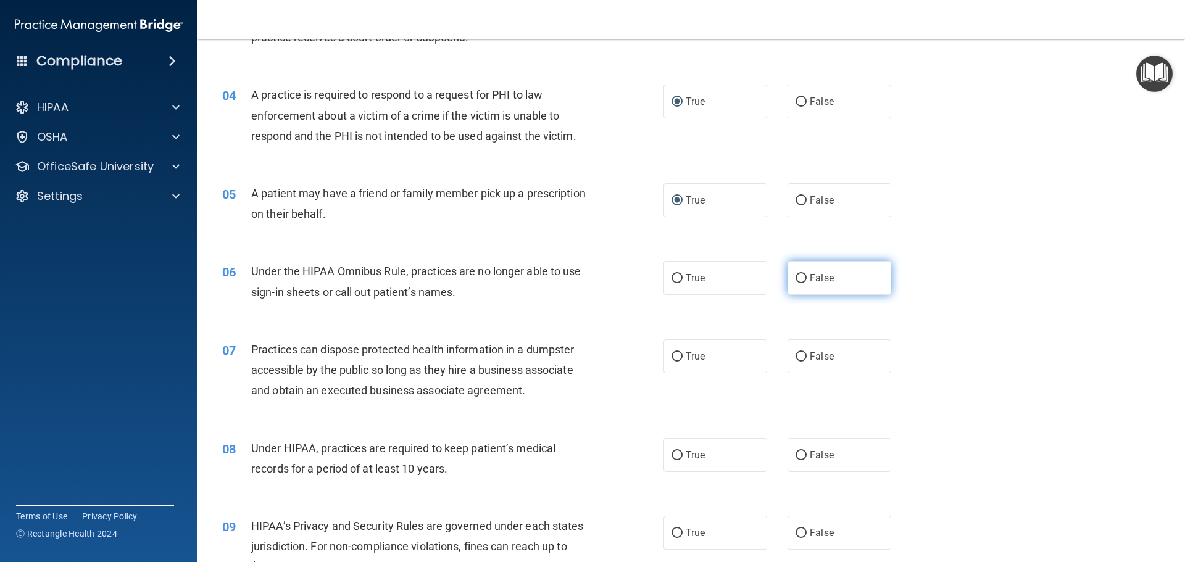
click at [796, 277] on input "False" at bounding box center [801, 278] width 11 height 9
radio input "true"
click at [798, 354] on input "False" at bounding box center [801, 357] width 11 height 9
radio input "true"
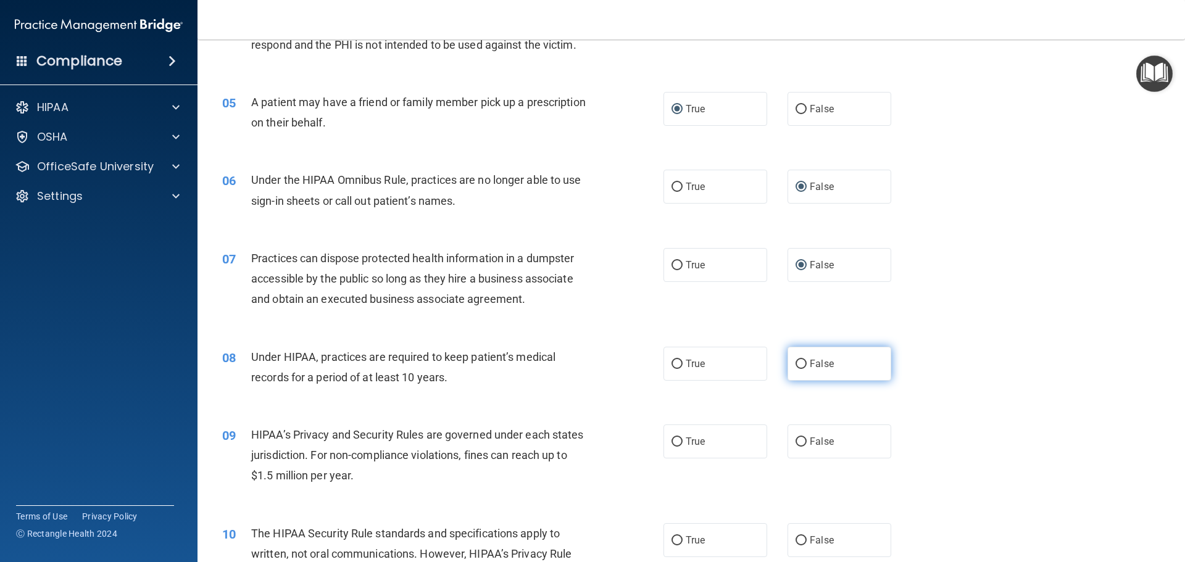
scroll to position [432, 0]
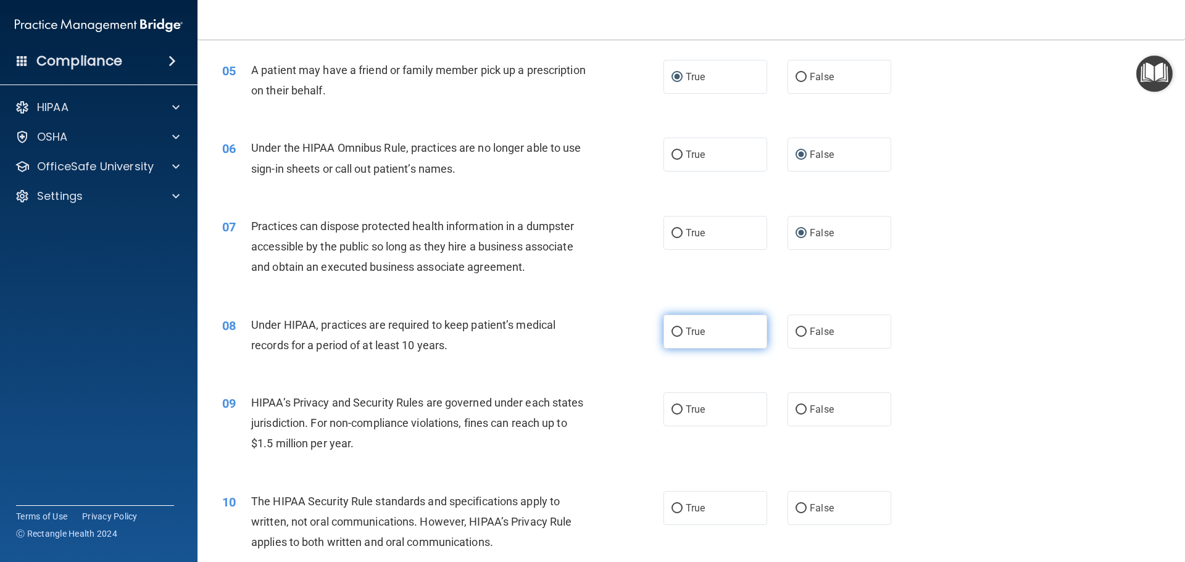
click at [674, 333] on input "True" at bounding box center [677, 332] width 11 height 9
radio input "true"
click at [672, 409] on input "True" at bounding box center [677, 410] width 11 height 9
radio input "true"
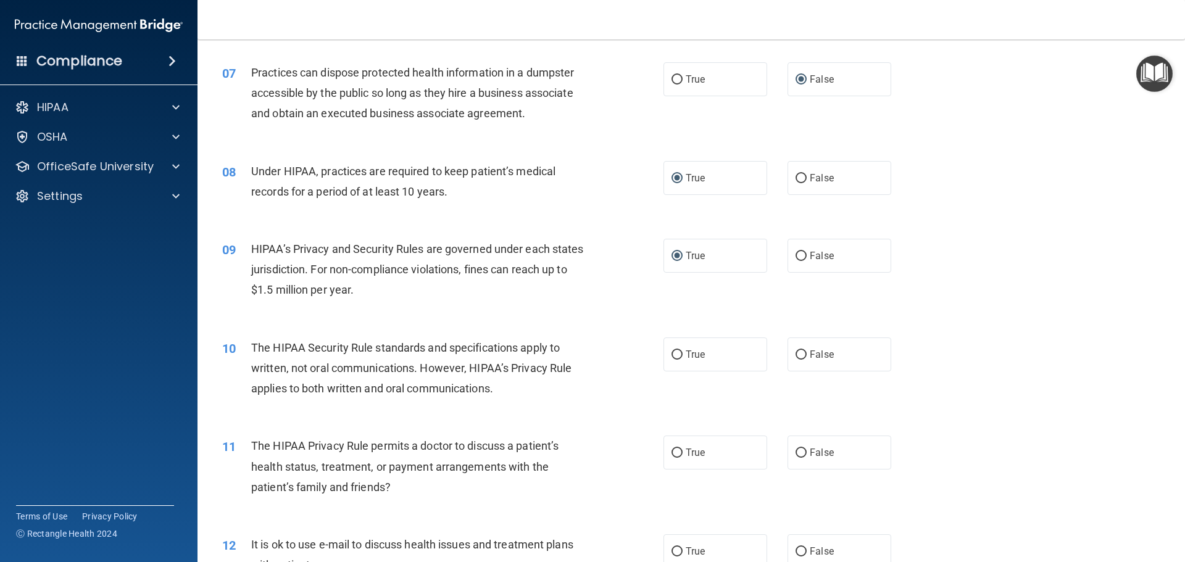
scroll to position [617, 0]
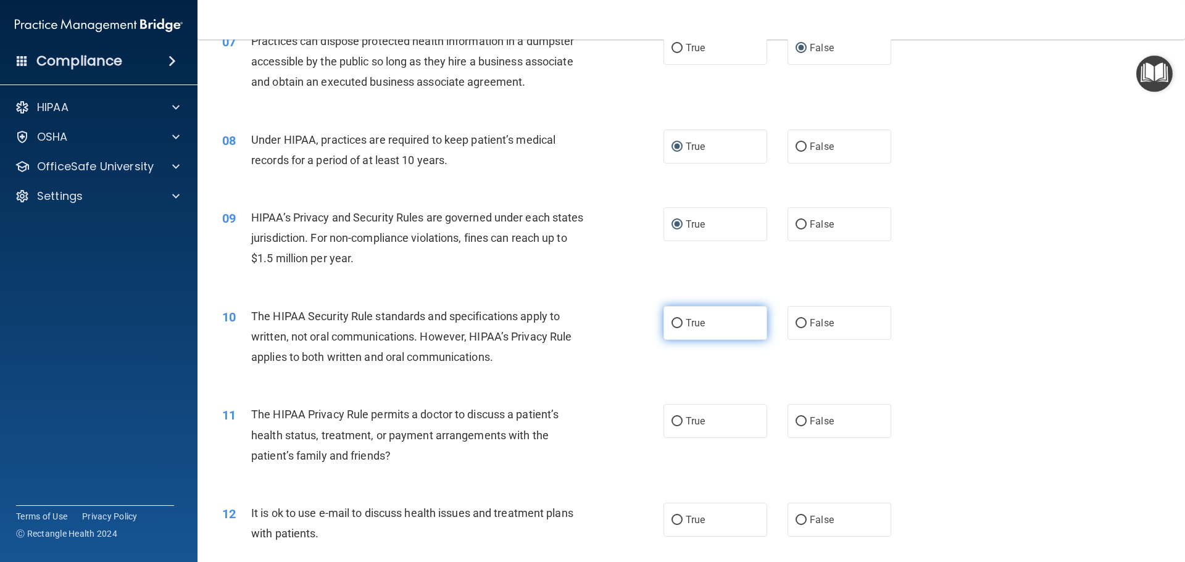
click at [672, 323] on input "True" at bounding box center [677, 323] width 11 height 9
radio input "true"
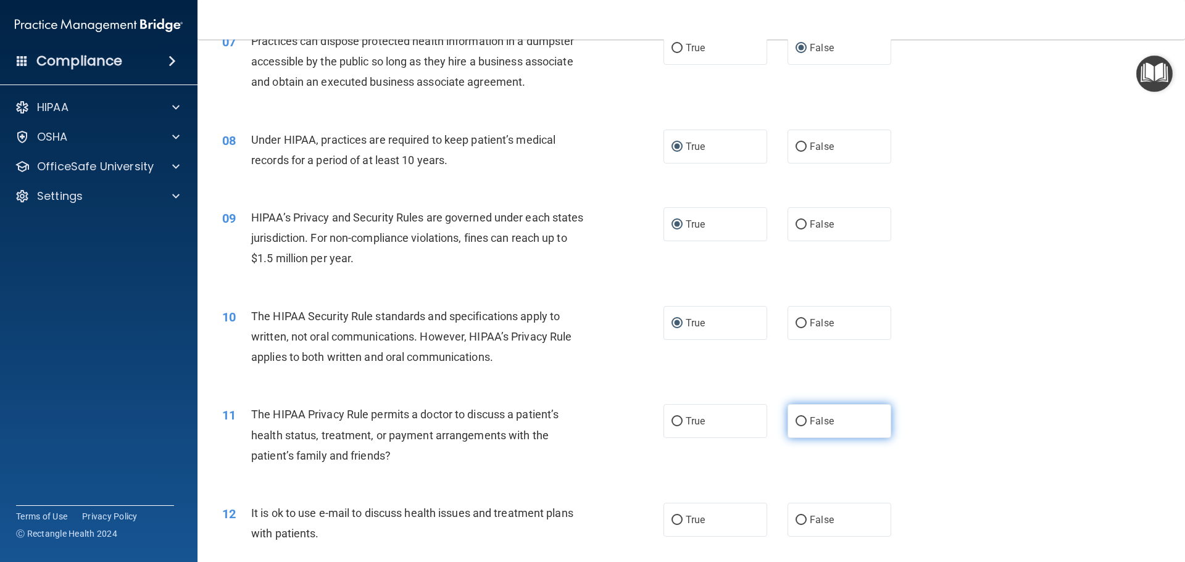
click at [800, 421] on input "False" at bounding box center [801, 421] width 11 height 9
radio input "true"
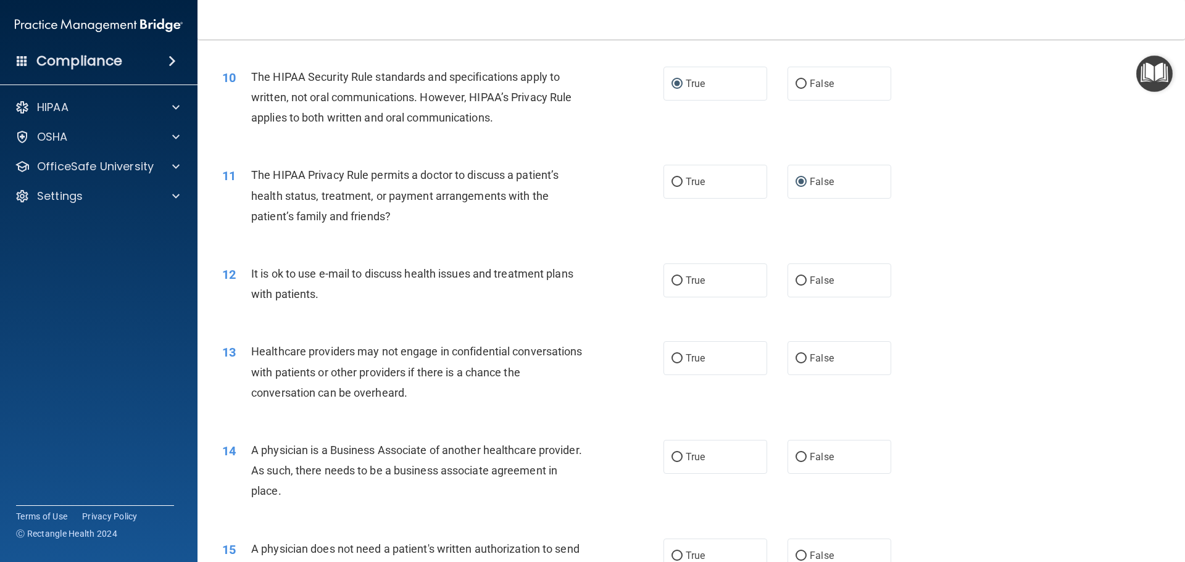
scroll to position [864, 0]
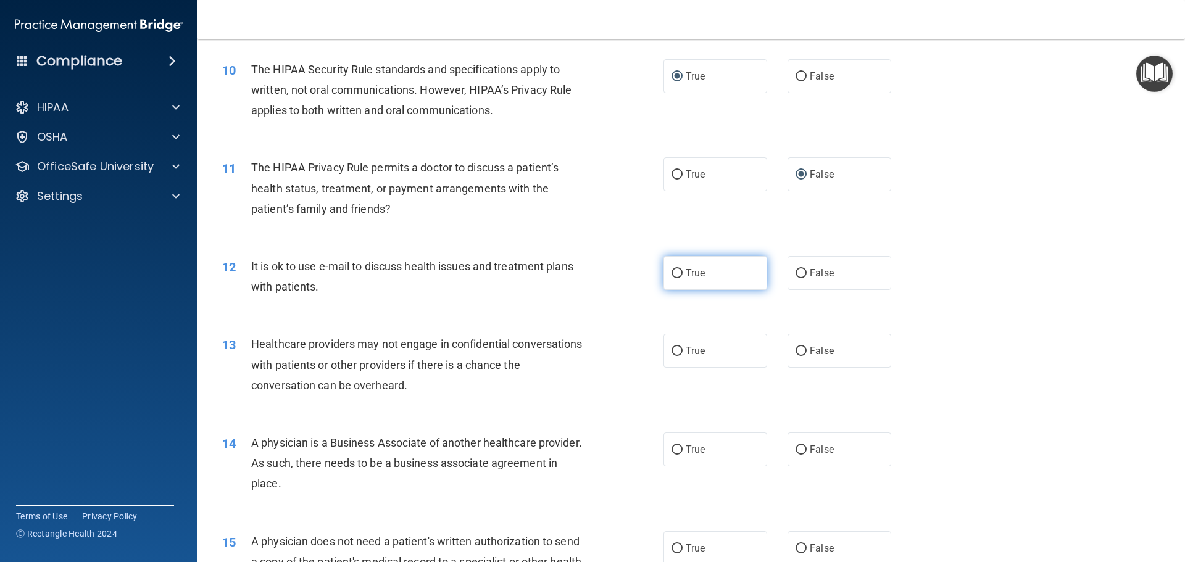
click at [674, 274] on input "True" at bounding box center [677, 273] width 11 height 9
radio input "true"
click at [672, 348] on input "True" at bounding box center [677, 351] width 11 height 9
radio input "true"
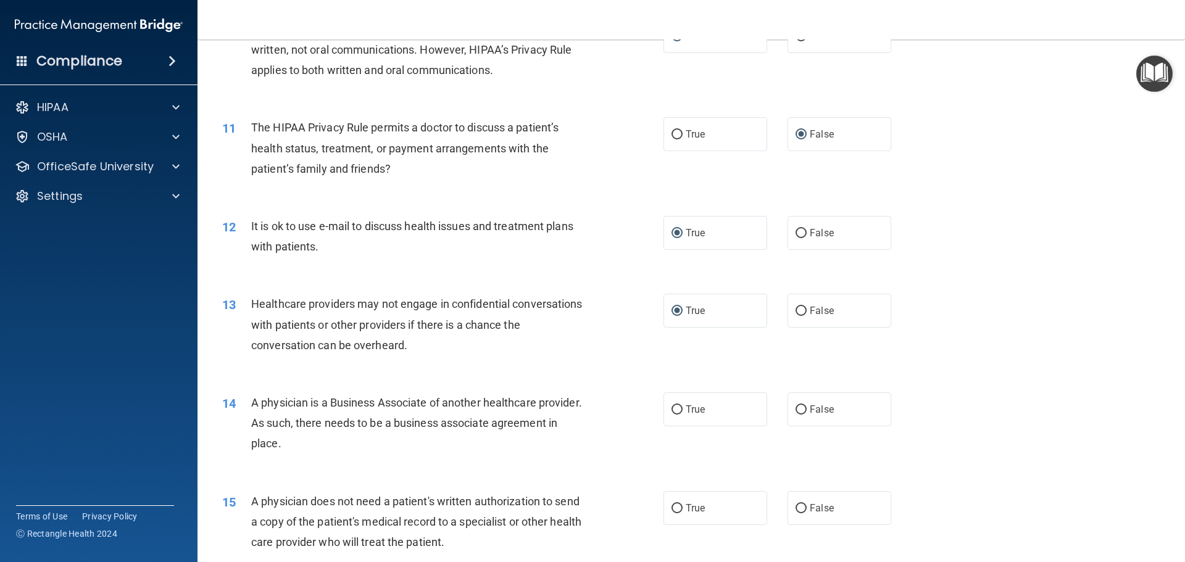
scroll to position [926, 0]
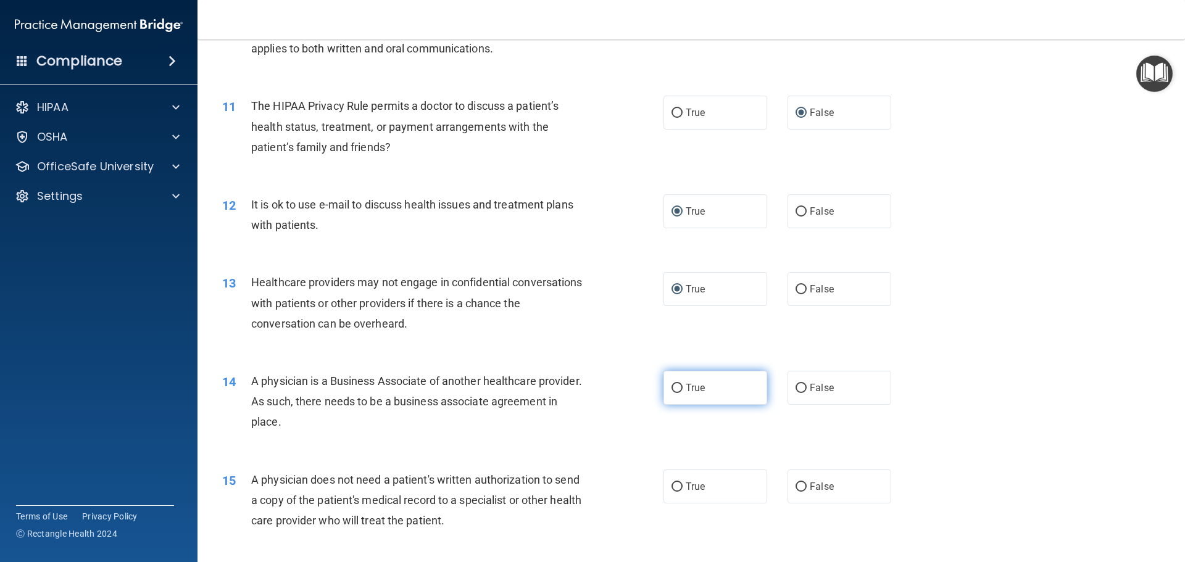
click at [674, 385] on input "True" at bounding box center [677, 388] width 11 height 9
radio input "true"
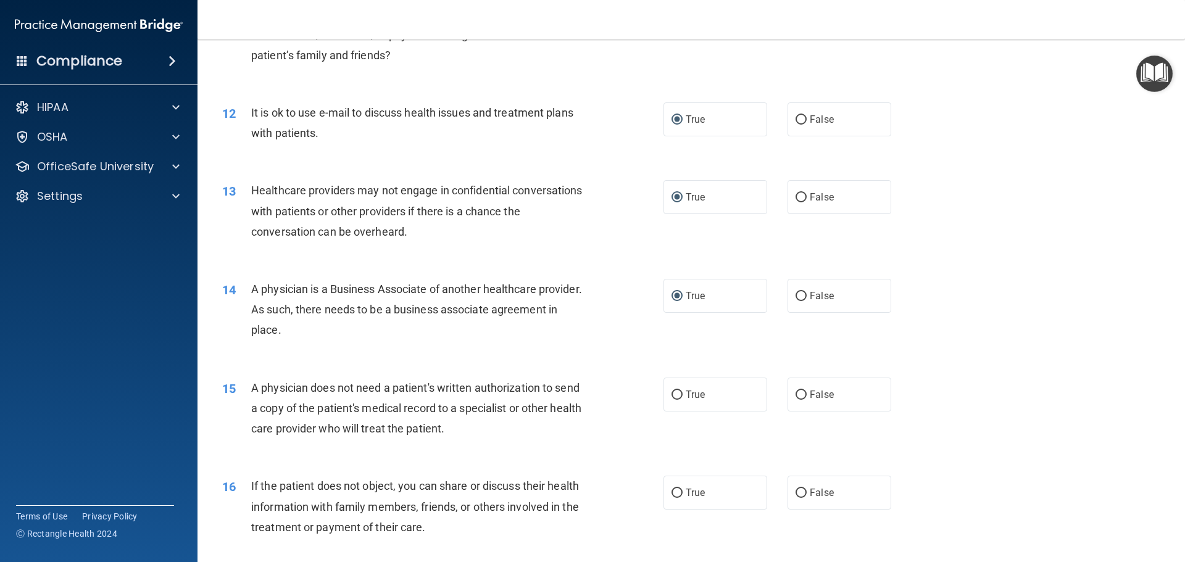
scroll to position [1050, 0]
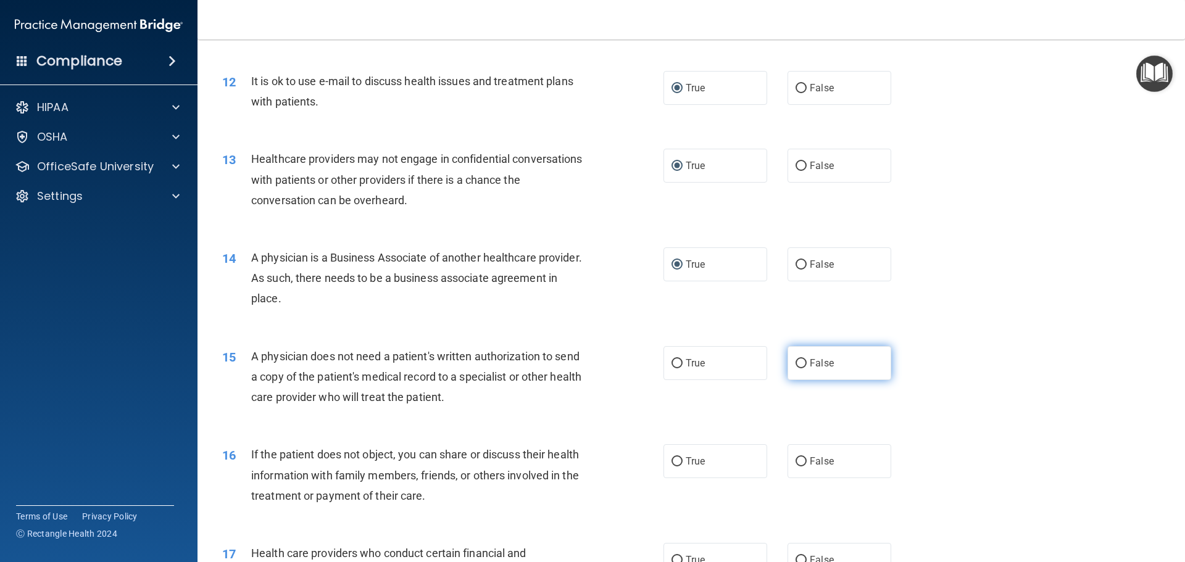
click at [798, 363] on input "False" at bounding box center [801, 363] width 11 height 9
radio input "true"
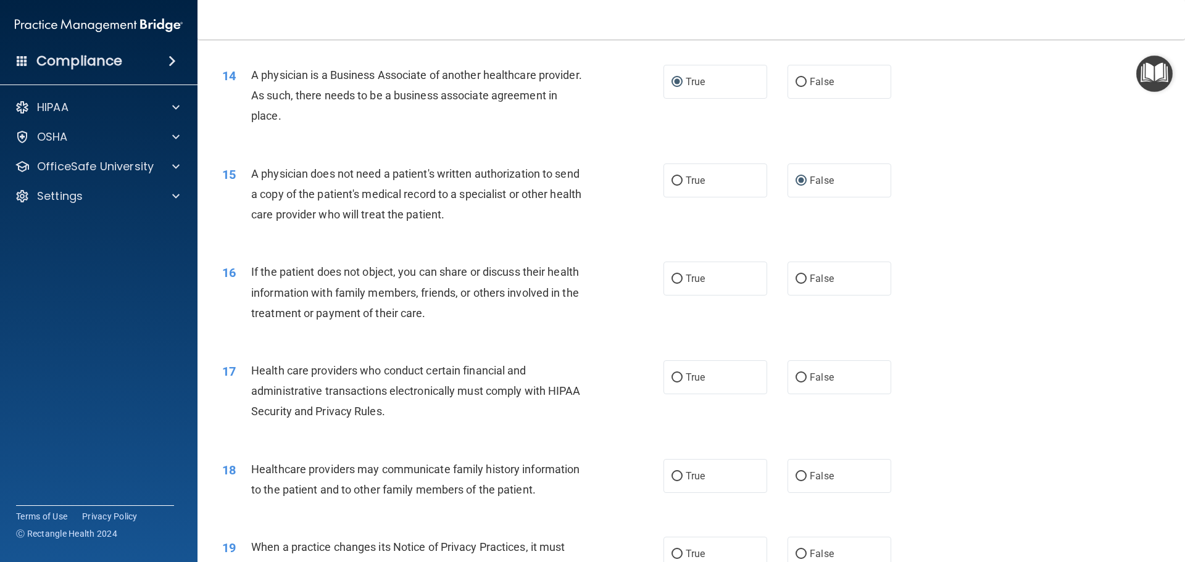
scroll to position [1235, 0]
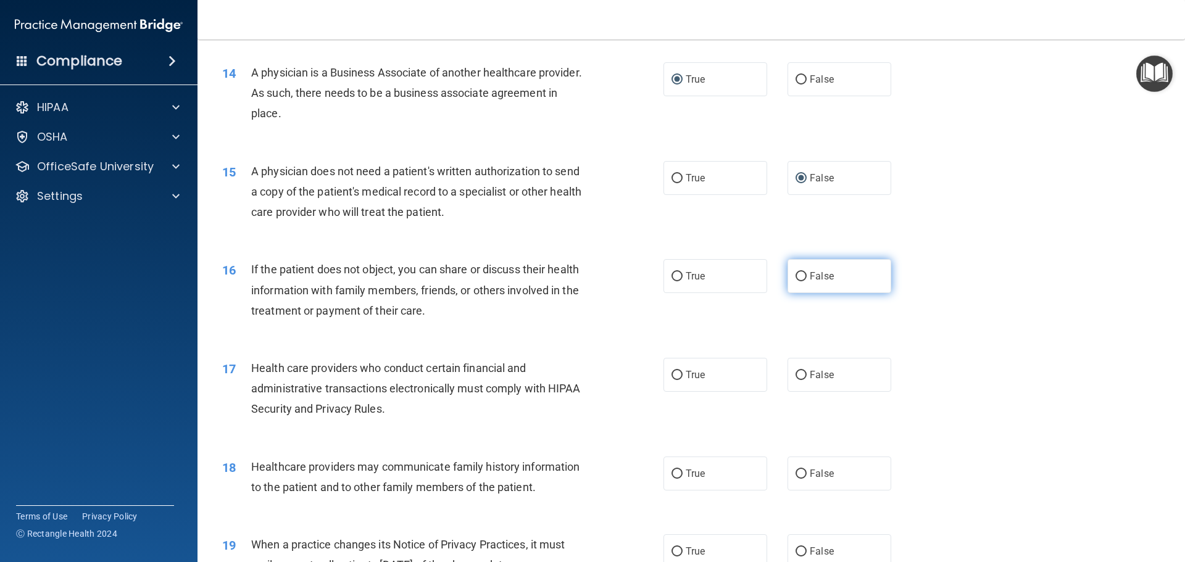
click at [796, 277] on input "False" at bounding box center [801, 276] width 11 height 9
radio input "true"
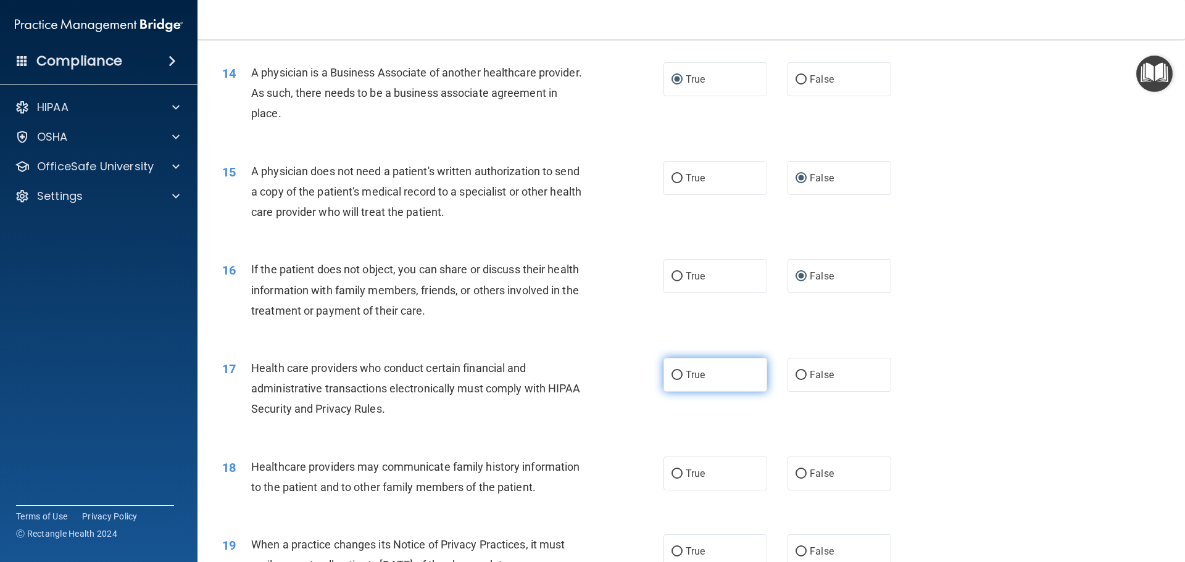
click at [673, 372] on input "True" at bounding box center [677, 375] width 11 height 9
radio input "true"
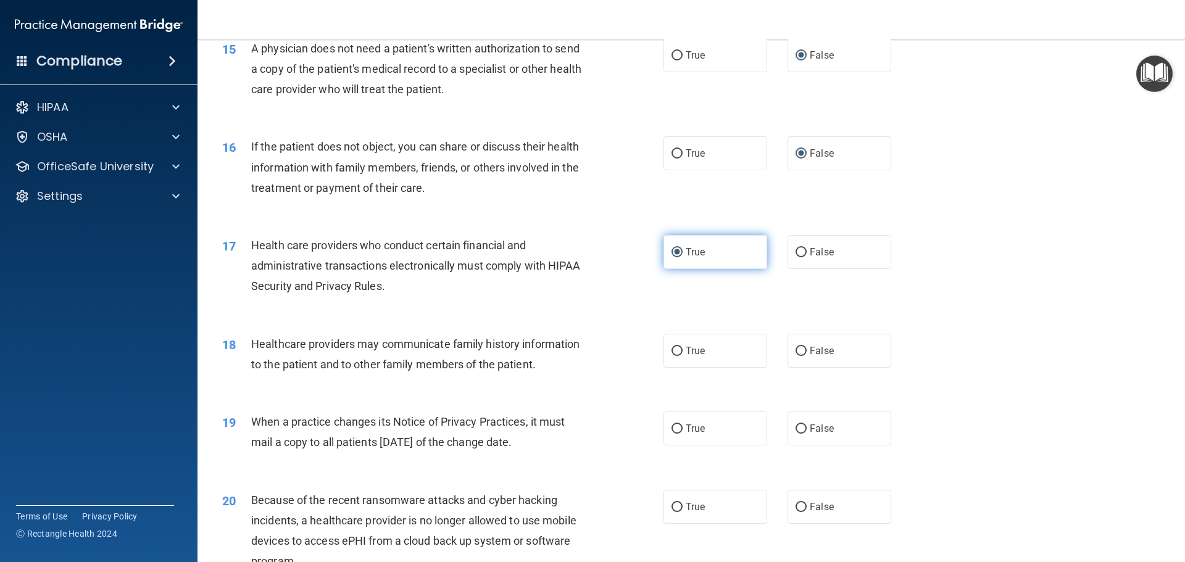
scroll to position [1358, 0]
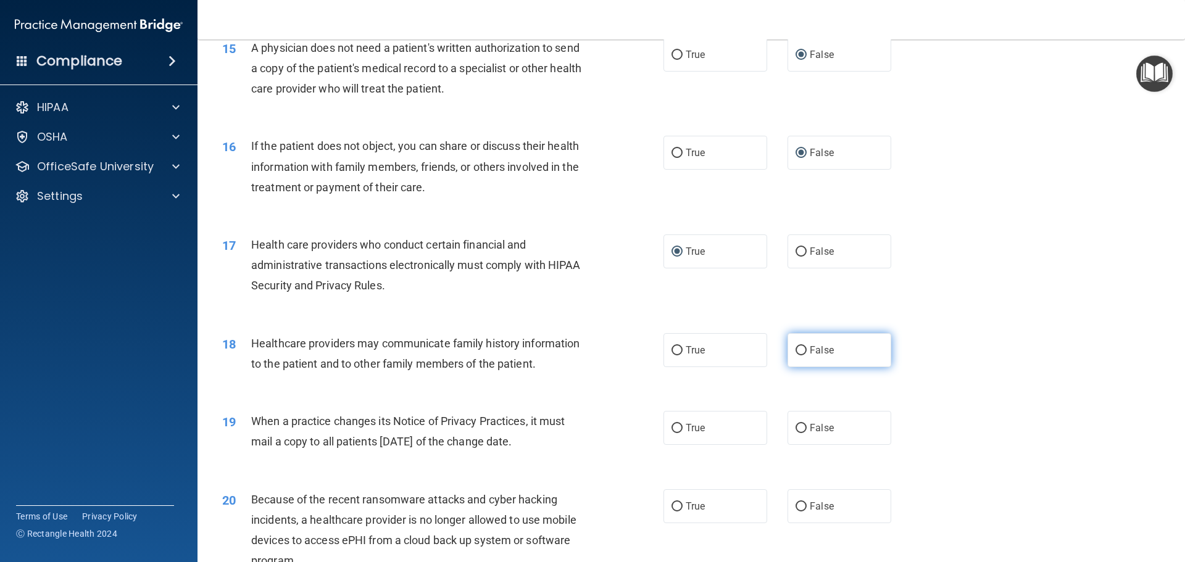
click at [796, 349] on input "False" at bounding box center [801, 350] width 11 height 9
radio input "true"
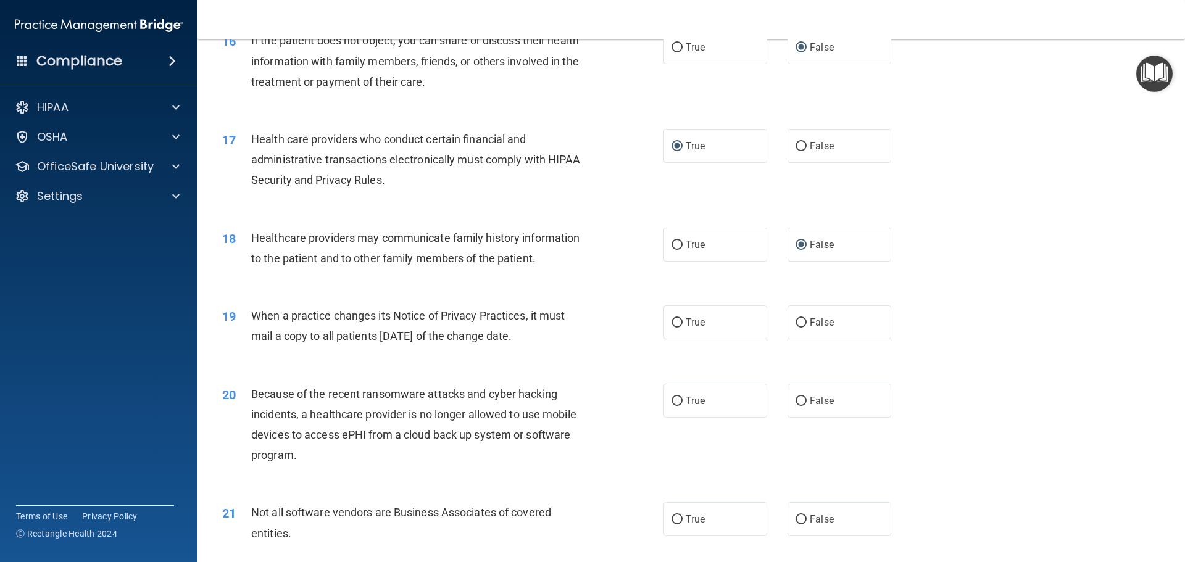
scroll to position [1482, 0]
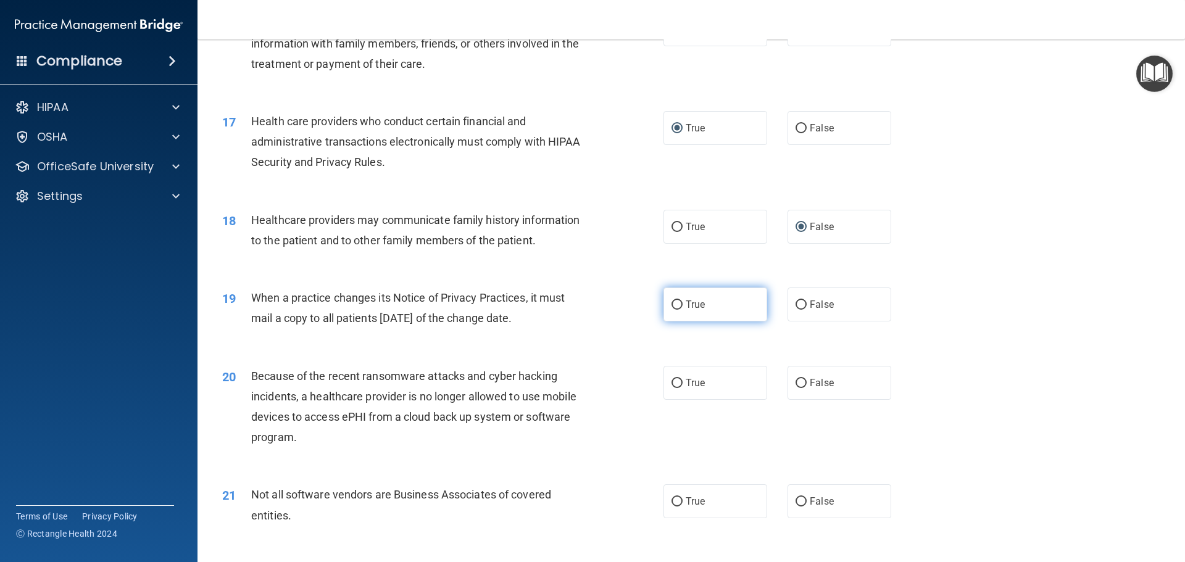
click at [675, 302] on input "True" at bounding box center [677, 305] width 11 height 9
radio input "true"
click at [672, 380] on input "True" at bounding box center [677, 383] width 11 height 9
radio input "true"
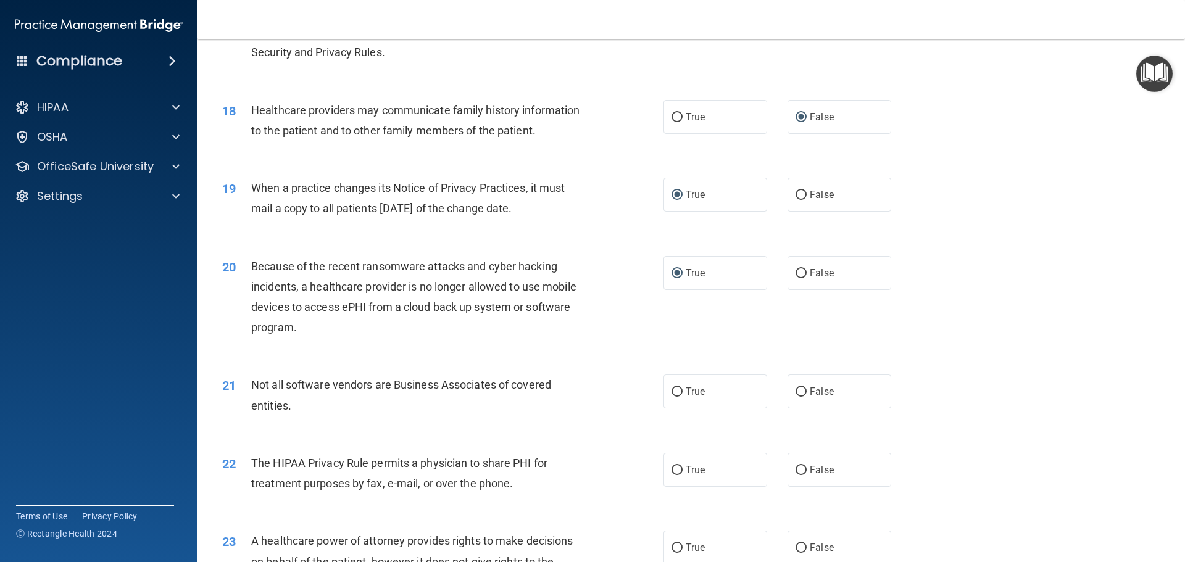
scroll to position [1605, 0]
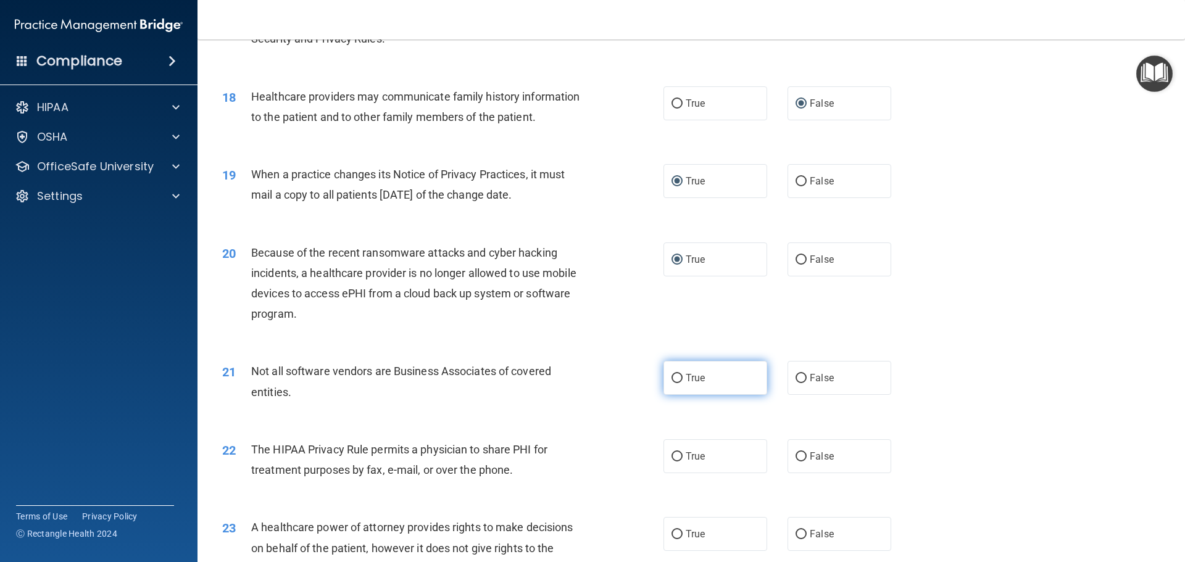
click at [672, 377] on input "True" at bounding box center [677, 378] width 11 height 9
radio input "true"
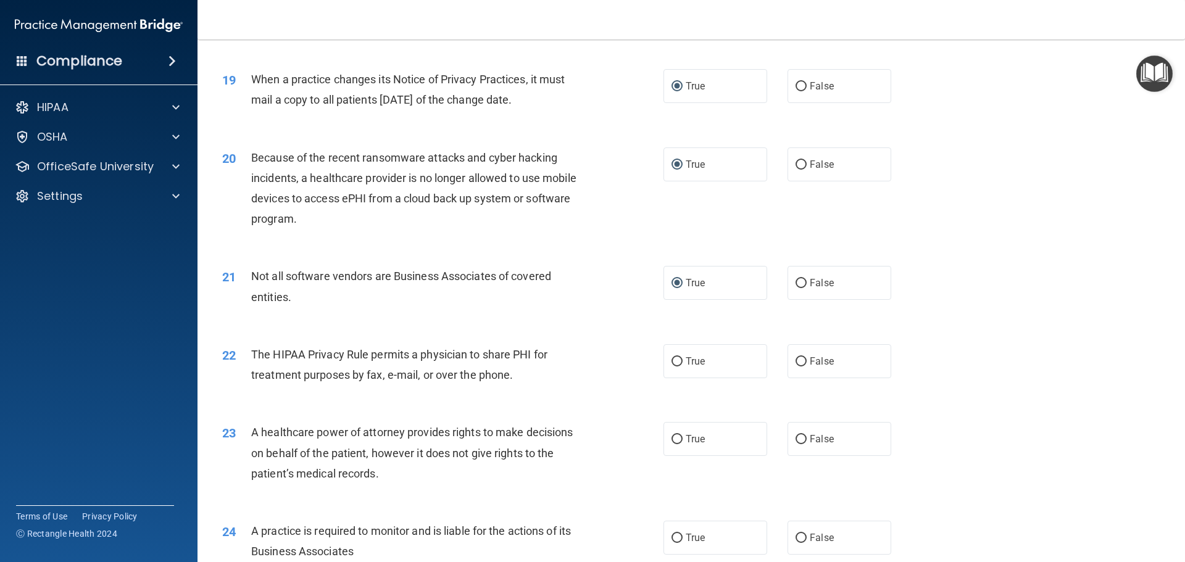
scroll to position [1729, 0]
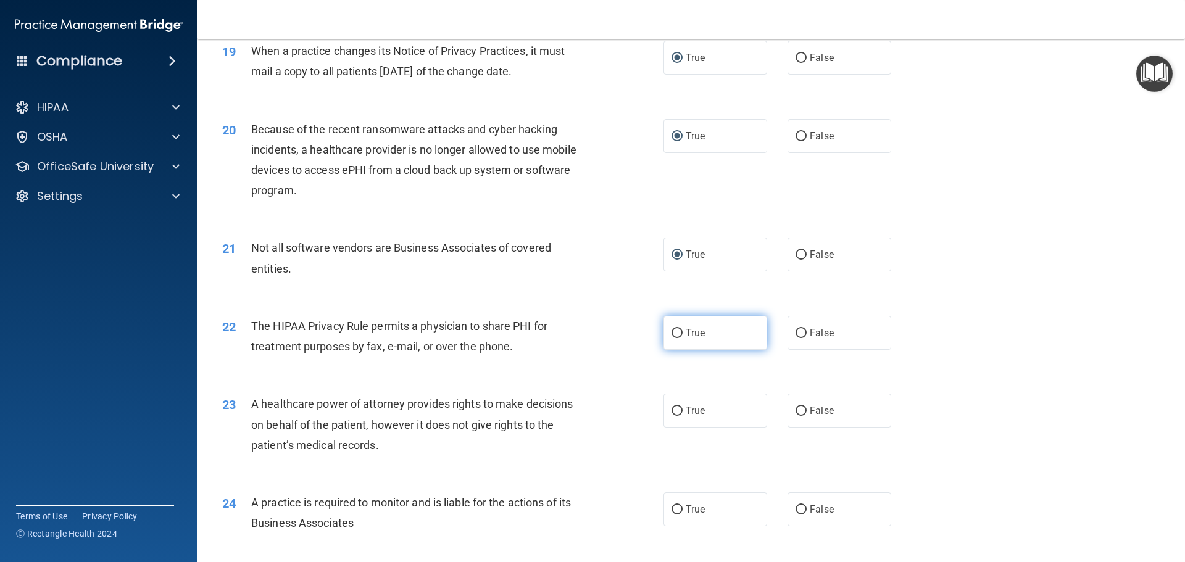
click at [672, 332] on input "True" at bounding box center [677, 333] width 11 height 9
radio input "true"
click at [674, 409] on input "True" at bounding box center [677, 411] width 11 height 9
radio input "true"
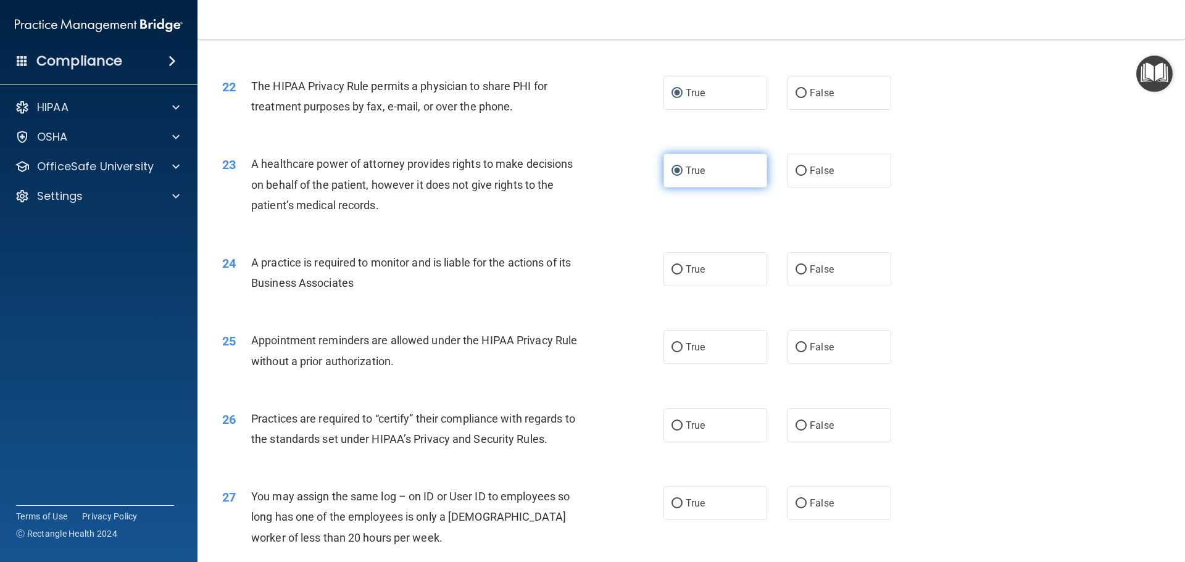
scroll to position [1976, 0]
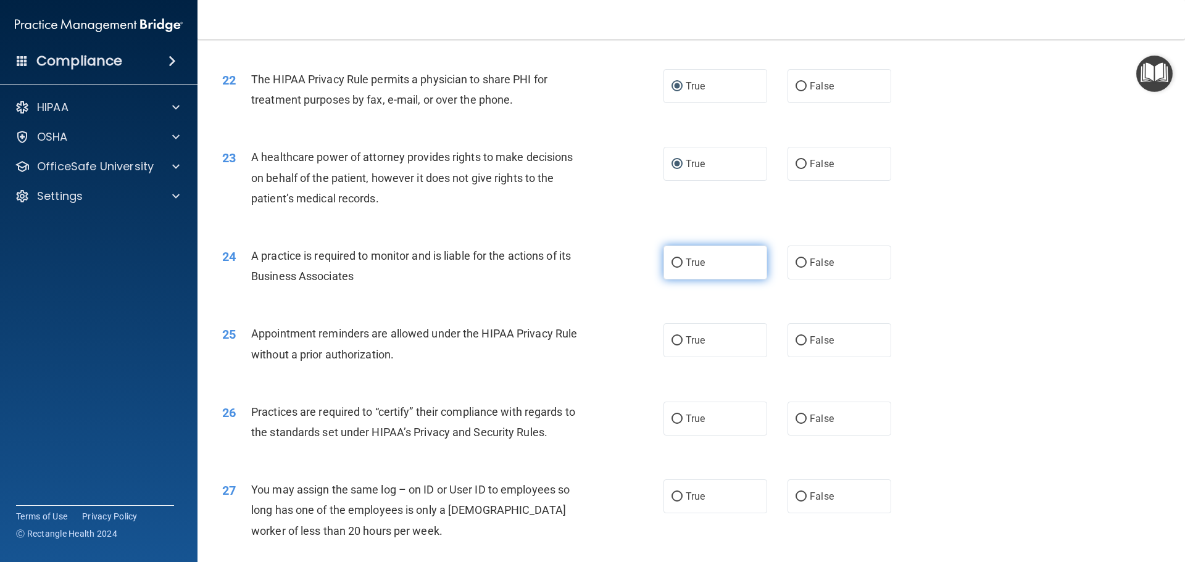
click at [672, 261] on input "True" at bounding box center [677, 263] width 11 height 9
radio input "true"
click at [674, 340] on input "True" at bounding box center [677, 340] width 11 height 9
radio input "true"
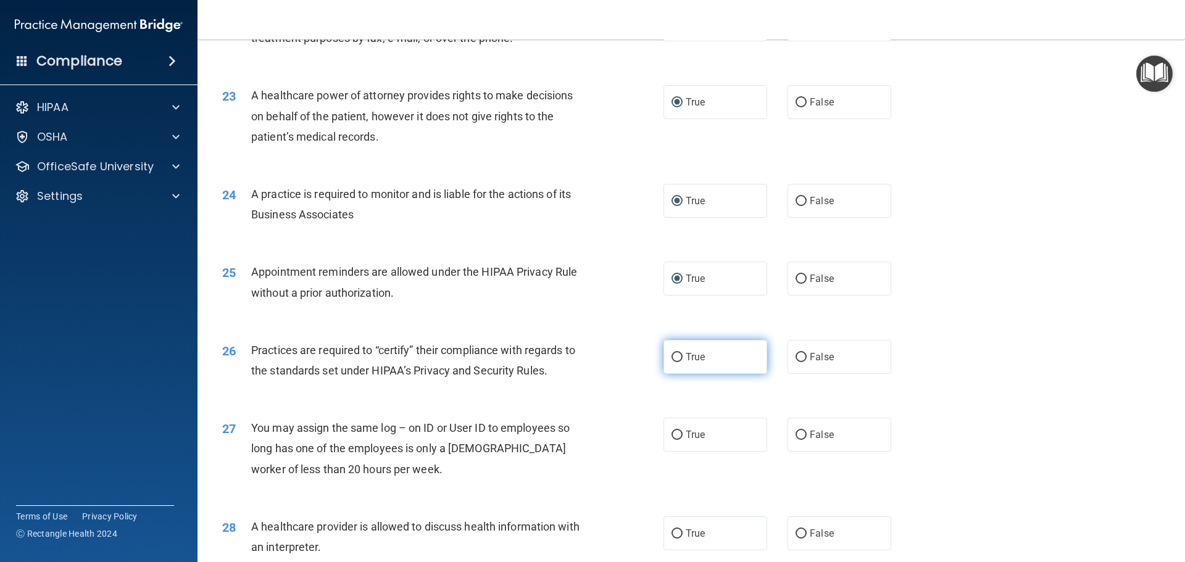
click at [676, 356] on input "True" at bounding box center [677, 357] width 11 height 9
radio input "true"
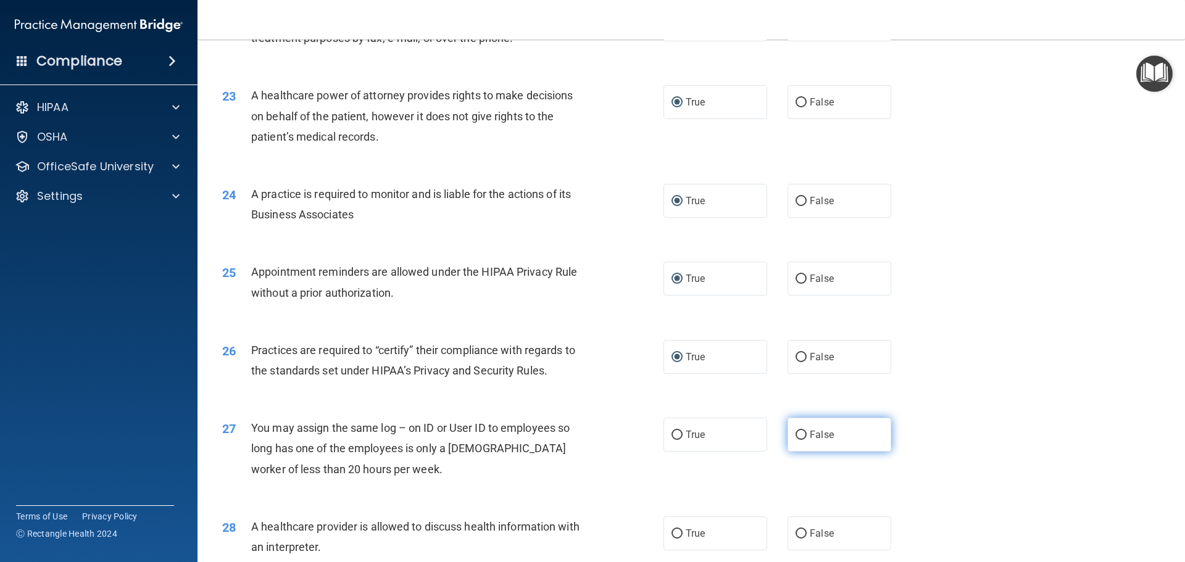
click at [796, 435] on input "False" at bounding box center [801, 435] width 11 height 9
radio input "true"
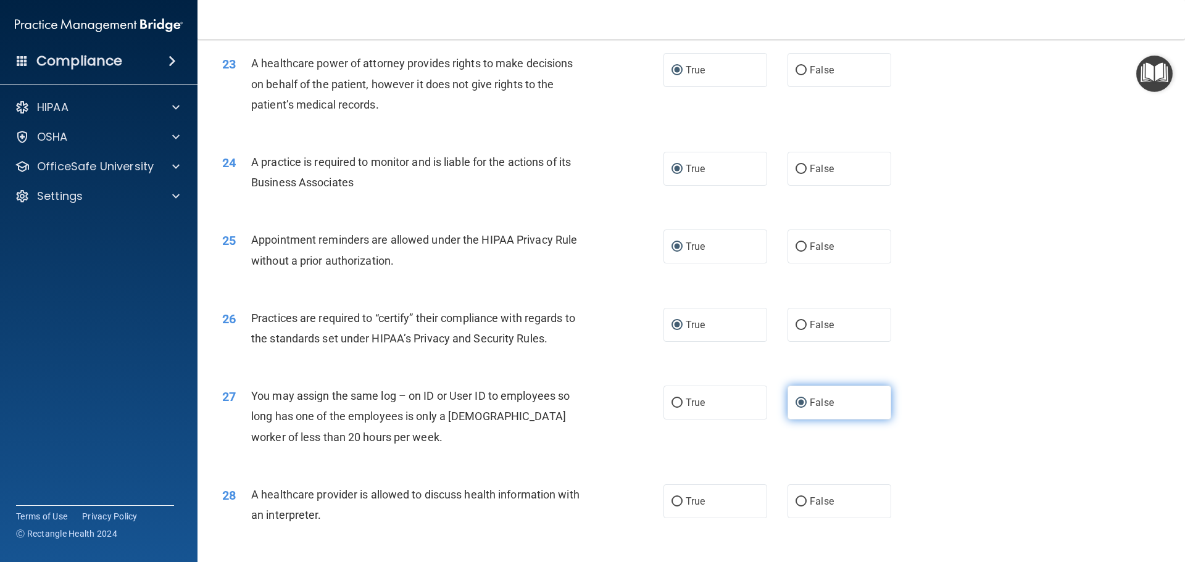
scroll to position [2284, 0]
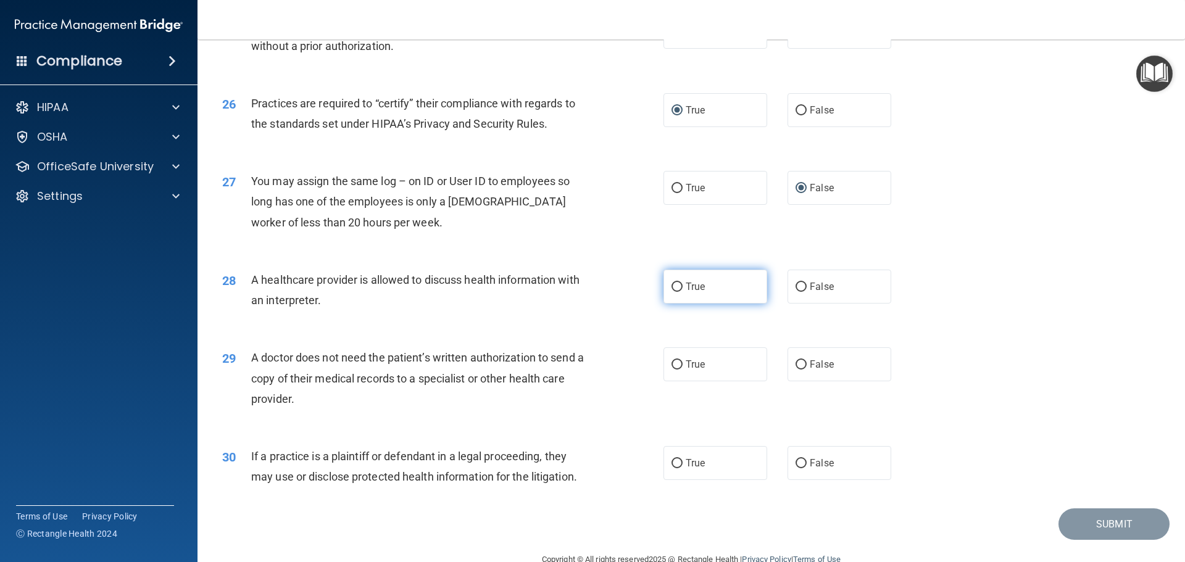
click at [673, 287] on input "True" at bounding box center [677, 287] width 11 height 9
radio input "true"
click at [800, 361] on input "False" at bounding box center [801, 365] width 11 height 9
radio input "true"
click at [797, 464] on input "False" at bounding box center [801, 463] width 11 height 9
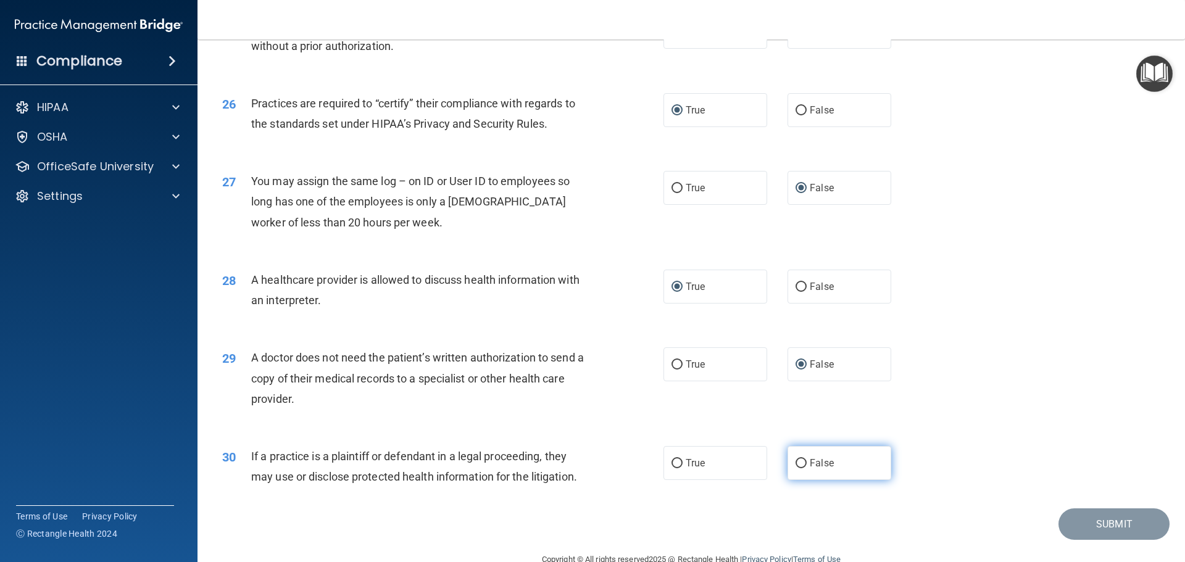
radio input "true"
click at [1098, 524] on button "Submit" at bounding box center [1114, 524] width 111 height 31
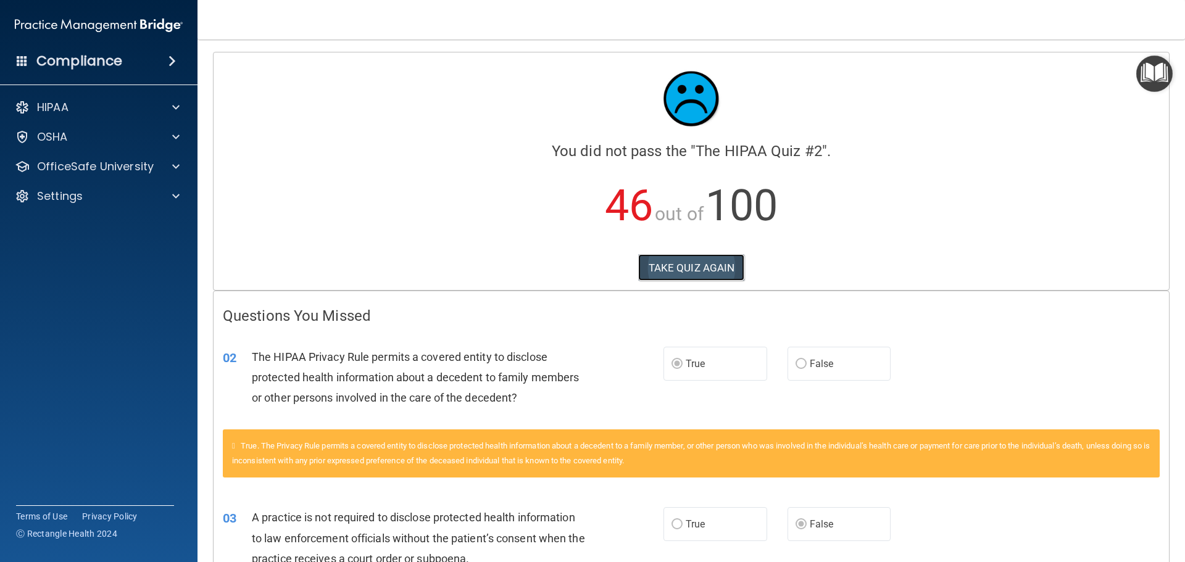
click at [694, 267] on button "TAKE QUIZ AGAIN" at bounding box center [691, 267] width 107 height 27
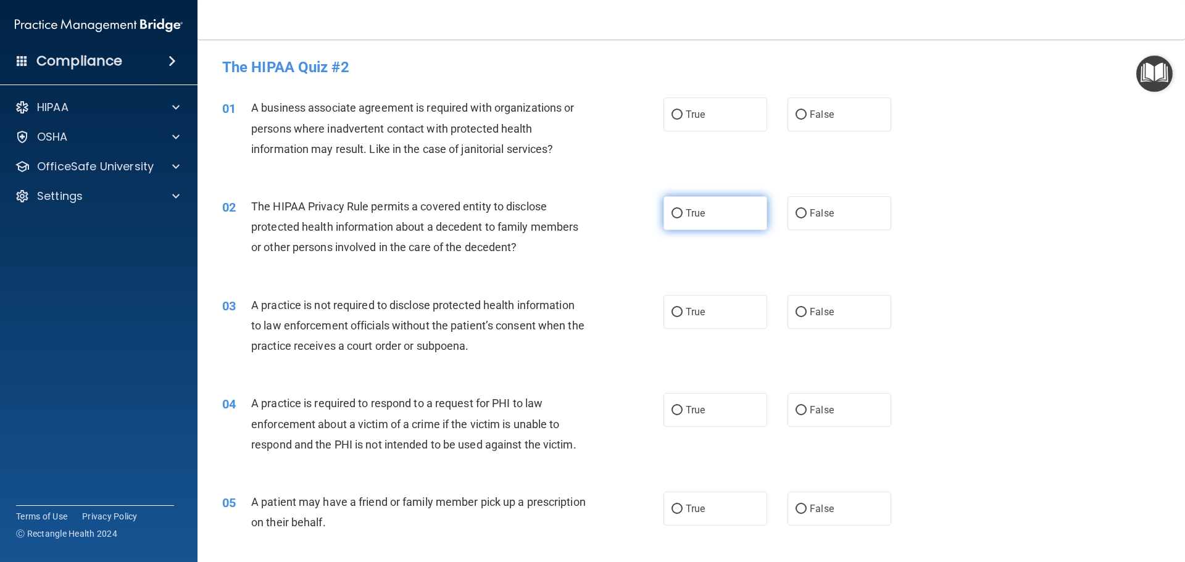
click at [676, 212] on input "True" at bounding box center [677, 213] width 11 height 9
radio input "true"
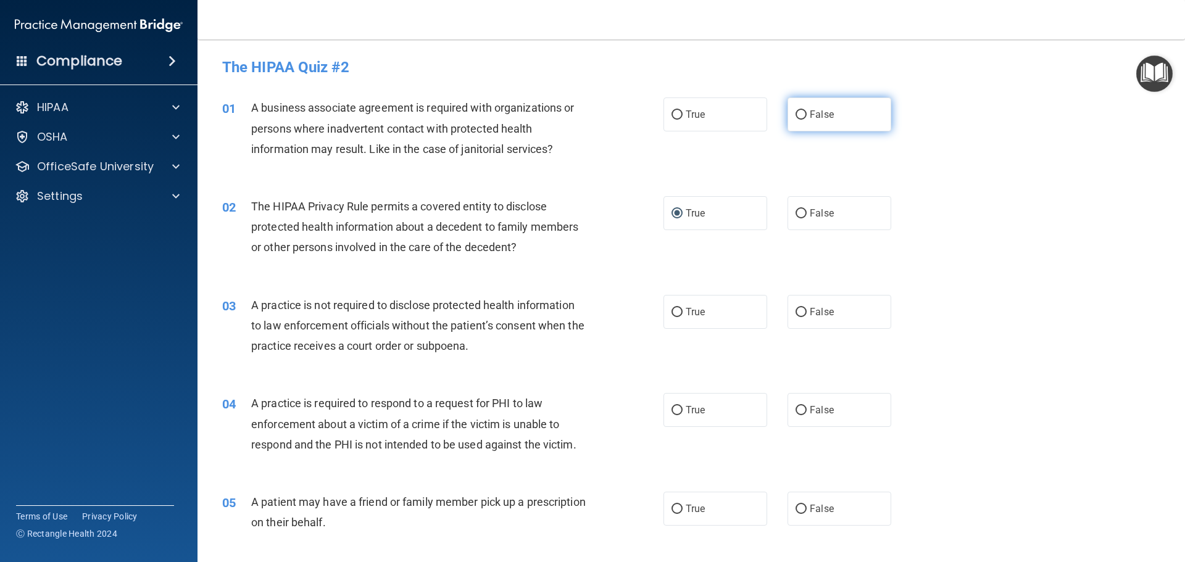
click at [800, 112] on input "False" at bounding box center [801, 115] width 11 height 9
radio input "true"
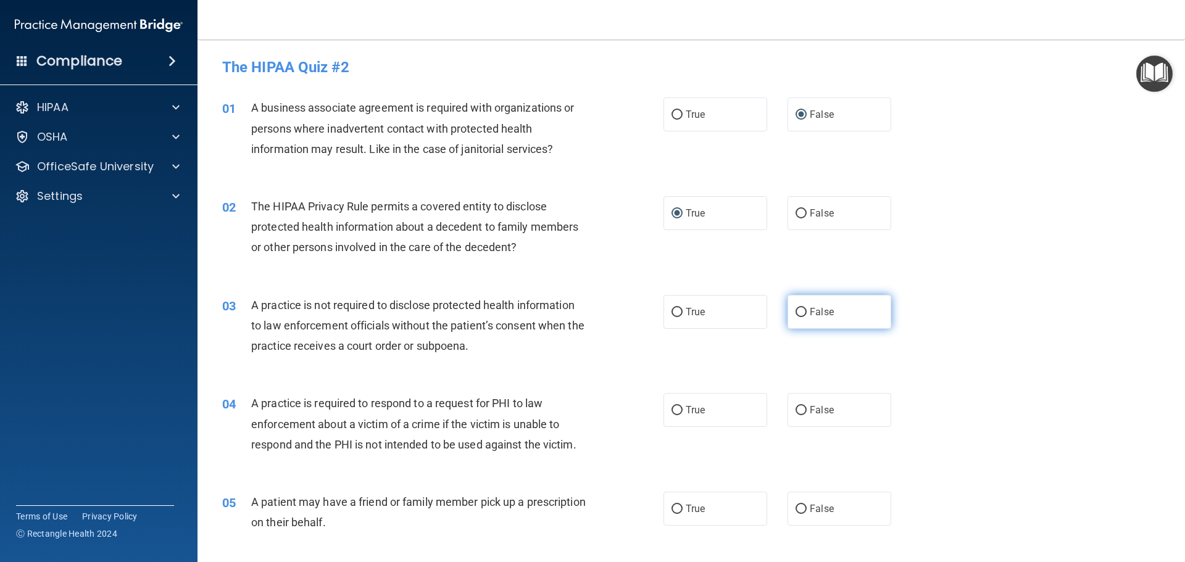
click at [798, 311] on input "False" at bounding box center [801, 312] width 11 height 9
radio input "true"
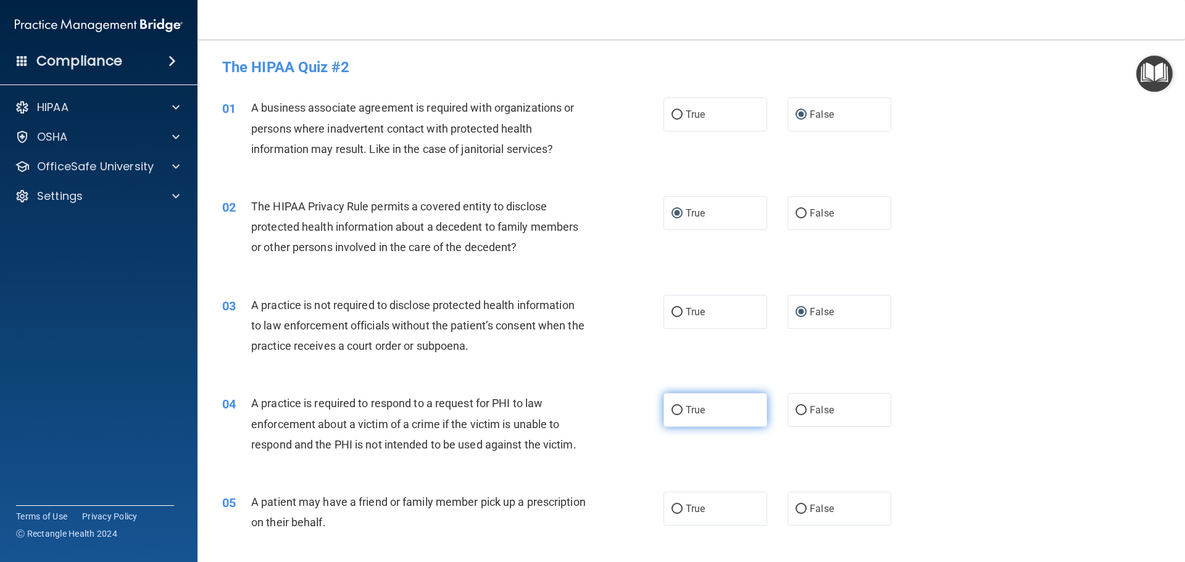
click at [672, 411] on input "True" at bounding box center [677, 410] width 11 height 9
radio input "true"
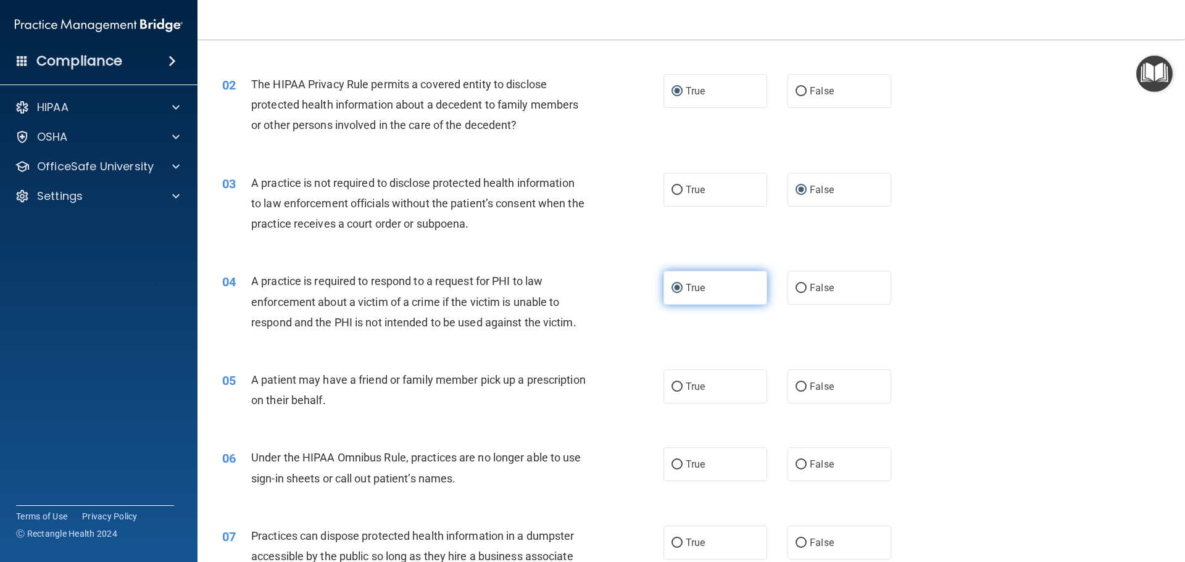
scroll to position [123, 0]
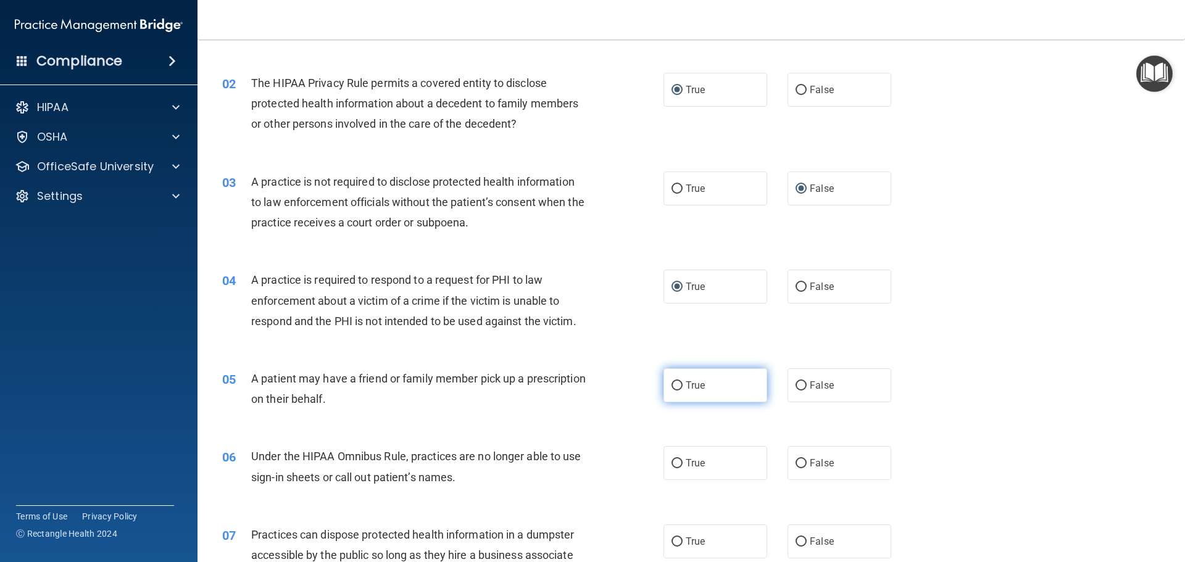
click at [675, 385] on input "True" at bounding box center [677, 386] width 11 height 9
radio input "true"
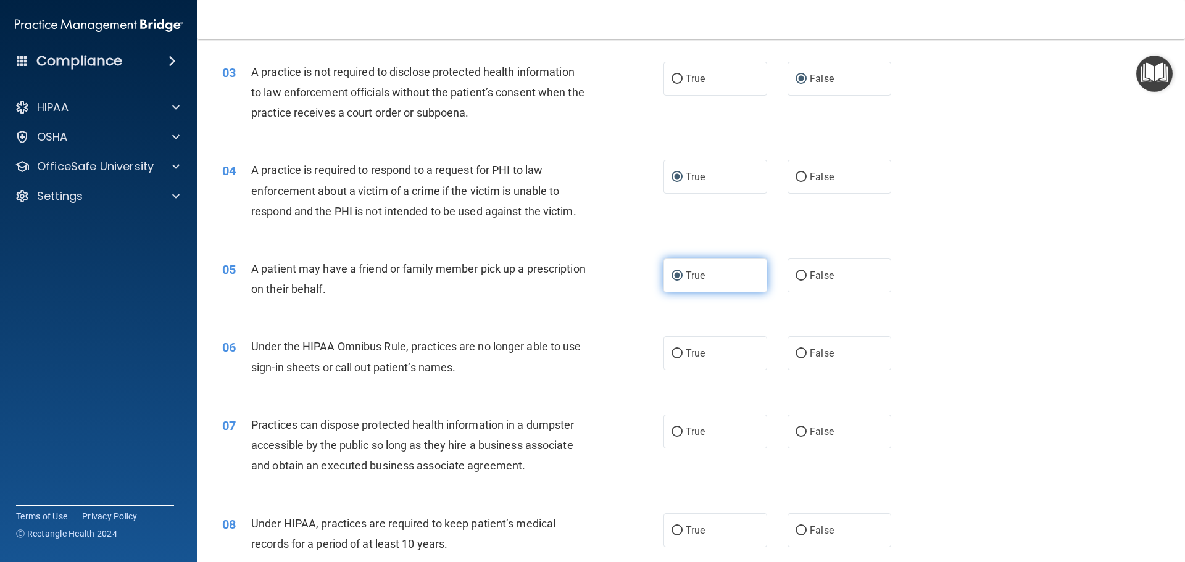
scroll to position [247, 0]
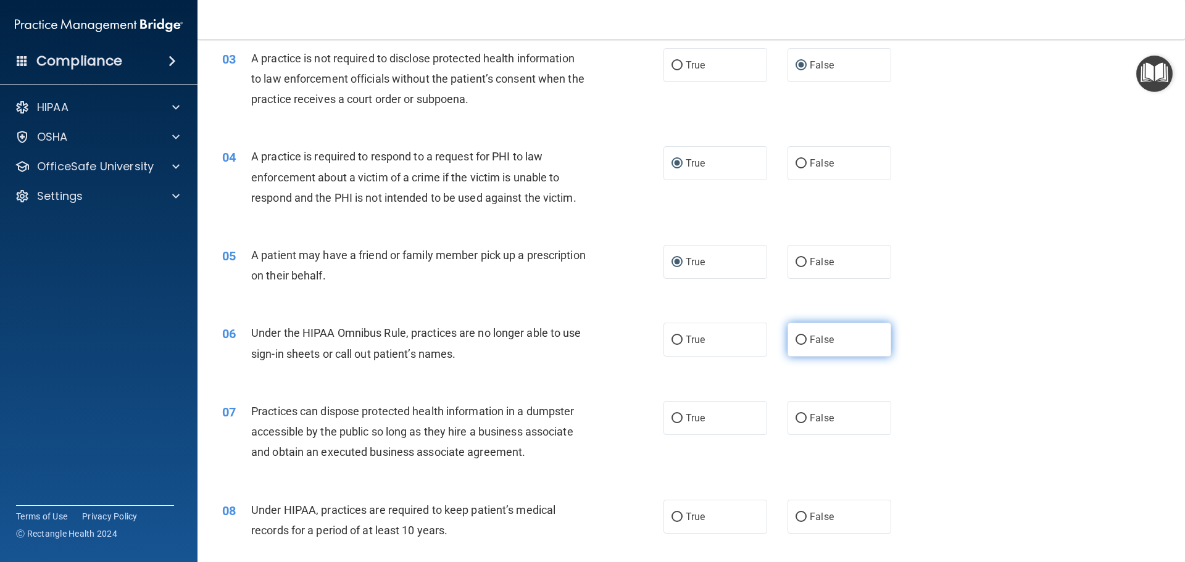
click at [801, 338] on label "False" at bounding box center [840, 340] width 104 height 34
click at [801, 338] on input "False" at bounding box center [801, 340] width 11 height 9
radio input "true"
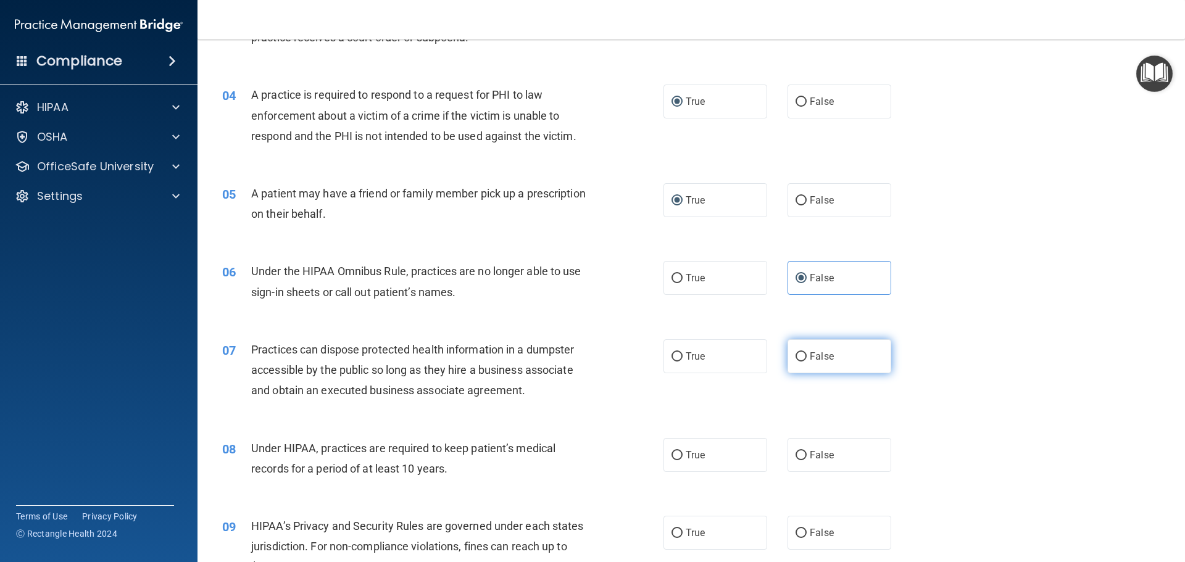
click at [798, 357] on input "False" at bounding box center [801, 357] width 11 height 9
radio input "true"
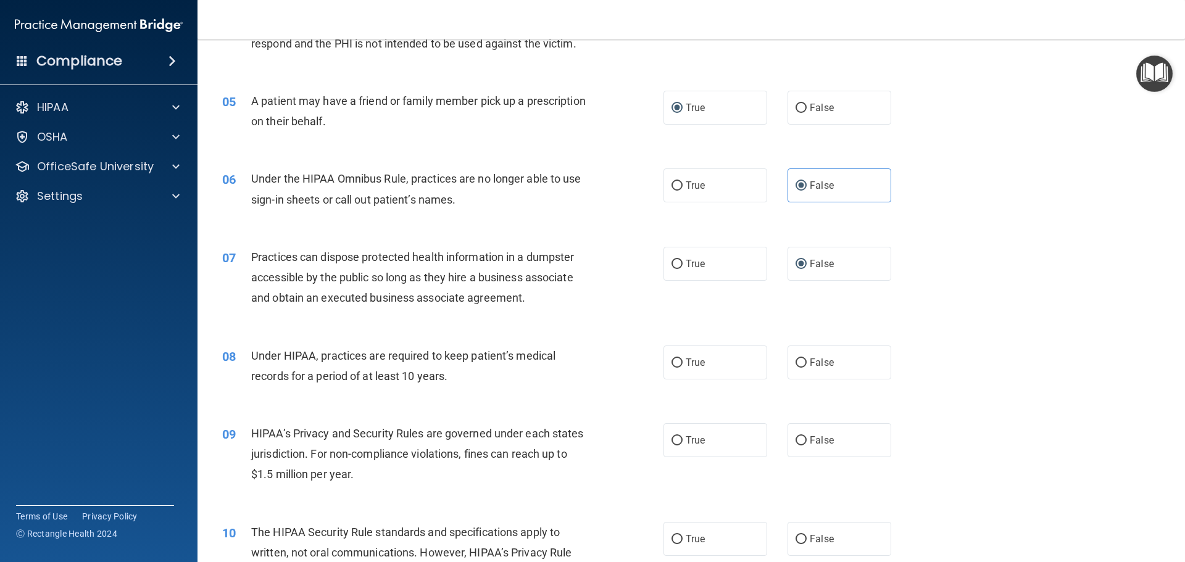
scroll to position [432, 0]
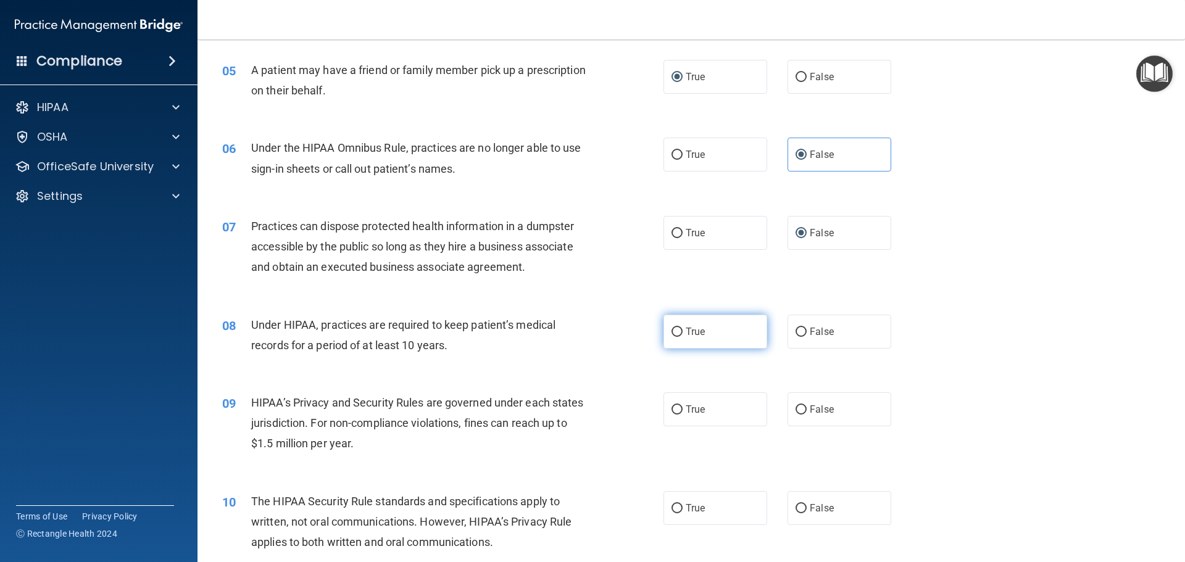
click at [675, 332] on input "True" at bounding box center [677, 332] width 11 height 9
radio input "true"
click at [797, 331] on input "False" at bounding box center [801, 332] width 11 height 9
radio input "true"
radio input "false"
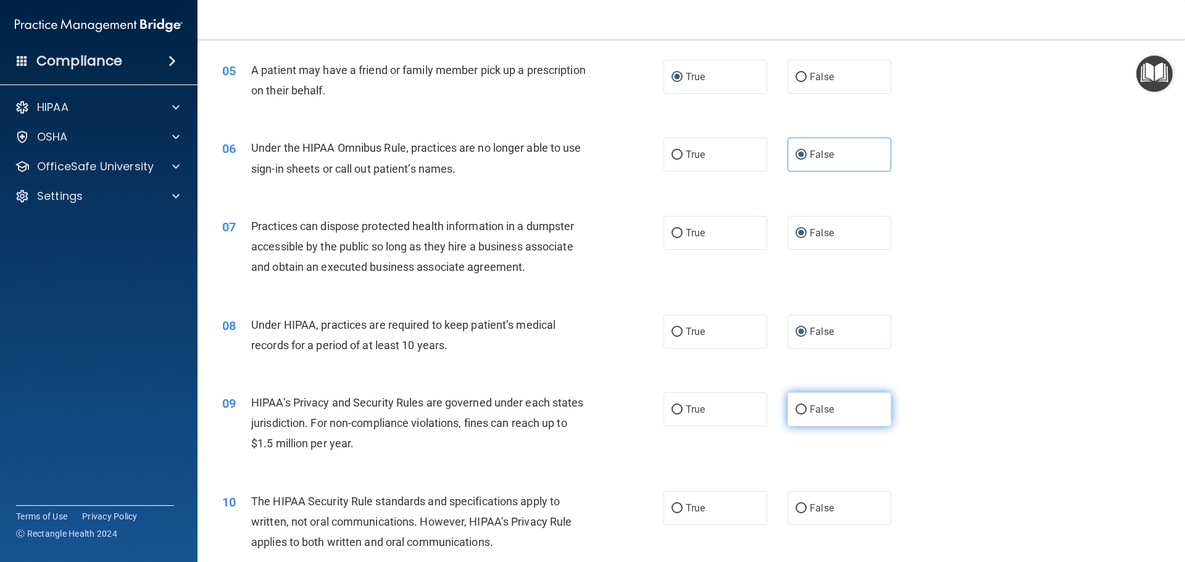
click at [797, 407] on input "False" at bounding box center [801, 410] width 11 height 9
radio input "true"
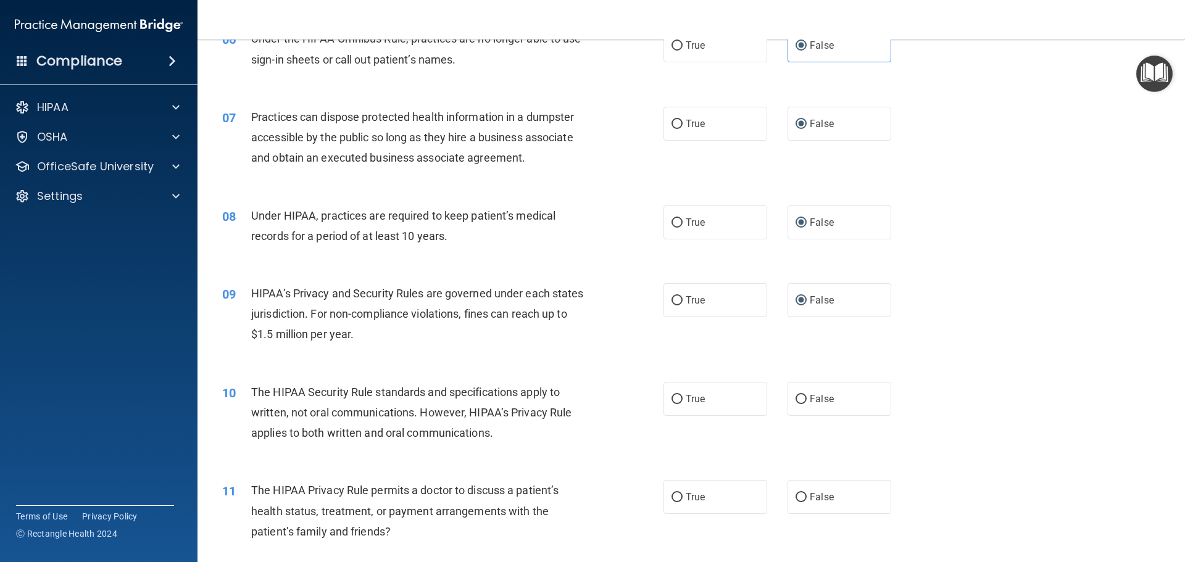
scroll to position [556, 0]
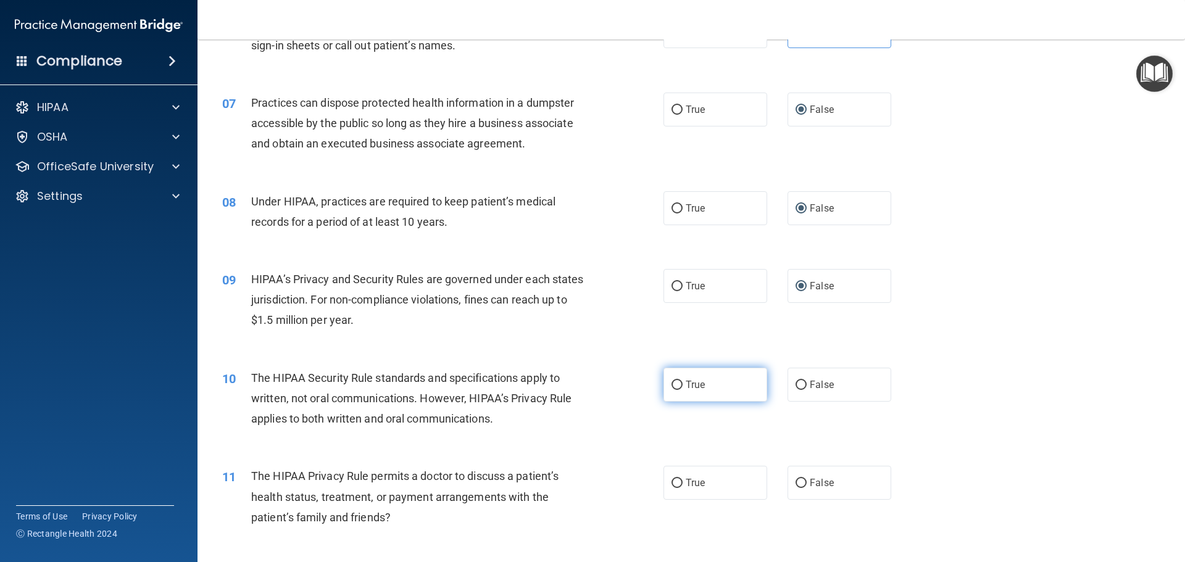
click at [672, 382] on input "True" at bounding box center [677, 385] width 11 height 9
radio input "true"
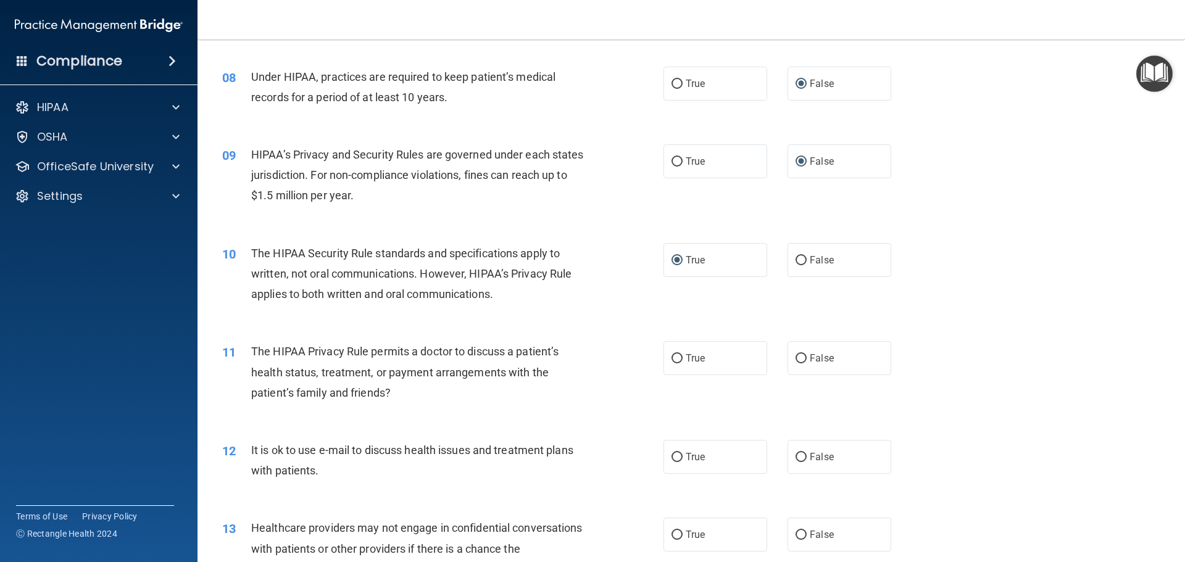
scroll to position [741, 0]
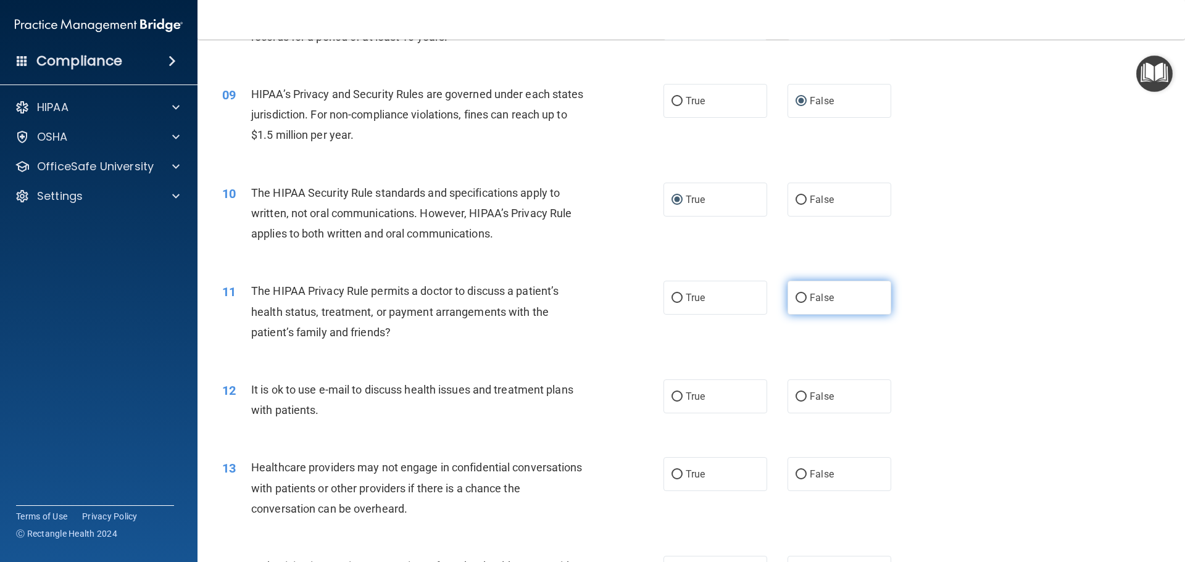
click at [796, 298] on input "False" at bounding box center [801, 298] width 11 height 9
radio input "true"
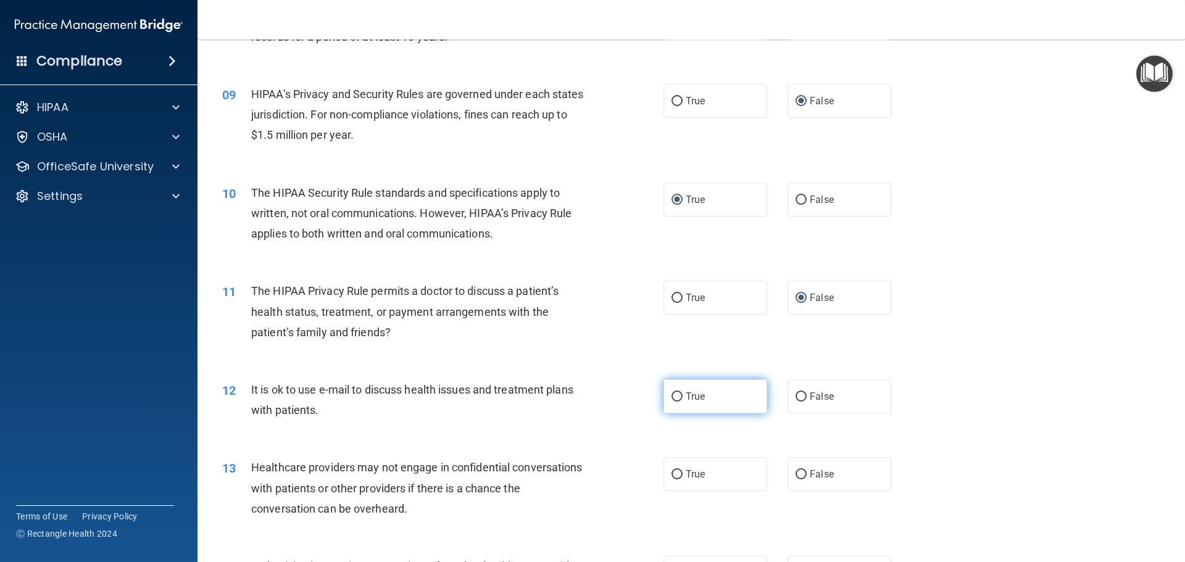
click at [672, 395] on input "True" at bounding box center [677, 397] width 11 height 9
radio input "true"
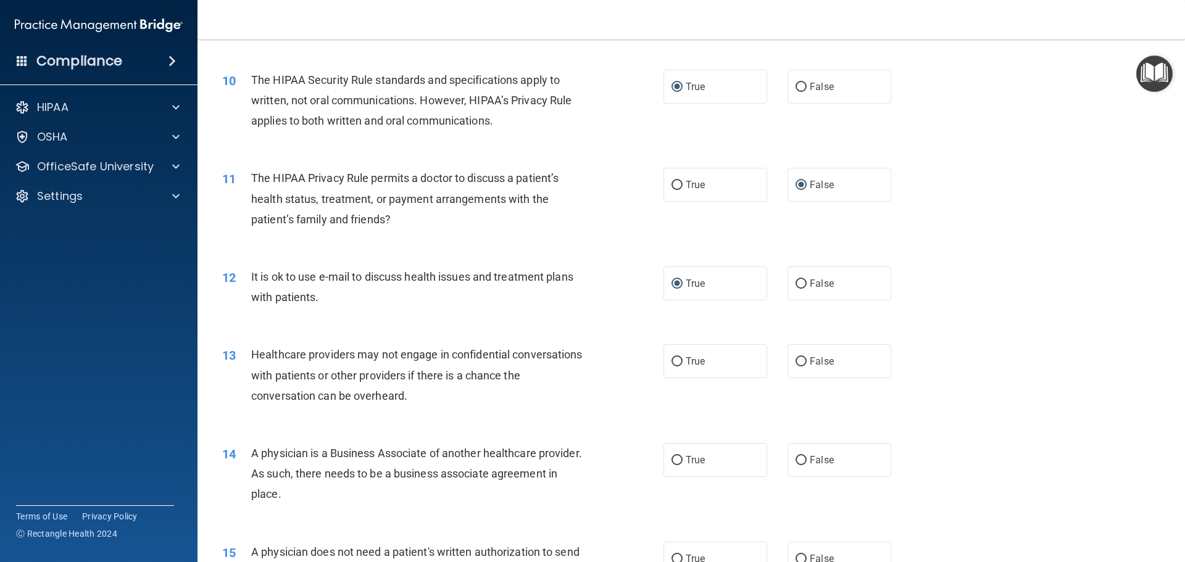
scroll to position [864, 0]
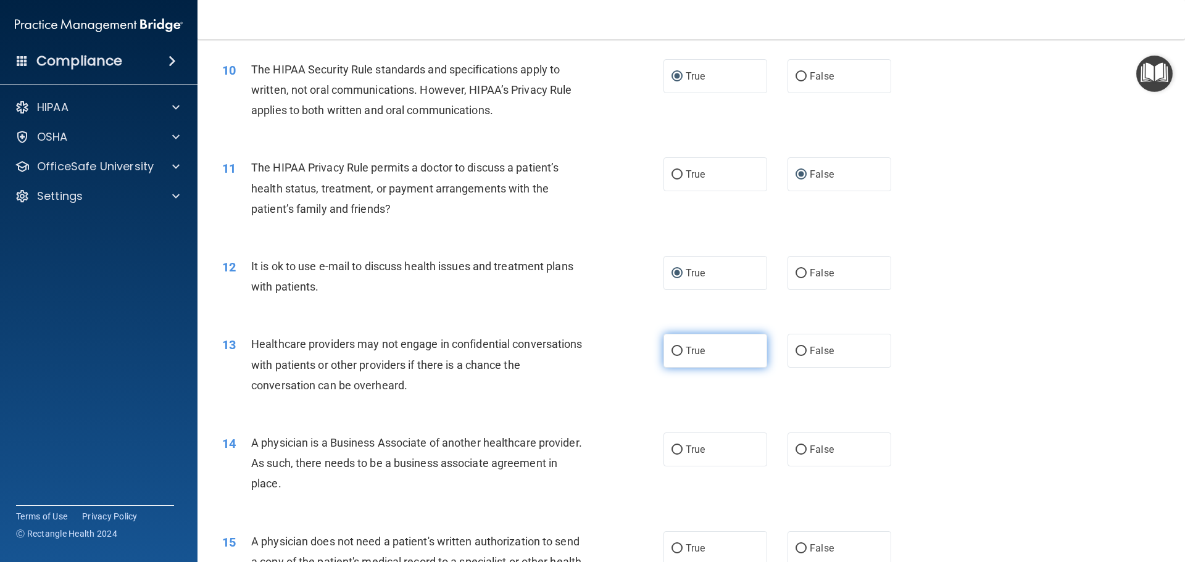
click at [674, 350] on input "True" at bounding box center [677, 351] width 11 height 9
radio input "true"
click at [674, 448] on input "True" at bounding box center [677, 450] width 11 height 9
radio input "true"
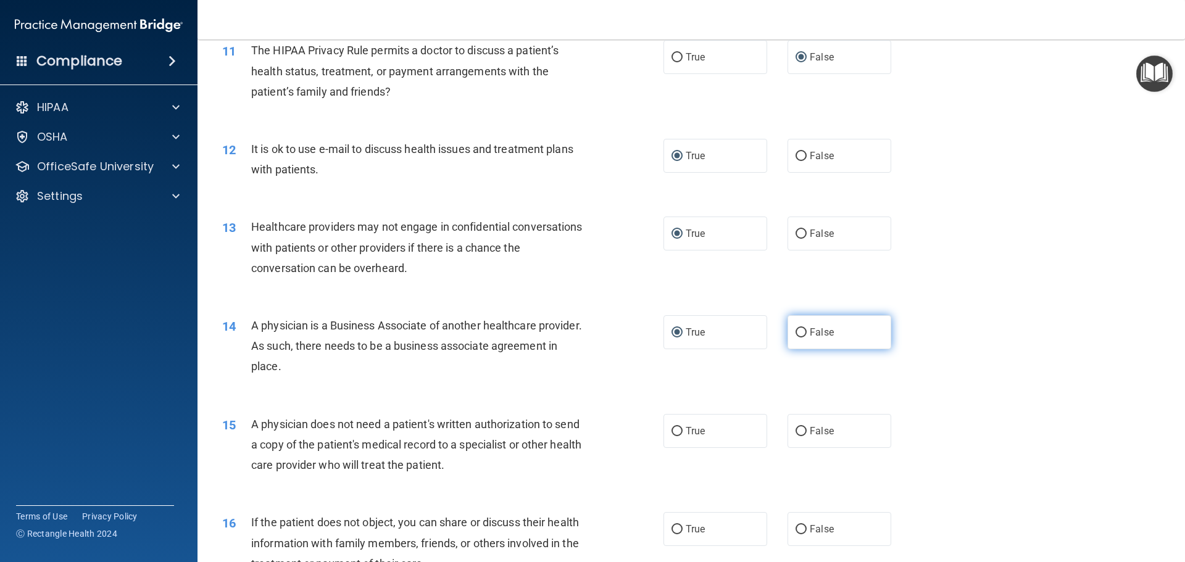
scroll to position [1050, 0]
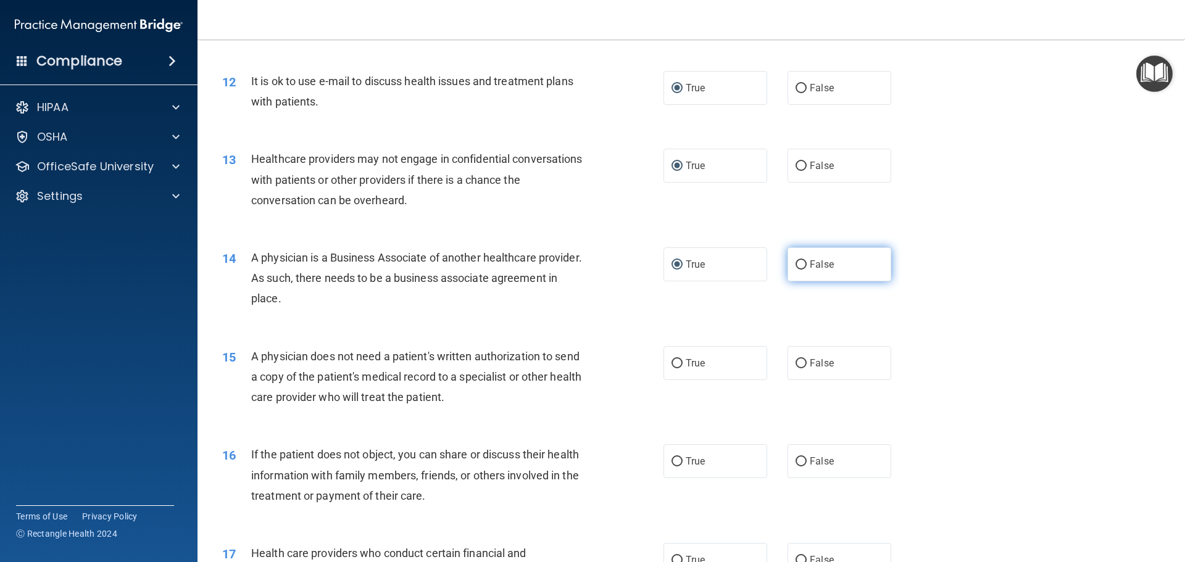
click at [796, 262] on input "False" at bounding box center [801, 265] width 11 height 9
radio input "true"
radio input "false"
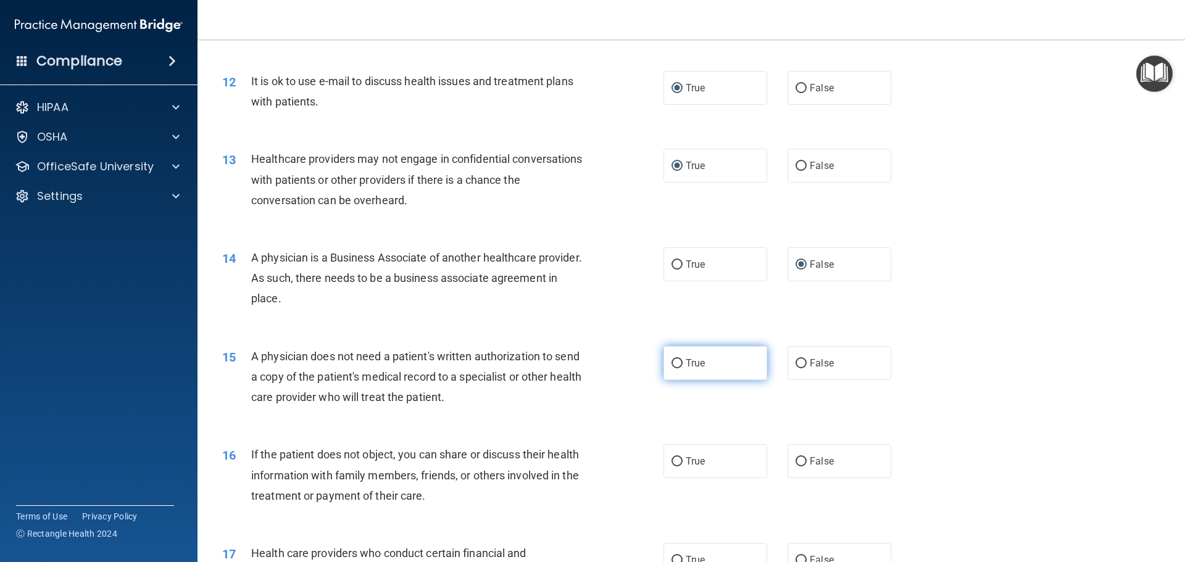
click at [674, 361] on input "True" at bounding box center [677, 363] width 11 height 9
radio input "true"
click at [674, 462] on input "True" at bounding box center [677, 462] width 11 height 9
radio input "true"
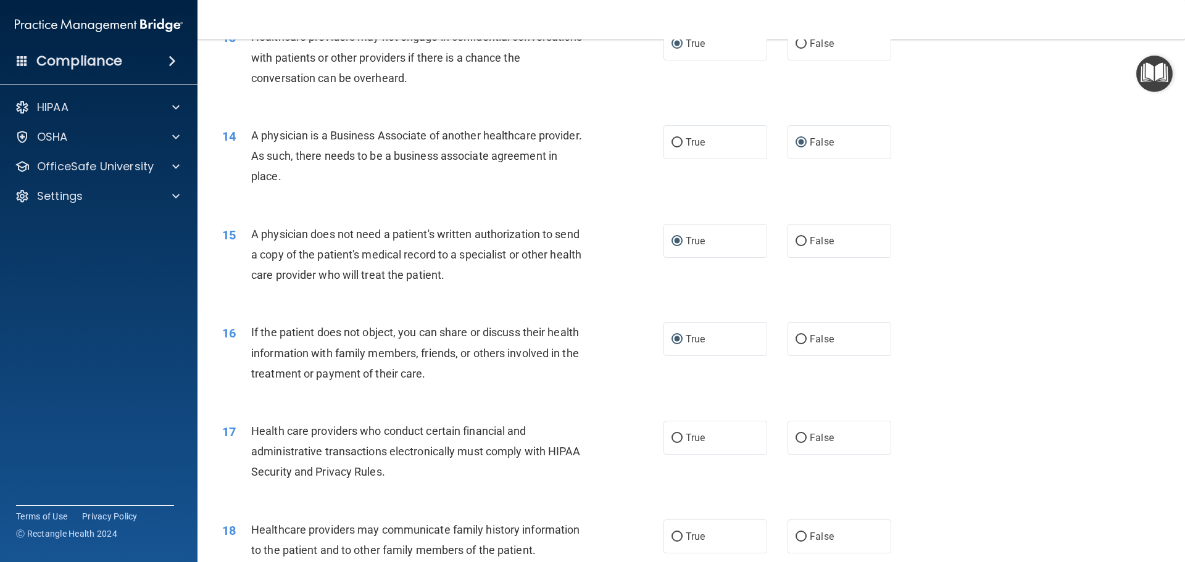
scroll to position [1173, 0]
click at [676, 437] on input "True" at bounding box center [677, 437] width 11 height 9
radio input "true"
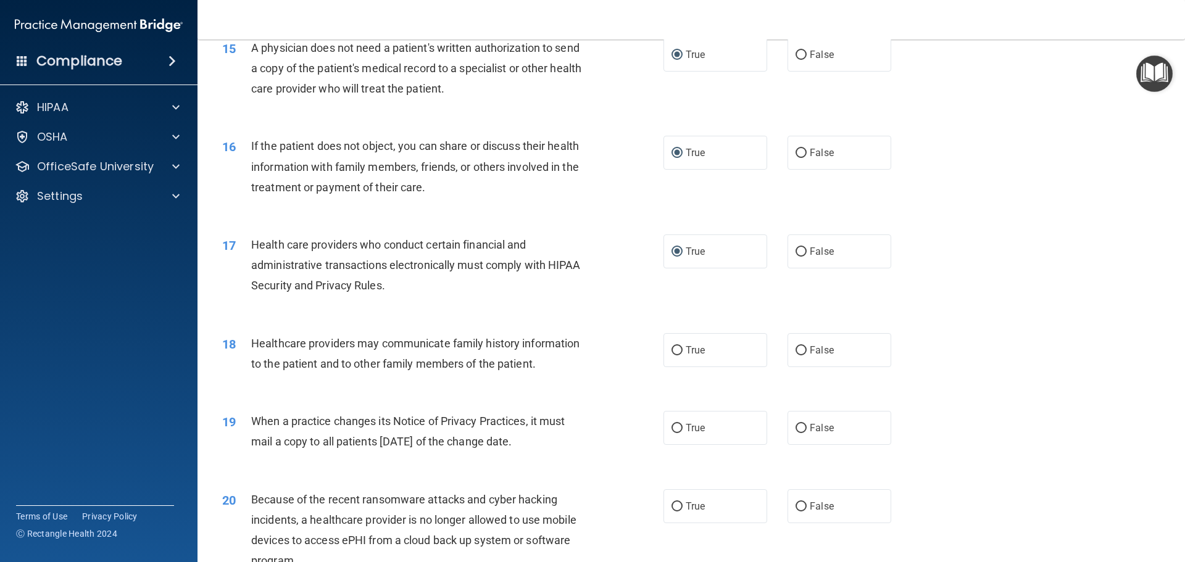
scroll to position [1420, 0]
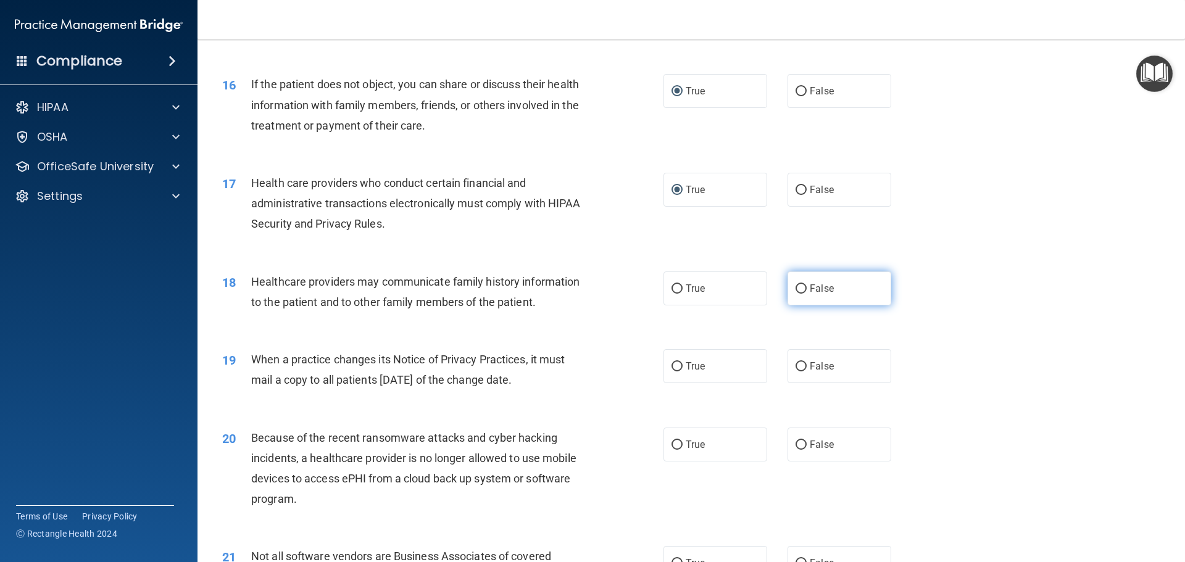
click at [796, 288] on input "False" at bounding box center [801, 289] width 11 height 9
radio input "true"
click at [796, 366] on input "False" at bounding box center [801, 366] width 11 height 9
radio input "true"
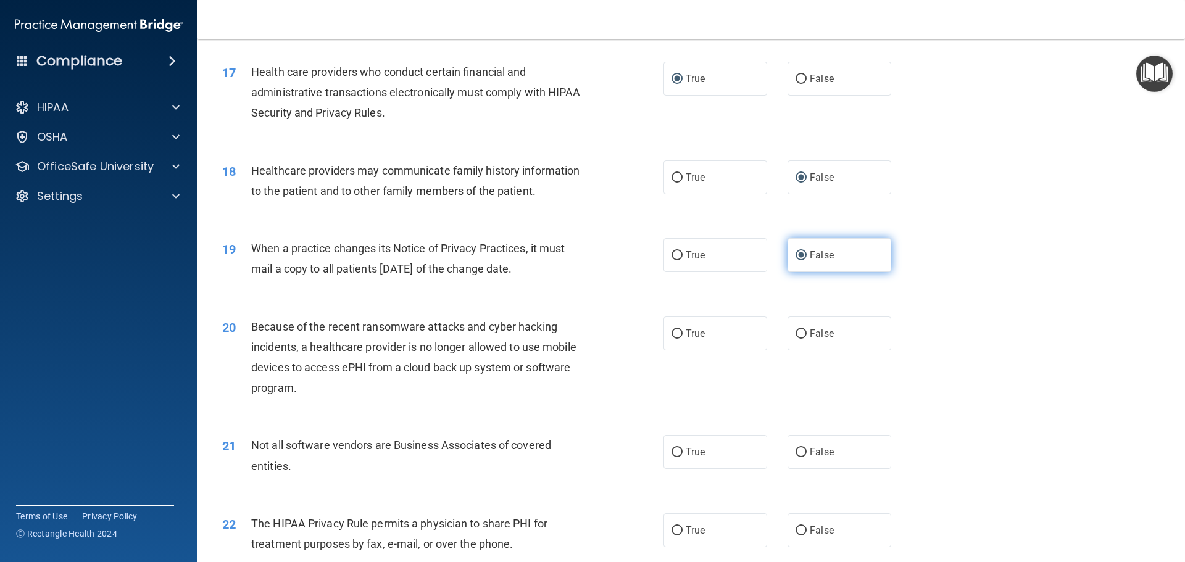
scroll to position [1544, 0]
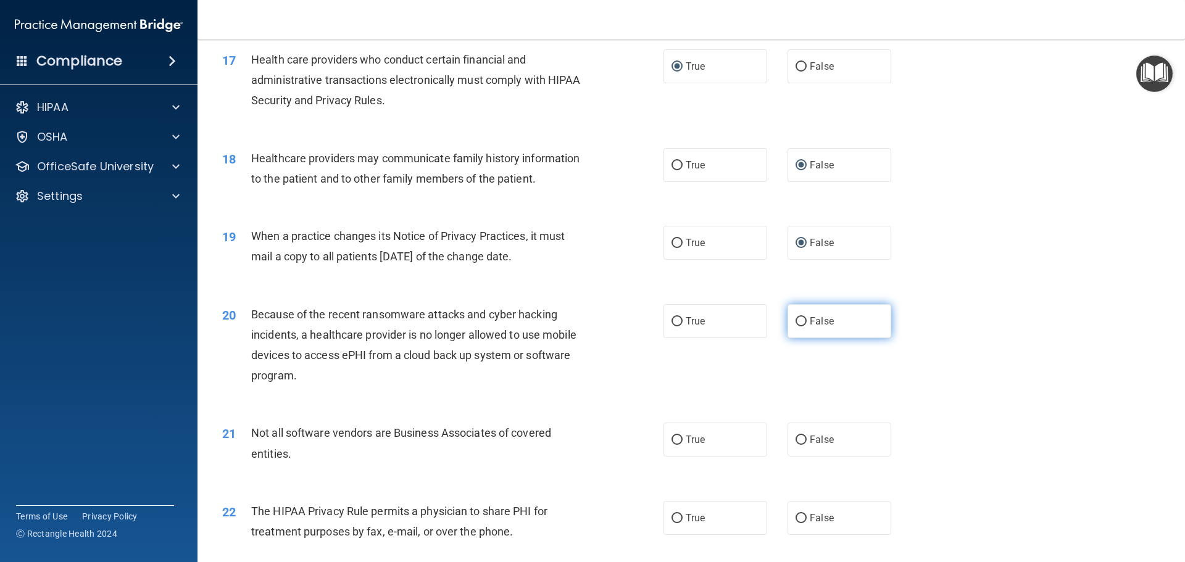
click at [796, 321] on input "False" at bounding box center [801, 321] width 11 height 9
radio input "true"
click at [672, 440] on input "True" at bounding box center [677, 440] width 11 height 9
radio input "true"
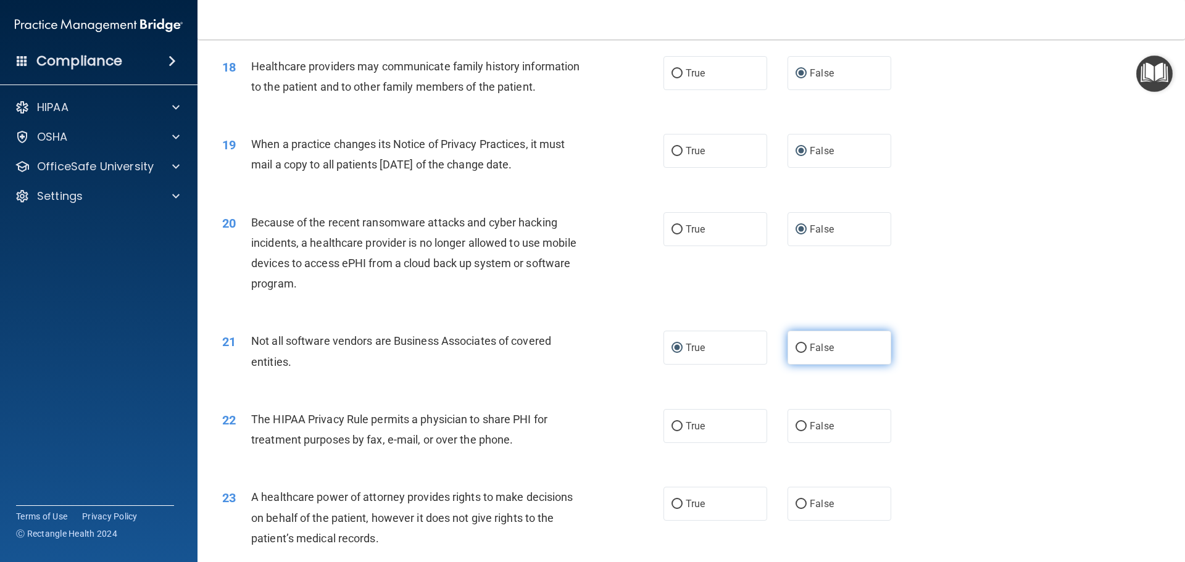
scroll to position [1667, 0]
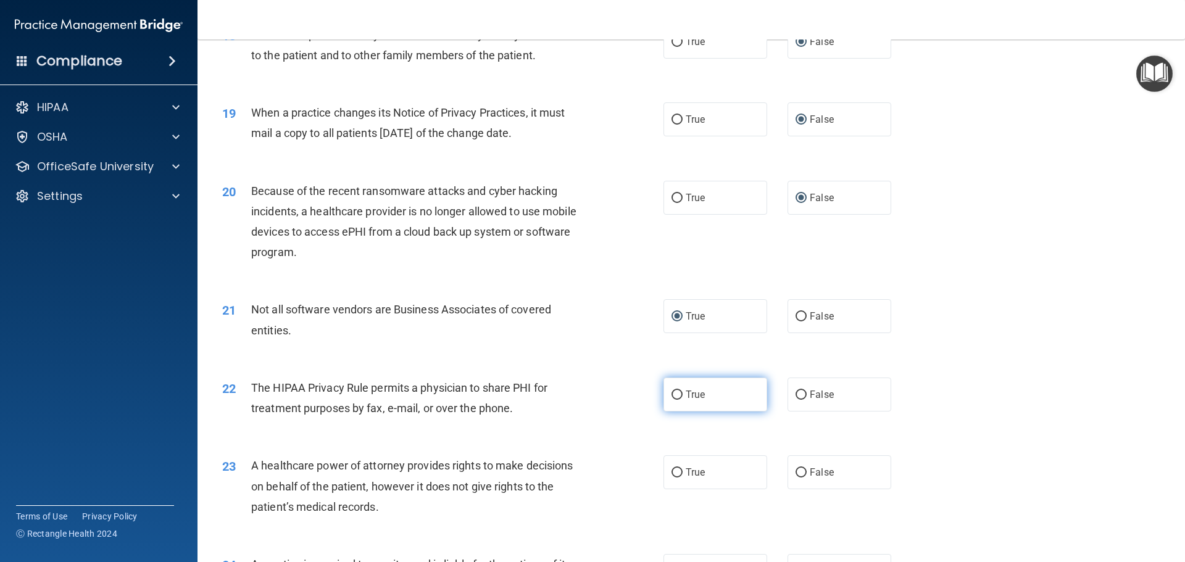
click at [667, 390] on label "True" at bounding box center [716, 395] width 104 height 34
click at [672, 391] on input "True" at bounding box center [677, 395] width 11 height 9
radio input "true"
click at [797, 472] on input "False" at bounding box center [801, 473] width 11 height 9
radio input "true"
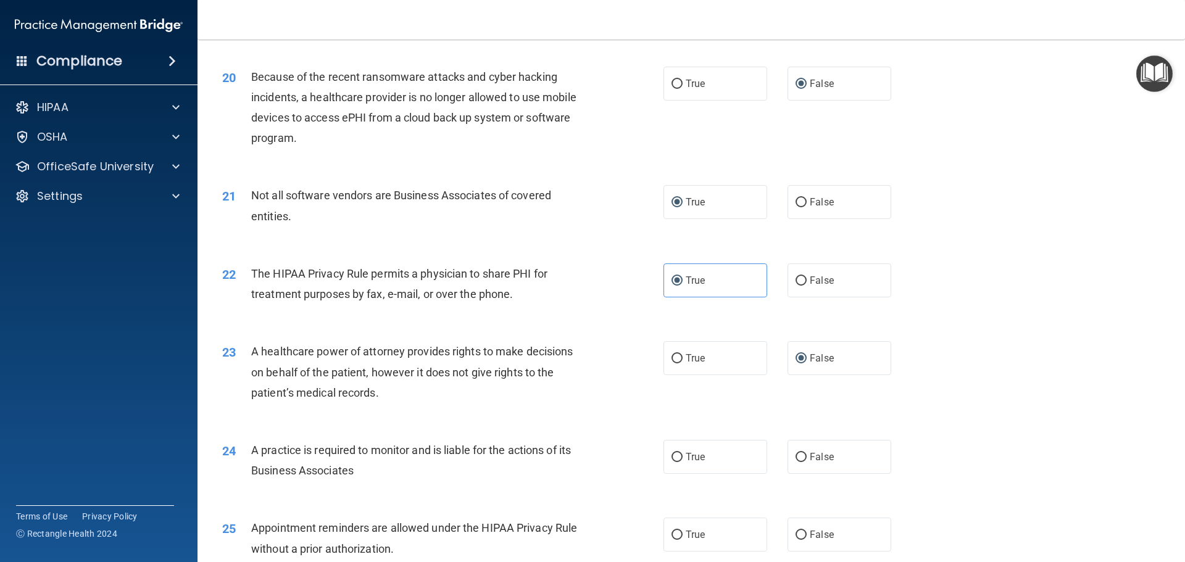
scroll to position [1914, 0]
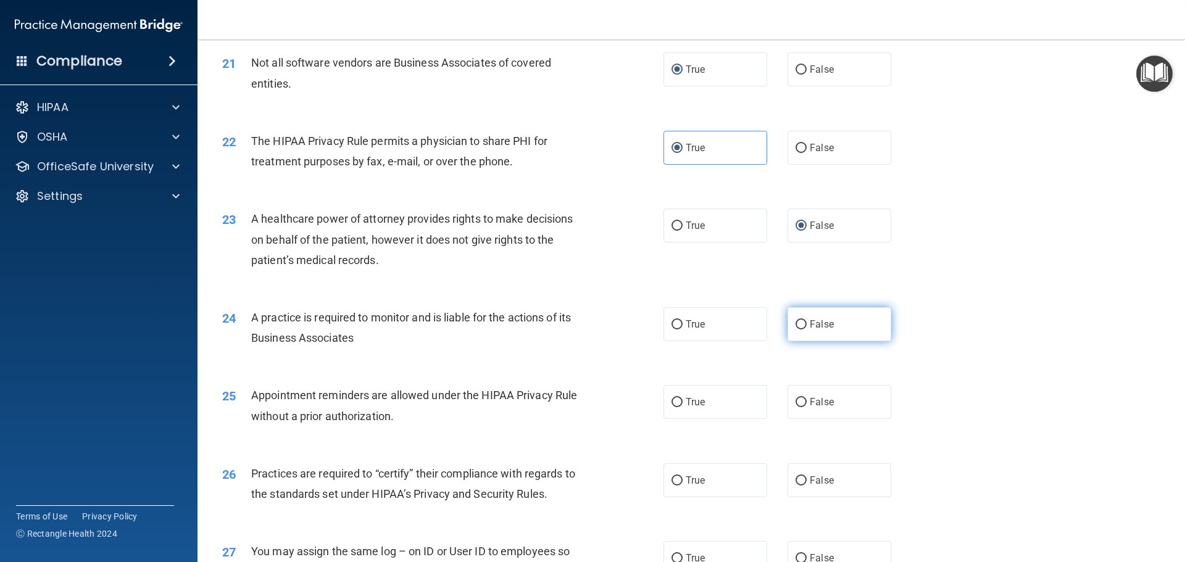
click at [796, 323] on input "False" at bounding box center [801, 324] width 11 height 9
radio input "true"
click at [798, 402] on input "False" at bounding box center [801, 402] width 11 height 9
radio input "true"
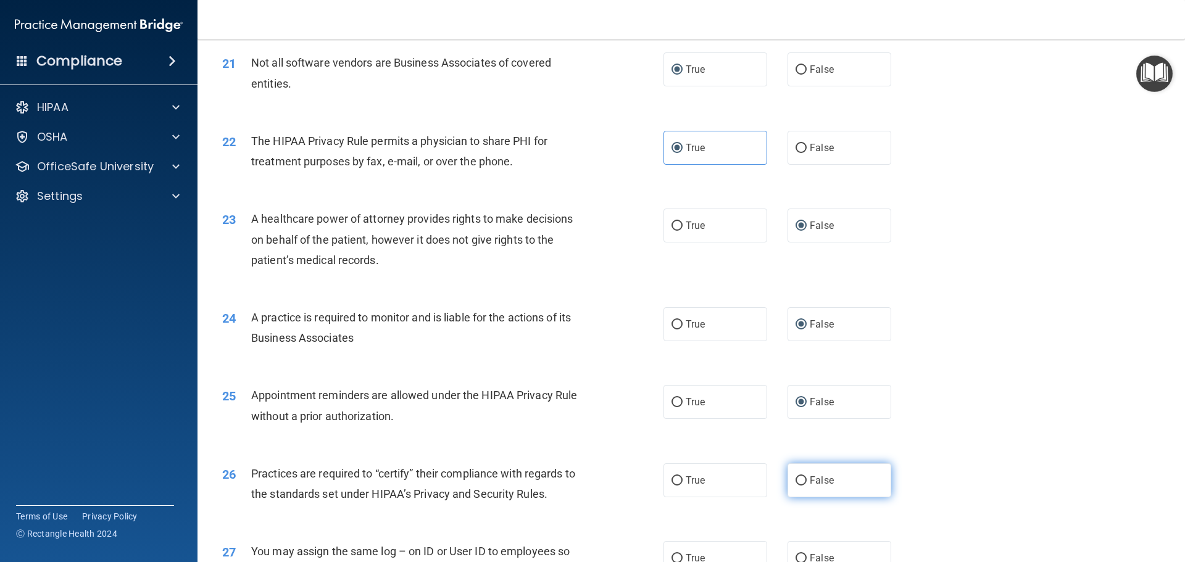
click at [800, 477] on input "False" at bounding box center [801, 481] width 11 height 9
radio input "true"
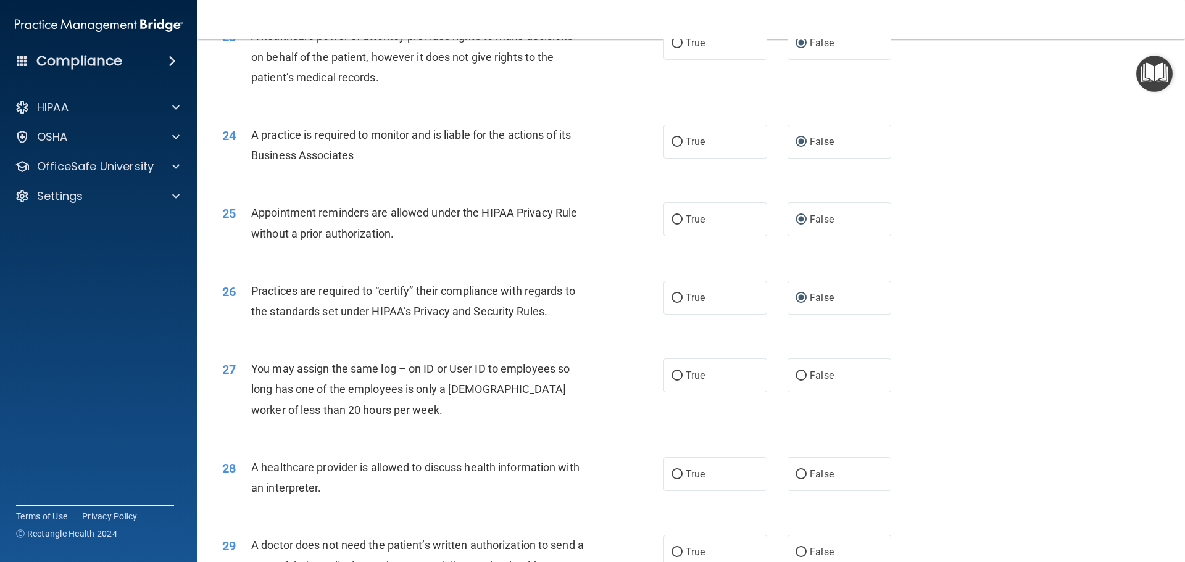
scroll to position [2099, 0]
click at [796, 370] on input "False" at bounding box center [801, 373] width 11 height 9
radio input "true"
click at [672, 472] on input "True" at bounding box center [677, 472] width 11 height 9
radio input "true"
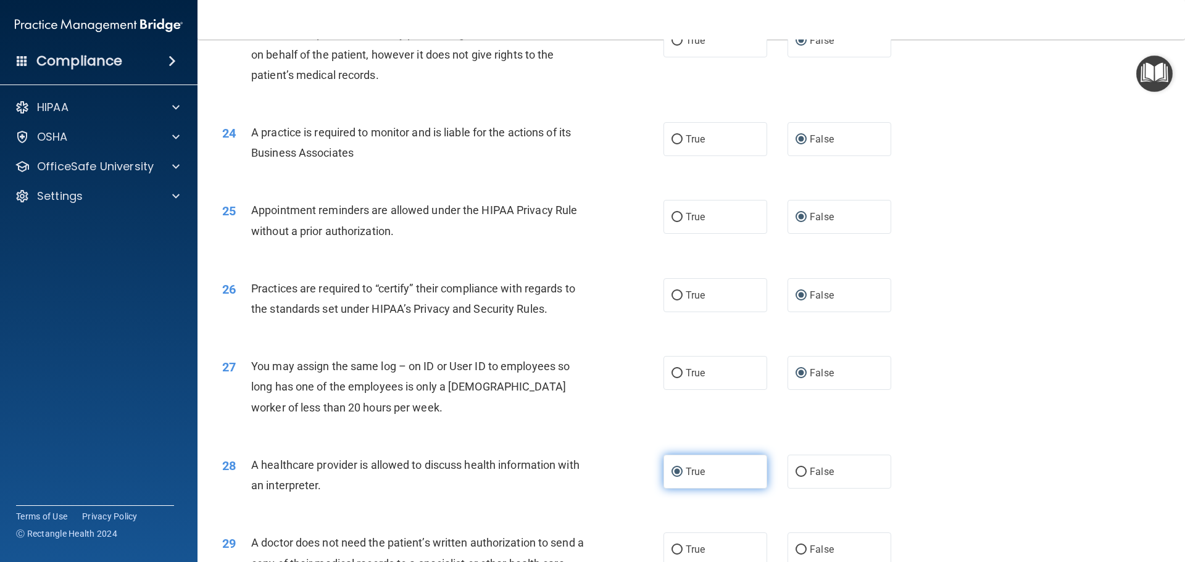
scroll to position [2161, 0]
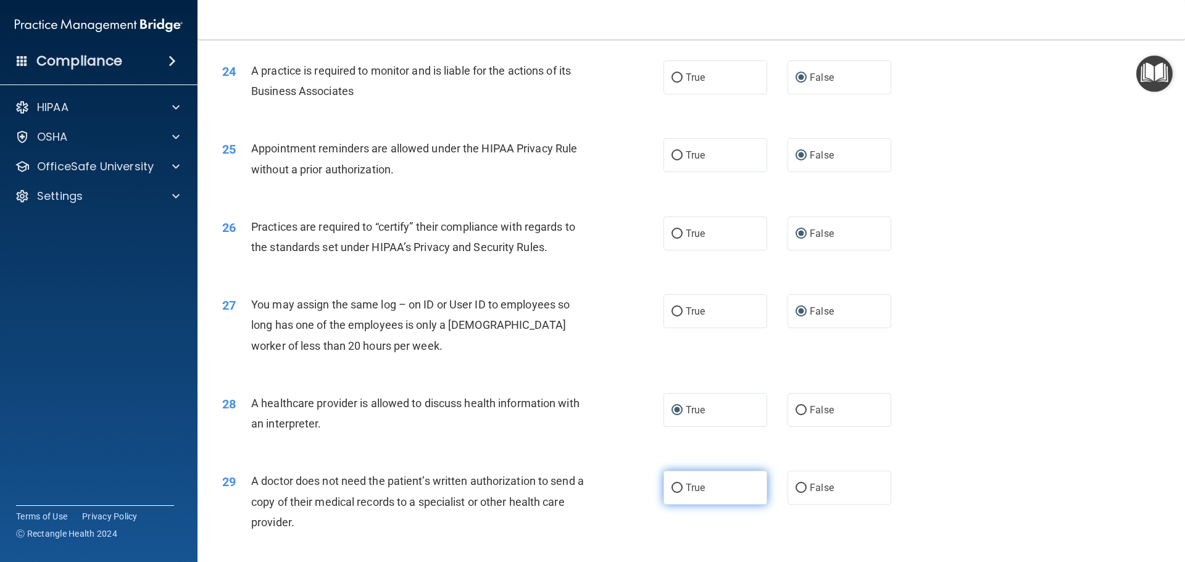
click at [673, 489] on input "True" at bounding box center [677, 488] width 11 height 9
radio input "true"
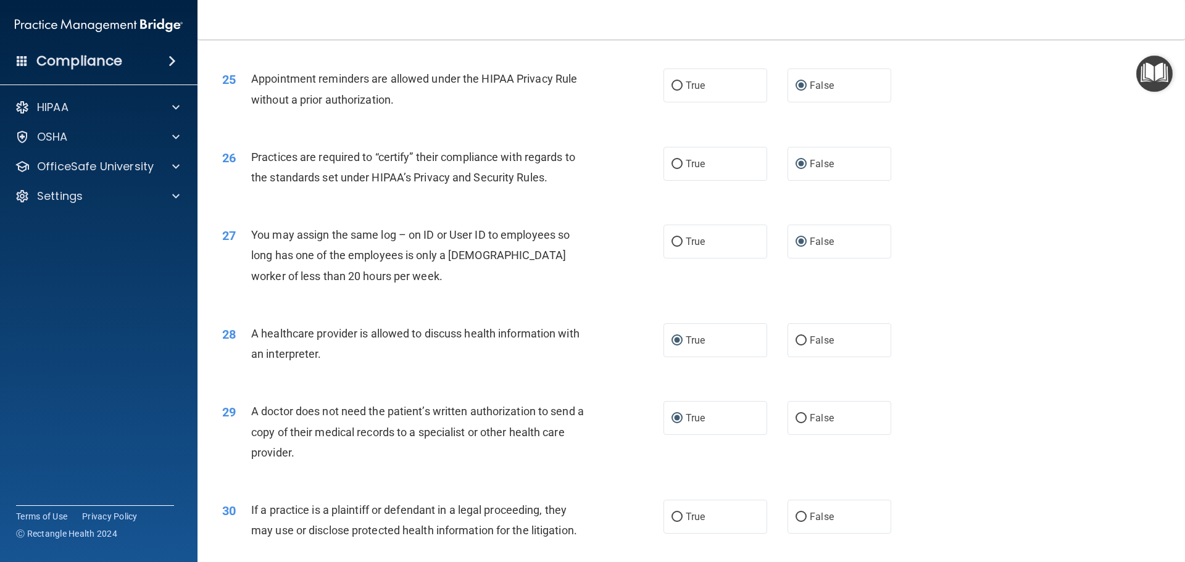
scroll to position [2312, 0]
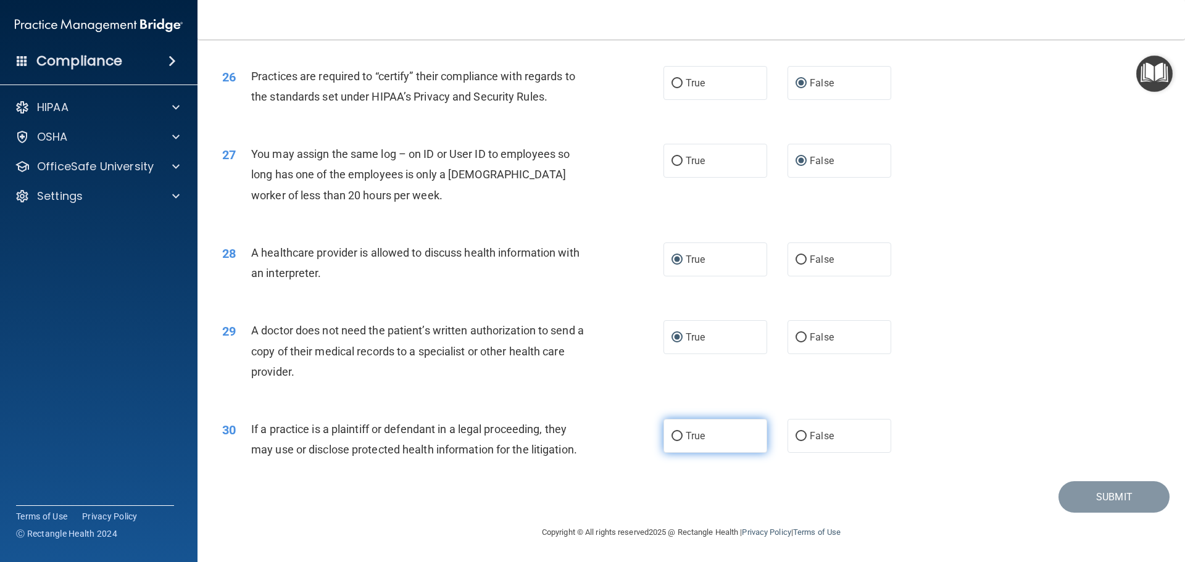
click at [672, 435] on input "True" at bounding box center [677, 436] width 11 height 9
radio input "true"
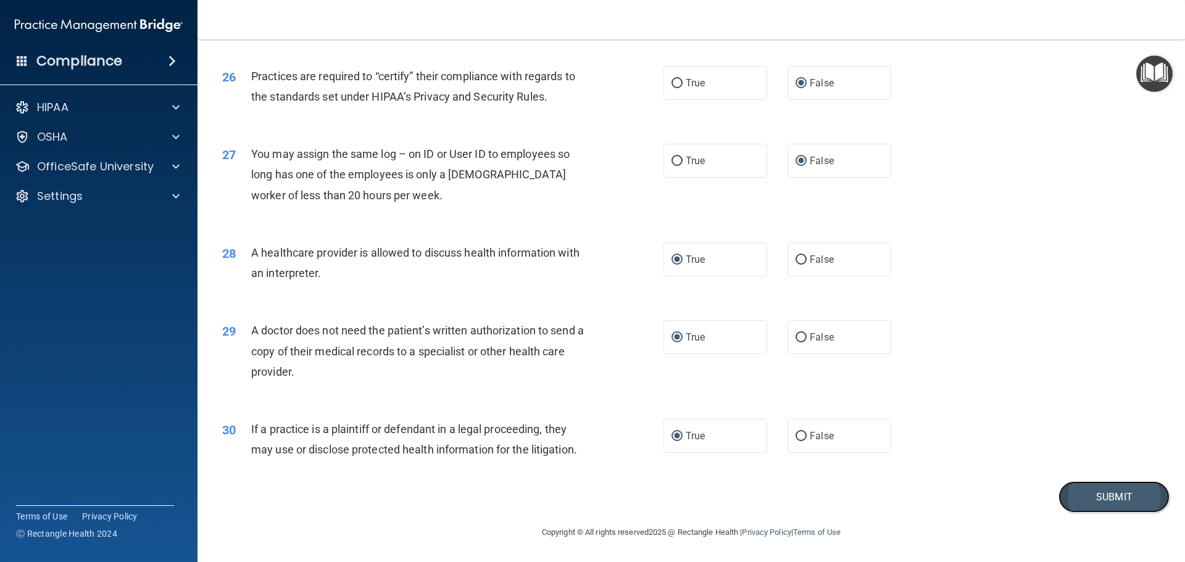
click at [1096, 494] on button "Submit" at bounding box center [1114, 497] width 111 height 31
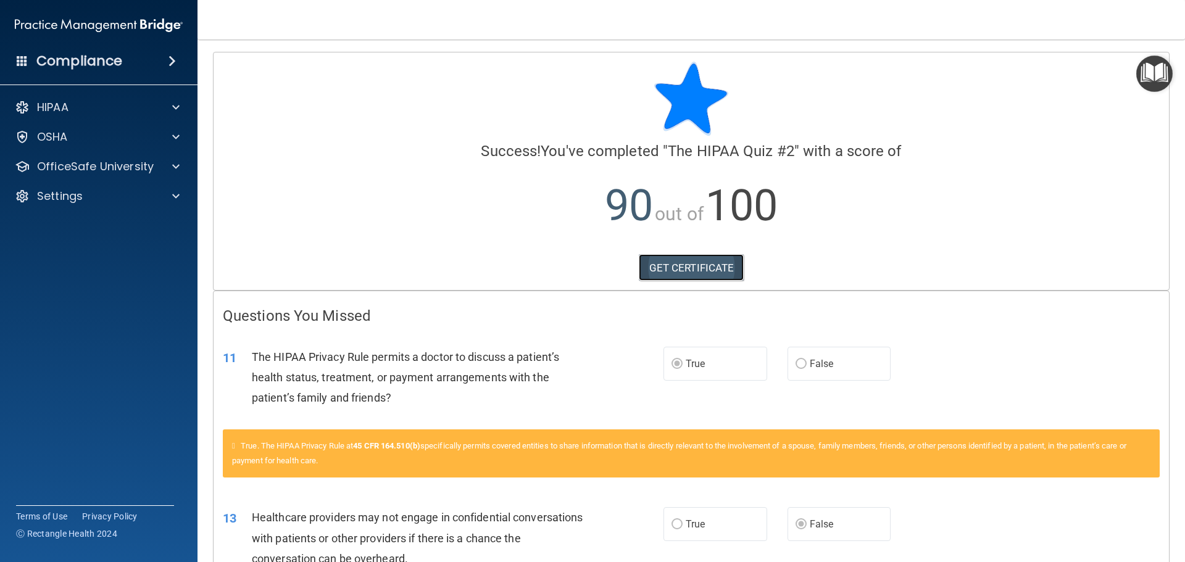
click at [691, 266] on link "GET CERTIFICATE" at bounding box center [692, 267] width 106 height 27
click at [75, 170] on p "OfficeSafe University" at bounding box center [95, 166] width 117 height 15
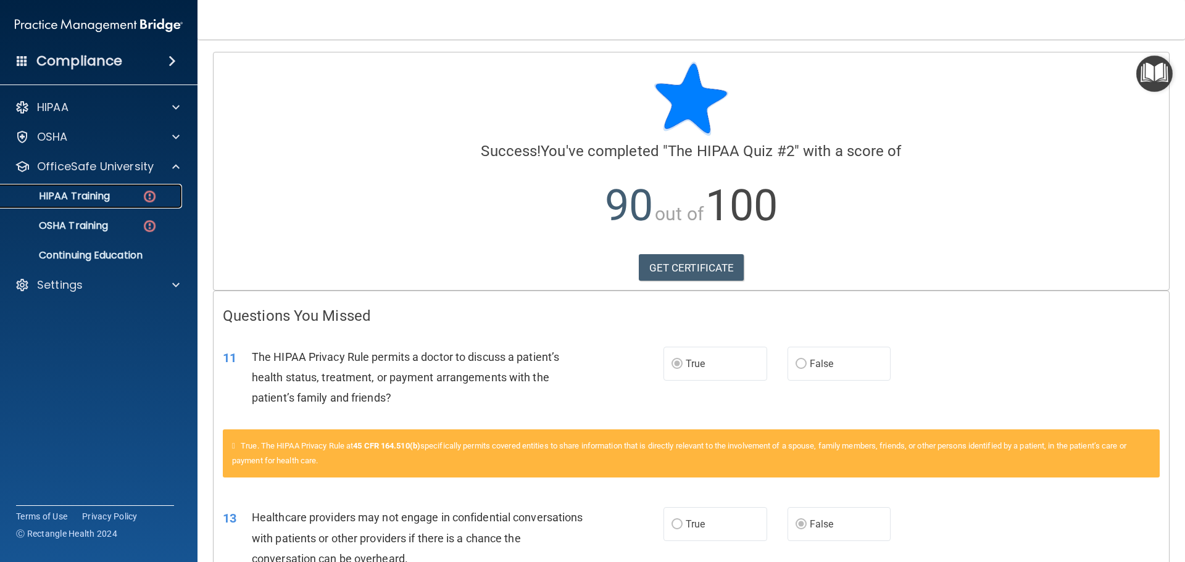
click at [150, 197] on img at bounding box center [149, 196] width 15 height 15
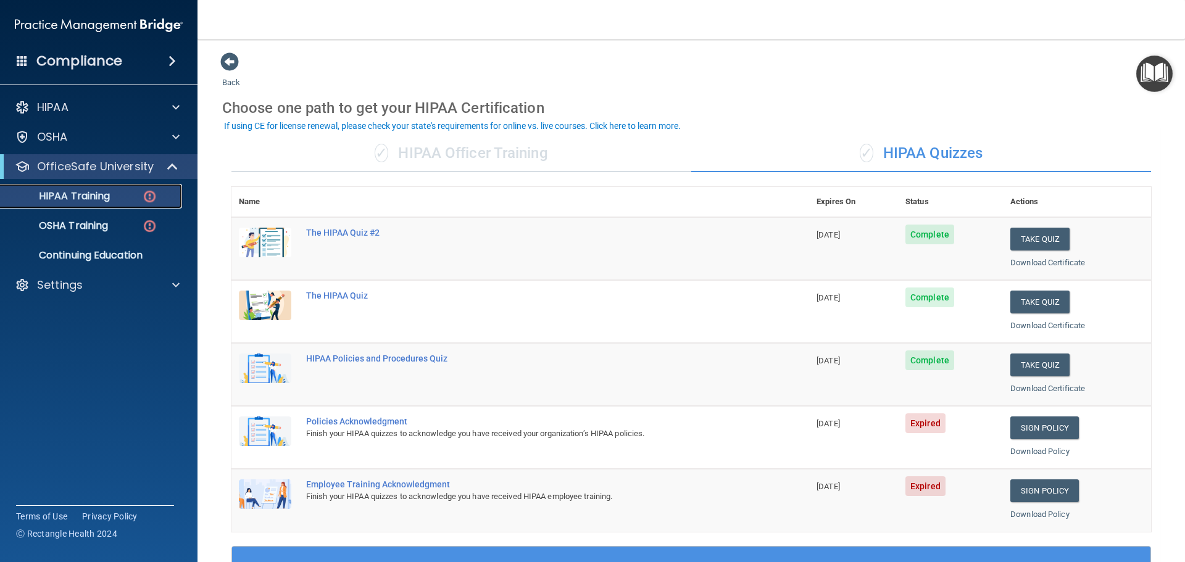
scroll to position [62, 0]
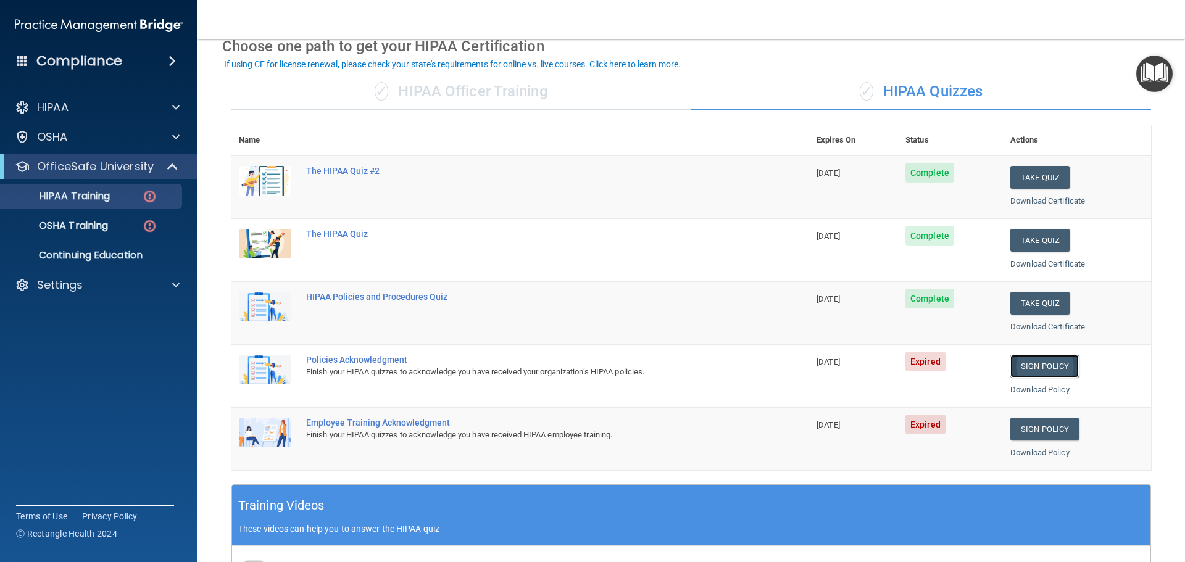
click at [1042, 368] on link "Sign Policy" at bounding box center [1045, 366] width 69 height 23
click at [115, 203] on link "HIPAA Training" at bounding box center [85, 196] width 194 height 25
click at [116, 193] on div "HIPAA Training" at bounding box center [92, 196] width 169 height 12
click at [1043, 361] on link "Sign Policy" at bounding box center [1045, 366] width 69 height 23
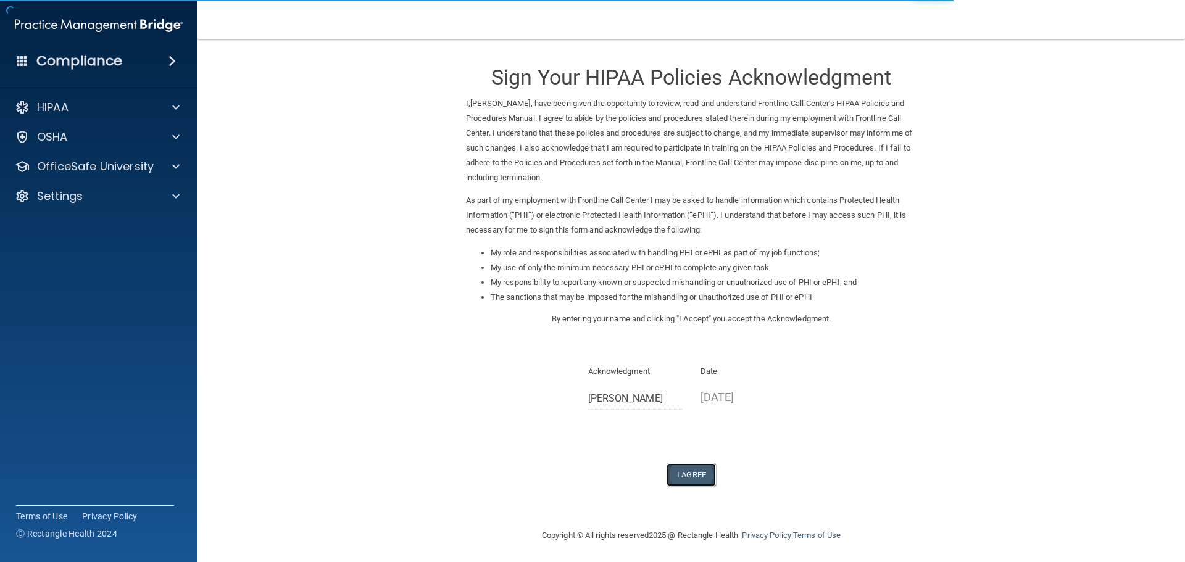
click at [681, 471] on button "I Agree" at bounding box center [691, 475] width 49 height 23
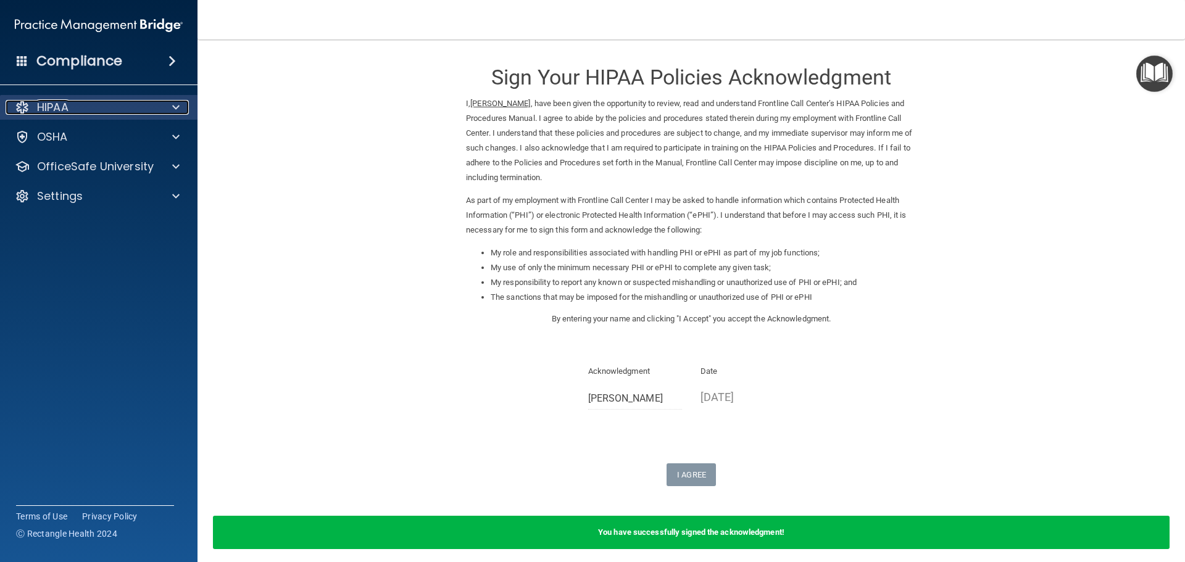
click at [55, 112] on p "HIPAA" at bounding box center [52, 107] width 31 height 15
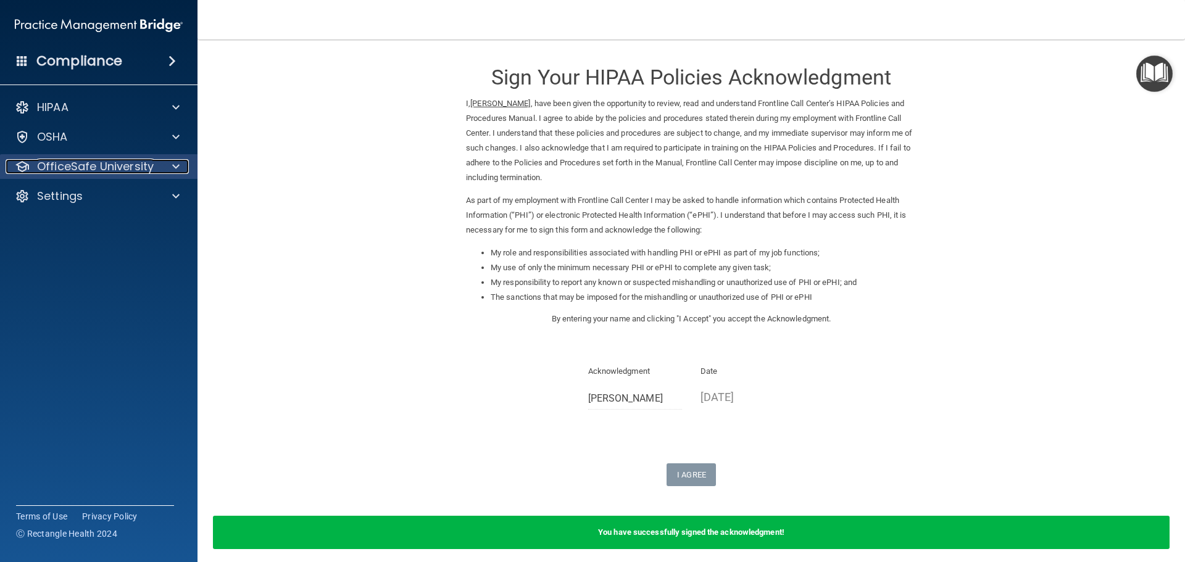
click at [109, 166] on p "OfficeSafe University" at bounding box center [95, 166] width 117 height 15
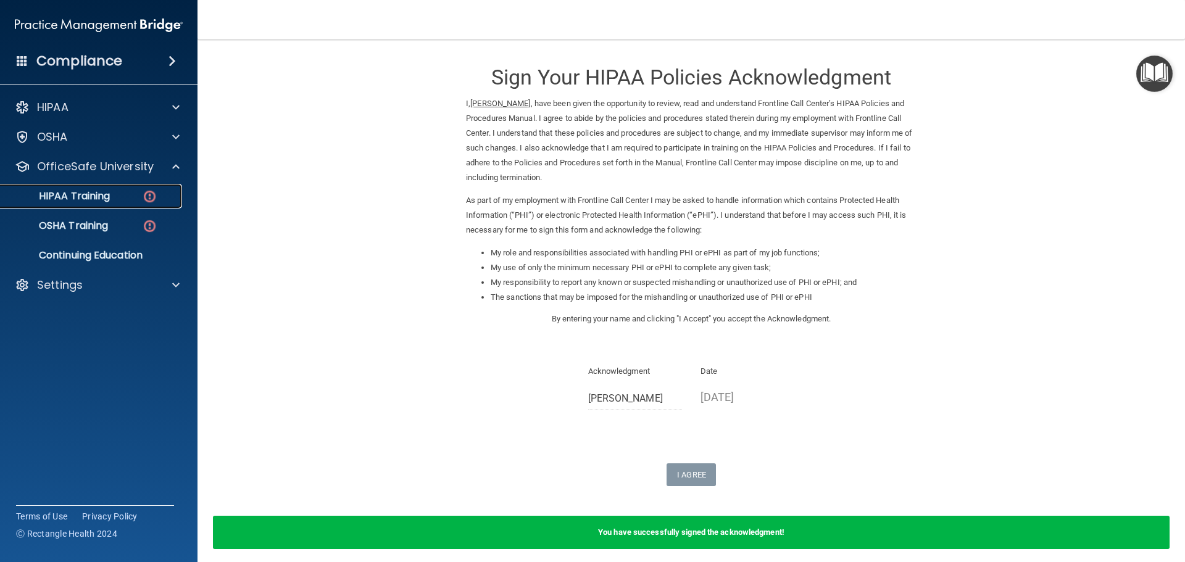
click at [112, 198] on div "HIPAA Training" at bounding box center [92, 196] width 169 height 12
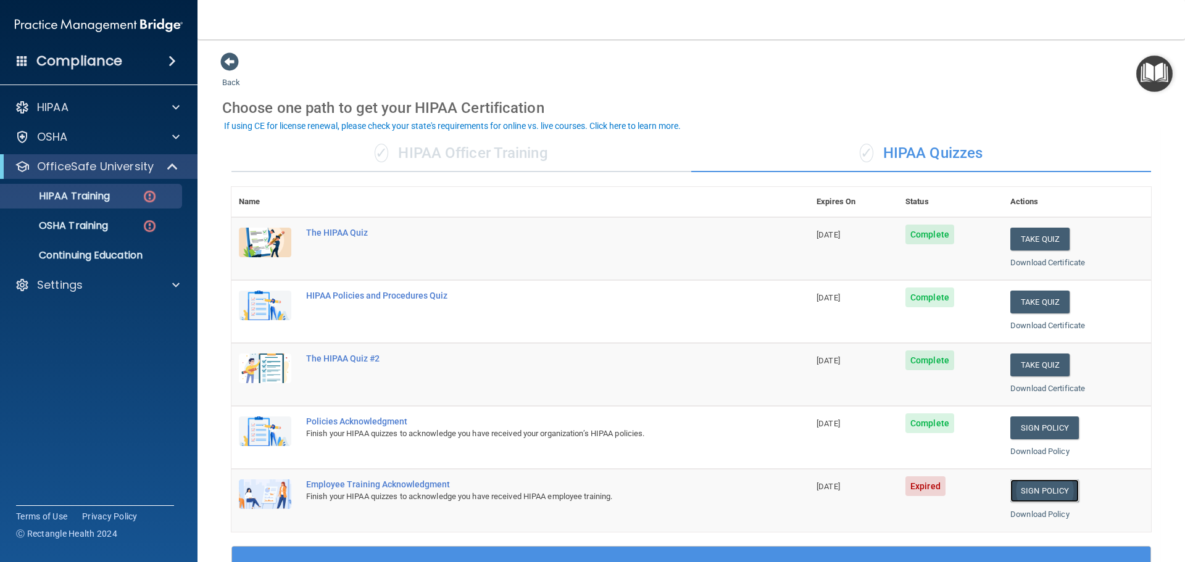
click at [1038, 490] on link "Sign Policy" at bounding box center [1045, 491] width 69 height 23
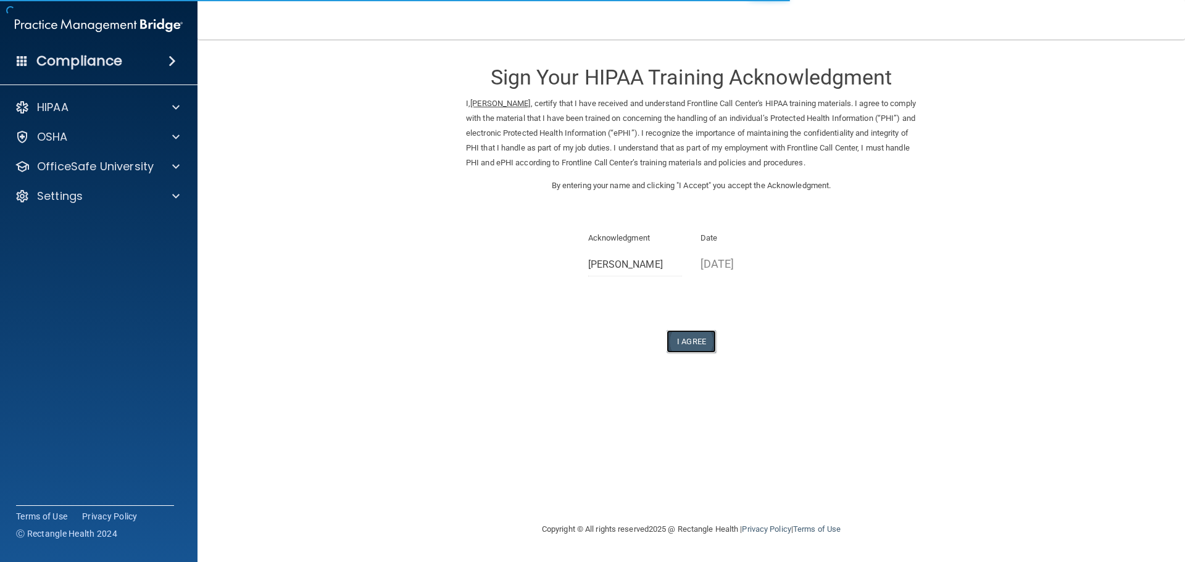
click at [677, 338] on button "I Agree" at bounding box center [691, 341] width 49 height 23
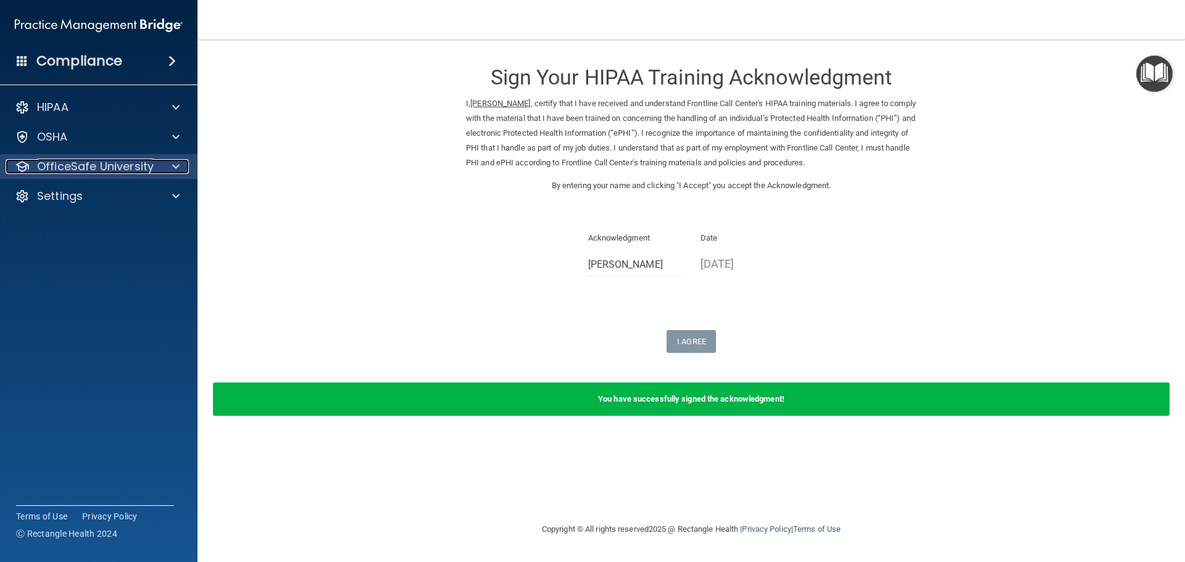
click at [98, 167] on p "OfficeSafe University" at bounding box center [95, 166] width 117 height 15
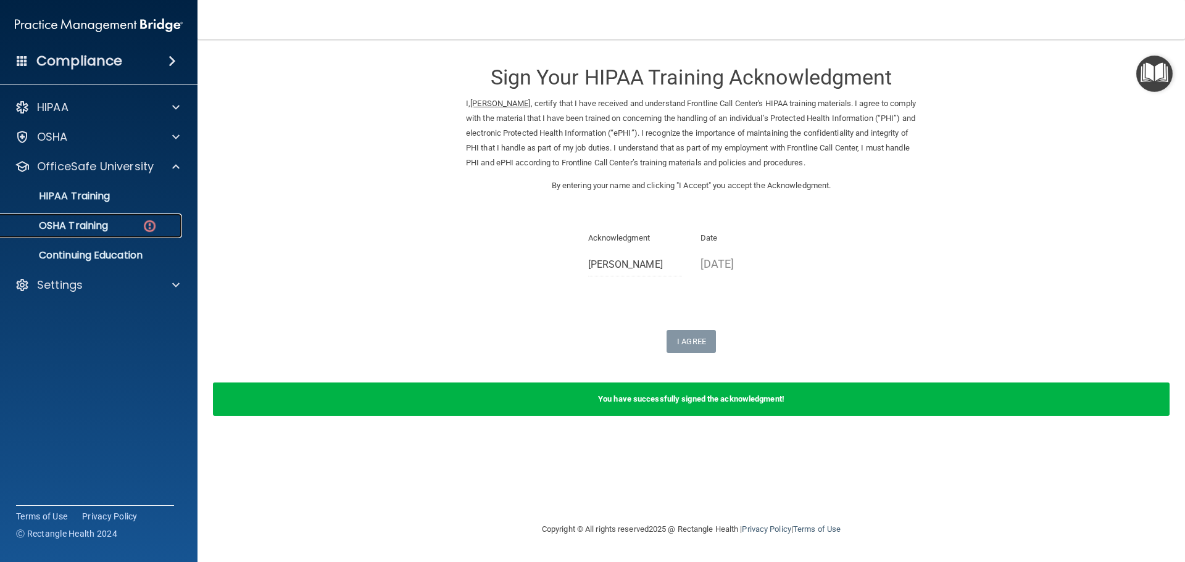
click at [114, 231] on div "OSHA Training" at bounding box center [92, 226] width 169 height 12
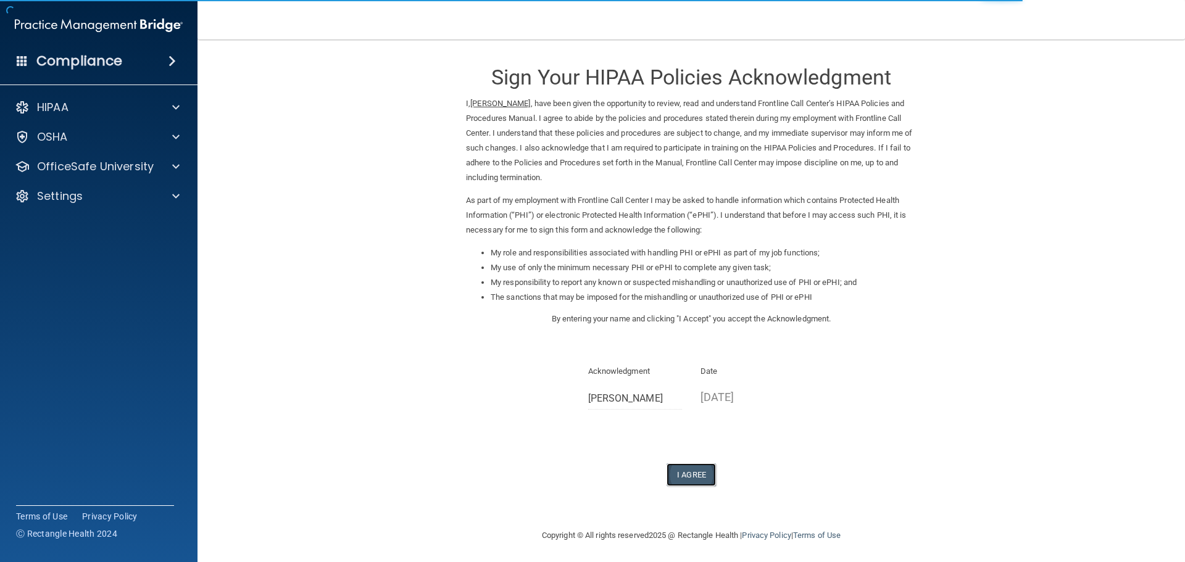
click at [692, 469] on button "I Agree" at bounding box center [691, 475] width 49 height 23
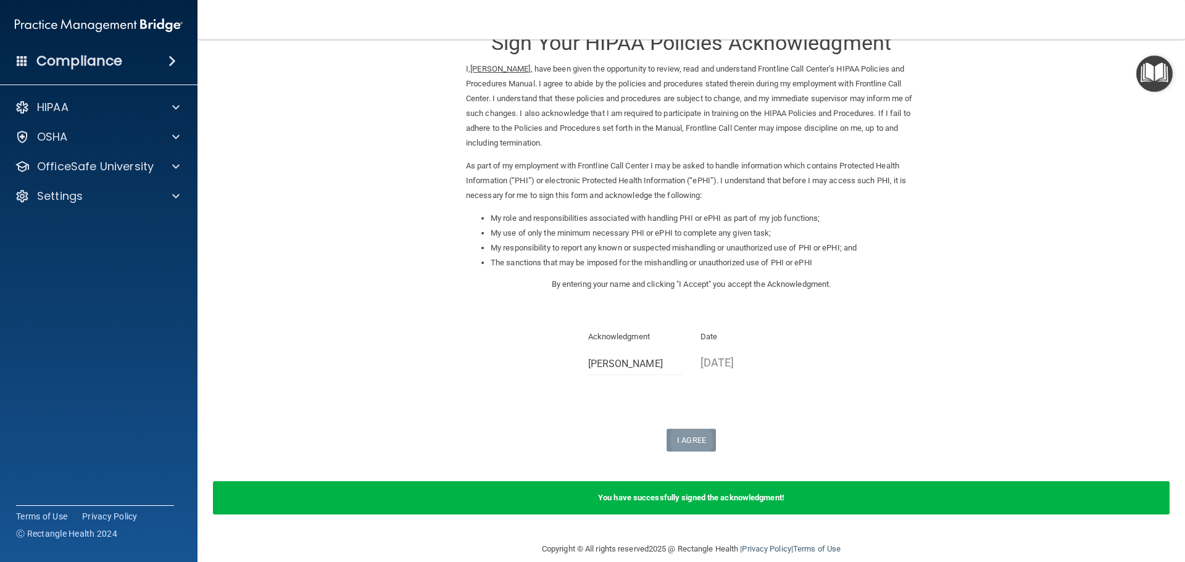
scroll to position [51, 0]
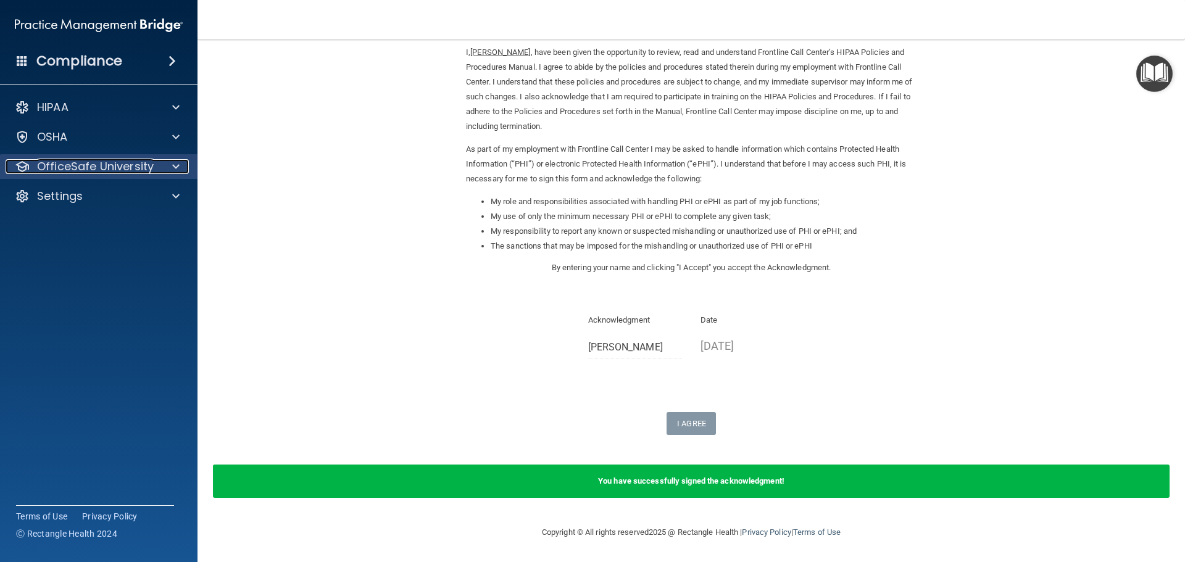
click at [132, 167] on p "OfficeSafe University" at bounding box center [95, 166] width 117 height 15
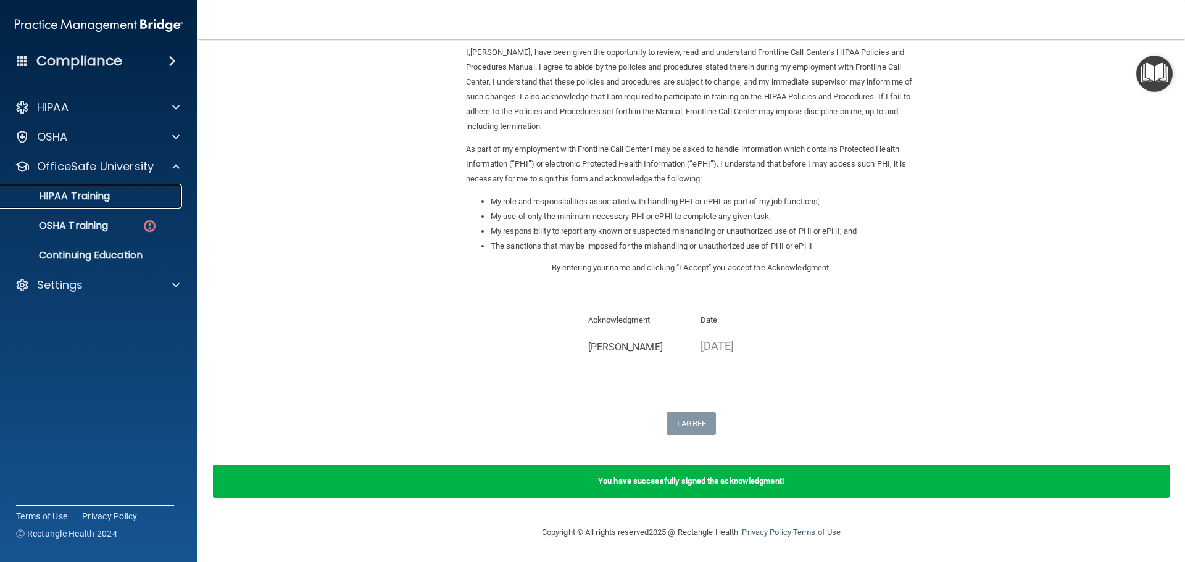
click at [112, 198] on div "HIPAA Training" at bounding box center [92, 196] width 169 height 12
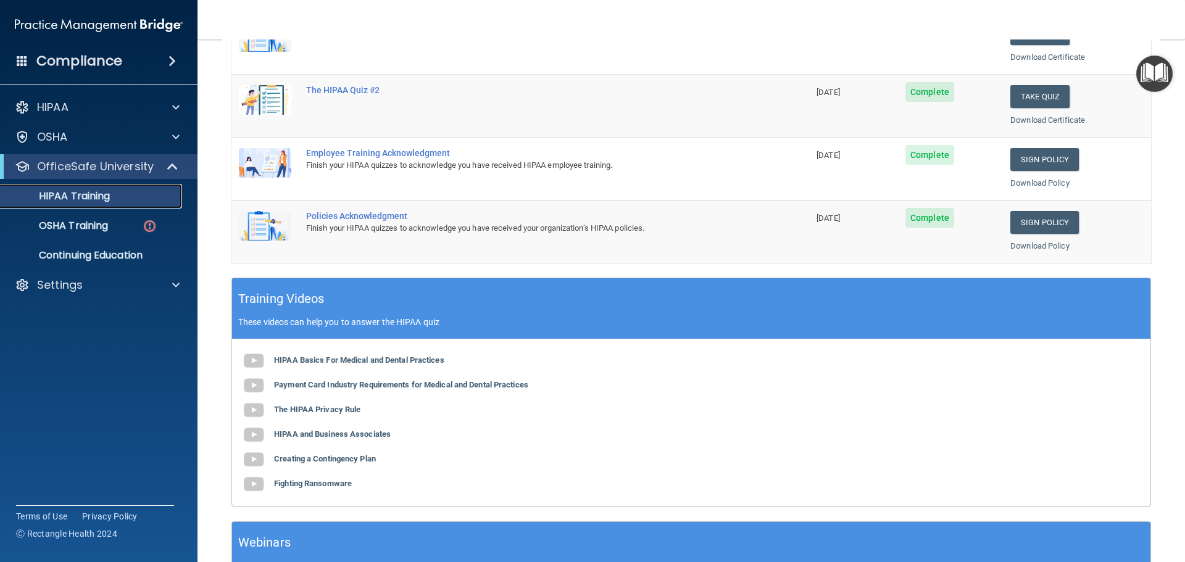
scroll to position [367, 0]
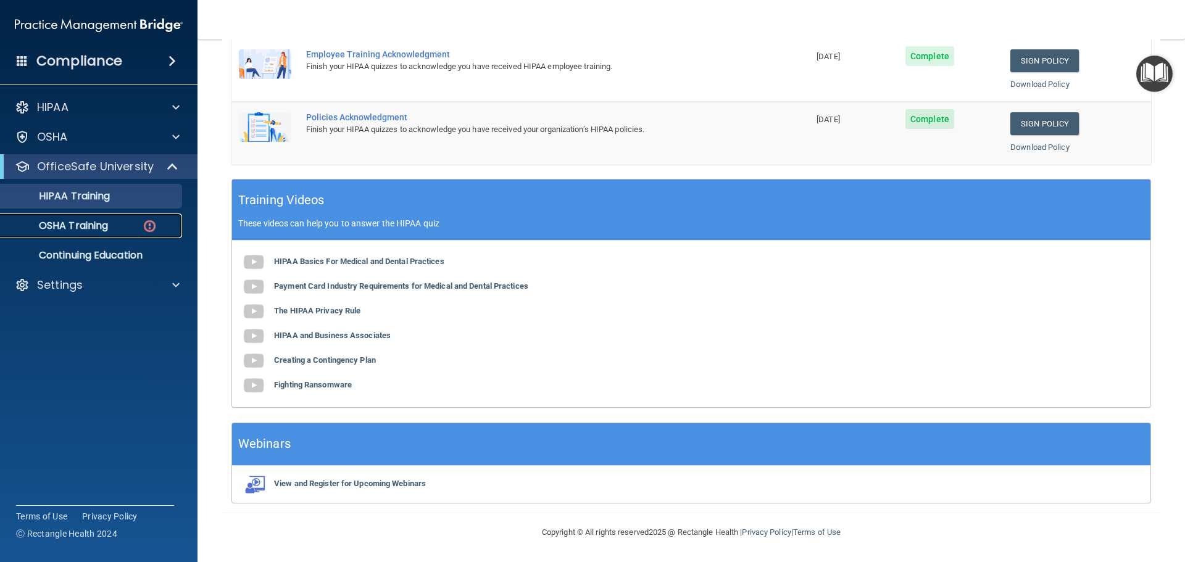
click at [57, 227] on p "OSHA Training" at bounding box center [58, 226] width 100 height 12
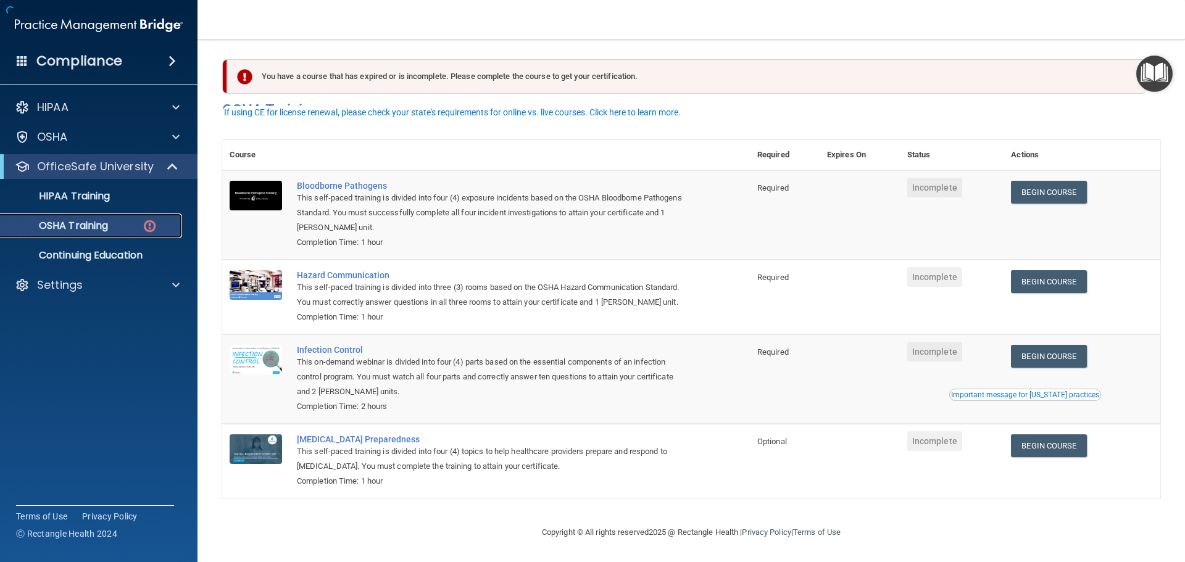
scroll to position [20, 0]
click at [1066, 181] on link "Begin Course" at bounding box center [1048, 192] width 75 height 23
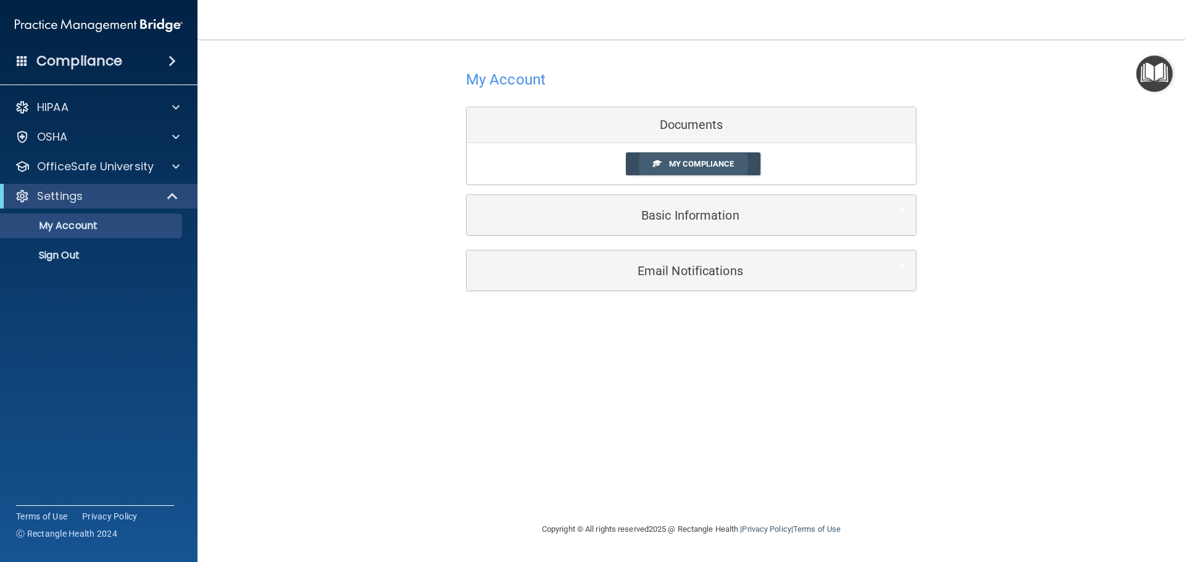
click at [704, 169] on span "My Compliance" at bounding box center [701, 163] width 65 height 9
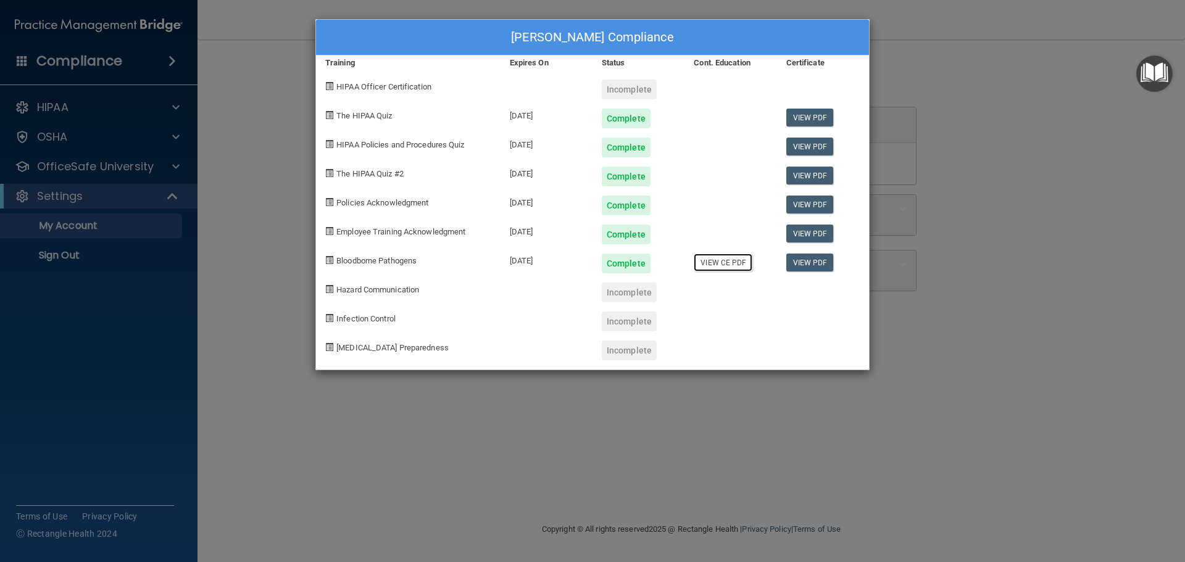
click at [739, 266] on link "View CE PDF" at bounding box center [723, 263] width 59 height 18
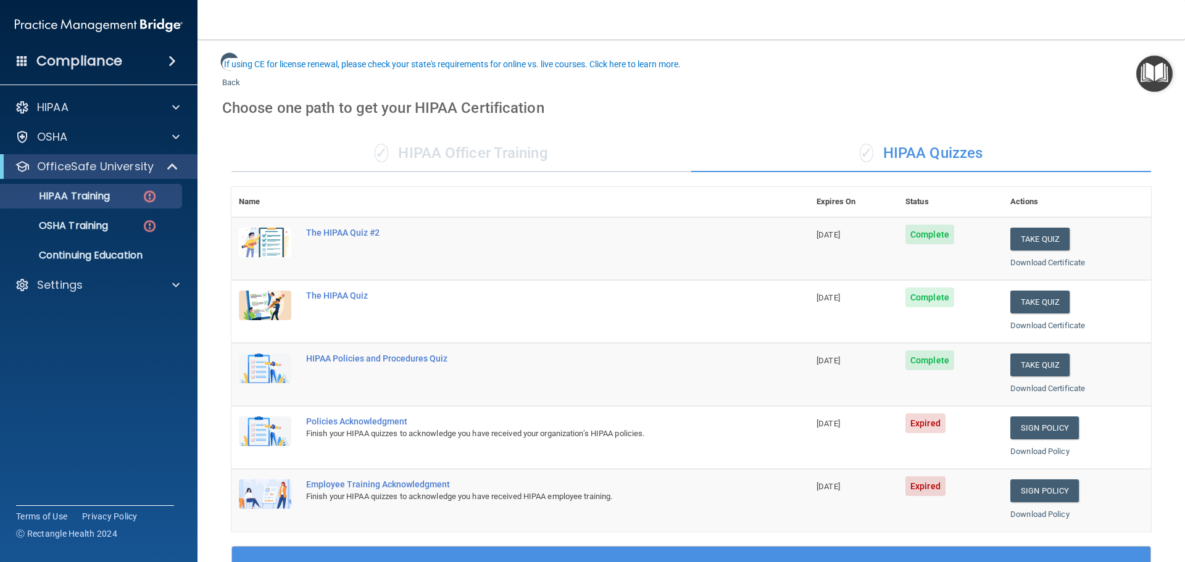
scroll to position [62, 0]
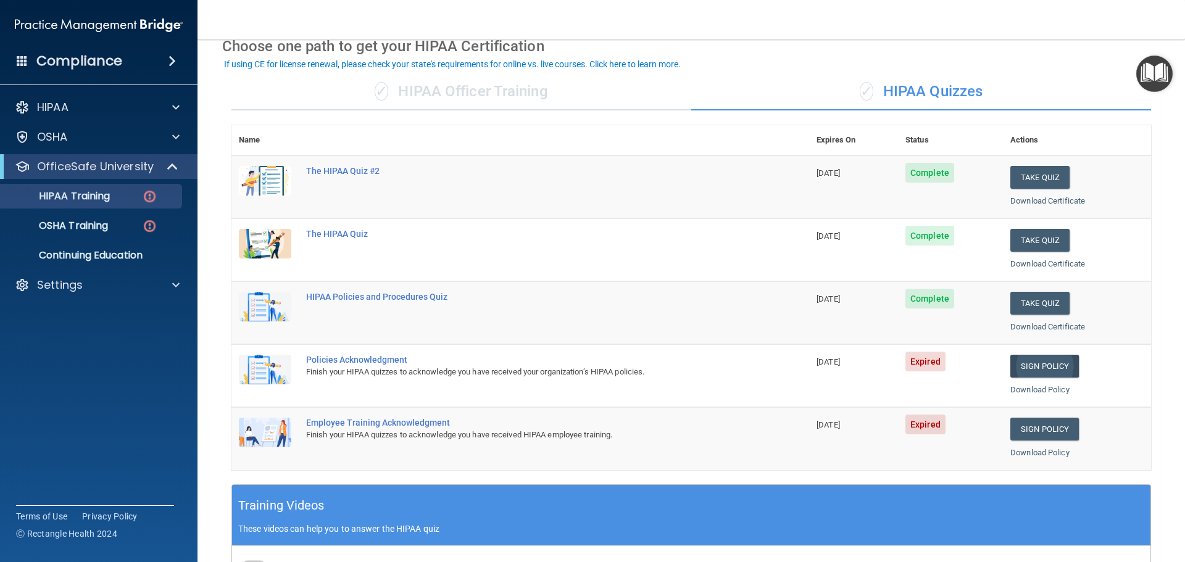
click at [1040, 364] on link "Sign Policy" at bounding box center [1045, 366] width 69 height 23
click at [1030, 391] on link "Download Policy" at bounding box center [1040, 389] width 59 height 9
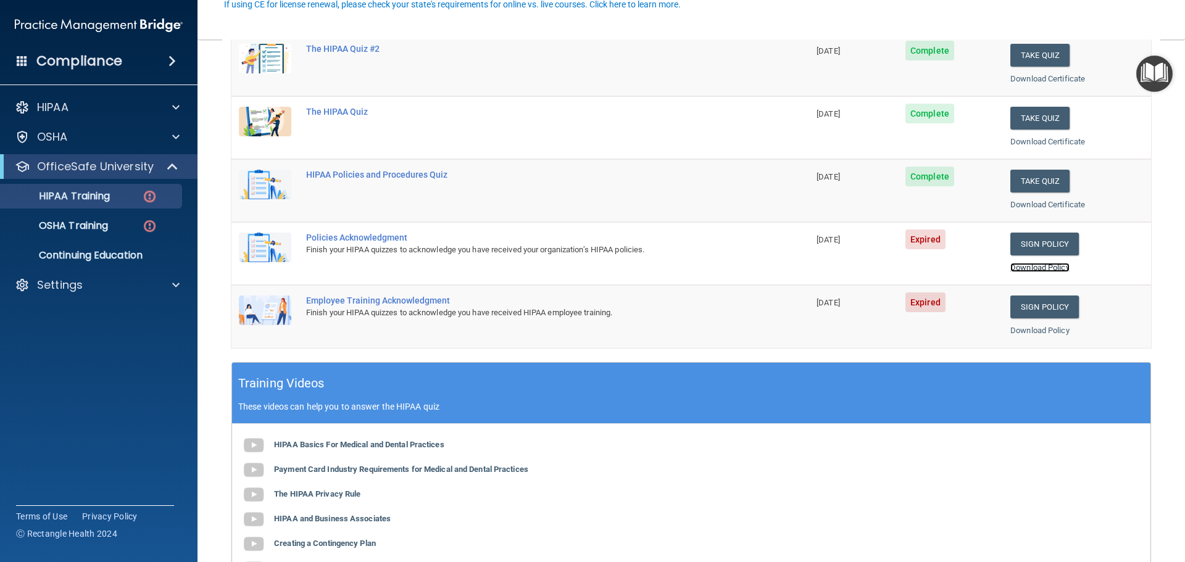
scroll to position [185, 0]
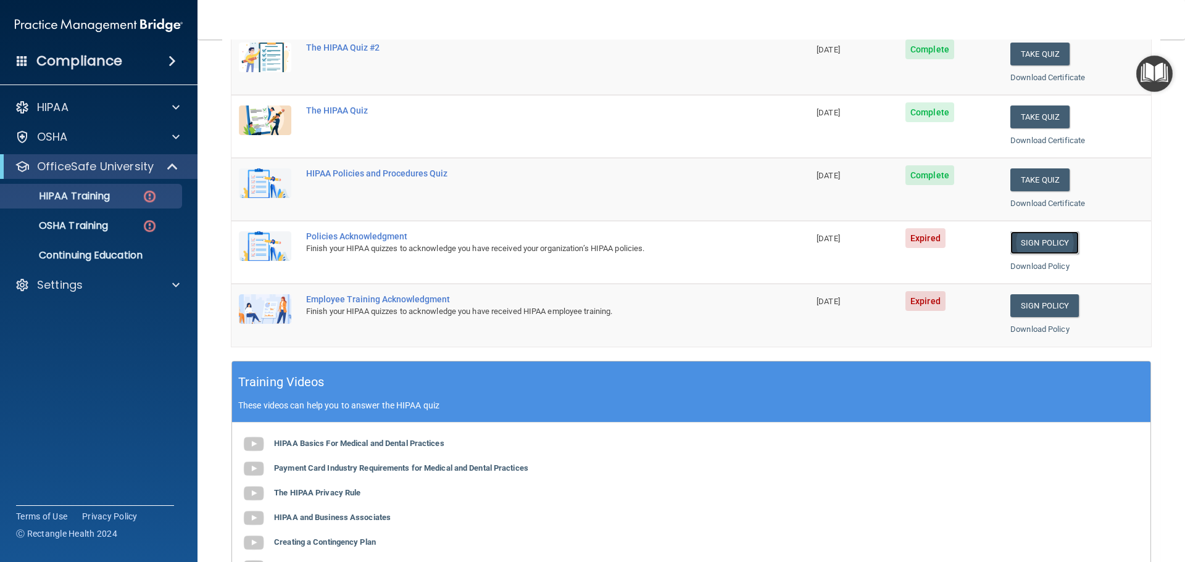
click at [1035, 240] on link "Sign Policy" at bounding box center [1045, 243] width 69 height 23
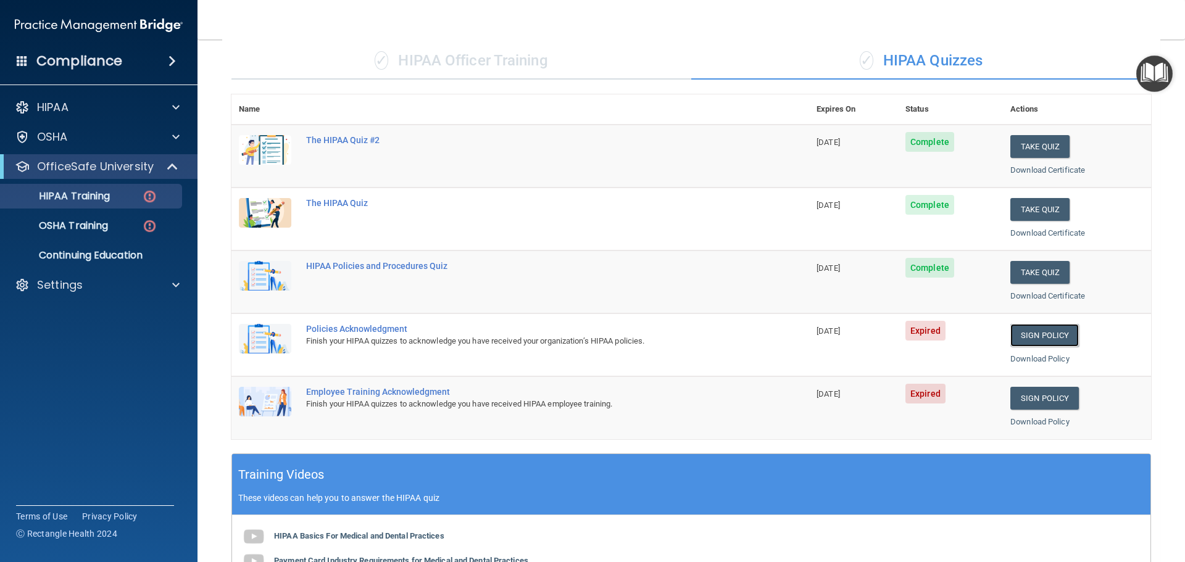
scroll to position [62, 0]
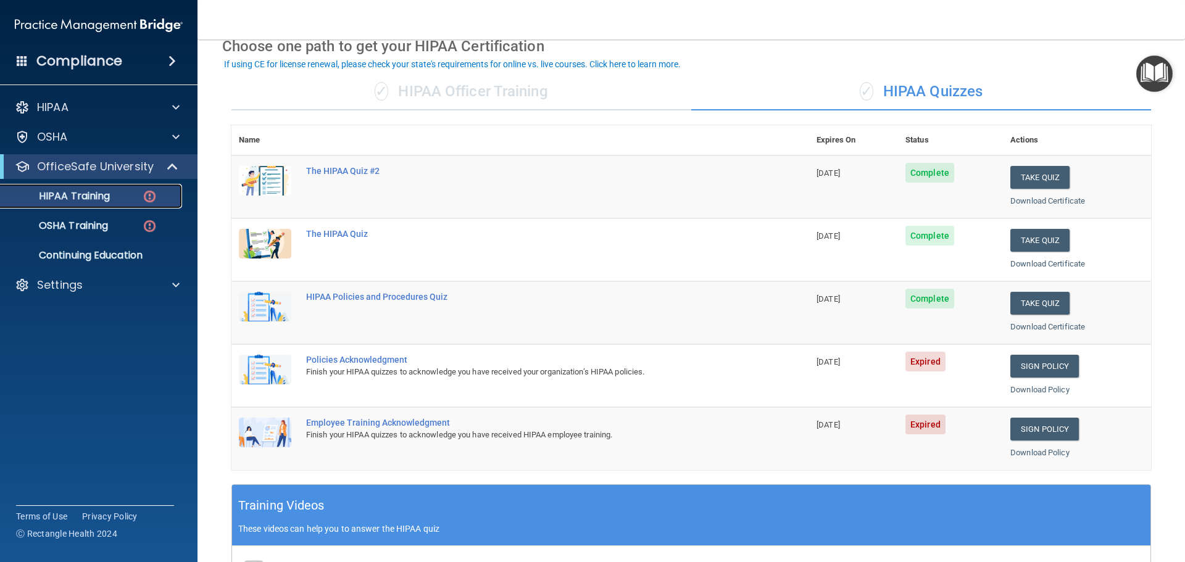
click at [94, 191] on p "HIPAA Training" at bounding box center [59, 196] width 102 height 12
click at [93, 196] on p "HIPAA Training" at bounding box center [59, 196] width 102 height 12
click at [149, 195] on img at bounding box center [149, 196] width 15 height 15
click at [140, 227] on div "OSHA Training" at bounding box center [92, 226] width 169 height 12
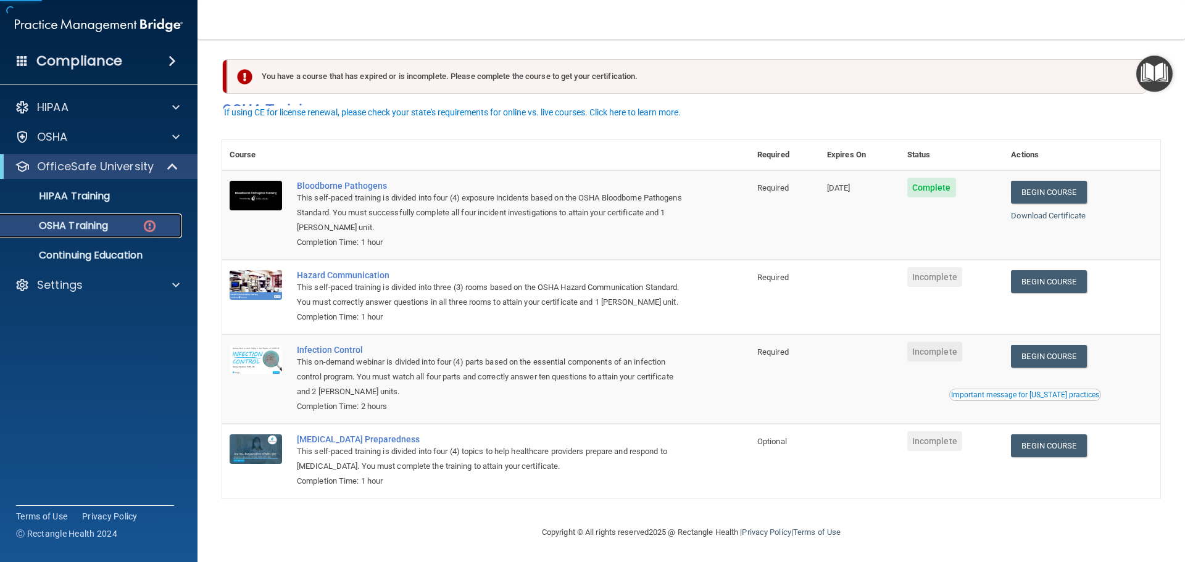
scroll to position [20, 0]
click at [1053, 270] on link "Begin Course" at bounding box center [1048, 281] width 75 height 23
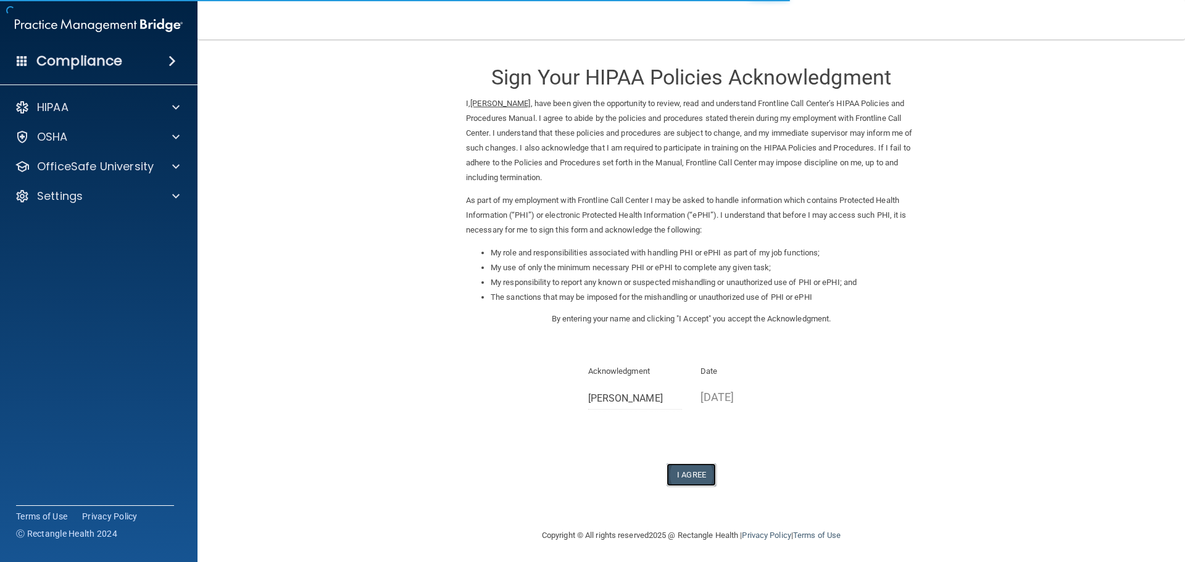
click at [672, 473] on button "I Agree" at bounding box center [691, 475] width 49 height 23
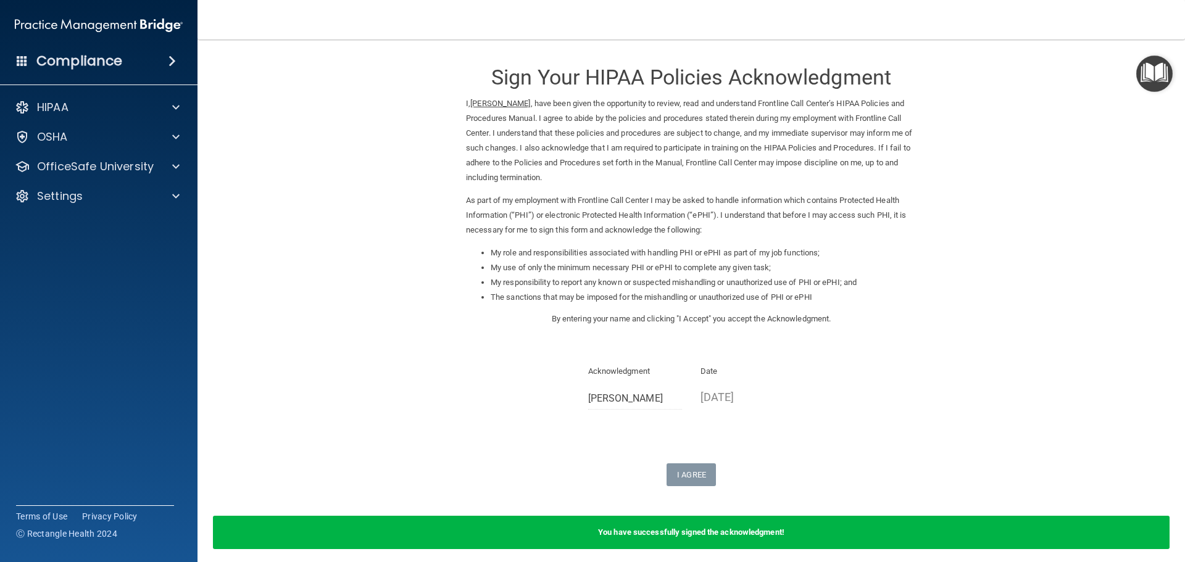
click at [683, 538] on div "You have successfully signed the acknowledgment!" at bounding box center [691, 532] width 957 height 33
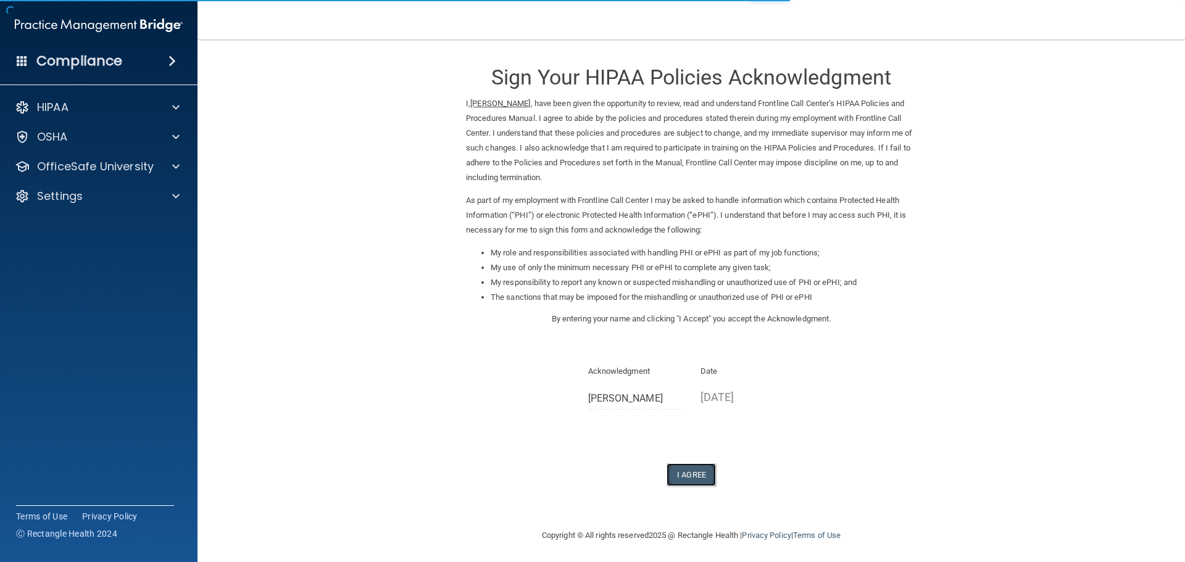
click at [687, 475] on button "I Agree" at bounding box center [691, 475] width 49 height 23
